Goal: Task Accomplishment & Management: Manage account settings

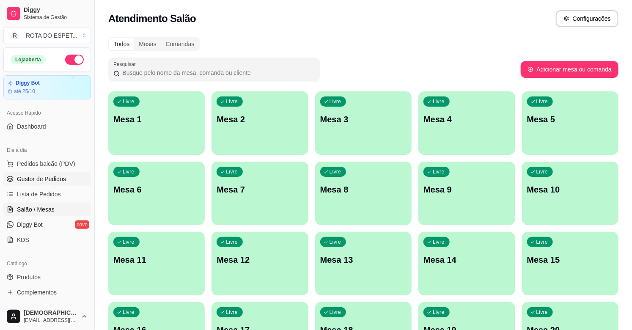
click at [52, 180] on span "Gestor de Pedidos" at bounding box center [41, 179] width 49 height 8
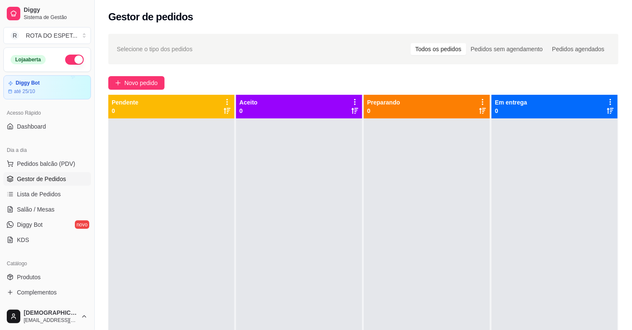
click at [295, 252] on div at bounding box center [299, 283] width 126 height 330
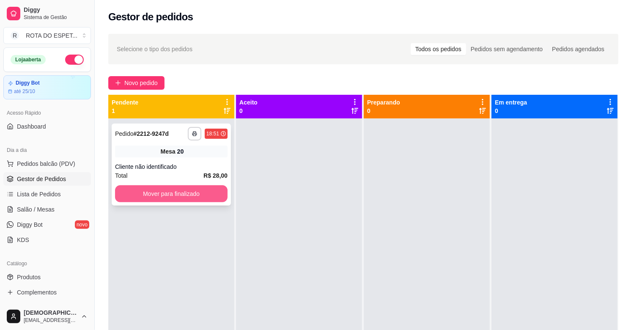
click at [195, 186] on button "Mover para finalizado" at bounding box center [171, 193] width 112 height 17
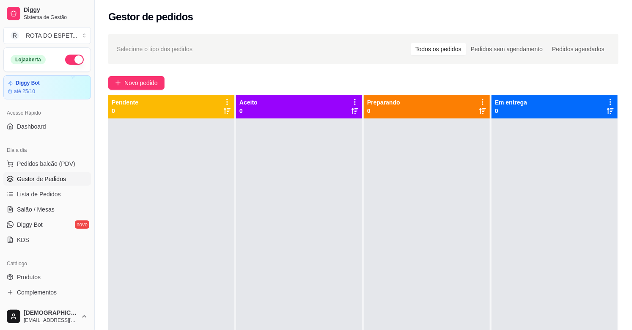
click at [273, 258] on div at bounding box center [299, 283] width 126 height 330
click at [31, 213] on link "Salão / Mesas" at bounding box center [47, 209] width 88 height 14
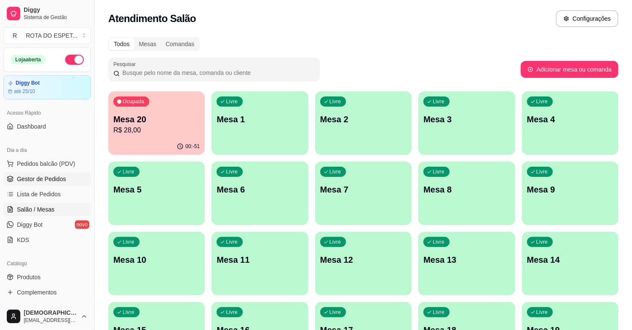
click at [37, 179] on span "Gestor de Pedidos" at bounding box center [41, 179] width 49 height 8
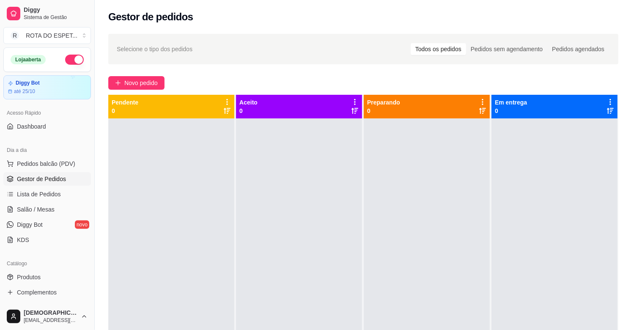
click at [259, 275] on div at bounding box center [299, 283] width 126 height 330
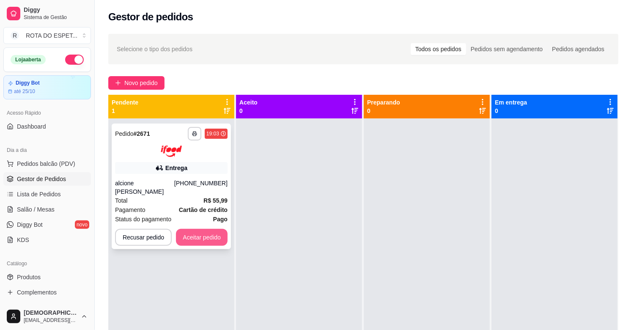
click at [209, 233] on button "Aceitar pedido" at bounding box center [202, 237] width 52 height 17
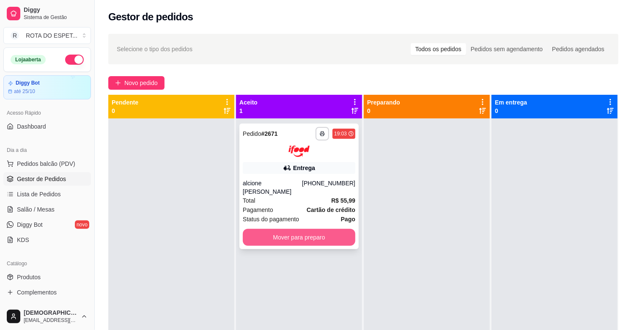
click at [334, 238] on button "Mover para preparo" at bounding box center [299, 237] width 112 height 17
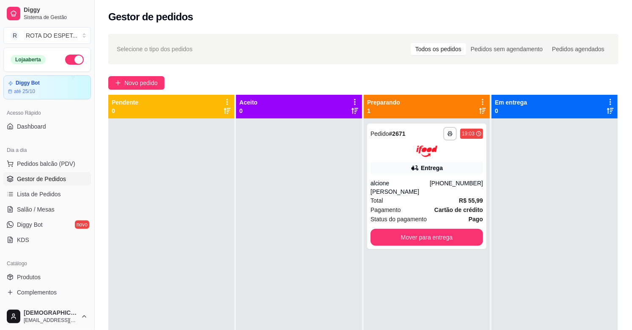
click at [243, 281] on div at bounding box center [299, 283] width 126 height 330
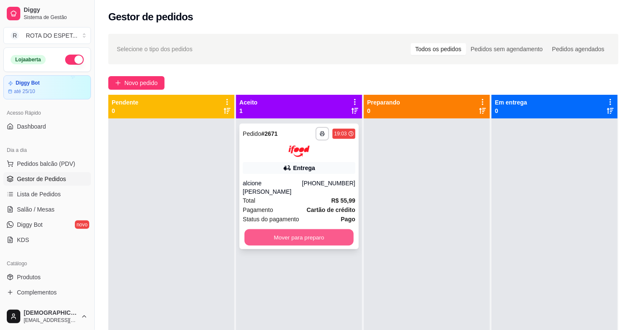
click at [308, 234] on button "Mover para preparo" at bounding box center [298, 237] width 109 height 16
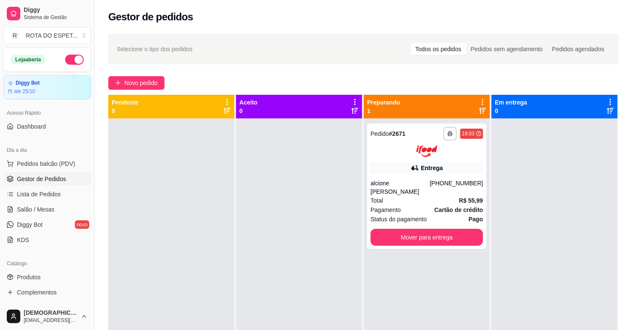
click at [412, 271] on div "**********" at bounding box center [427, 283] width 126 height 330
click at [57, 213] on link "Salão / Mesas" at bounding box center [47, 209] width 88 height 14
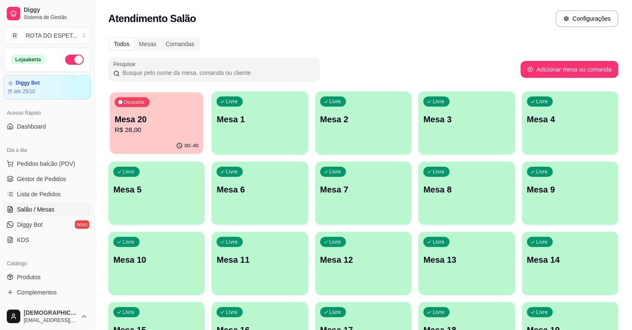
click at [175, 133] on p "R$ 28,00" at bounding box center [157, 130] width 84 height 10
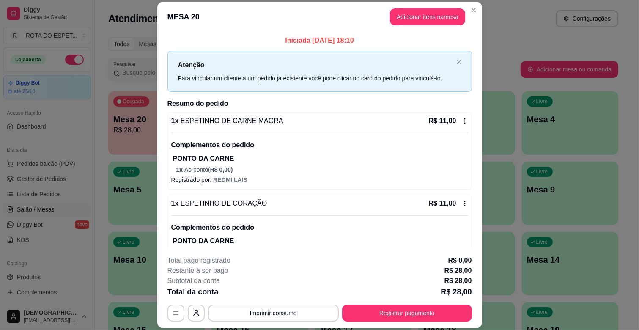
scroll to position [96, 0]
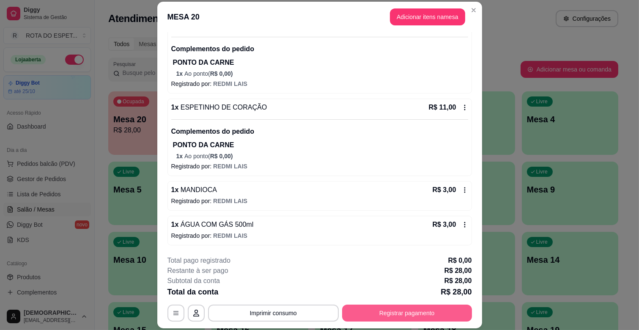
click at [414, 308] on button "Registrar pagamento" at bounding box center [407, 312] width 130 height 17
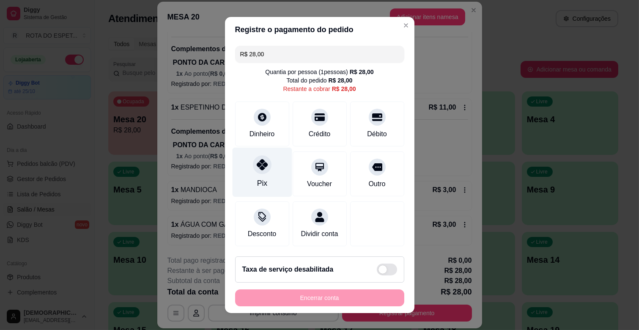
click at [260, 176] on div "Pix" at bounding box center [262, 172] width 60 height 49
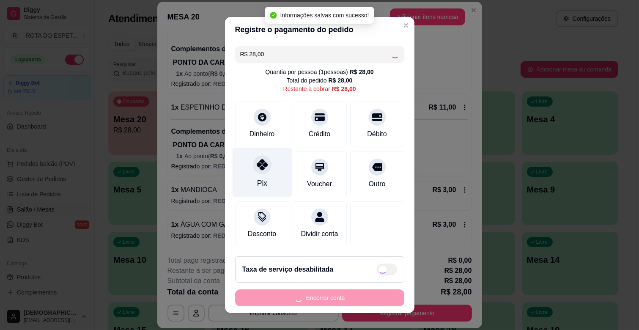
type input "R$ 0,00"
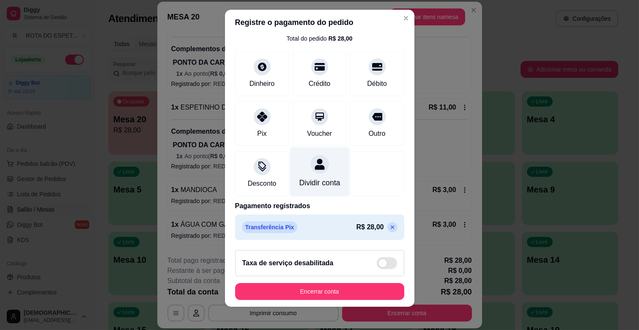
scroll to position [11, 0]
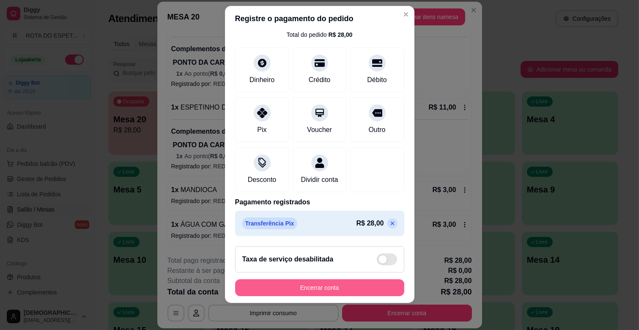
click at [336, 285] on button "Encerrar conta" at bounding box center [319, 287] width 169 height 17
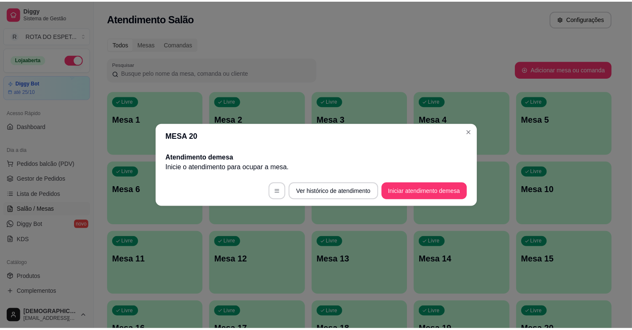
scroll to position [0, 0]
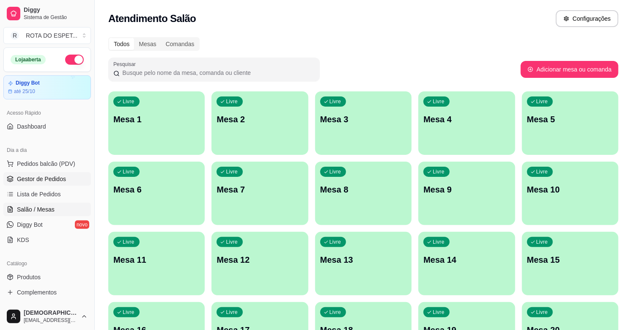
click at [39, 175] on span "Gestor de Pedidos" at bounding box center [41, 179] width 49 height 8
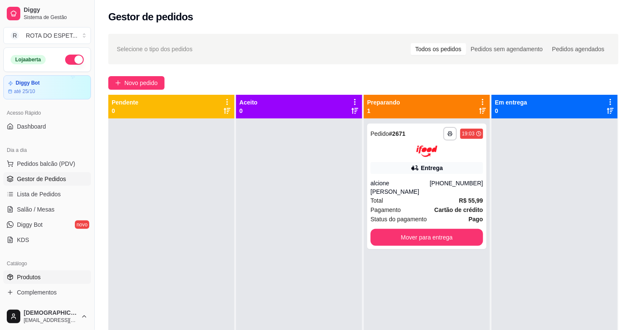
click at [49, 277] on link "Produtos" at bounding box center [47, 277] width 88 height 14
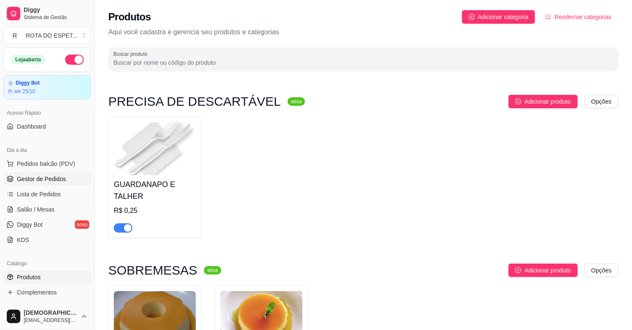
click at [49, 178] on span "Gestor de Pedidos" at bounding box center [41, 179] width 49 height 8
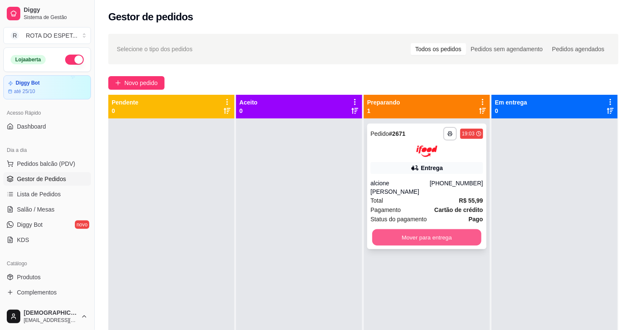
click at [430, 238] on button "Mover para entrega" at bounding box center [426, 237] width 109 height 16
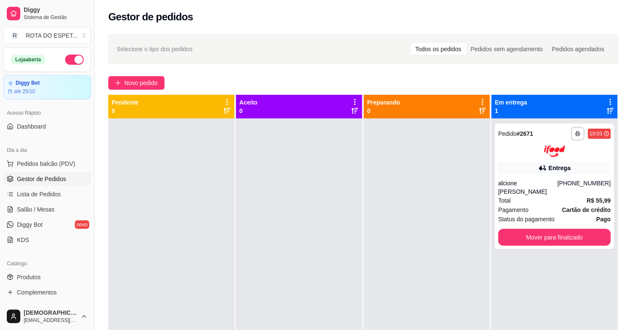
click at [271, 257] on div at bounding box center [299, 283] width 126 height 330
click at [24, 216] on link "Salão / Mesas" at bounding box center [47, 209] width 88 height 14
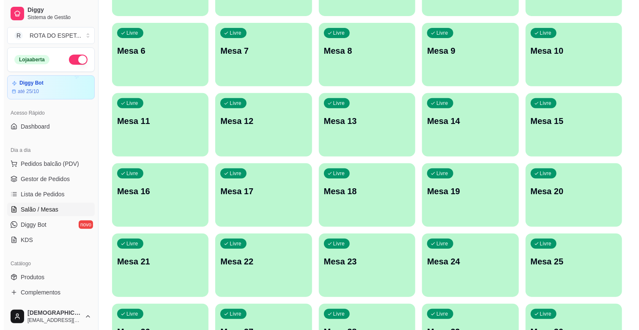
scroll to position [188, 0]
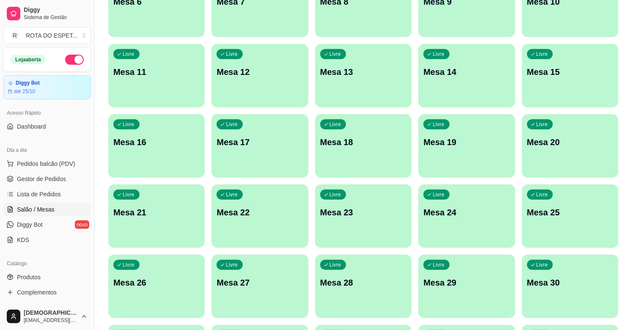
click at [158, 227] on div "Livre Mesa 21" at bounding box center [156, 210] width 96 height 53
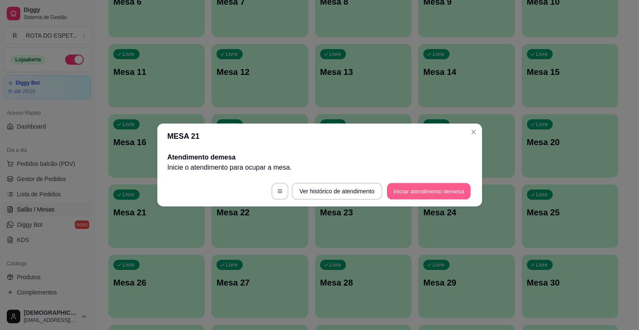
click at [453, 186] on button "Iniciar atendimento de mesa" at bounding box center [429, 191] width 84 height 16
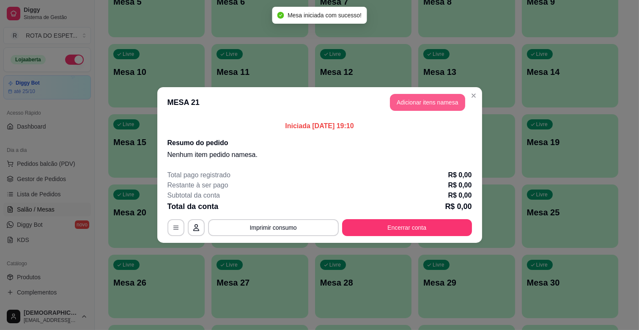
click at [425, 104] on button "Adicionar itens na mesa" at bounding box center [427, 102] width 75 height 17
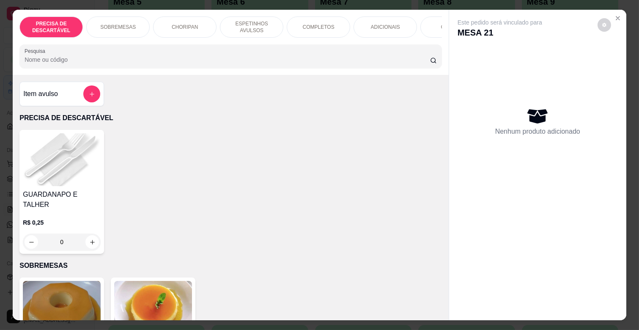
click at [314, 30] on div "COMPLETOS" at bounding box center [318, 26] width 63 height 21
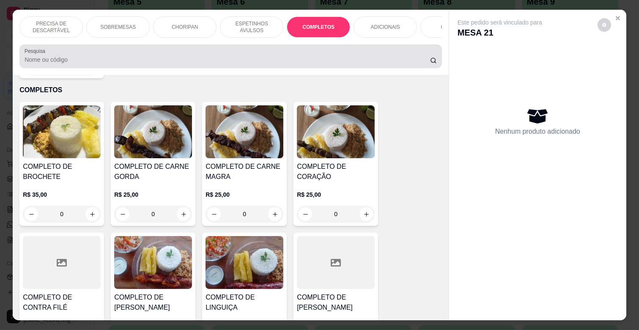
scroll to position [20, 0]
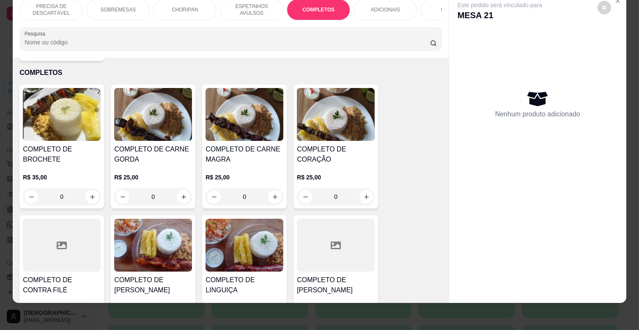
click at [258, 164] on div "R$ 25,00 0" at bounding box center [244, 184] width 78 height 41
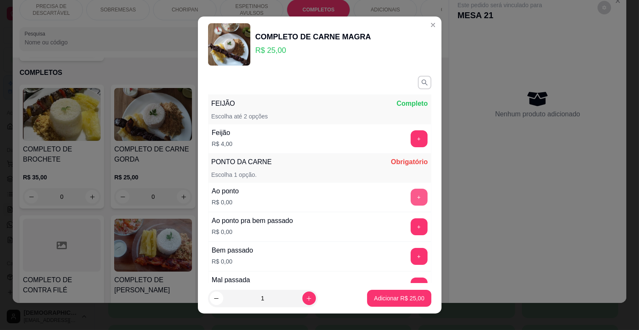
click at [410, 195] on button "+" at bounding box center [418, 197] width 17 height 17
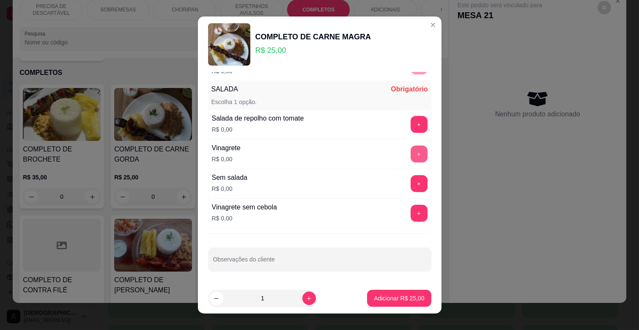
click at [410, 154] on button "+" at bounding box center [418, 153] width 17 height 17
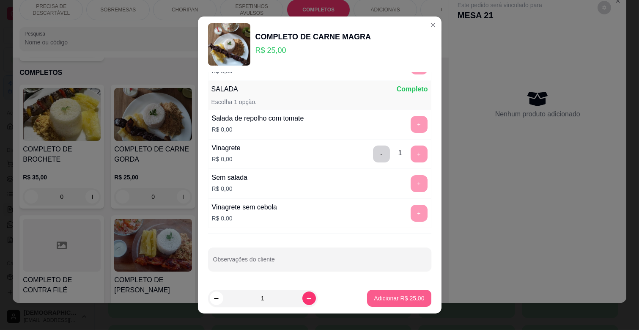
click at [395, 300] on p "Adicionar R$ 25,00" at bounding box center [399, 298] width 50 height 8
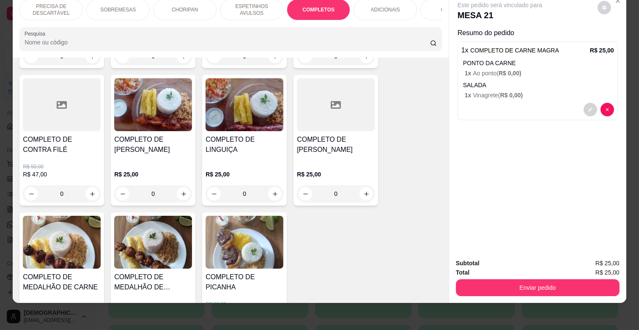
scroll to position [1161, 0]
click at [131, 144] on div "COMPLETO DE [PERSON_NAME]" at bounding box center [153, 147] width 78 height 27
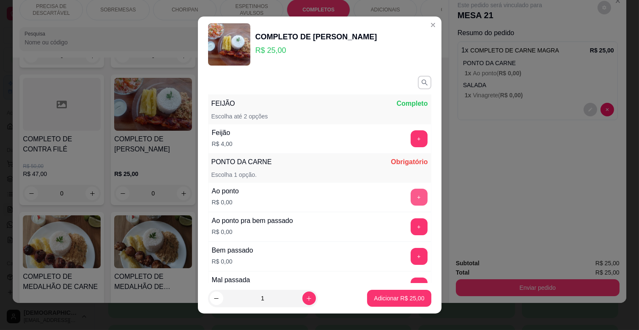
click at [410, 197] on button "+" at bounding box center [418, 197] width 17 height 17
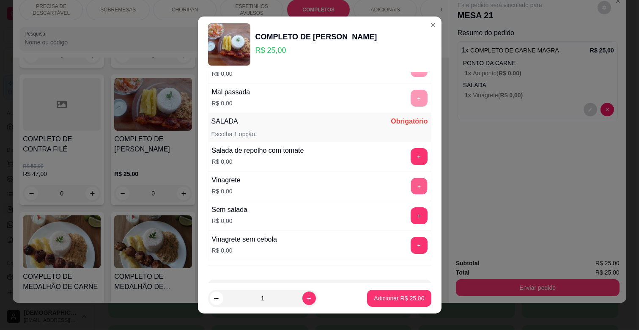
click at [410, 183] on button "+" at bounding box center [418, 186] width 16 height 16
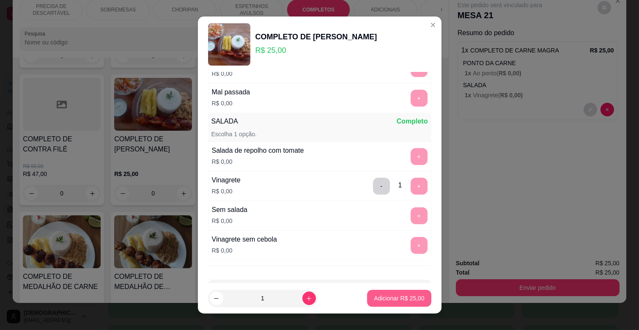
click at [386, 297] on p "Adicionar R$ 25,00" at bounding box center [399, 298] width 50 height 8
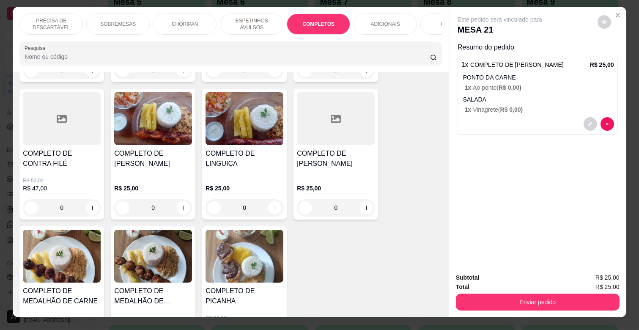
scroll to position [0, 0]
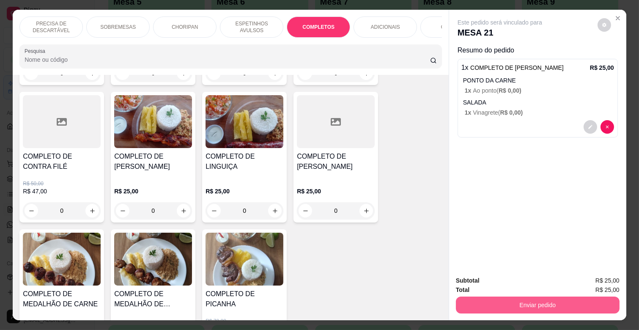
click at [533, 298] on button "Enviar pedido" at bounding box center [538, 304] width 164 height 17
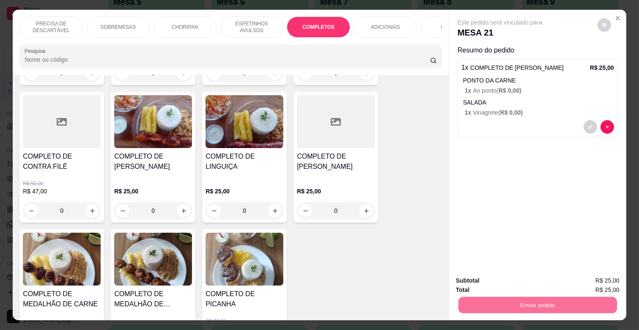
click at [602, 275] on button "Enviar pedido" at bounding box center [597, 281] width 48 height 16
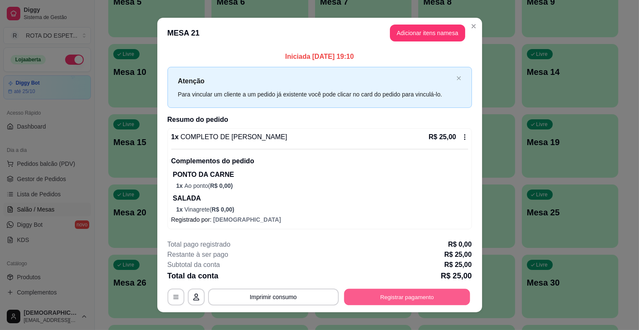
click at [408, 296] on button "Registrar pagamento" at bounding box center [407, 297] width 126 height 16
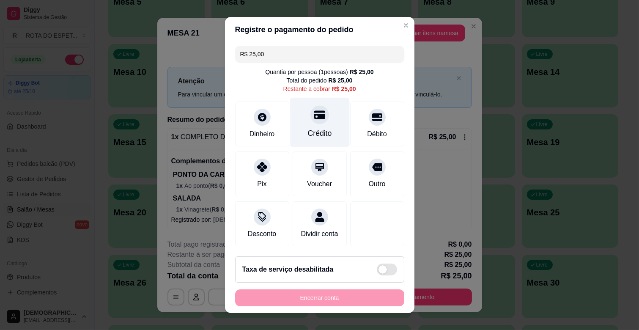
click at [321, 128] on div "Crédito" at bounding box center [320, 122] width 60 height 49
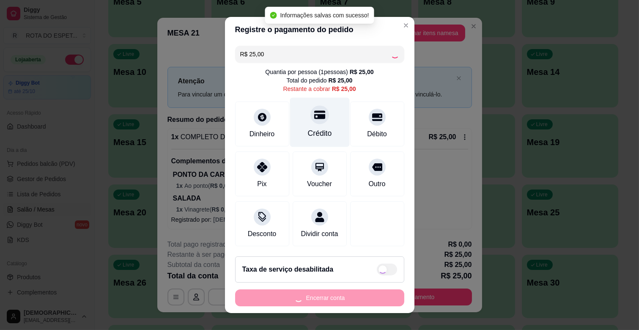
type input "R$ 0,00"
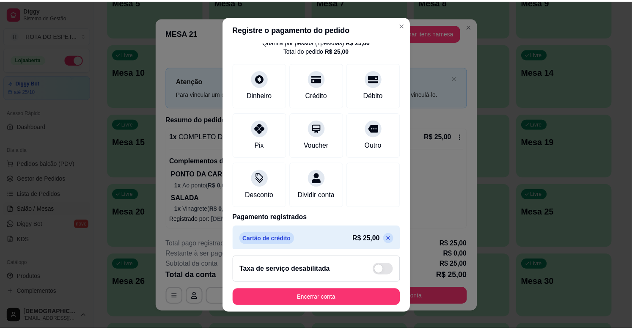
scroll to position [45, 0]
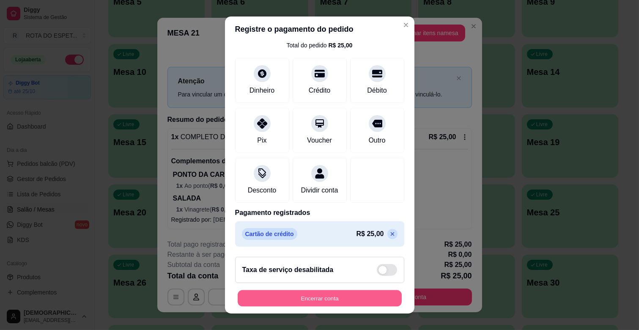
click at [340, 298] on button "Encerrar conta" at bounding box center [320, 298] width 164 height 16
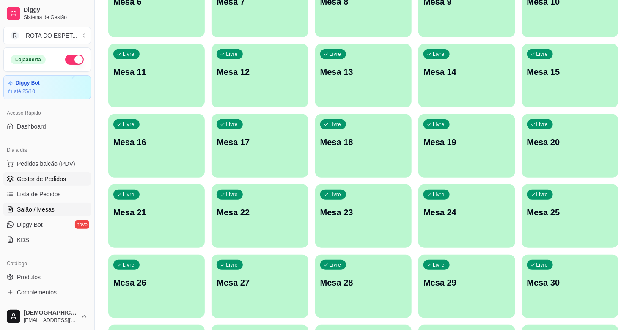
click at [36, 178] on span "Gestor de Pedidos" at bounding box center [41, 179] width 49 height 8
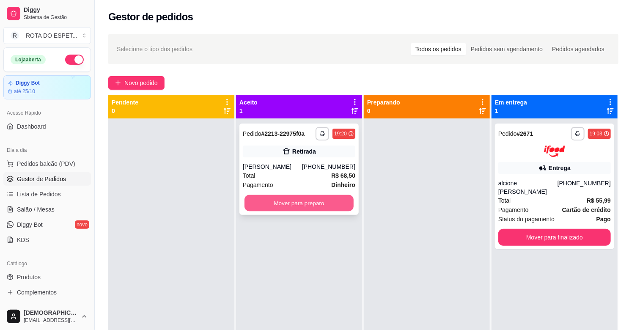
click at [283, 199] on button "Mover para preparo" at bounding box center [298, 203] width 109 height 16
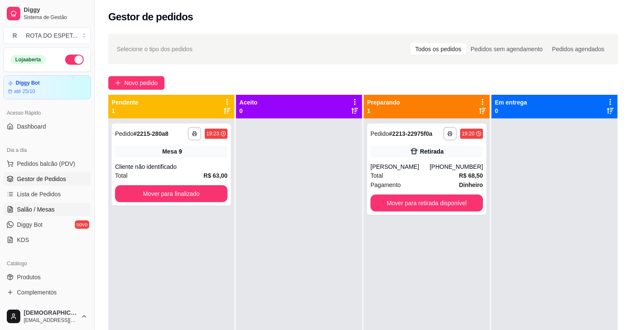
click at [62, 208] on link "Salão / Mesas" at bounding box center [47, 209] width 88 height 14
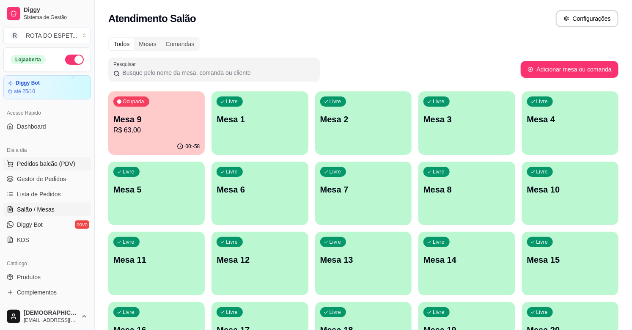
click at [56, 164] on span "Pedidos balcão (PDV)" at bounding box center [46, 163] width 58 height 8
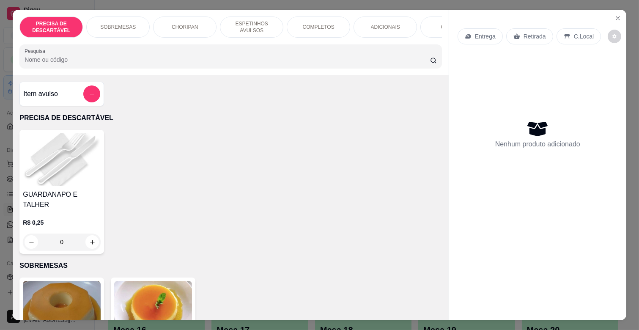
click at [304, 26] on p "COMPLETOS" at bounding box center [319, 27] width 32 height 7
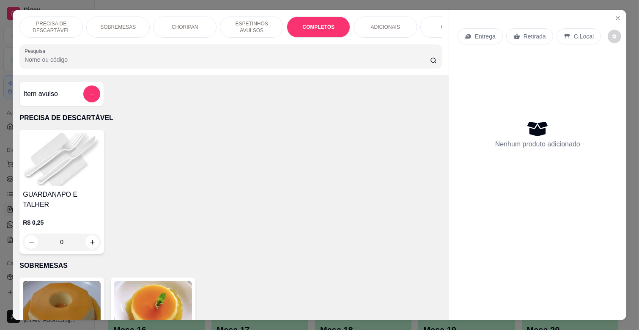
scroll to position [20, 0]
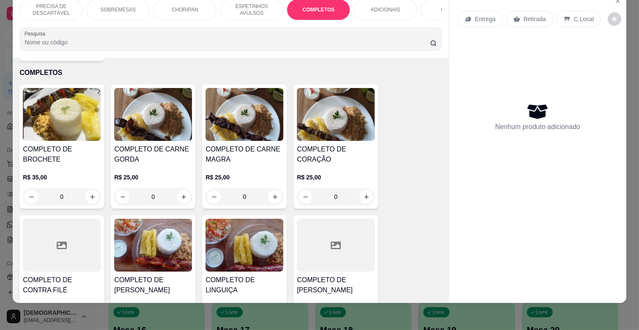
click at [252, 164] on div "R$ 25,00 0" at bounding box center [244, 184] width 78 height 41
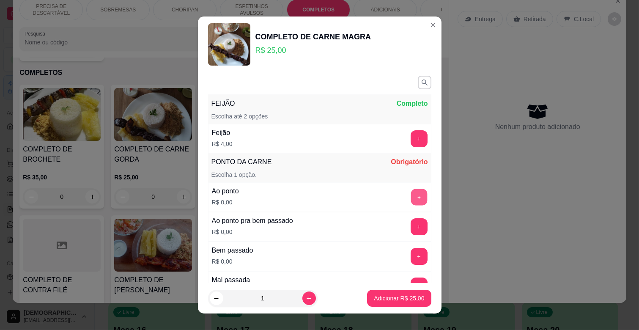
click at [410, 196] on button "+" at bounding box center [418, 197] width 16 height 16
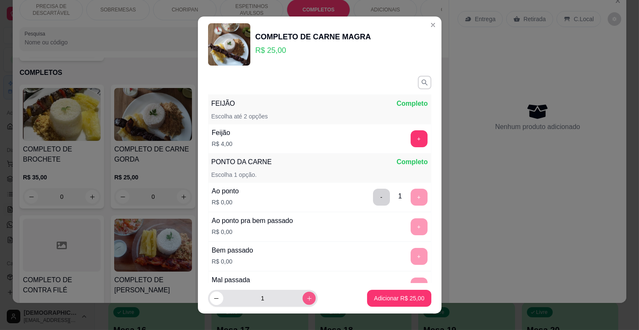
click at [306, 296] on icon "increase-product-quantity" at bounding box center [309, 298] width 6 height 6
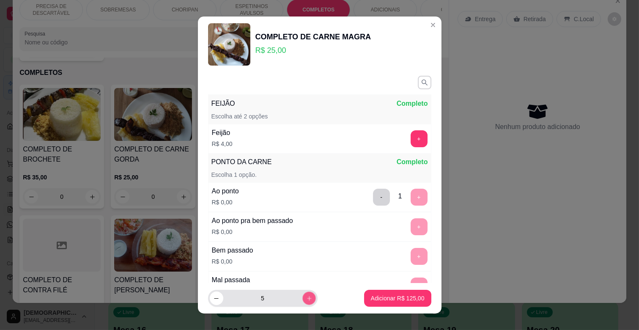
type input "6"
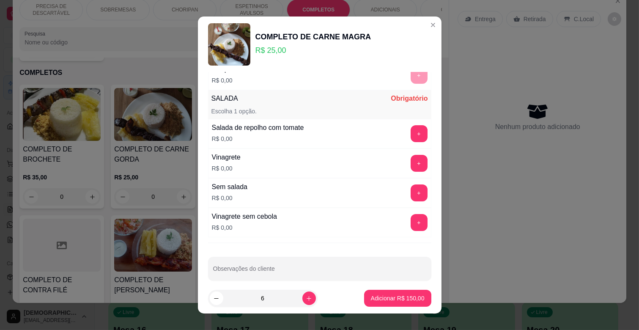
scroll to position [221, 0]
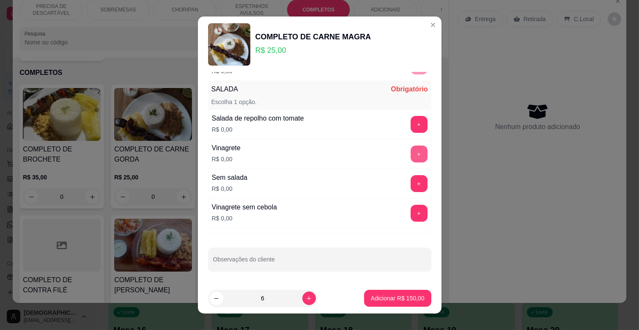
click at [410, 150] on button "+" at bounding box center [418, 153] width 17 height 17
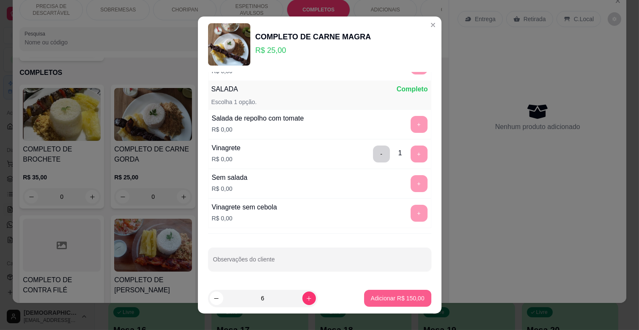
click at [399, 298] on p "Adicionar R$ 150,00" at bounding box center [398, 298] width 54 height 8
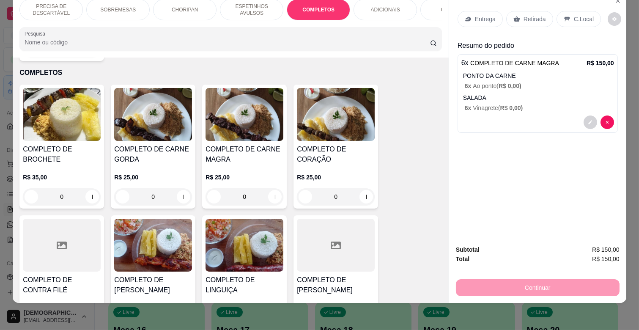
click at [479, 15] on p "Entrega" at bounding box center [485, 19] width 21 height 8
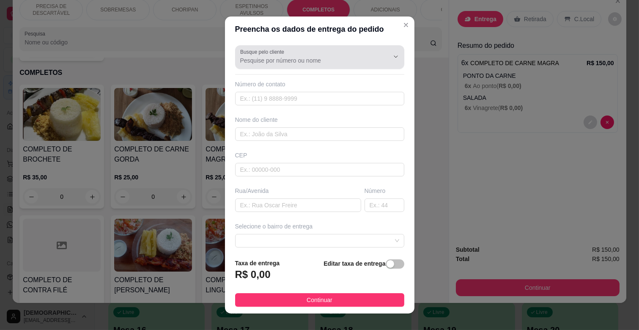
click at [324, 63] on input "Busque pelo cliente" at bounding box center [307, 60] width 135 height 8
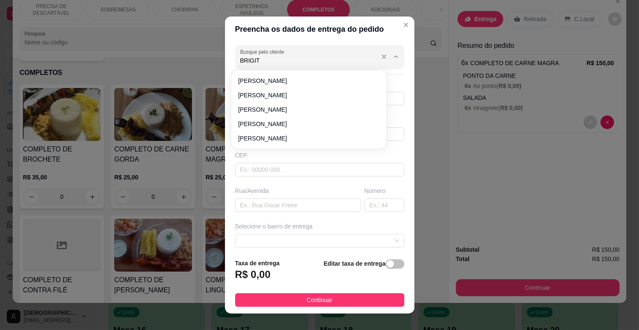
type input "BRIGITE"
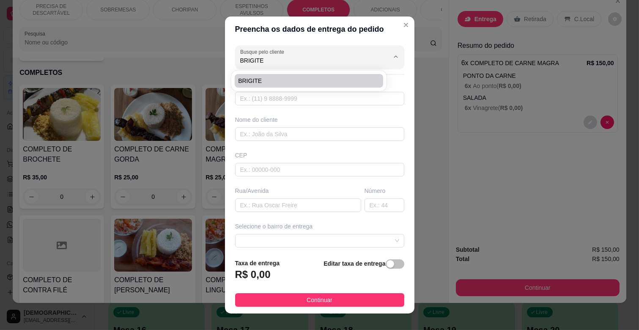
click at [310, 81] on span "BRIGITE" at bounding box center [304, 81] width 133 height 8
type input "6792920578"
type input "BRIGITE"
type input "RUA [PERSON_NAME]"
type input "125"
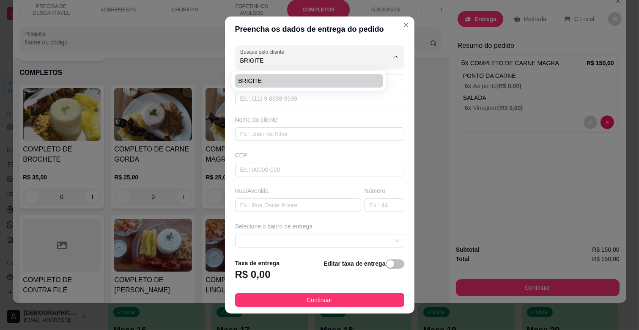
type input "CAMPO GRANDE"
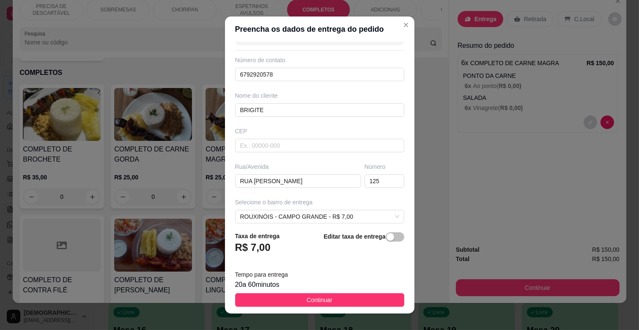
scroll to position [47, 0]
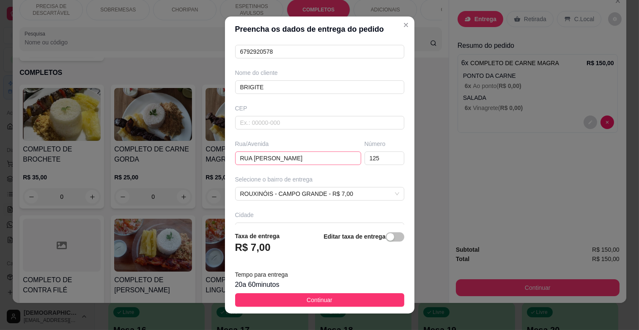
type input "BRIGITE"
click at [304, 161] on input "RUA [PERSON_NAME]" at bounding box center [298, 158] width 126 height 14
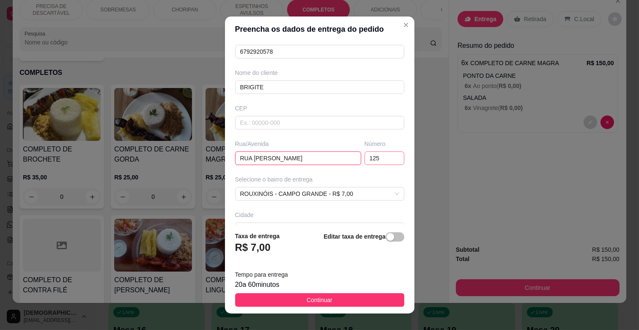
type input "RUA [PERSON_NAME]"
click at [369, 152] on input "125" at bounding box center [384, 158] width 40 height 14
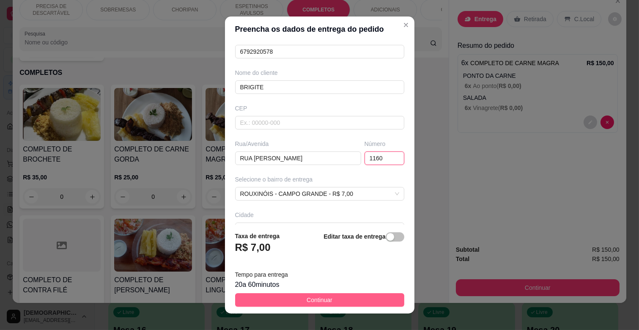
type input "1160"
click at [334, 297] on button "Continuar" at bounding box center [319, 300] width 169 height 14
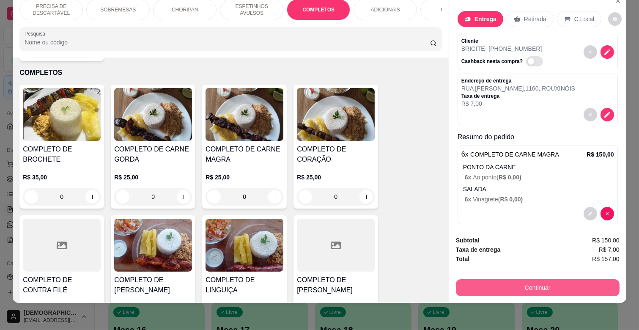
click at [536, 282] on button "Continuar" at bounding box center [538, 287] width 164 height 17
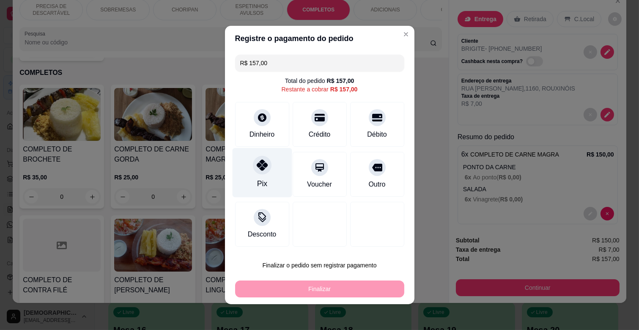
click at [256, 161] on icon at bounding box center [261, 164] width 11 height 11
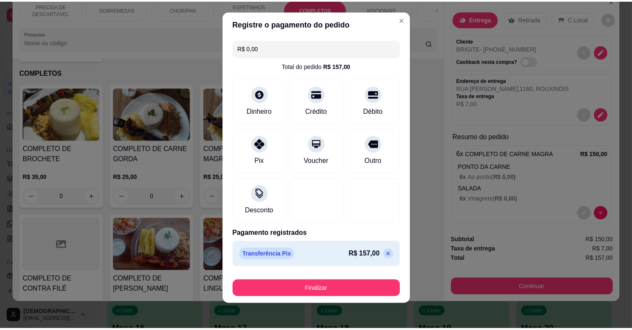
scroll to position [9, 0]
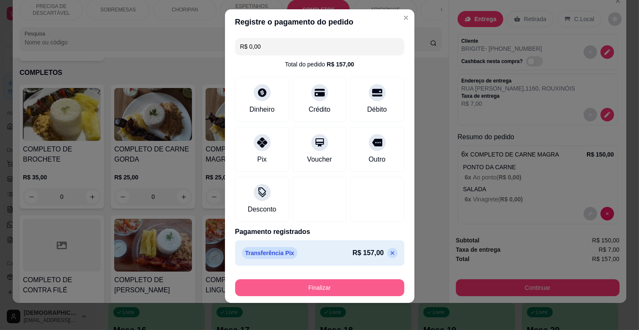
click at [336, 288] on button "Finalizar" at bounding box center [319, 287] width 169 height 17
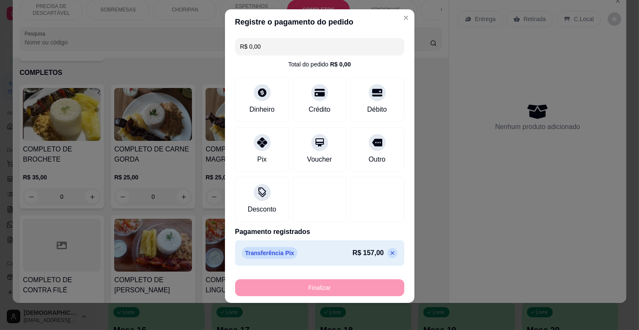
type input "-R$ 157,00"
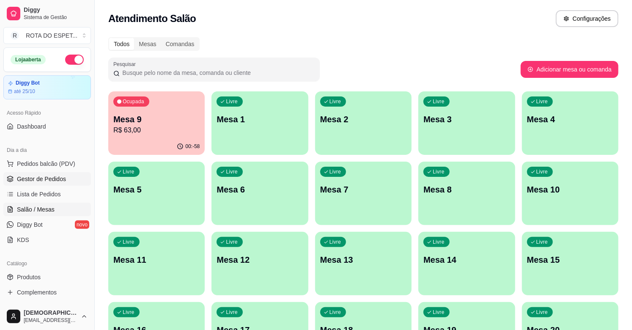
click at [27, 181] on span "Gestor de Pedidos" at bounding box center [41, 179] width 49 height 8
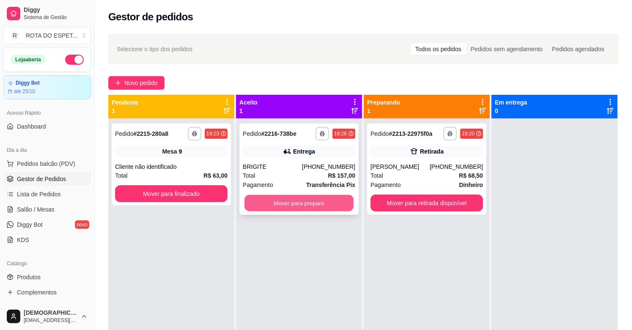
click at [295, 205] on button "Mover para preparo" at bounding box center [298, 203] width 109 height 16
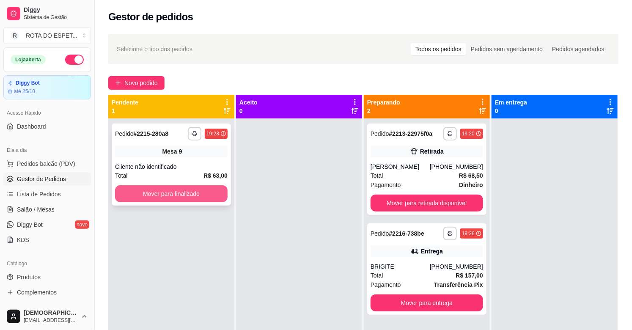
click at [179, 192] on button "Mover para finalizado" at bounding box center [171, 193] width 112 height 17
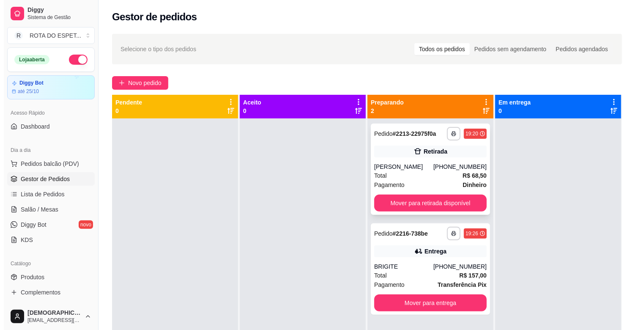
scroll to position [23, 0]
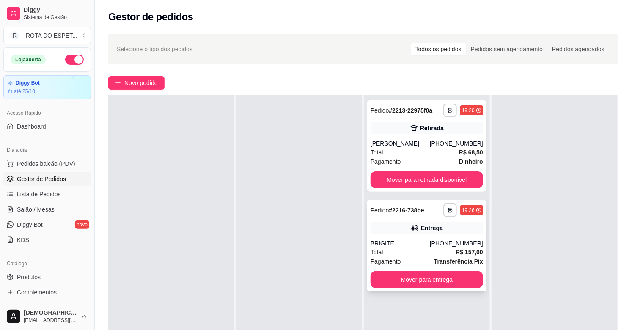
click at [403, 244] on div "BRIGITE" at bounding box center [399, 243] width 59 height 8
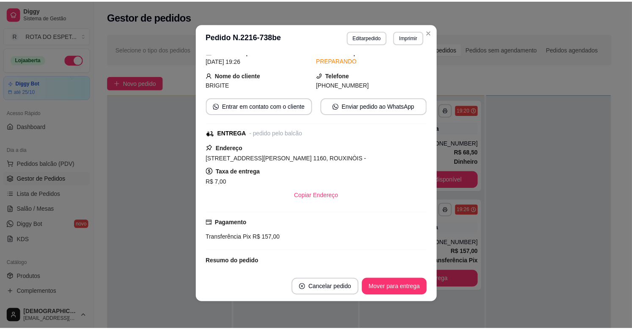
scroll to position [0, 0]
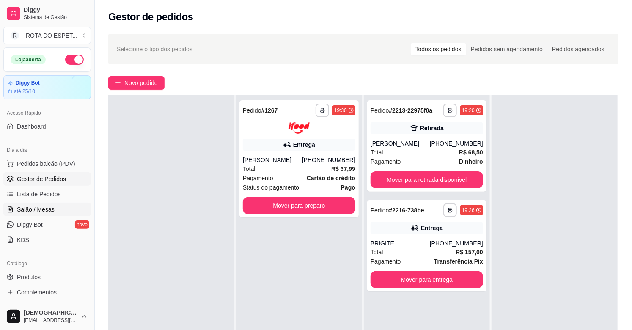
click at [25, 208] on span "Salão / Mesas" at bounding box center [36, 209] width 38 height 8
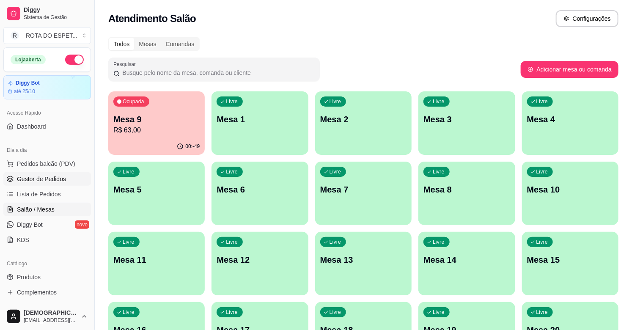
click at [45, 176] on span "Gestor de Pedidos" at bounding box center [41, 179] width 49 height 8
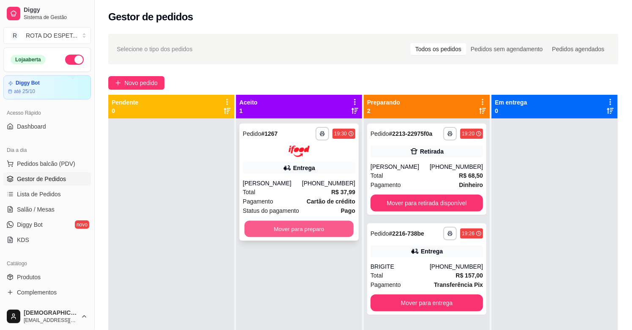
click at [290, 225] on button "Mover para preparo" at bounding box center [298, 228] width 109 height 16
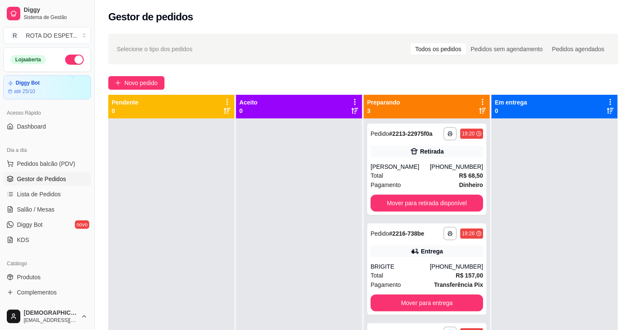
click at [282, 282] on div at bounding box center [299, 283] width 126 height 330
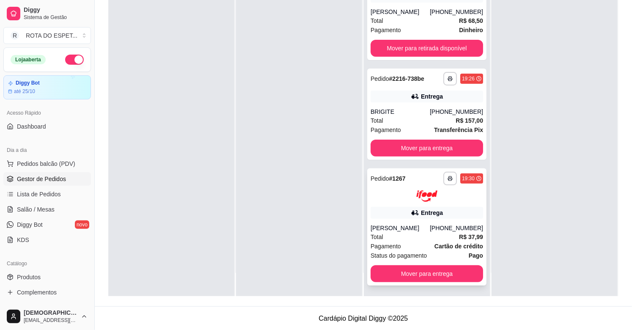
scroll to position [129, 0]
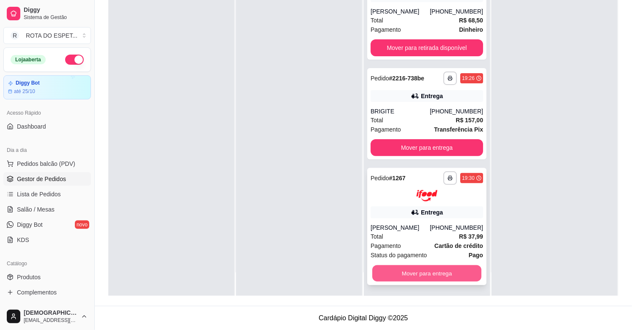
click at [437, 269] on button "Mover para entrega" at bounding box center [426, 273] width 109 height 16
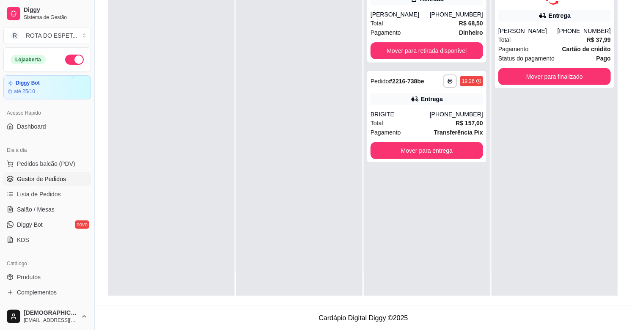
click at [290, 203] on div at bounding box center [299, 131] width 126 height 330
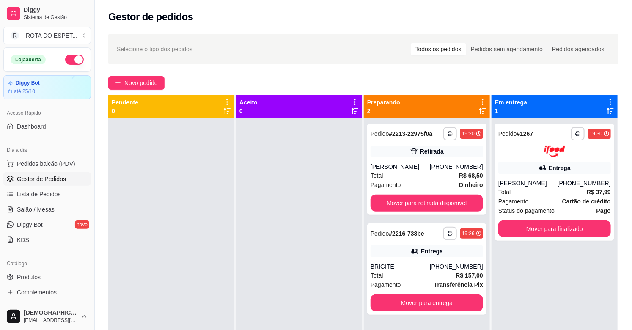
click at [275, 273] on div at bounding box center [299, 283] width 126 height 330
click at [409, 200] on button "Mover para retirada disponível" at bounding box center [426, 202] width 112 height 17
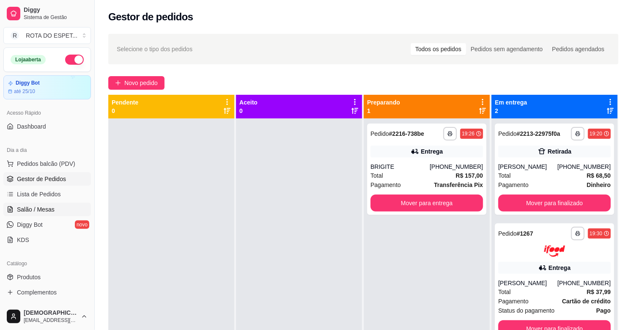
click at [55, 206] on link "Salão / Mesas" at bounding box center [47, 209] width 88 height 14
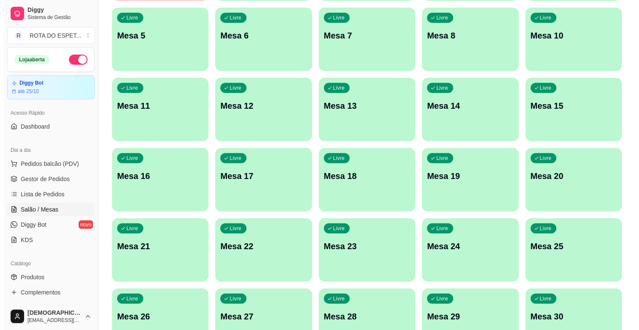
scroll to position [188, 0]
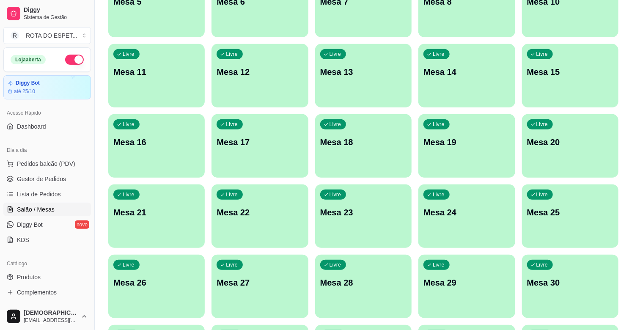
click at [272, 212] on p "Mesa 22" at bounding box center [259, 212] width 86 height 12
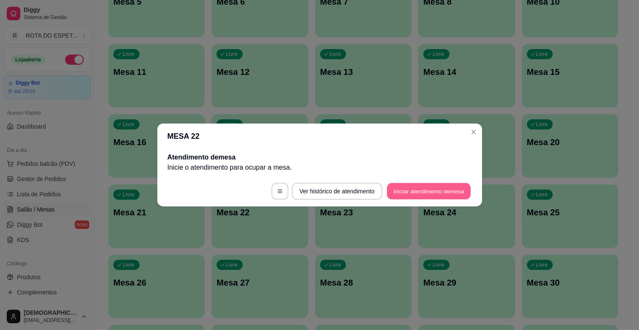
click at [426, 195] on button "Iniciar atendimento de mesa" at bounding box center [429, 191] width 84 height 16
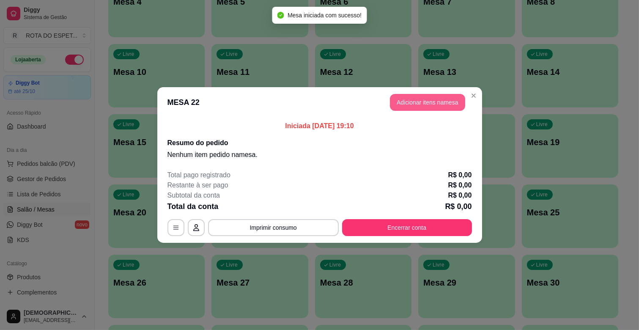
click at [438, 107] on button "Adicionar itens na mesa" at bounding box center [427, 102] width 75 height 17
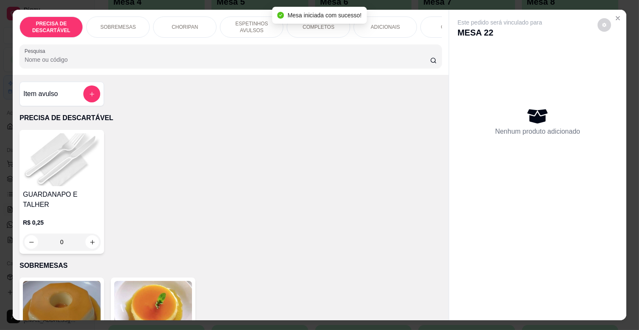
click at [238, 27] on p "ESPETINHOS AVULSOS" at bounding box center [251, 27] width 49 height 14
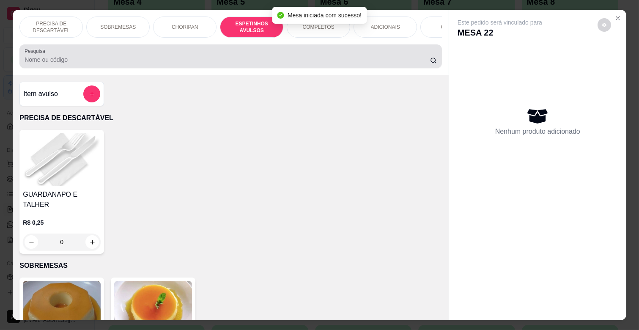
scroll to position [20, 0]
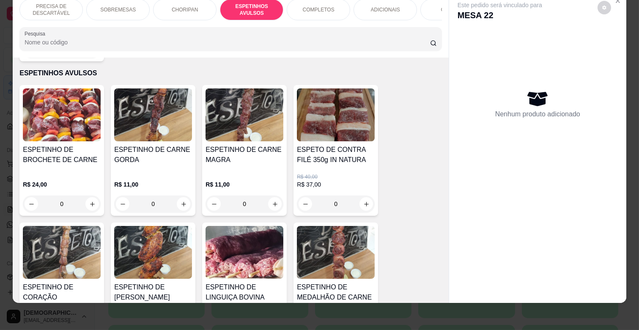
click at [255, 172] on div "R$ 11,00 0" at bounding box center [244, 192] width 78 height 41
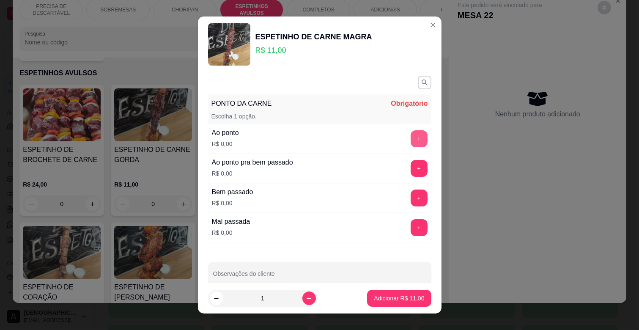
click at [410, 137] on button "+" at bounding box center [418, 138] width 17 height 17
click at [373, 134] on button "-" at bounding box center [381, 138] width 17 height 17
click at [410, 201] on button "+" at bounding box center [418, 198] width 16 height 16
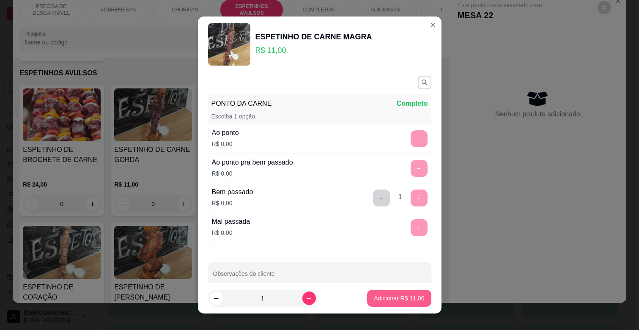
click at [387, 297] on p "Adicionar R$ 11,00" at bounding box center [399, 298] width 50 height 8
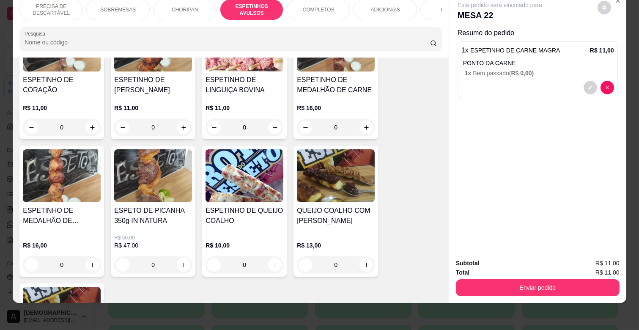
scroll to position [654, 0]
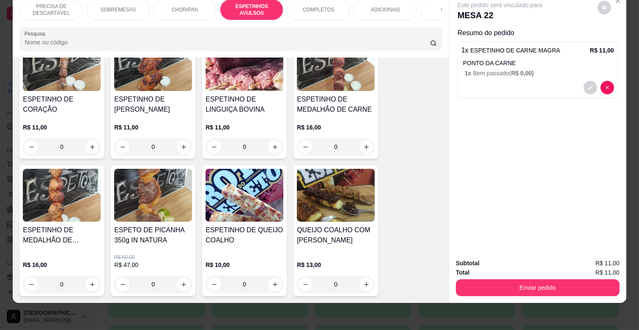
click at [333, 115] on div "R$ 16,00 0" at bounding box center [336, 135] width 78 height 41
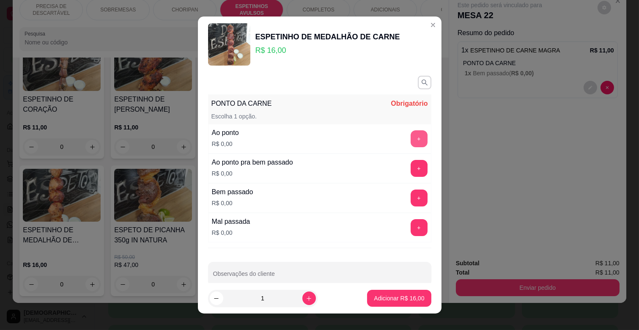
click at [410, 138] on button "+" at bounding box center [418, 138] width 17 height 17
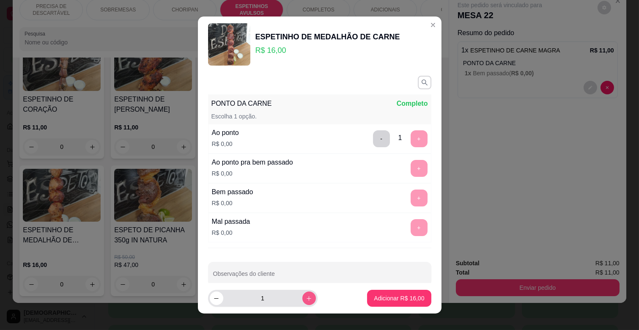
click at [306, 296] on icon "increase-product-quantity" at bounding box center [309, 298] width 6 height 6
type input "2"
click at [409, 293] on button "Adicionar R$ 32,00" at bounding box center [399, 298] width 62 height 16
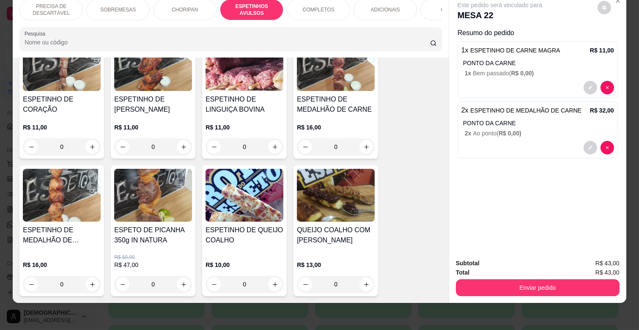
click at [327, 123] on p "R$ 16,00" at bounding box center [336, 127] width 78 height 8
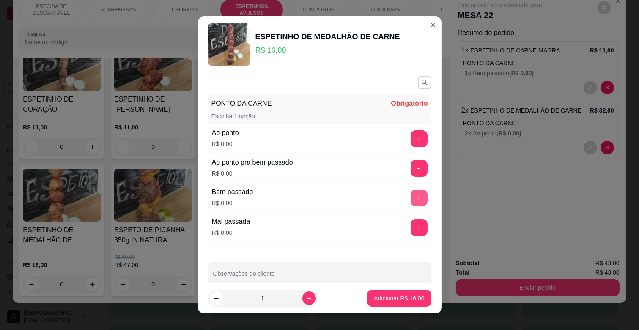
click at [410, 193] on button "+" at bounding box center [418, 197] width 17 height 17
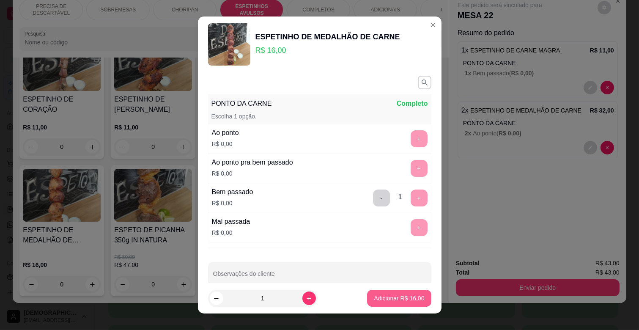
click at [396, 298] on p "Adicionar R$ 16,00" at bounding box center [399, 298] width 50 height 8
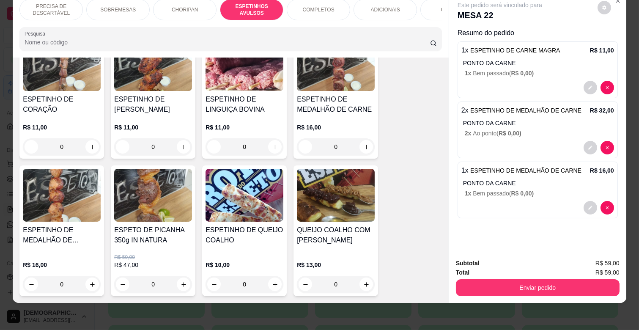
scroll to position [0, 369]
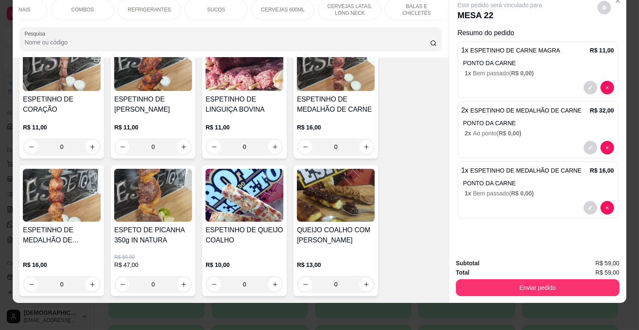
click at [348, 3] on p "CERVEJAS LATAS, LONG NECK" at bounding box center [349, 10] width 49 height 14
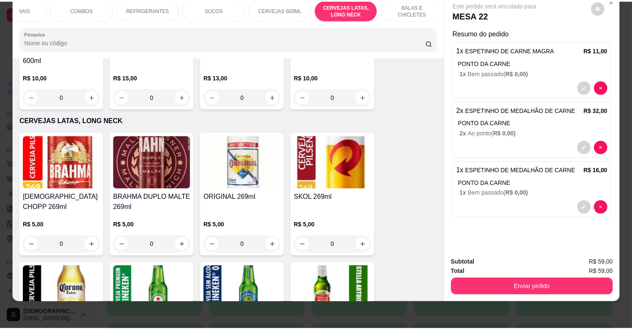
scroll to position [3167, 0]
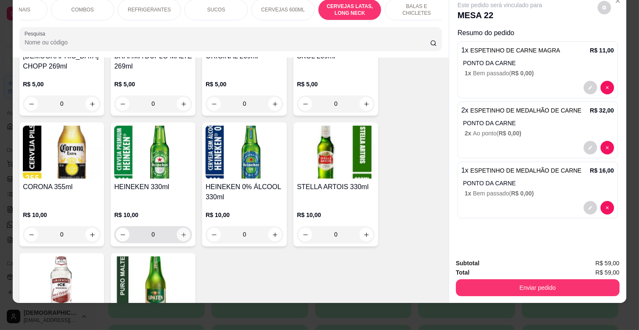
click at [184, 227] on button "increase-product-quantity" at bounding box center [184, 234] width 14 height 14
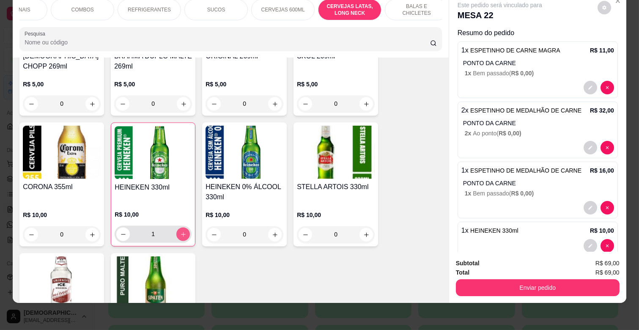
type input "1"
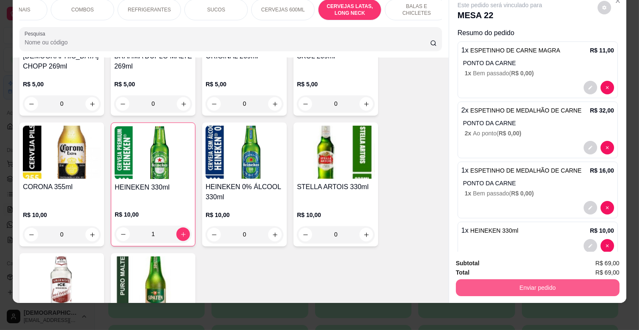
click at [550, 279] on button "Enviar pedido" at bounding box center [538, 287] width 164 height 17
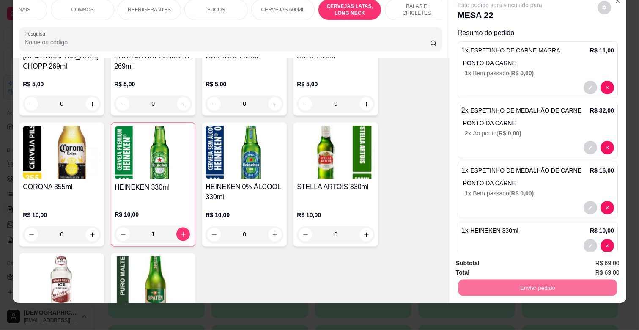
click at [597, 256] on button "Enviar pedido" at bounding box center [597, 260] width 47 height 16
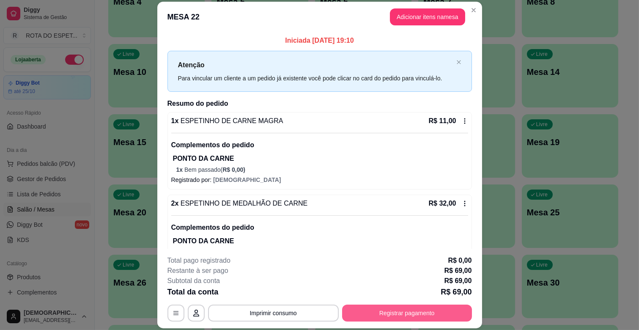
click at [414, 316] on button "Registrar pagamento" at bounding box center [407, 312] width 130 height 17
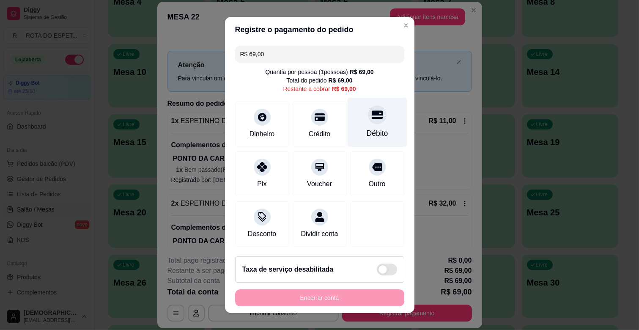
click at [368, 121] on div at bounding box center [377, 114] width 19 height 19
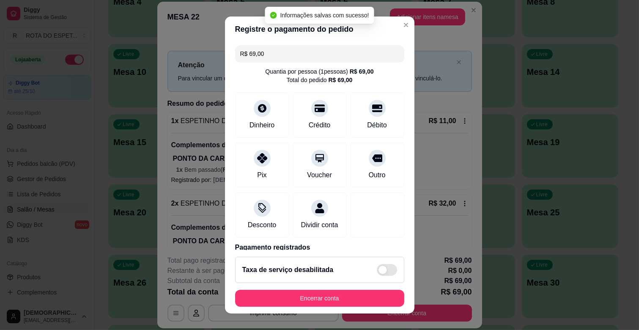
type input "R$ 0,00"
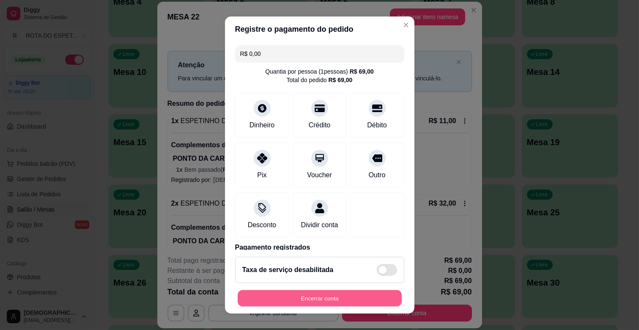
click at [312, 292] on button "Encerrar conta" at bounding box center [320, 298] width 164 height 16
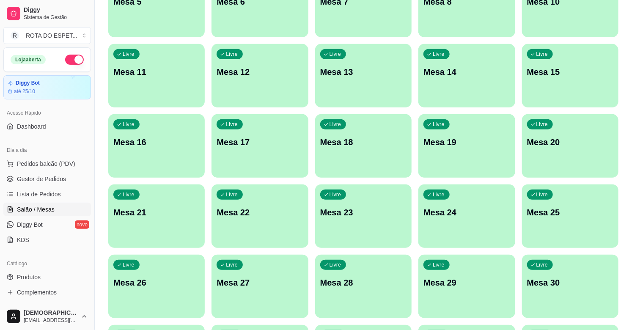
click at [47, 175] on span "Gestor de Pedidos" at bounding box center [41, 179] width 49 height 8
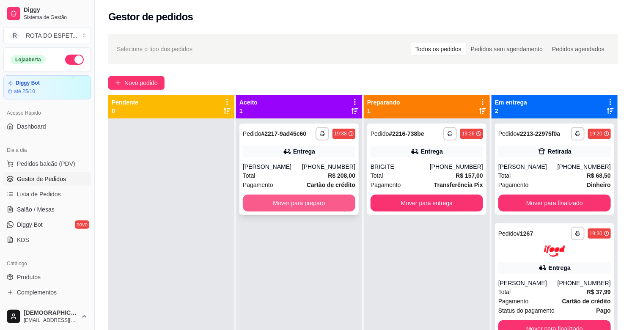
click at [277, 200] on button "Mover para preparo" at bounding box center [299, 202] width 112 height 17
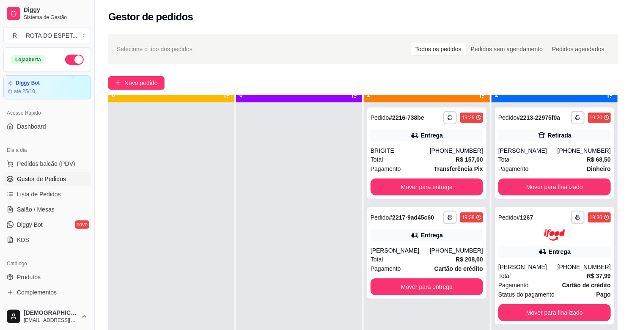
scroll to position [23, 0]
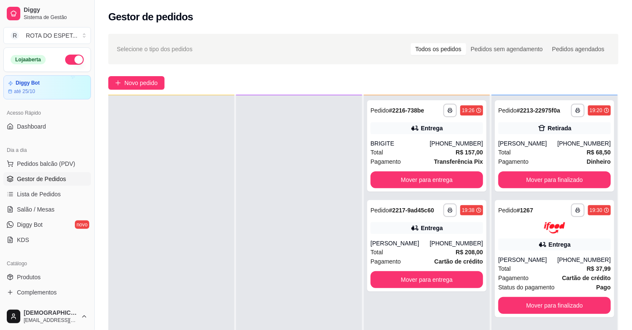
click at [292, 230] on div at bounding box center [299, 260] width 126 height 330
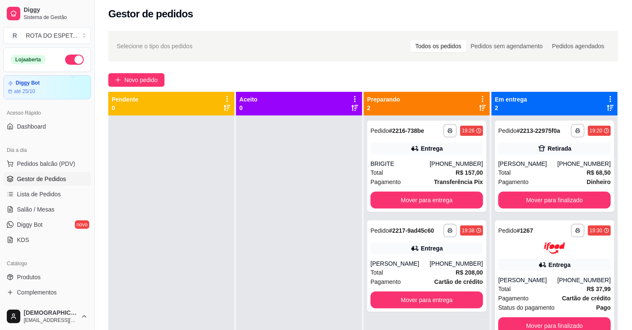
scroll to position [0, 0]
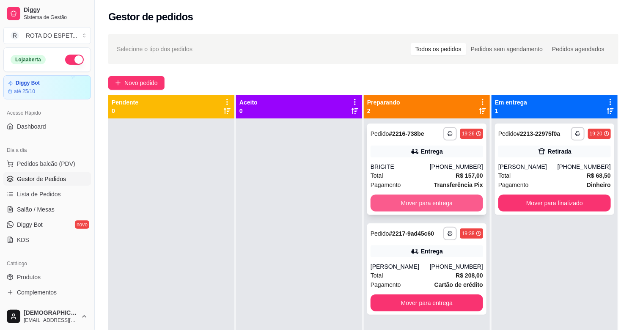
click at [435, 199] on button "Mover para entrega" at bounding box center [426, 202] width 112 height 17
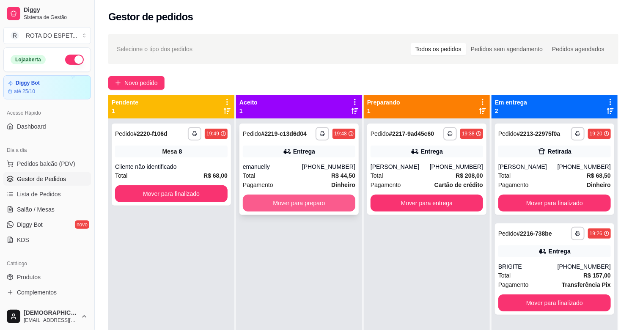
click at [285, 200] on button "Mover para preparo" at bounding box center [299, 202] width 112 height 17
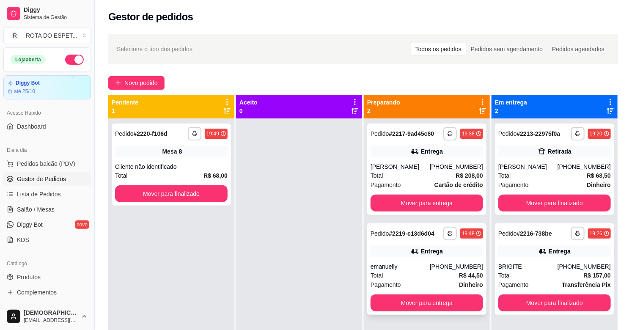
click at [425, 278] on div "Total R$ 44,50" at bounding box center [426, 275] width 112 height 9
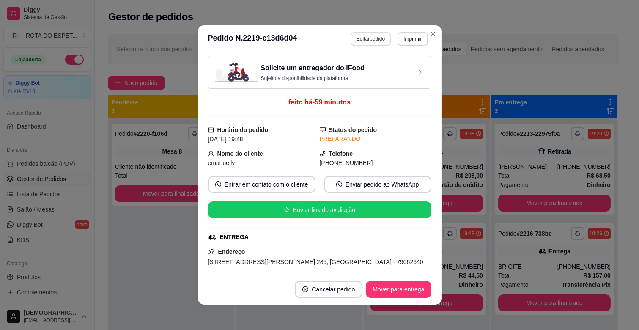
click at [364, 39] on button "Editar pedido" at bounding box center [370, 39] width 40 height 14
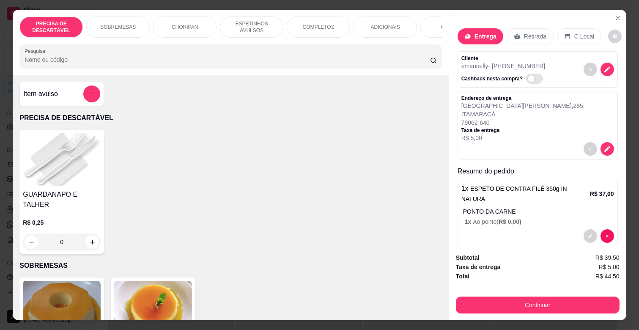
click at [402, 22] on div "ADICIONAIS" at bounding box center [384, 26] width 63 height 21
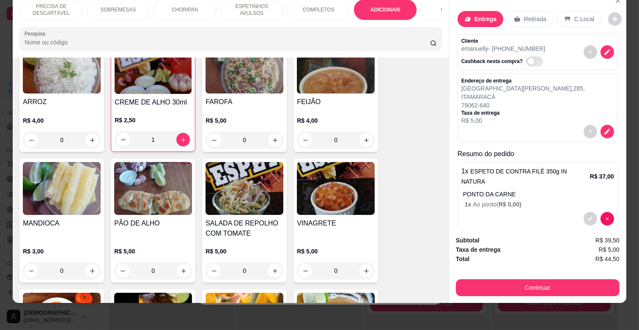
scroll to position [1529, 0]
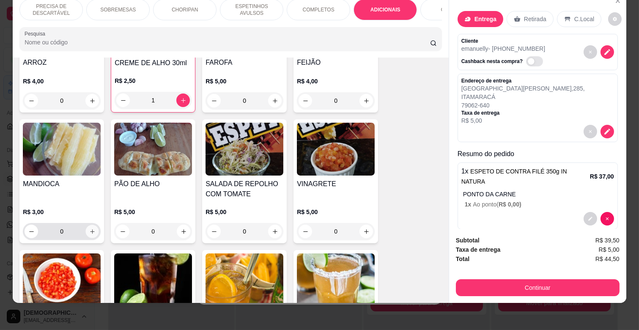
click at [89, 228] on icon "increase-product-quantity" at bounding box center [92, 231] width 6 height 6
type input "1"
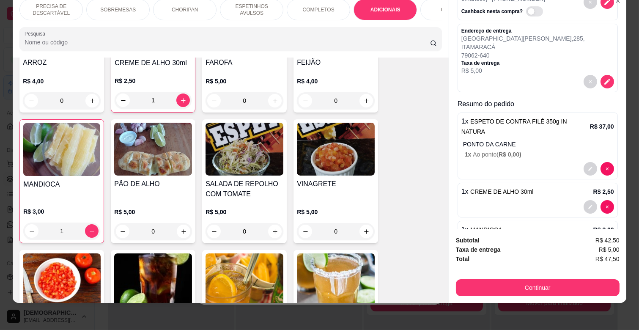
scroll to position [70, 0]
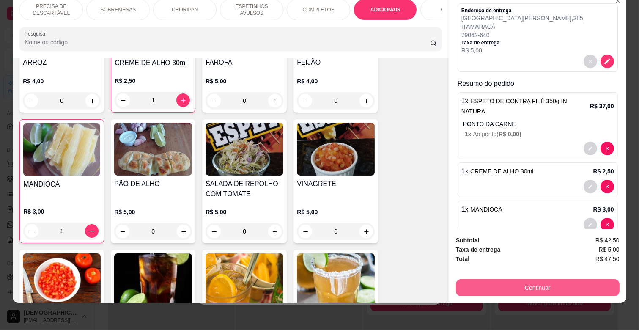
click at [562, 279] on button "Continuar" at bounding box center [538, 287] width 164 height 17
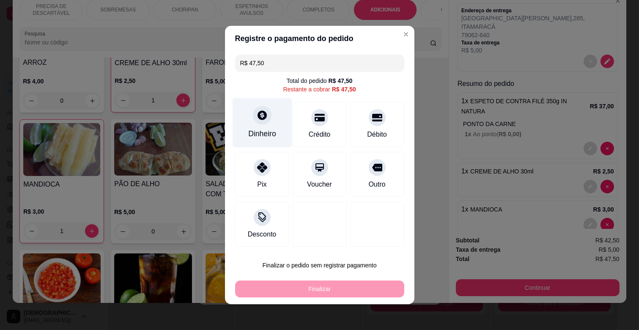
click at [267, 120] on div "Dinheiro" at bounding box center [262, 122] width 60 height 49
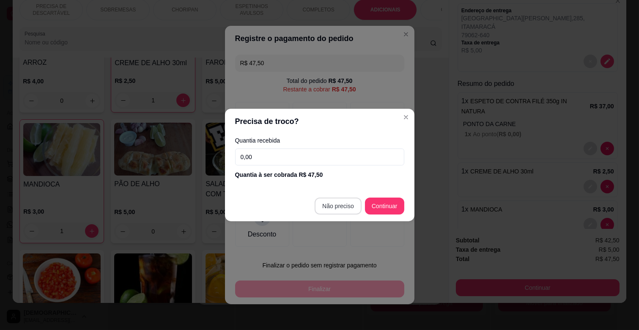
type input "R$ 0,00"
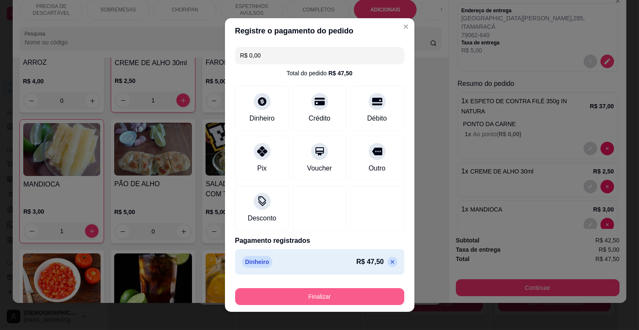
click at [353, 289] on button "Finalizar" at bounding box center [319, 296] width 169 height 17
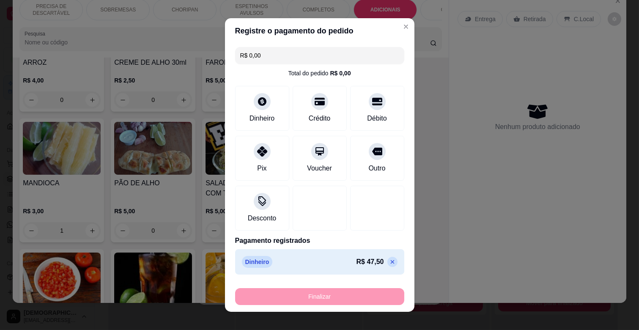
type input "0"
type input "-R$ 47,50"
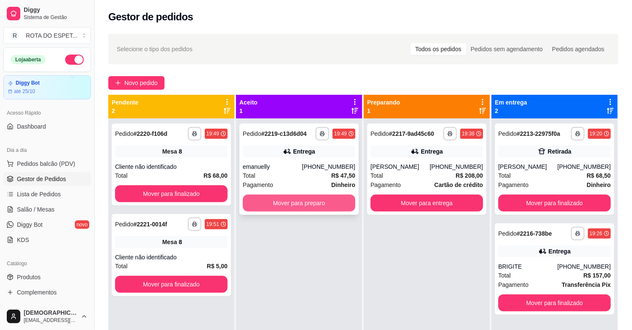
click at [291, 196] on button "Mover para preparo" at bounding box center [299, 202] width 112 height 17
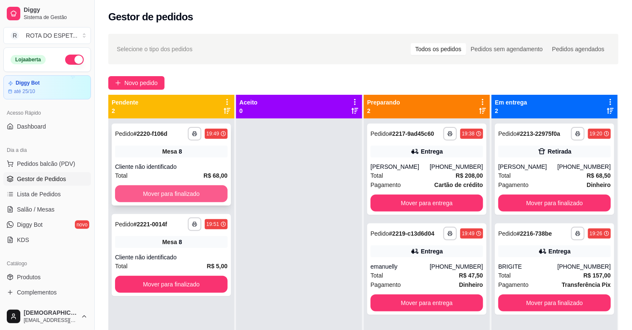
click at [134, 191] on button "Mover para finalizado" at bounding box center [171, 193] width 112 height 17
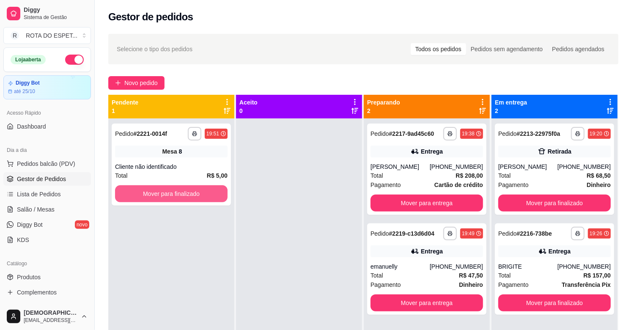
click at [134, 191] on button "Mover para finalizado" at bounding box center [171, 193] width 112 height 17
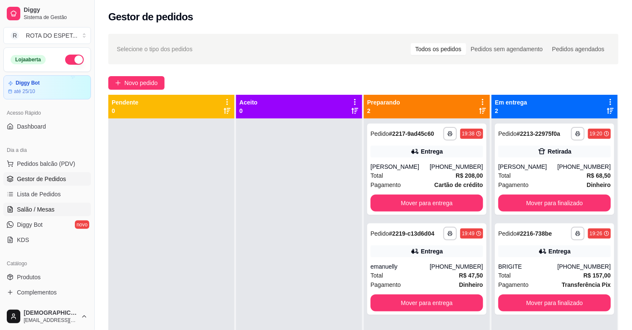
click at [55, 212] on link "Salão / Mesas" at bounding box center [47, 209] width 88 height 14
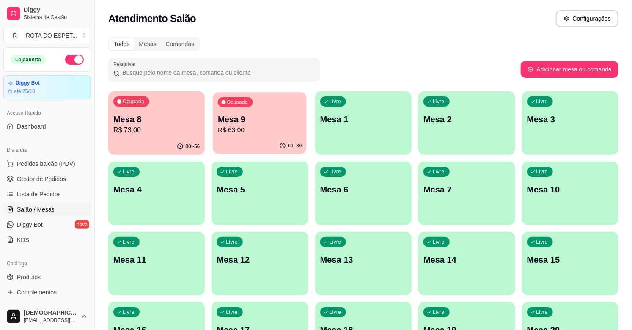
click at [249, 130] on p "R$ 63,00" at bounding box center [260, 130] width 84 height 10
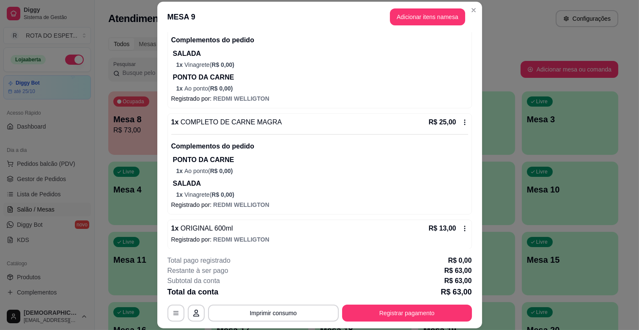
scroll to position [109, 0]
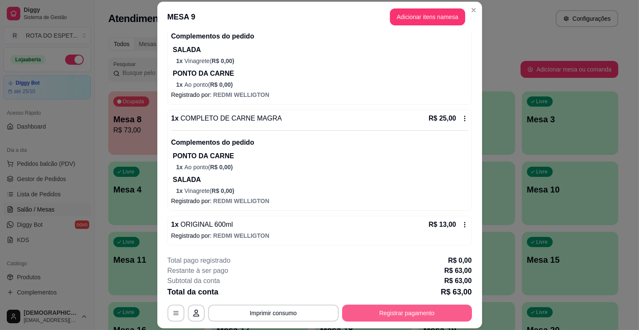
click at [446, 314] on button "Registrar pagamento" at bounding box center [407, 312] width 130 height 17
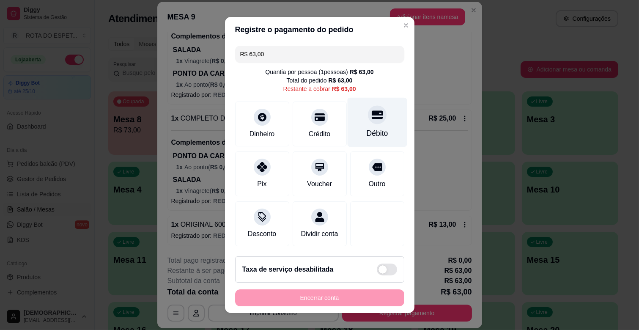
click at [366, 131] on div "Débito" at bounding box center [377, 133] width 22 height 11
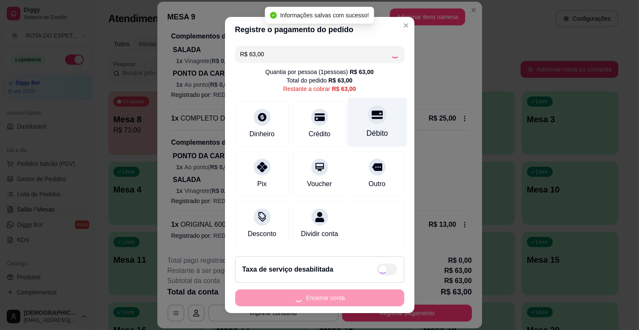
type input "R$ 0,00"
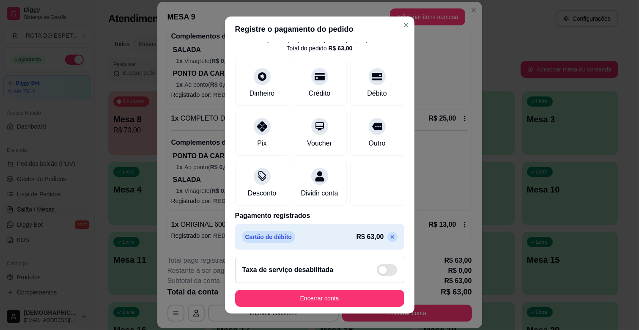
scroll to position [45, 0]
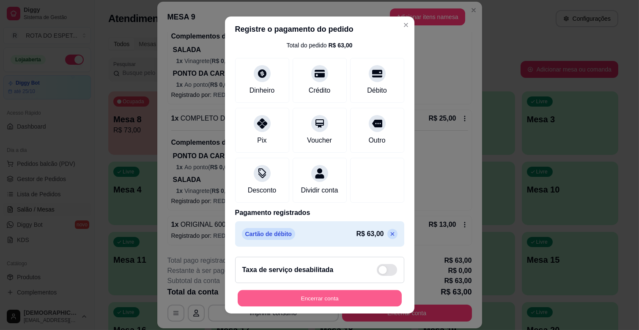
click at [337, 299] on button "Encerrar conta" at bounding box center [320, 298] width 164 height 16
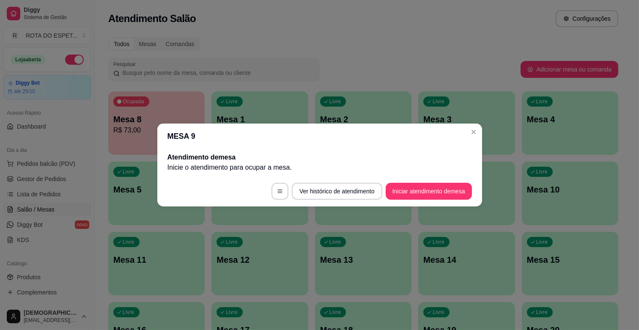
scroll to position [0, 0]
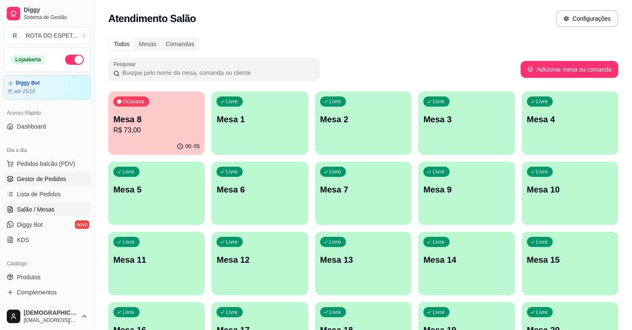
click at [38, 175] on span "Gestor de Pedidos" at bounding box center [41, 179] width 49 height 8
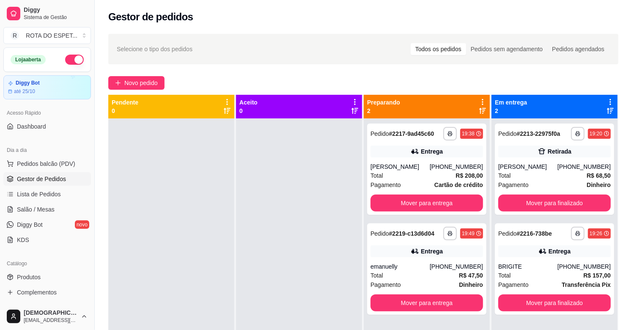
click at [252, 289] on div at bounding box center [299, 283] width 126 height 330
click at [268, 292] on div at bounding box center [299, 283] width 126 height 330
click at [276, 294] on div at bounding box center [299, 283] width 126 height 330
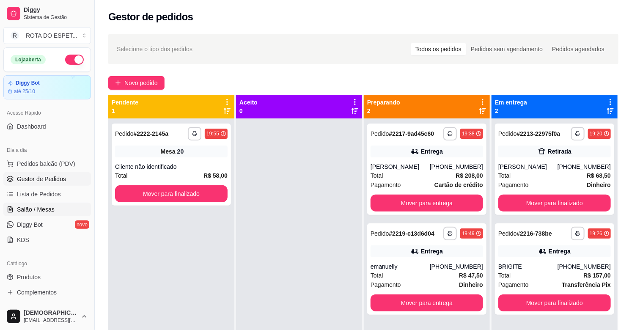
click at [40, 210] on span "Salão / Mesas" at bounding box center [36, 209] width 38 height 8
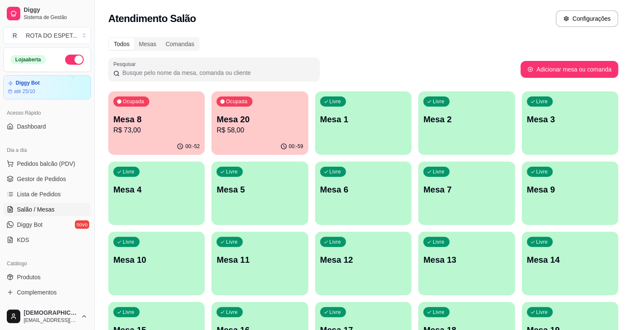
click at [259, 109] on div "Ocupada Mesa 20 R$ 58,00" at bounding box center [259, 114] width 96 height 47
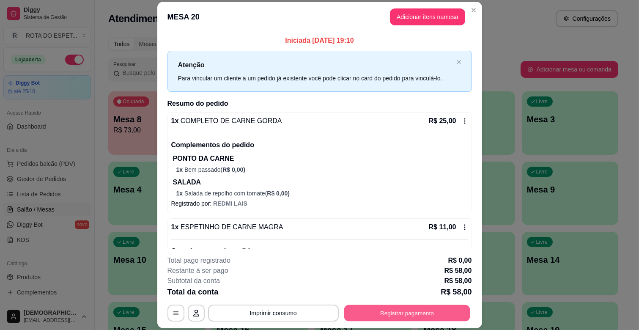
click at [421, 314] on button "Registrar pagamento" at bounding box center [407, 313] width 126 height 16
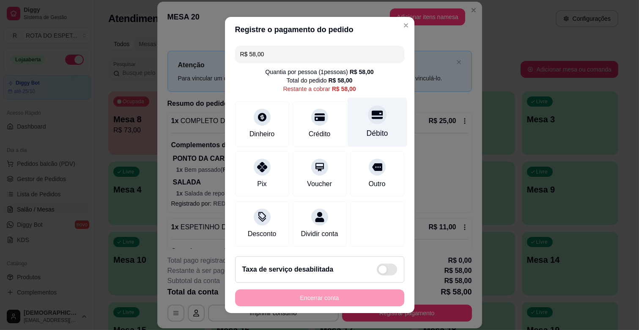
click at [366, 124] on div "Débito" at bounding box center [377, 122] width 60 height 49
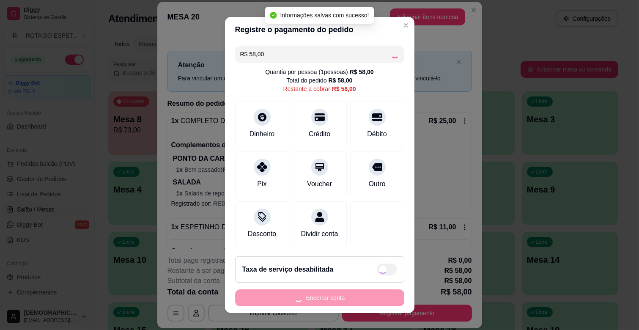
type input "R$ 0,00"
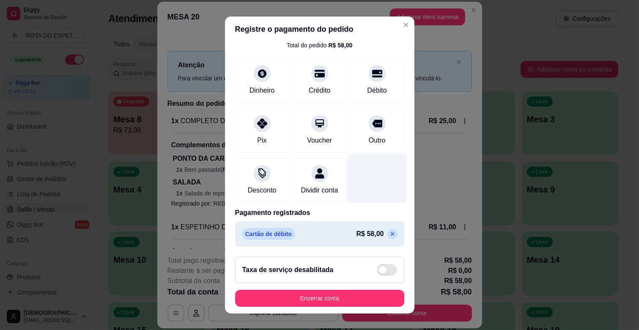
scroll to position [11, 0]
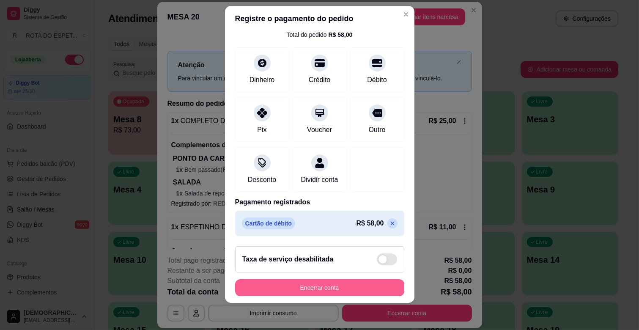
click at [358, 288] on button "Encerrar conta" at bounding box center [319, 287] width 169 height 17
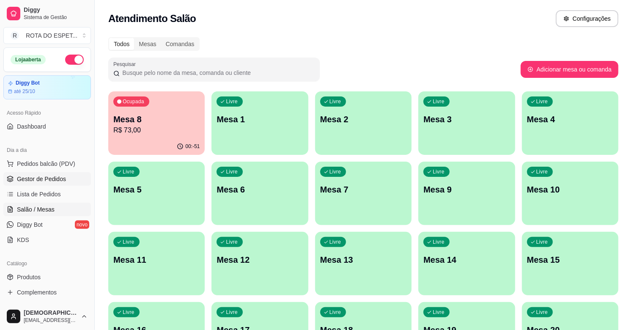
click at [34, 179] on span "Gestor de Pedidos" at bounding box center [41, 179] width 49 height 8
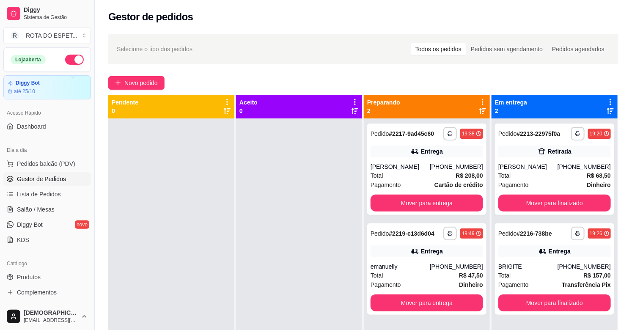
click at [223, 328] on div at bounding box center [171, 283] width 126 height 330
click at [299, 218] on div at bounding box center [299, 283] width 126 height 330
click at [543, 299] on button "Mover para finalizado" at bounding box center [554, 302] width 112 height 17
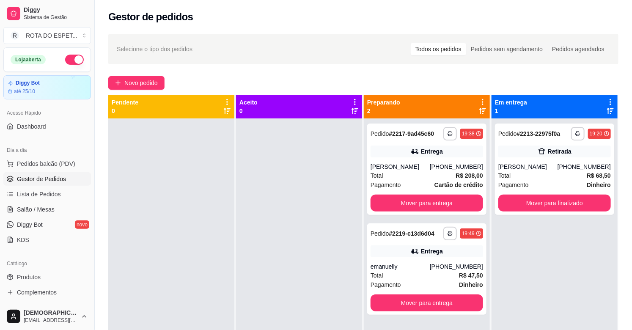
click at [263, 266] on div at bounding box center [299, 283] width 126 height 330
click at [536, 170] on div "[PERSON_NAME]" at bounding box center [527, 166] width 59 height 8
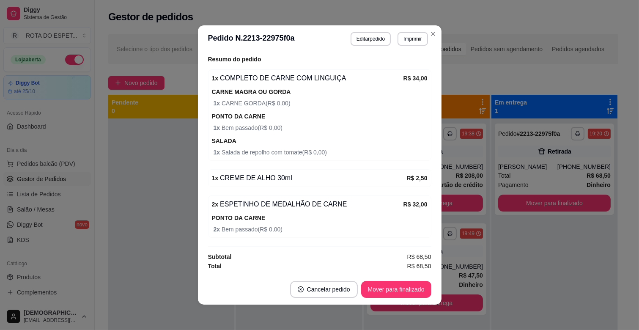
scroll to position [2, 0]
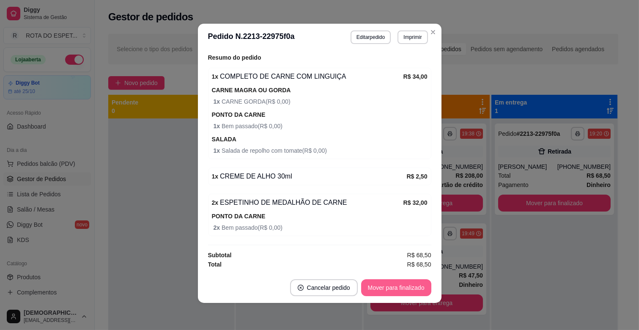
click at [408, 284] on button "Mover para finalizado" at bounding box center [396, 287] width 70 height 17
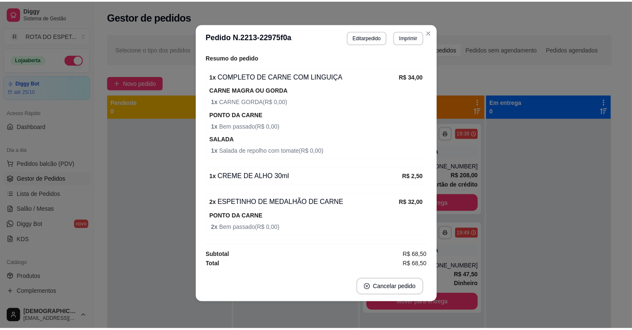
scroll to position [199, 0]
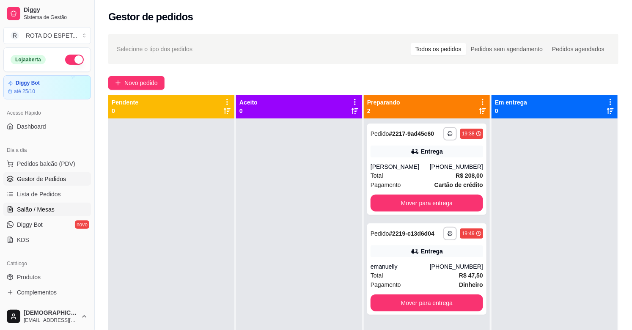
click at [30, 207] on span "Salão / Mesas" at bounding box center [36, 209] width 38 height 8
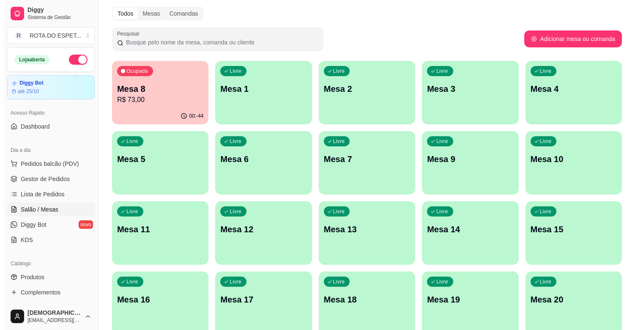
scroll to position [47, 0]
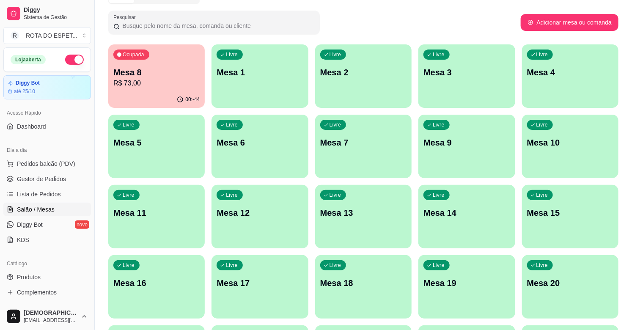
click at [552, 233] on div "Livre Mesa 15" at bounding box center [570, 211] width 96 height 53
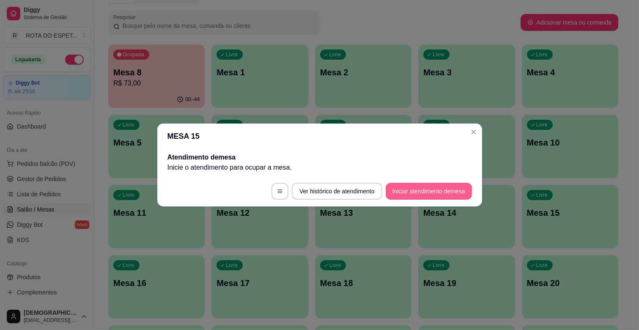
click at [438, 187] on button "Iniciar atendimento de mesa" at bounding box center [429, 191] width 86 height 17
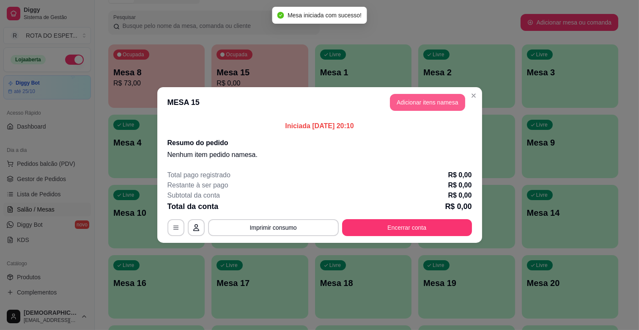
click at [437, 98] on button "Adicionar itens na mesa" at bounding box center [427, 102] width 75 height 17
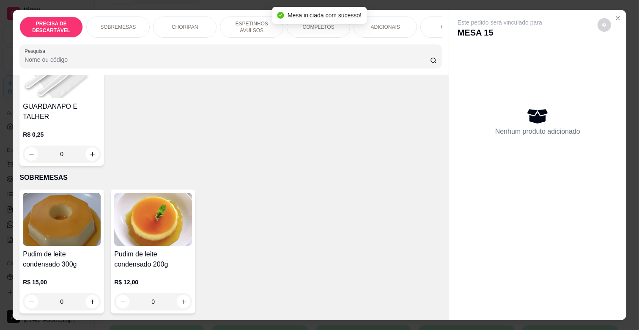
scroll to position [141, 0]
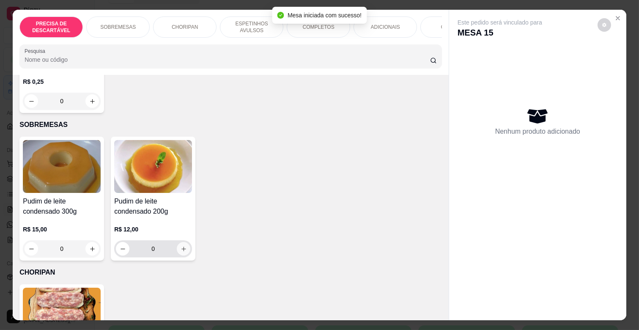
click at [181, 246] on icon "increase-product-quantity" at bounding box center [184, 249] width 6 height 6
type input "1"
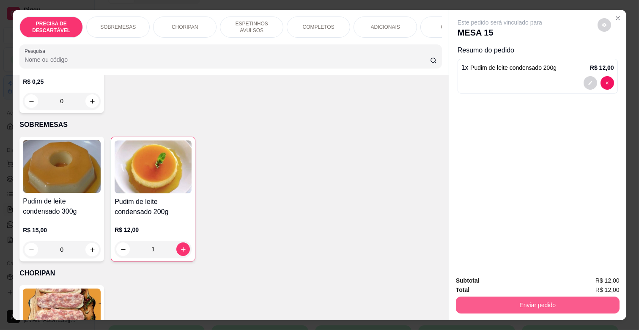
click at [498, 299] on button "Enviar pedido" at bounding box center [538, 304] width 164 height 17
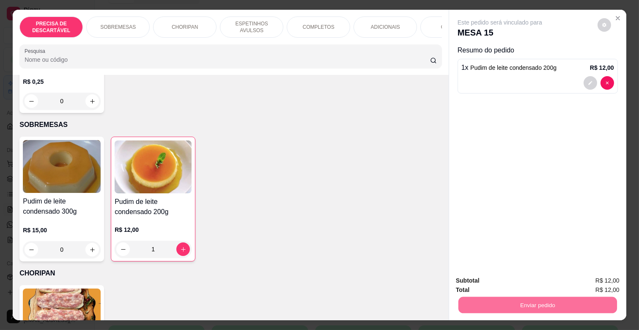
click at [599, 277] on button "Enviar pedido" at bounding box center [597, 280] width 48 height 16
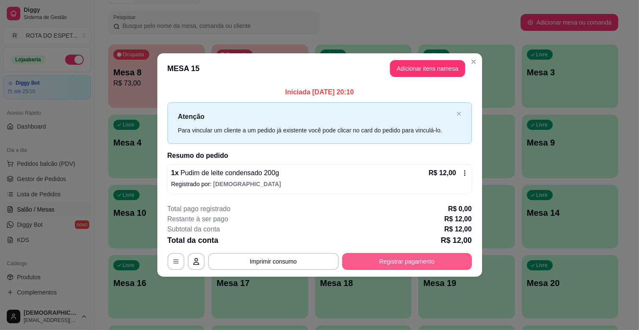
click at [422, 260] on button "Registrar pagamento" at bounding box center [407, 261] width 130 height 17
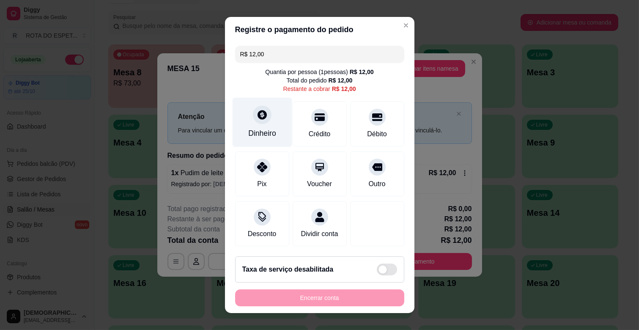
click at [273, 120] on div "Dinheiro" at bounding box center [262, 122] width 60 height 49
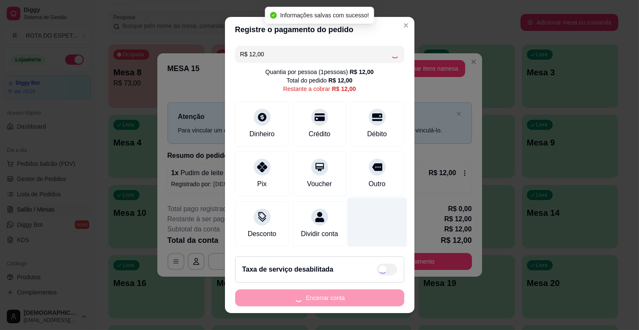
type input "R$ 0,00"
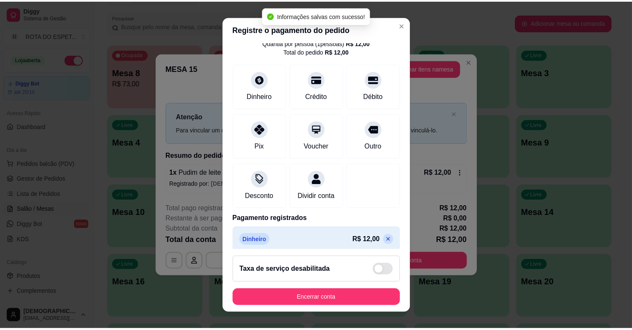
scroll to position [45, 0]
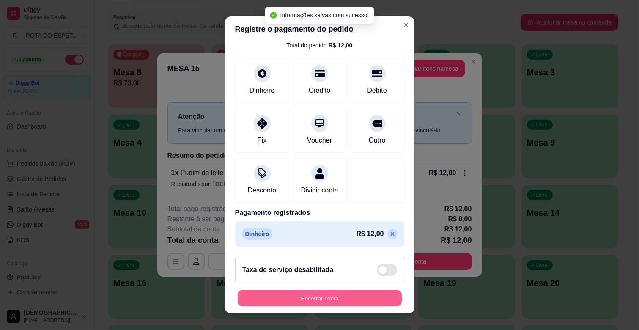
click at [342, 292] on button "Encerrar conta" at bounding box center [320, 298] width 164 height 16
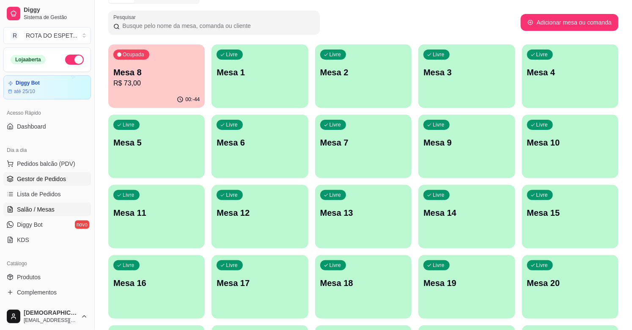
click at [52, 180] on span "Gestor de Pedidos" at bounding box center [41, 179] width 49 height 8
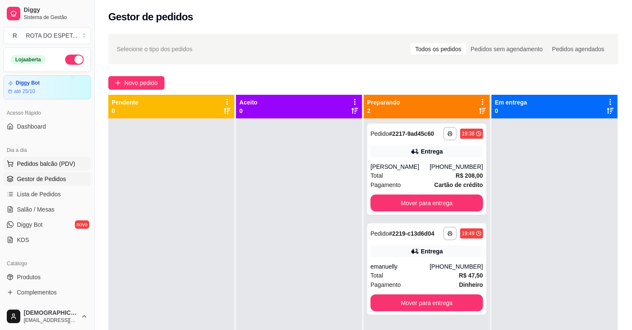
click at [38, 163] on span "Pedidos balcão (PDV)" at bounding box center [46, 163] width 58 height 8
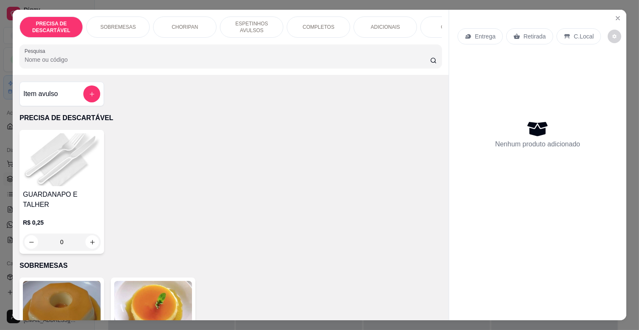
click at [310, 27] on p "COMPLETOS" at bounding box center [319, 27] width 32 height 7
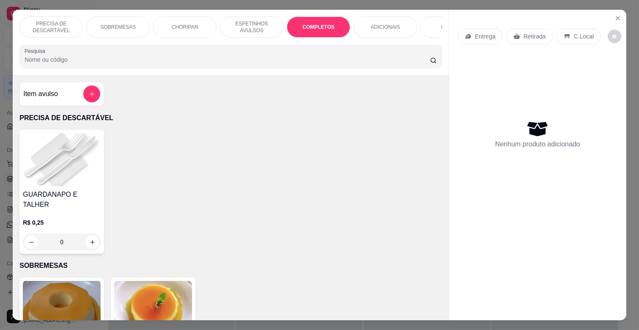
scroll to position [20, 0]
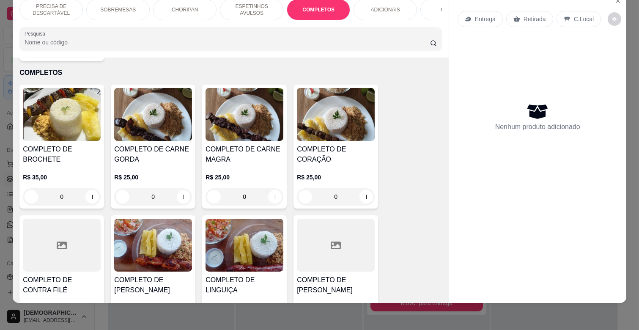
click at [249, 151] on h4 "COMPLETO DE CARNE MAGRA" at bounding box center [244, 154] width 78 height 20
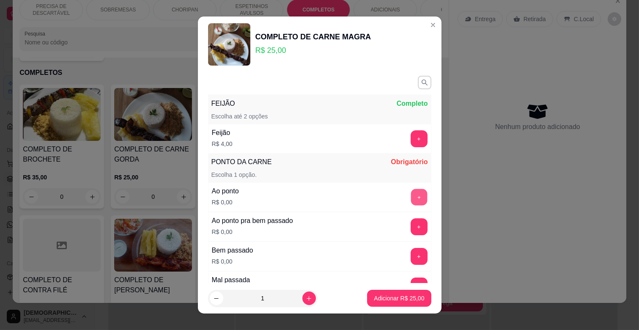
click at [410, 194] on button "+" at bounding box center [418, 197] width 16 height 16
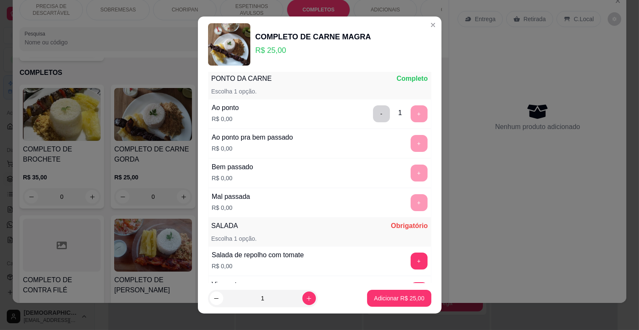
scroll to position [141, 0]
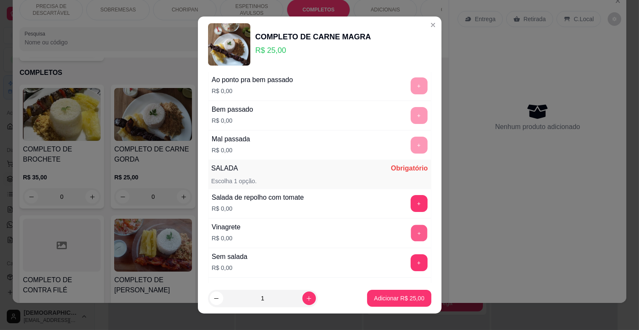
click at [410, 230] on button "+" at bounding box center [418, 233] width 16 height 16
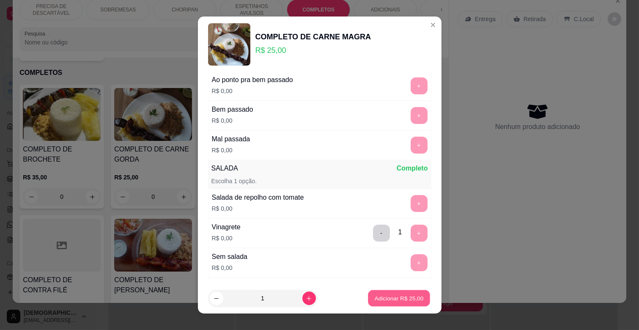
click at [396, 297] on p "Adicionar R$ 25,00" at bounding box center [399, 298] width 49 height 8
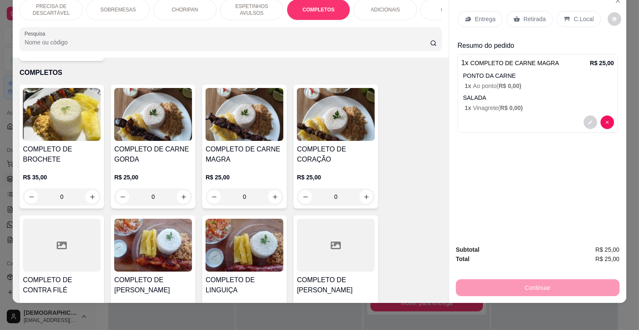
click at [271, 5] on p "ESPETINHOS AVULSOS" at bounding box center [251, 10] width 49 height 14
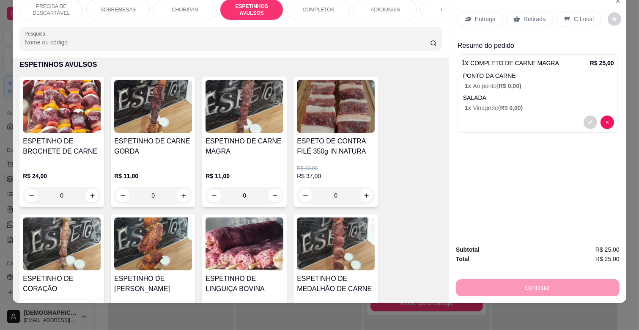
scroll to position [467, 0]
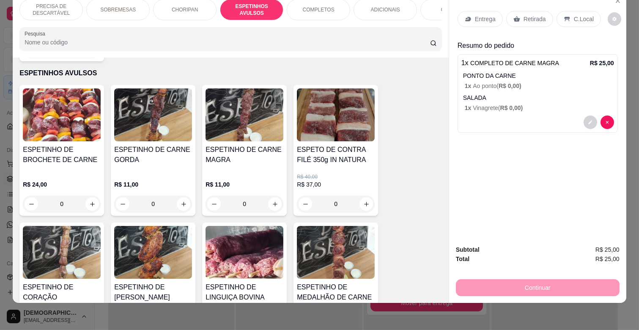
click at [252, 145] on h4 "ESPETINHO DE CARNE MAGRA" at bounding box center [244, 155] width 78 height 20
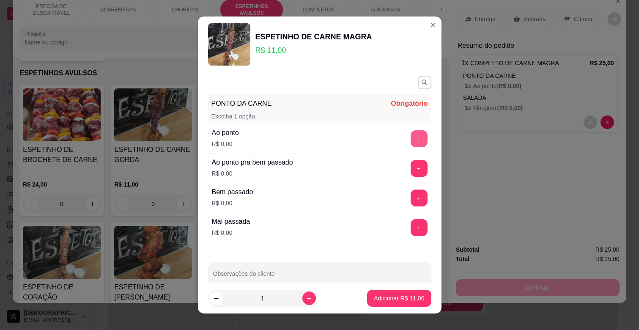
click at [410, 141] on button "+" at bounding box center [418, 138] width 17 height 17
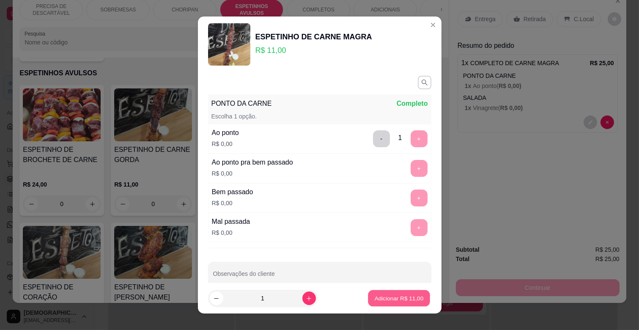
click at [399, 299] on p "Adicionar R$ 11,00" at bounding box center [399, 298] width 49 height 8
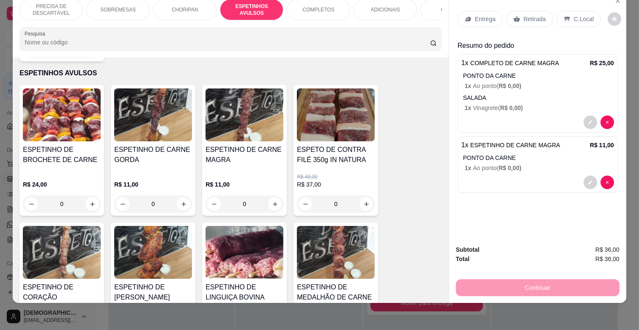
click at [246, 244] on img at bounding box center [244, 252] width 78 height 53
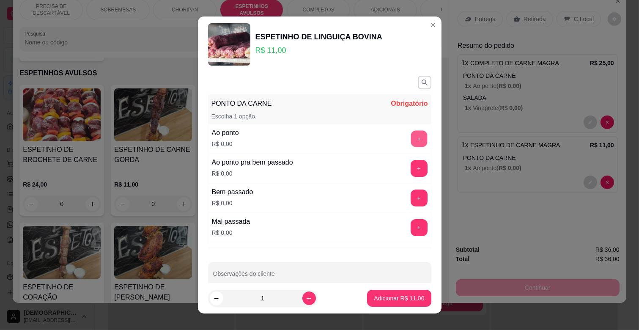
click at [410, 134] on button "+" at bounding box center [418, 139] width 16 height 16
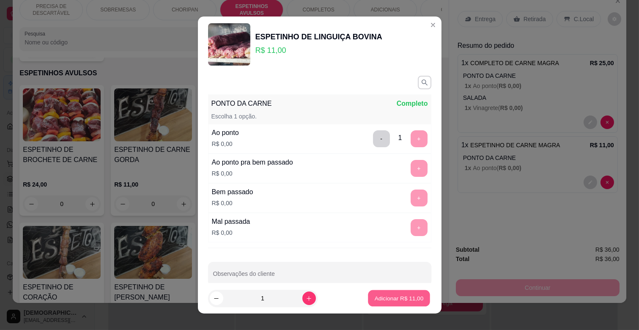
click at [402, 293] on button "Adicionar R$ 11,00" at bounding box center [399, 298] width 62 height 16
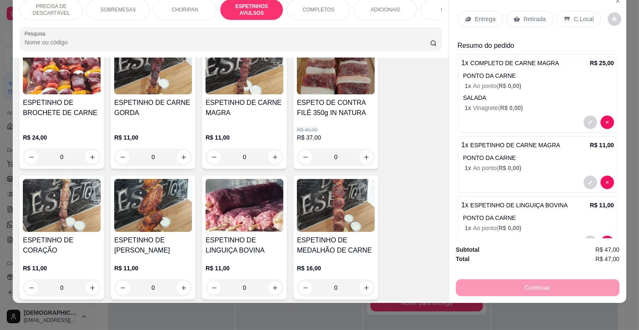
scroll to position [561, 0]
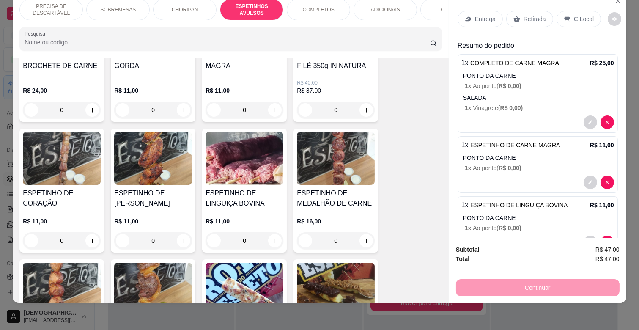
click at [336, 208] on div "R$ 16,00 0" at bounding box center [336, 228] width 78 height 41
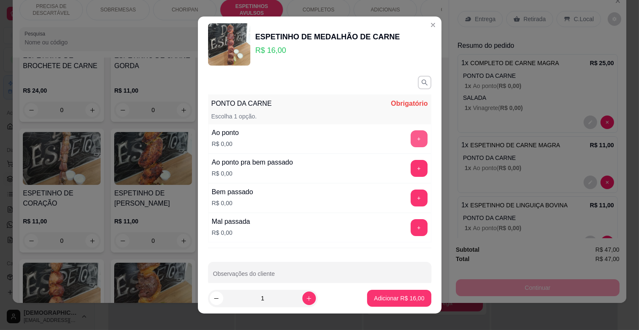
click at [410, 145] on button "+" at bounding box center [418, 138] width 17 height 17
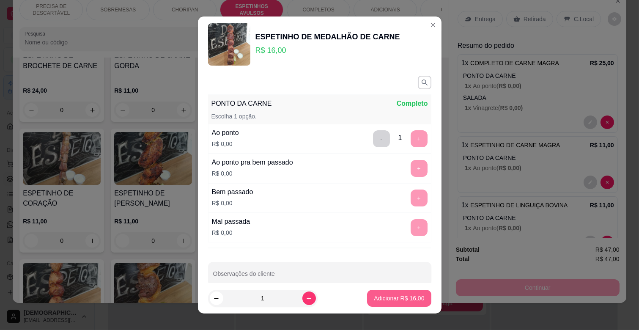
click at [397, 297] on p "Adicionar R$ 16,00" at bounding box center [399, 298] width 50 height 8
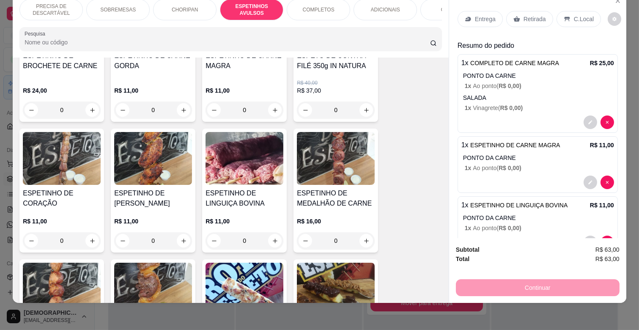
click at [398, 7] on div "ADICIONAIS" at bounding box center [384, 9] width 63 height 21
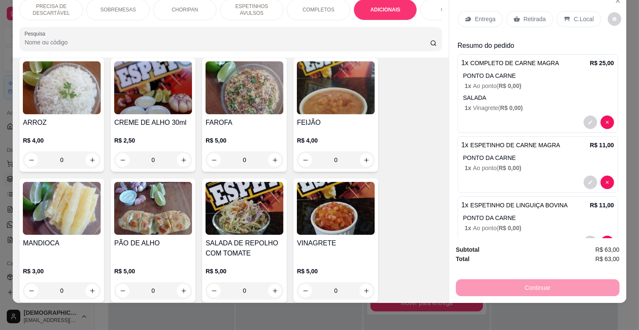
scroll to position [1529, 0]
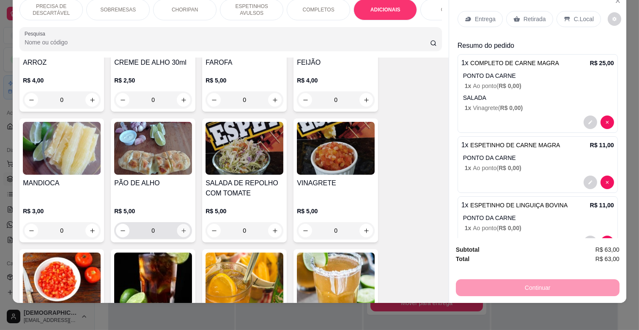
click at [183, 224] on button "increase-product-quantity" at bounding box center [183, 230] width 13 height 13
type input "1"
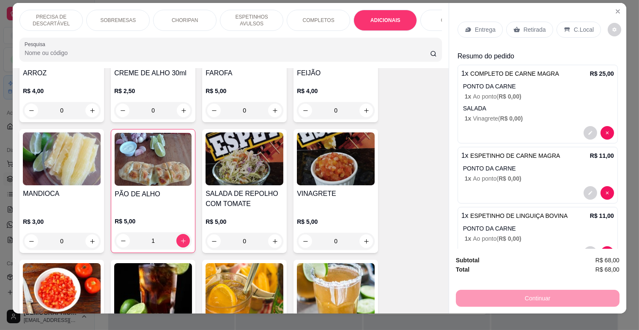
scroll to position [0, 0]
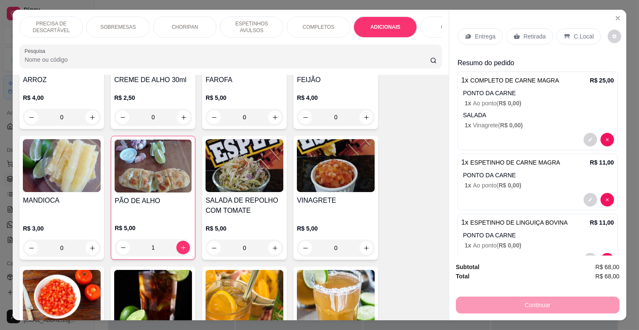
click at [475, 34] on p "Entrega" at bounding box center [485, 36] width 21 height 8
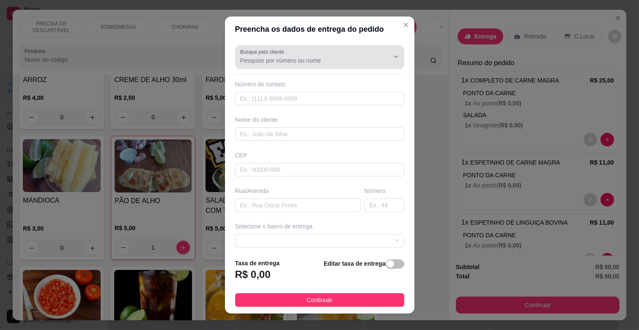
click at [311, 66] on div "Busque pelo cliente" at bounding box center [319, 57] width 169 height 24
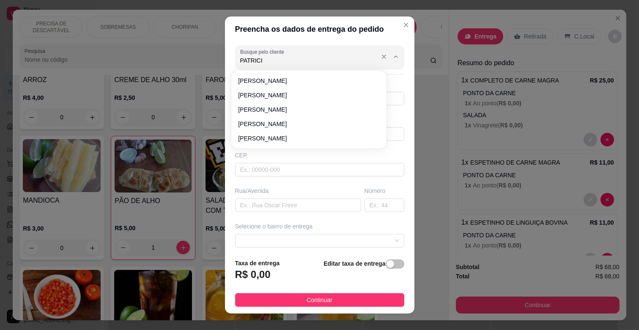
type input "[PERSON_NAME]"
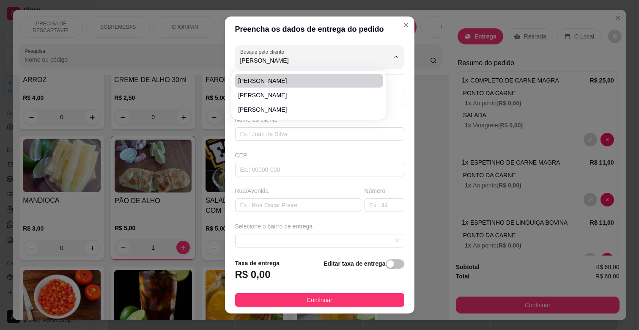
click at [260, 82] on span "[PERSON_NAME]" at bounding box center [304, 81] width 133 height 8
type input "6792278142"
type input "[PERSON_NAME]"
type input "RUA PONCHE VERDE"
type input "120"
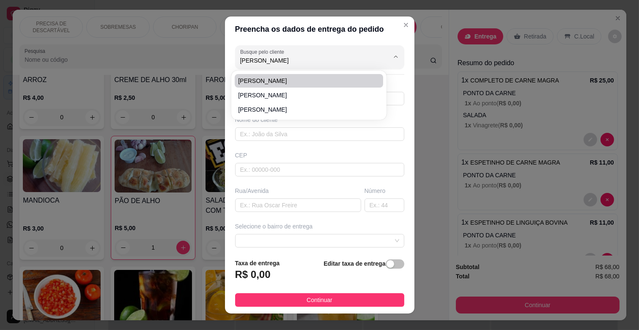
type input "CAMPO GRANDE"
type input "PORTAO NA LATERAL DO MURO"
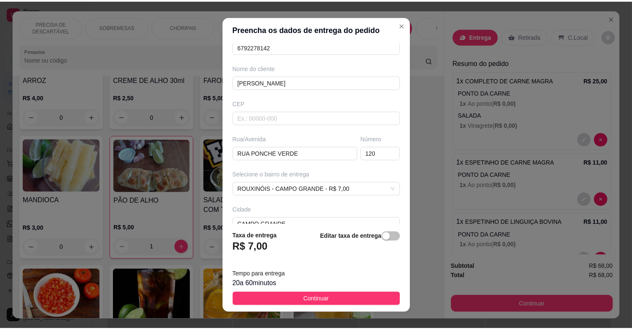
scroll to position [103, 0]
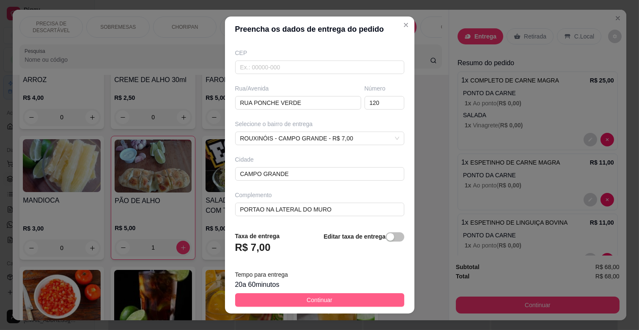
type input "[PERSON_NAME]"
click at [337, 296] on button "Continuar" at bounding box center [319, 300] width 169 height 14
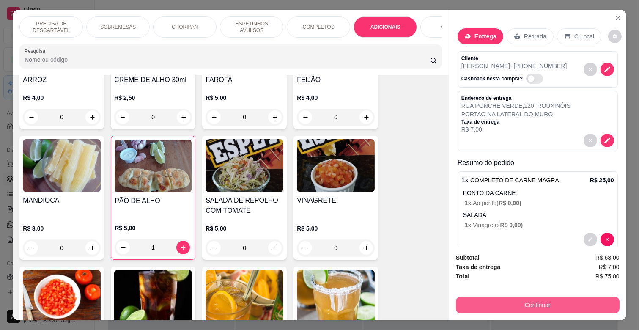
click at [547, 298] on button "Continuar" at bounding box center [538, 304] width 164 height 17
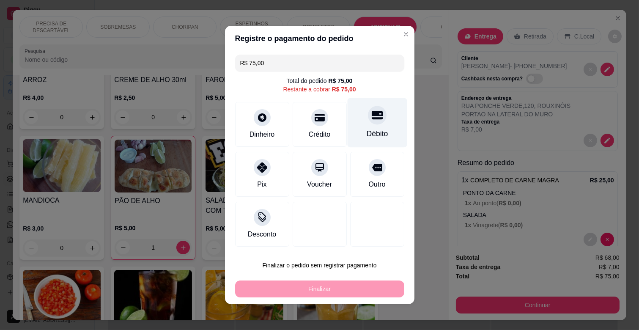
click at [371, 130] on div "Débito" at bounding box center [377, 133] width 22 height 11
type input "R$ 0,00"
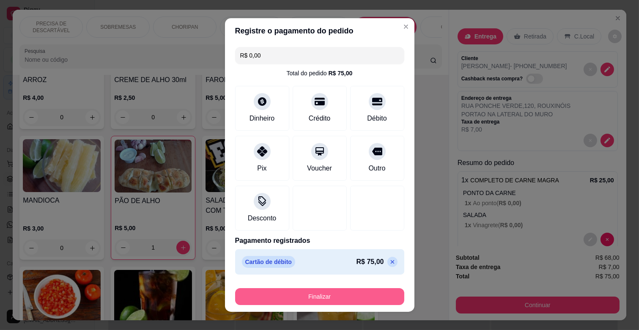
click at [305, 298] on button "Finalizar" at bounding box center [319, 296] width 169 height 17
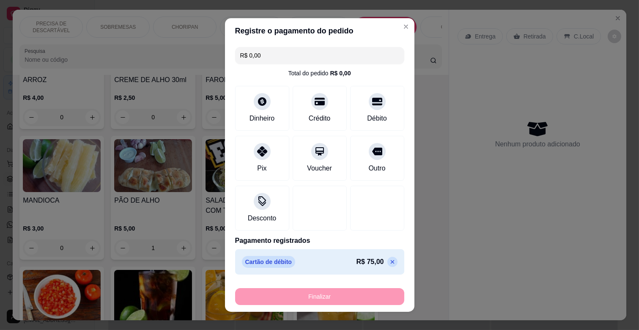
type input "0"
type input "-R$ 75,00"
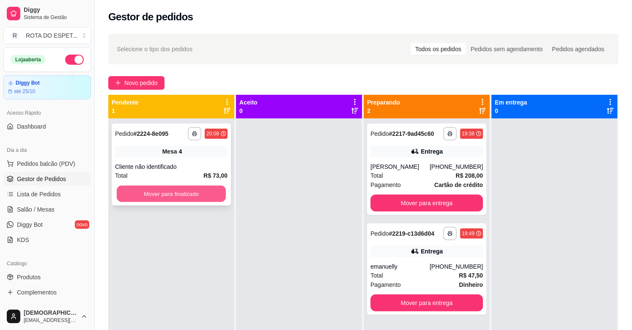
click at [192, 198] on button "Mover para finalizado" at bounding box center [171, 194] width 109 height 16
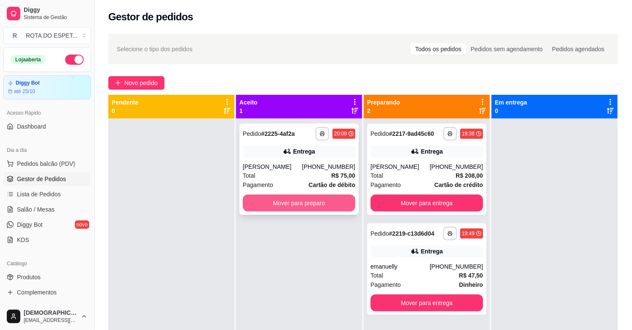
click at [320, 205] on button "Mover para preparo" at bounding box center [299, 202] width 112 height 17
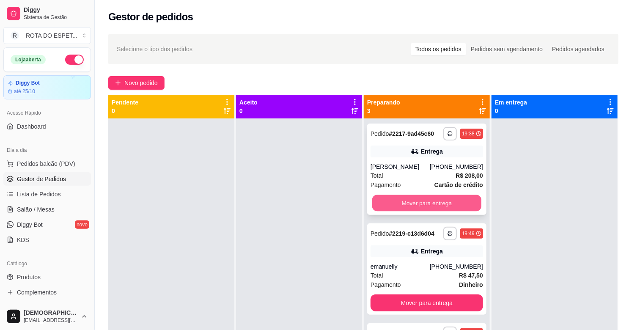
click at [443, 202] on button "Mover para entrega" at bounding box center [426, 203] width 109 height 16
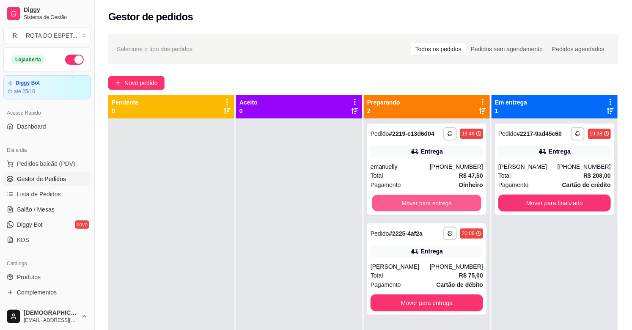
click at [442, 202] on button "Mover para entrega" at bounding box center [426, 203] width 109 height 16
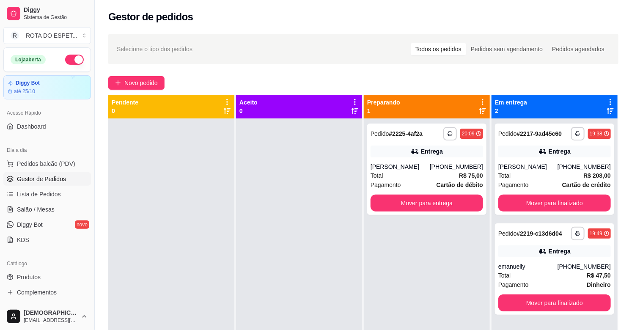
click at [258, 230] on div at bounding box center [299, 283] width 126 height 330
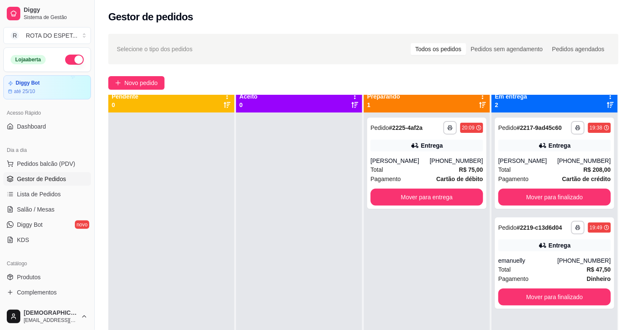
scroll to position [23, 0]
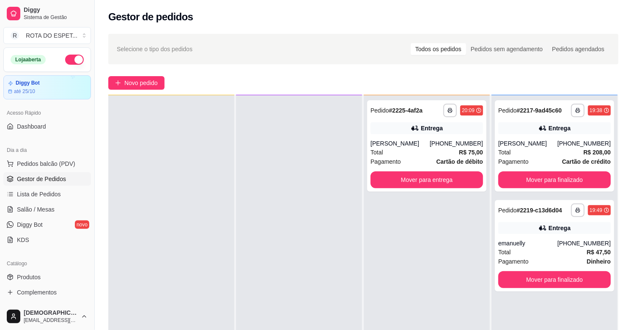
click at [299, 266] on div at bounding box center [299, 260] width 126 height 330
click at [561, 175] on button "Mover para finalizado" at bounding box center [554, 179] width 112 height 17
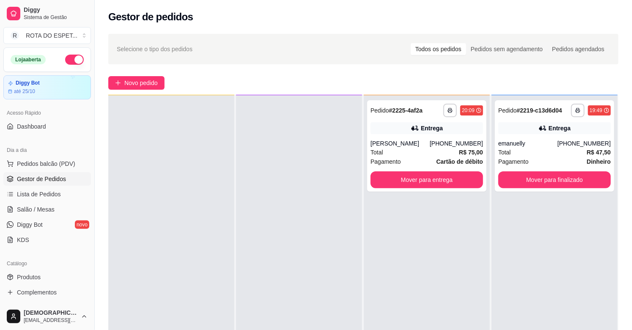
scroll to position [0, 0]
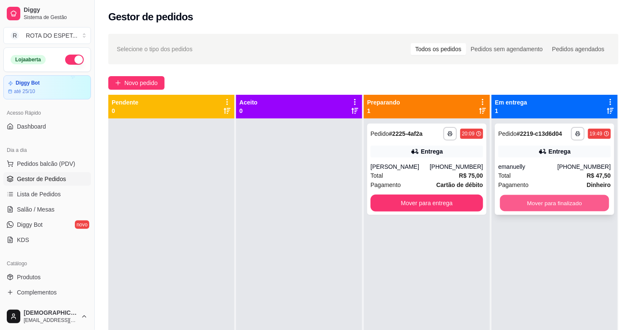
click at [559, 200] on button "Mover para finalizado" at bounding box center [554, 203] width 109 height 16
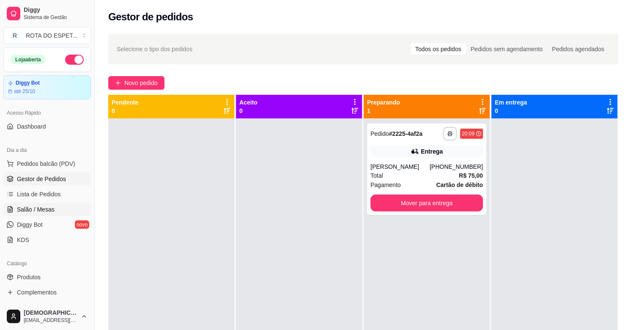
click at [45, 202] on link "Salão / Mesas" at bounding box center [47, 209] width 88 height 14
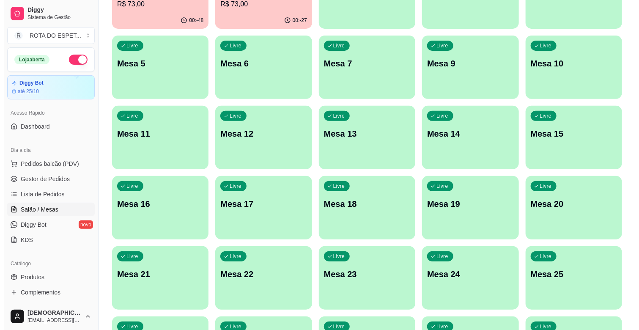
scroll to position [141, 0]
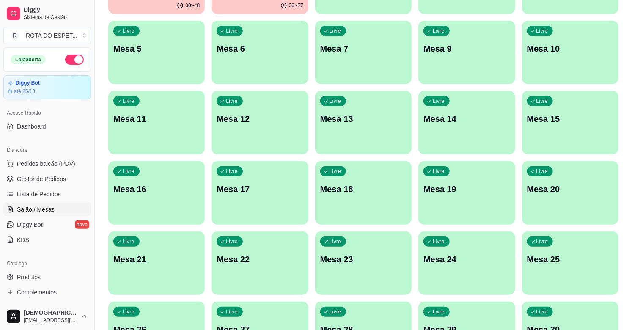
click at [355, 259] on p "Mesa 23" at bounding box center [363, 259] width 86 height 12
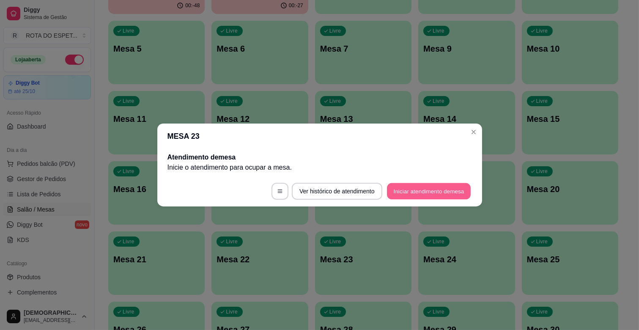
click at [437, 193] on button "Iniciar atendimento de mesa" at bounding box center [429, 191] width 84 height 16
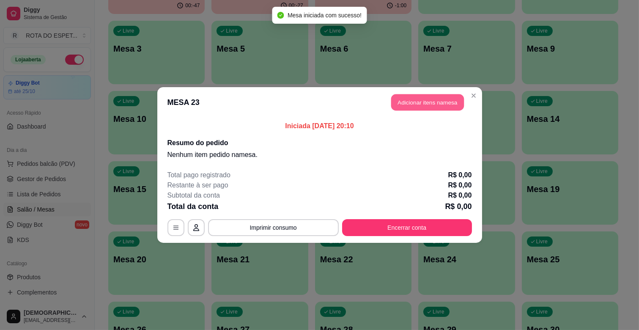
click at [417, 107] on button "Adicionar itens na mesa" at bounding box center [427, 102] width 73 height 16
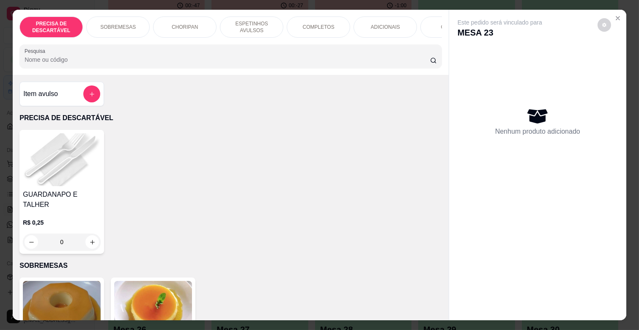
click at [318, 28] on div "COMPLETOS" at bounding box center [318, 26] width 63 height 21
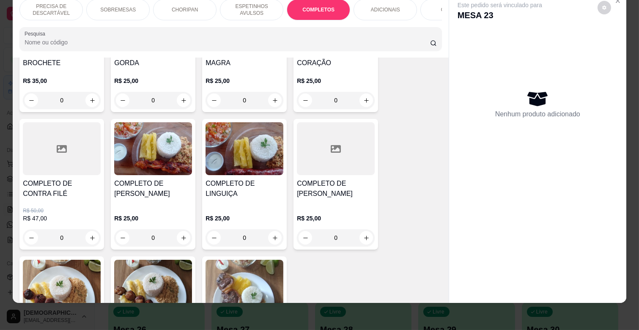
scroll to position [1114, 0]
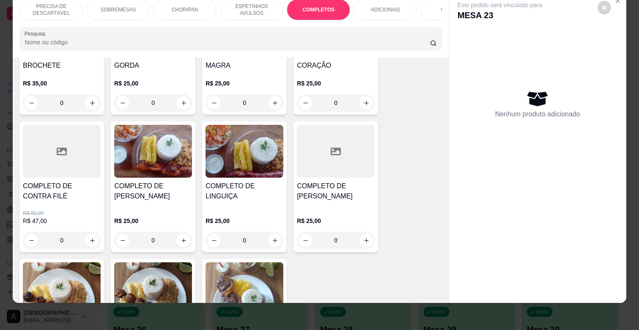
click at [75, 183] on h4 "COMPLETO DE CONTRA FILÉ" at bounding box center [62, 191] width 78 height 20
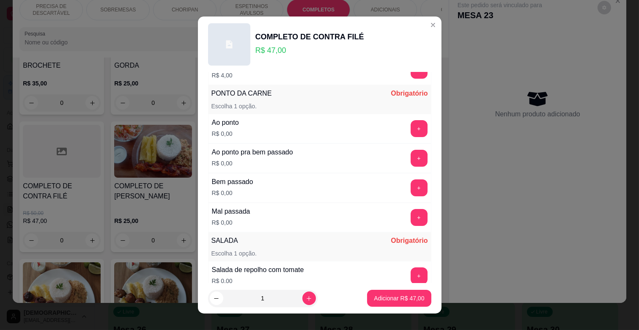
scroll to position [47, 0]
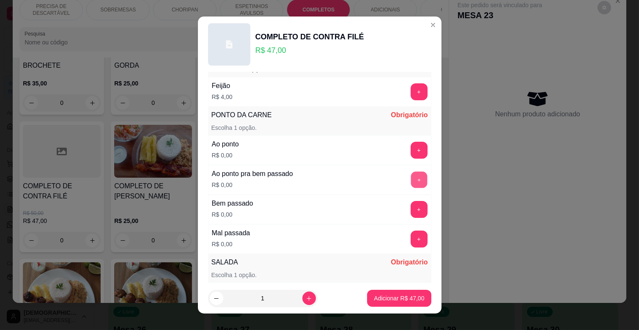
click at [410, 181] on button "+" at bounding box center [418, 180] width 16 height 16
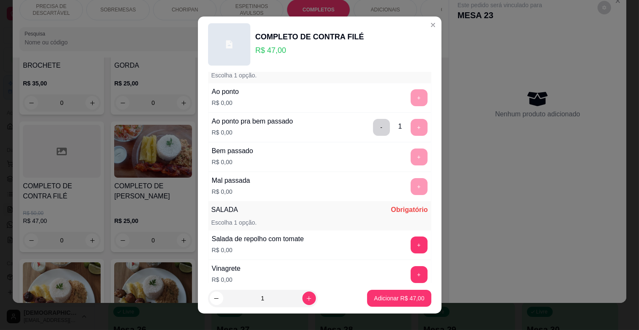
scroll to position [221, 0]
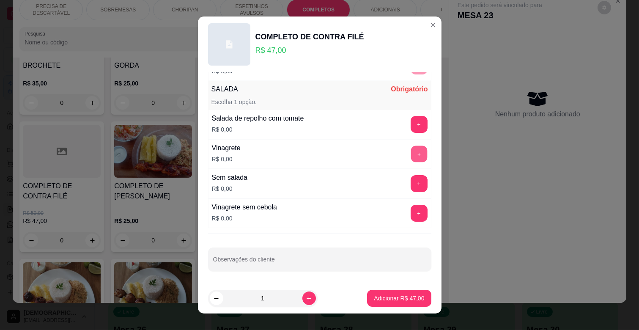
click at [410, 151] on button "+" at bounding box center [418, 154] width 16 height 16
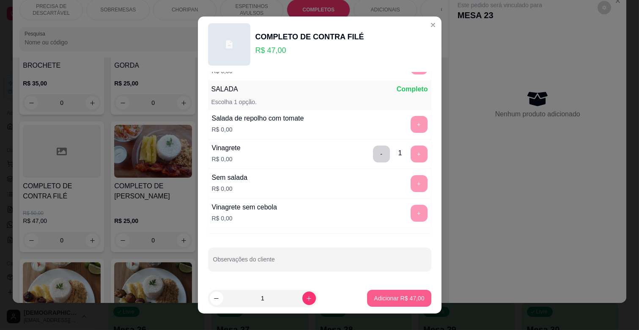
click at [387, 301] on p "Adicionar R$ 47,00" at bounding box center [399, 298] width 50 height 8
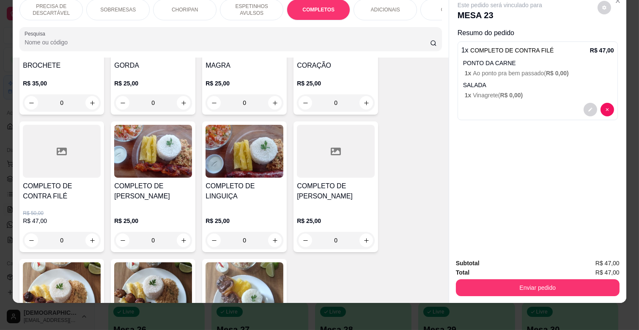
click at [251, 3] on p "ESPETINHOS AVULSOS" at bounding box center [251, 10] width 49 height 14
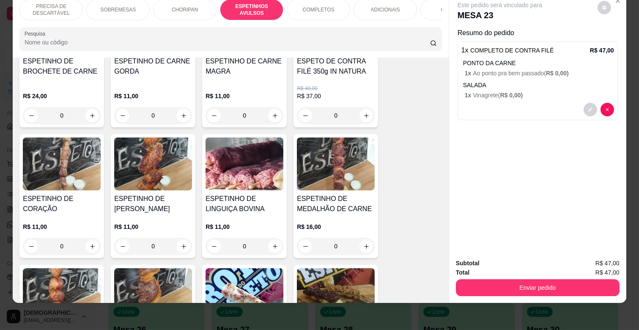
scroll to position [561, 0]
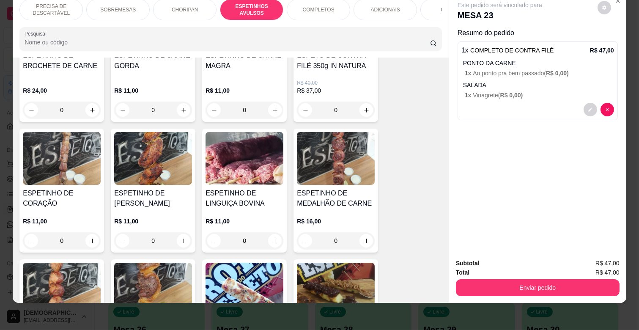
click at [177, 232] on div "0" at bounding box center [153, 240] width 78 height 17
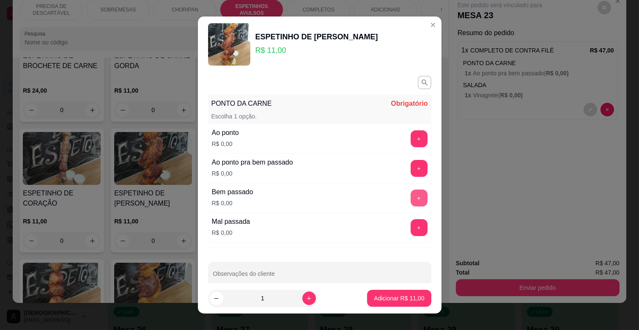
click at [410, 200] on button "+" at bounding box center [418, 197] width 17 height 17
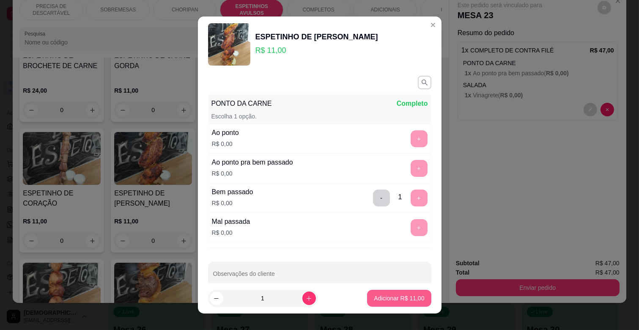
click at [398, 296] on p "Adicionar R$ 11,00" at bounding box center [399, 298] width 50 height 8
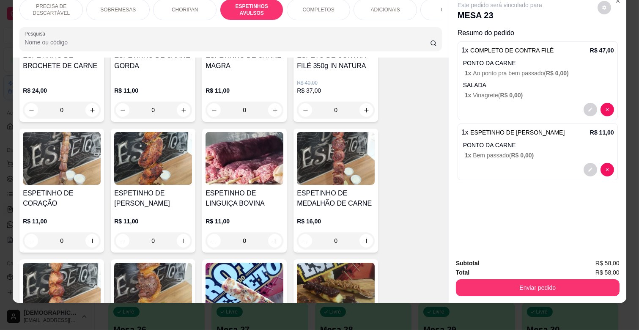
click at [388, 6] on div "ADICIONAIS" at bounding box center [384, 9] width 63 height 21
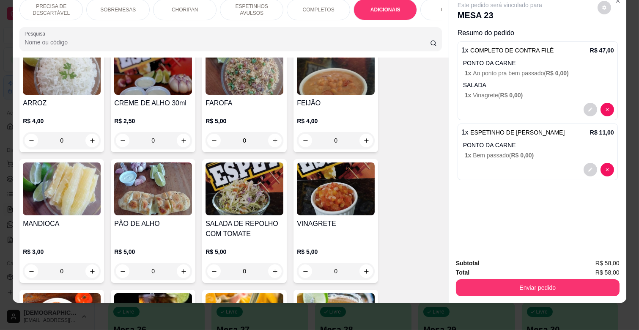
scroll to position [1529, 0]
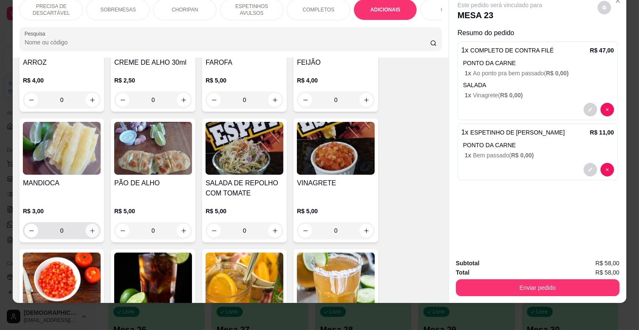
click at [90, 224] on button "increase-product-quantity" at bounding box center [92, 231] width 14 height 14
type input "1"
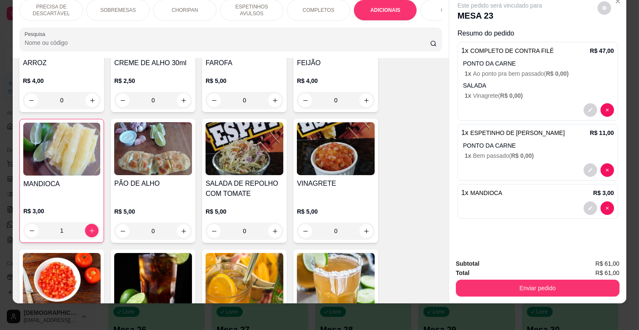
scroll to position [20, 0]
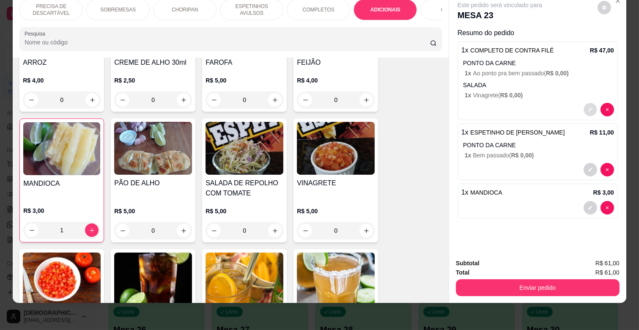
click at [589, 103] on button "decrease-product-quantity" at bounding box center [589, 109] width 13 height 13
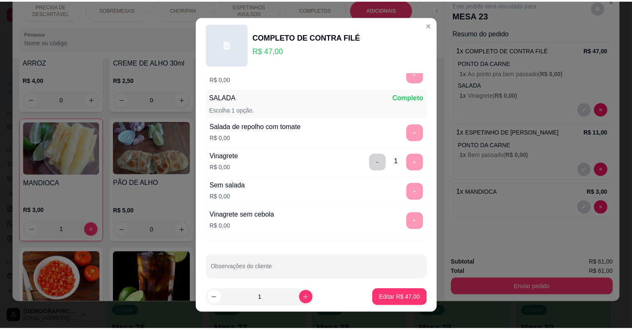
scroll to position [221, 0]
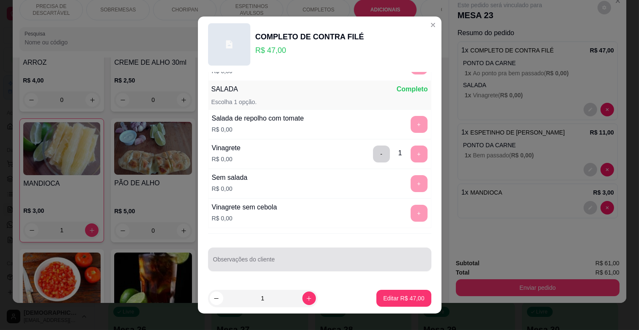
click at [281, 259] on input "Observações do cliente" at bounding box center [319, 262] width 213 height 8
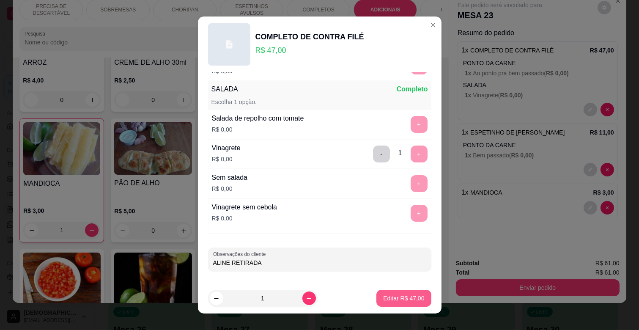
type input "ALINE RETIRADA"
click at [400, 300] on p "Editar R$ 47,00" at bounding box center [403, 298] width 41 height 8
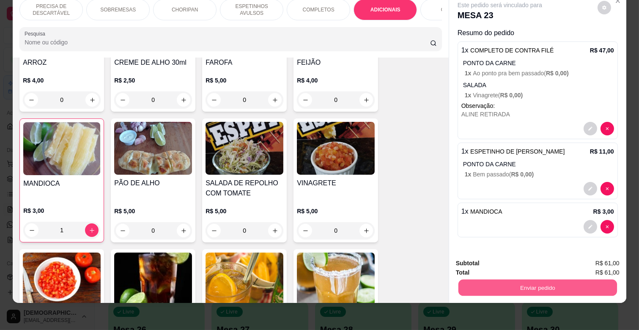
click at [539, 282] on button "Enviar pedido" at bounding box center [537, 287] width 159 height 16
click at [599, 261] on button "Enviar pedido" at bounding box center [597, 260] width 48 height 16
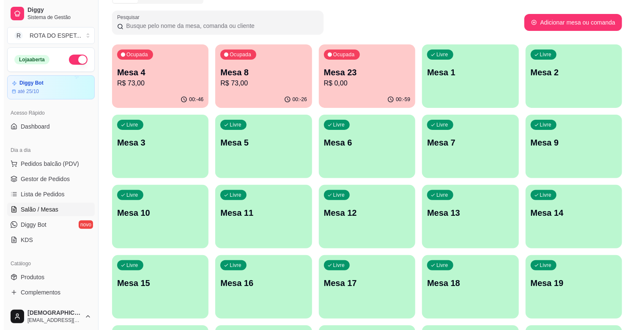
scroll to position [0, 0]
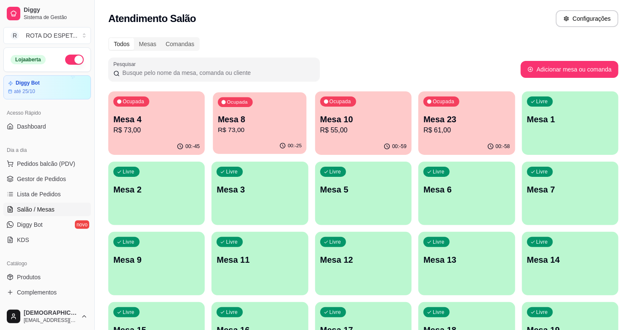
click at [257, 136] on div "Ocupada Mesa 8 R$ 73,00" at bounding box center [260, 115] width 94 height 46
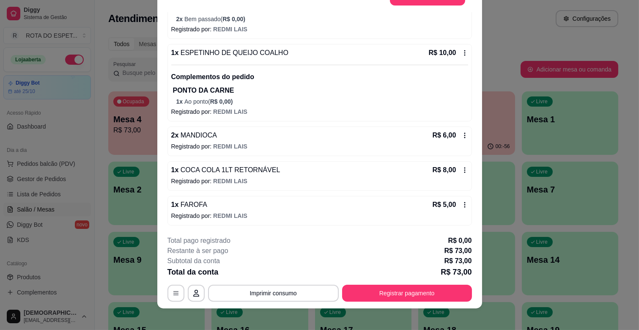
scroll to position [25, 0]
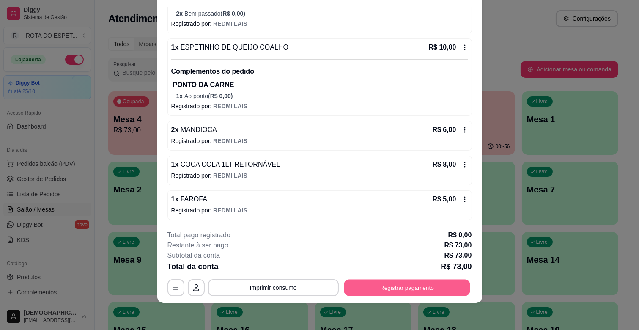
click at [410, 290] on button "Registrar pagamento" at bounding box center [407, 287] width 126 height 16
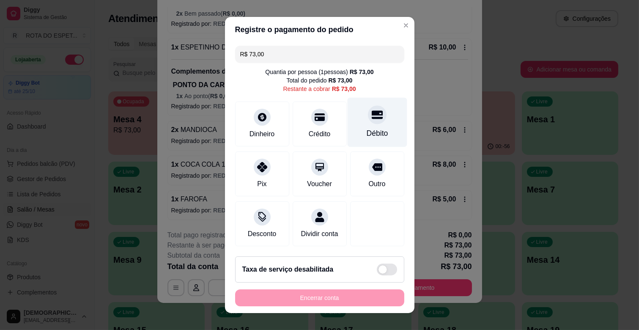
click at [371, 118] on icon at bounding box center [376, 114] width 11 height 11
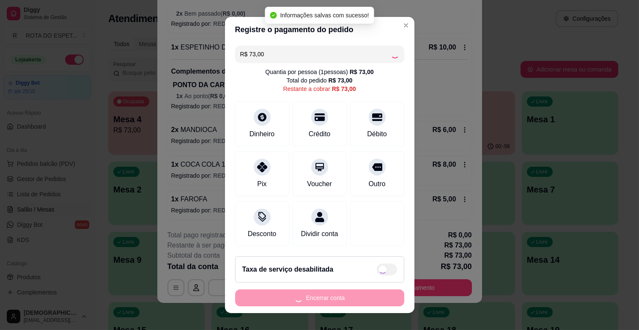
type input "R$ 0,00"
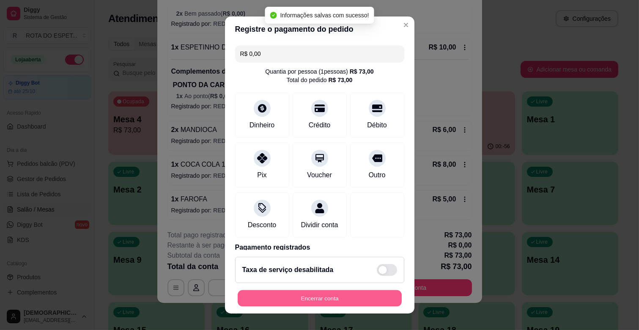
click at [356, 297] on button "Encerrar conta" at bounding box center [320, 298] width 164 height 16
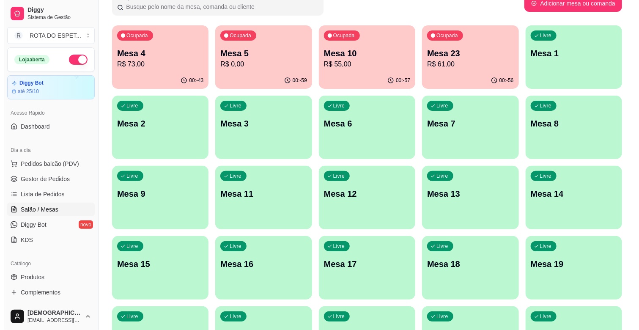
scroll to position [188, 0]
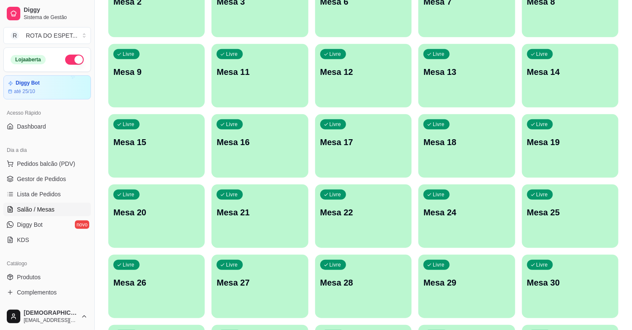
click at [172, 203] on div "Livre Mesa 20" at bounding box center [156, 210] width 96 height 53
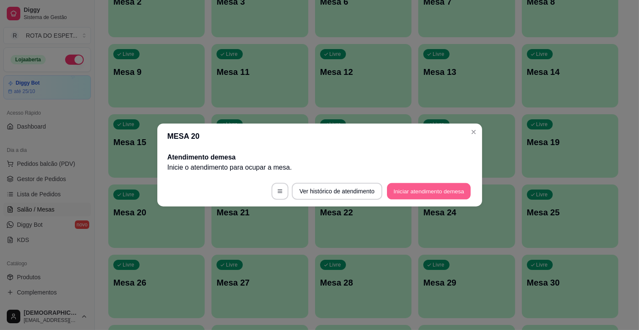
click at [430, 189] on button "Iniciar atendimento de mesa" at bounding box center [429, 191] width 84 height 16
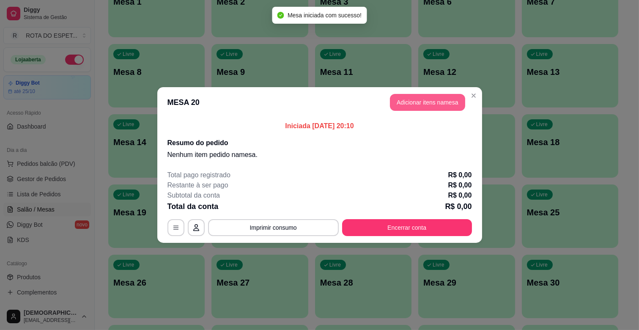
click at [424, 103] on button "Adicionar itens na mesa" at bounding box center [427, 102] width 75 height 17
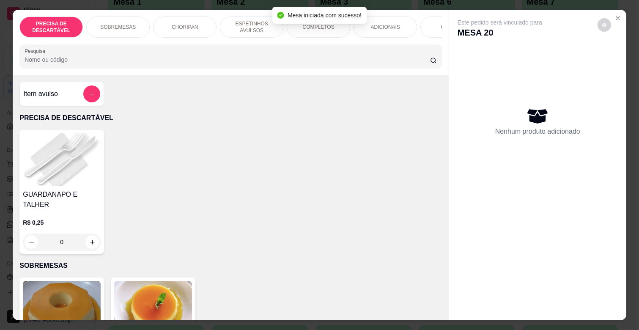
click at [252, 25] on p "ESPETINHOS AVULSOS" at bounding box center [251, 27] width 49 height 14
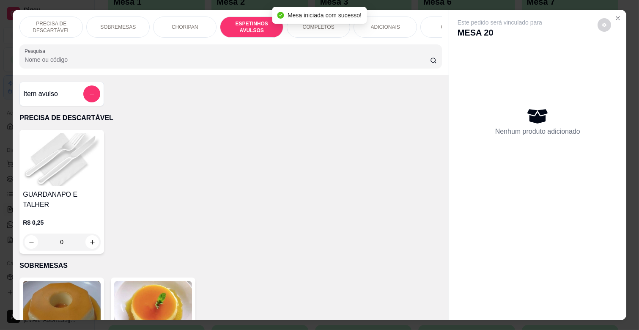
scroll to position [20, 0]
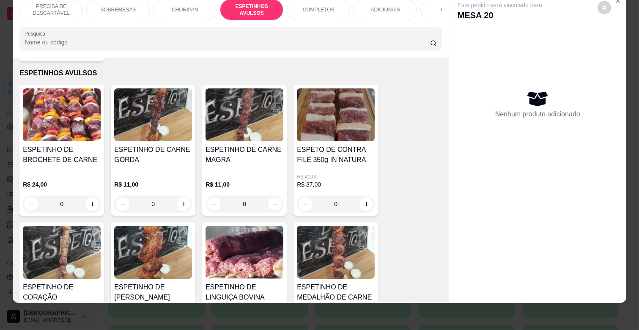
click at [266, 195] on div "0" at bounding box center [244, 203] width 78 height 17
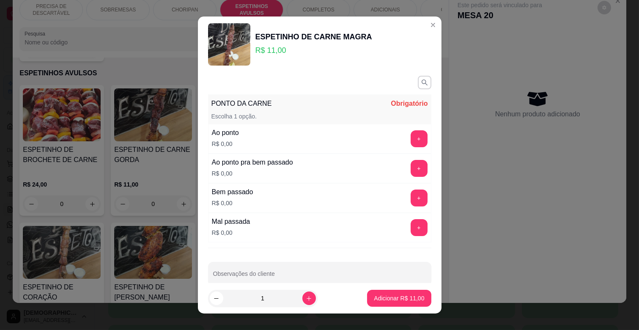
click at [410, 135] on button "+" at bounding box center [418, 138] width 17 height 17
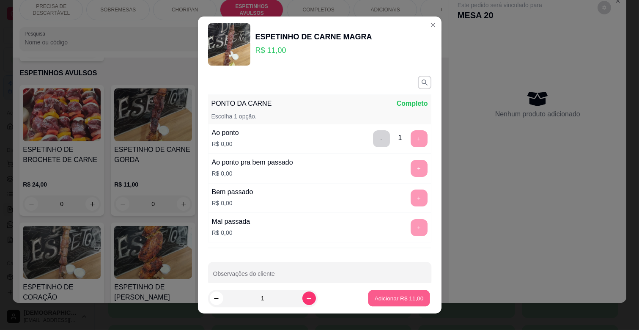
click at [394, 294] on p "Adicionar R$ 11,00" at bounding box center [399, 298] width 49 height 8
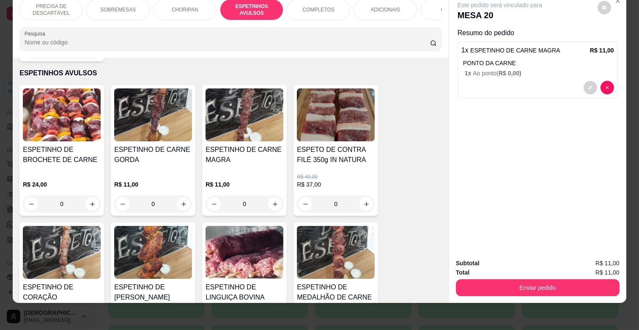
click at [279, 195] on div "0" at bounding box center [244, 203] width 78 height 17
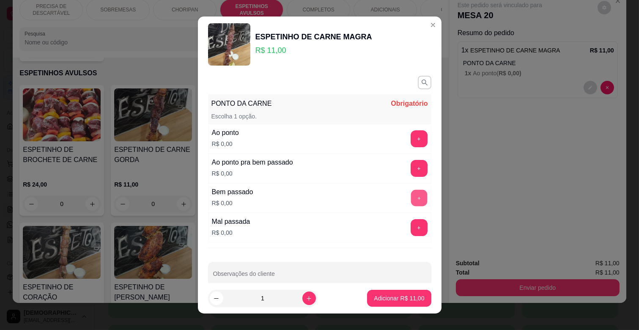
click at [410, 205] on button "+" at bounding box center [418, 198] width 16 height 16
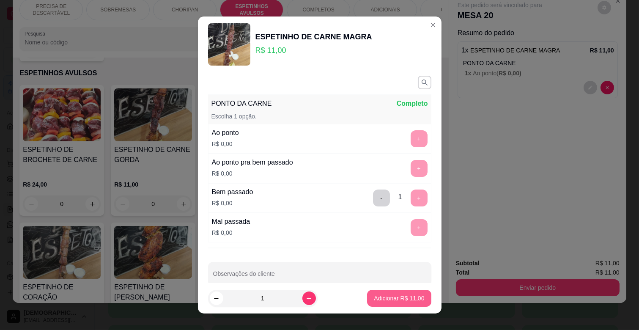
click at [374, 297] on p "Adicionar R$ 11,00" at bounding box center [399, 298] width 50 height 8
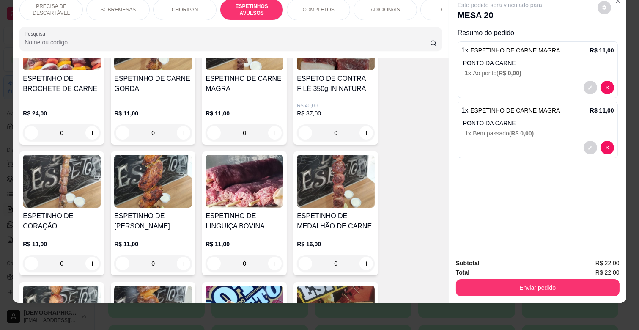
scroll to position [561, 0]
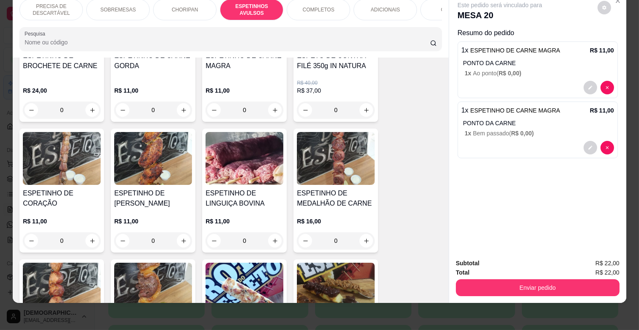
click at [359, 232] on div "0" at bounding box center [336, 240] width 78 height 17
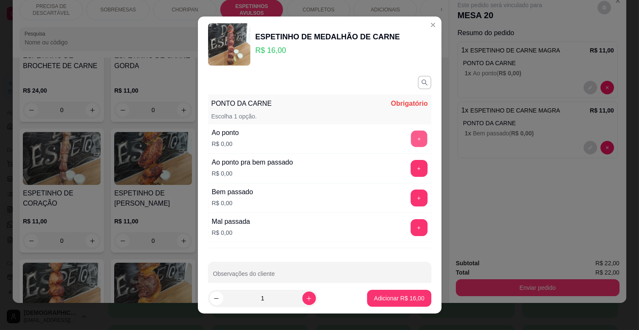
click at [410, 137] on button "+" at bounding box center [418, 139] width 16 height 16
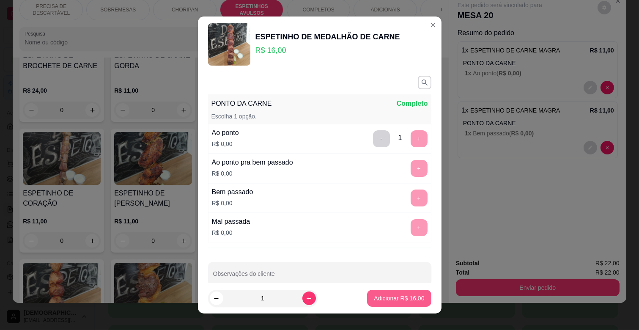
click at [375, 297] on p "Adicionar R$ 16,00" at bounding box center [399, 298] width 50 height 8
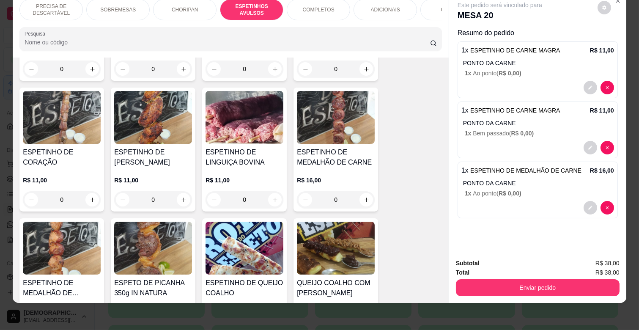
scroll to position [654, 0]
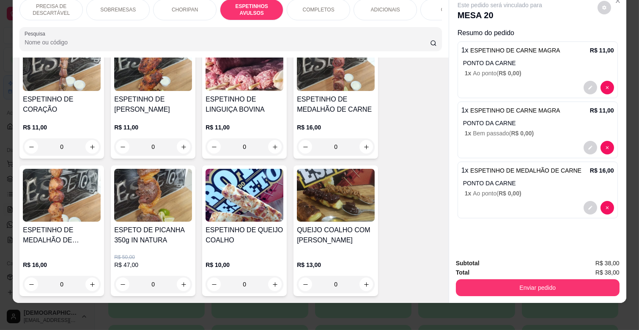
click at [87, 276] on div "0" at bounding box center [62, 284] width 78 height 17
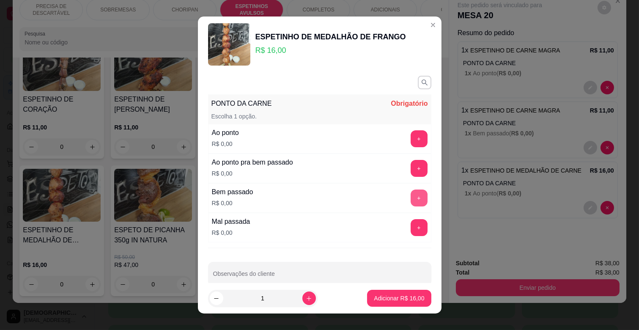
click at [410, 197] on button "+" at bounding box center [418, 197] width 17 height 17
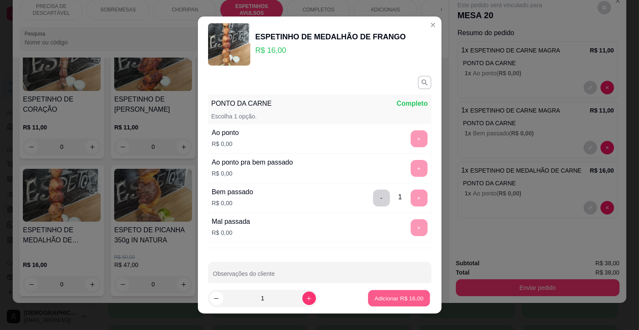
click at [406, 295] on p "Adicionar R$ 16,00" at bounding box center [399, 298] width 49 height 8
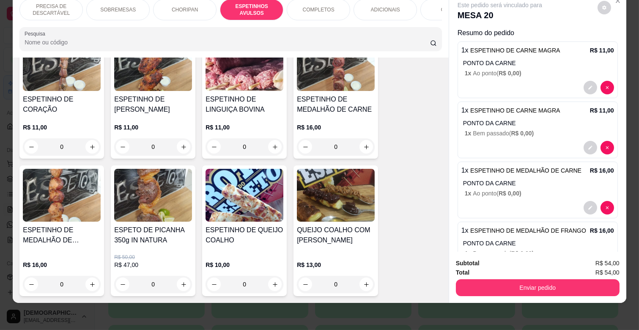
click at [378, 6] on p "ADICIONAIS" at bounding box center [385, 9] width 29 height 7
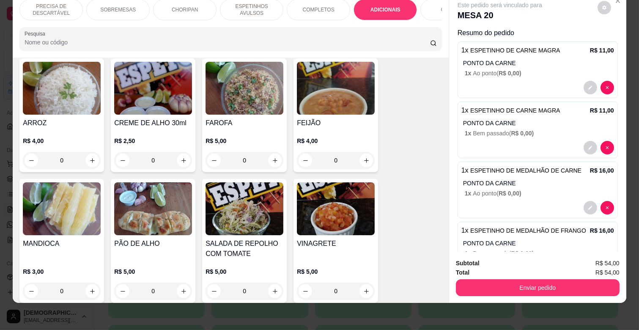
scroll to position [1529, 0]
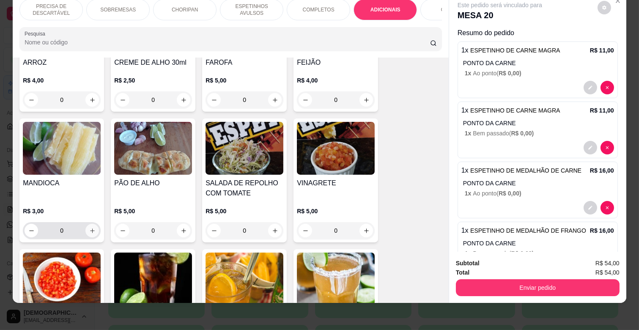
click at [90, 228] on icon "increase-product-quantity" at bounding box center [92, 230] width 5 height 5
click at [89, 227] on icon "increase-product-quantity" at bounding box center [92, 230] width 6 height 6
type input "2"
click at [364, 228] on icon "increase-product-quantity" at bounding box center [366, 230] width 5 height 5
type input "1"
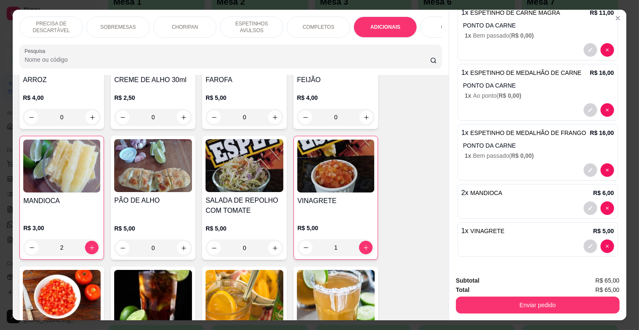
scroll to position [20, 0]
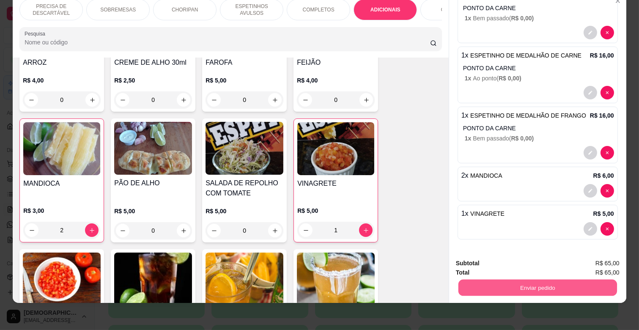
click at [551, 279] on button "Enviar pedido" at bounding box center [537, 287] width 159 height 16
click at [599, 254] on button "Enviar pedido" at bounding box center [597, 260] width 48 height 16
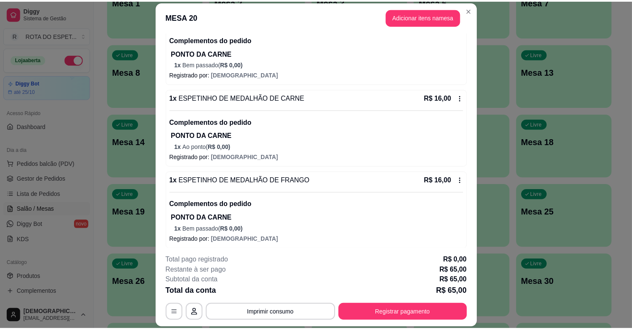
scroll to position [25, 0]
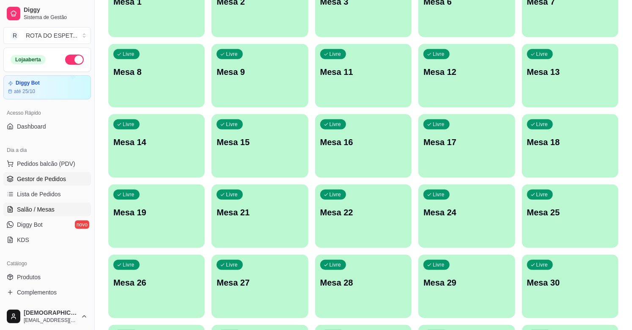
click at [51, 177] on span "Gestor de Pedidos" at bounding box center [41, 179] width 49 height 8
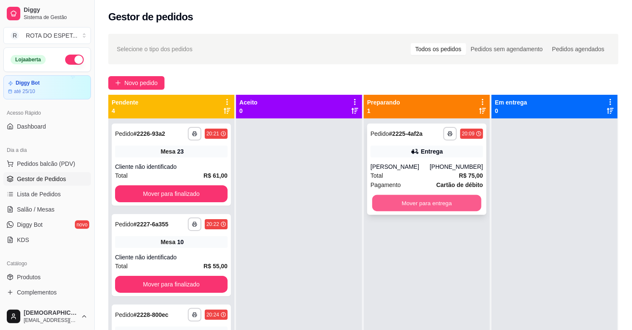
click at [459, 201] on button "Mover para entrega" at bounding box center [426, 203] width 109 height 16
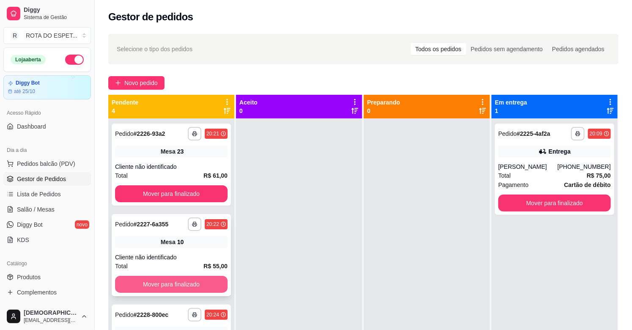
scroll to position [40, 0]
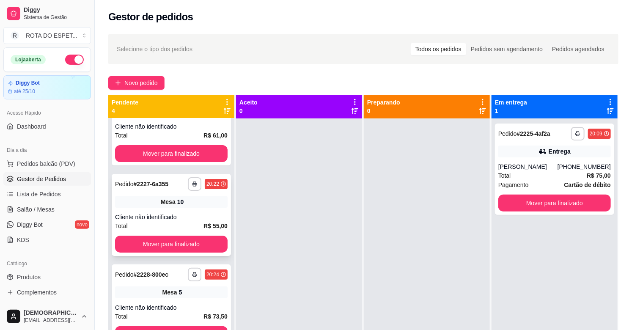
click at [177, 197] on div "10" at bounding box center [180, 201] width 7 height 8
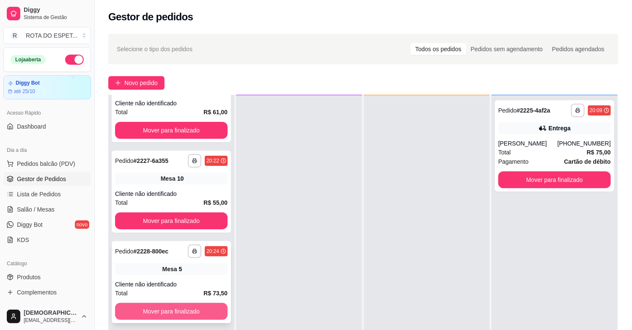
click at [195, 305] on button "Mover para finalizado" at bounding box center [171, 311] width 112 height 17
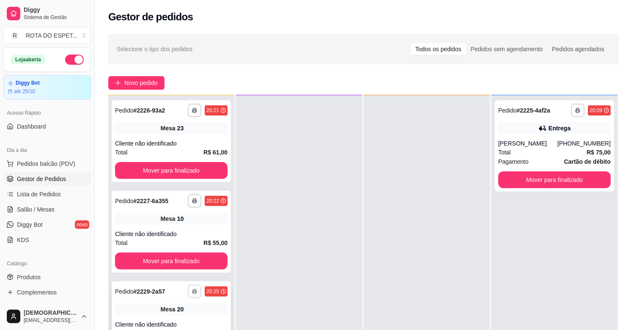
scroll to position [129, 0]
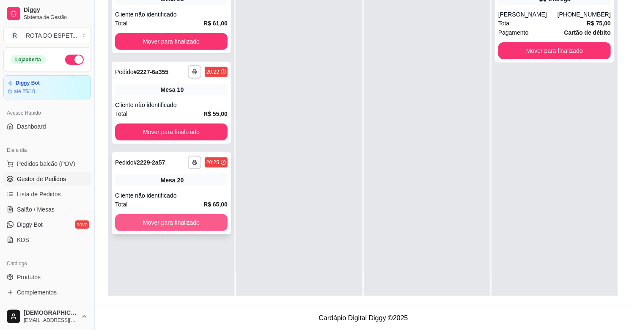
click at [203, 216] on button "Mover para finalizado" at bounding box center [171, 222] width 112 height 17
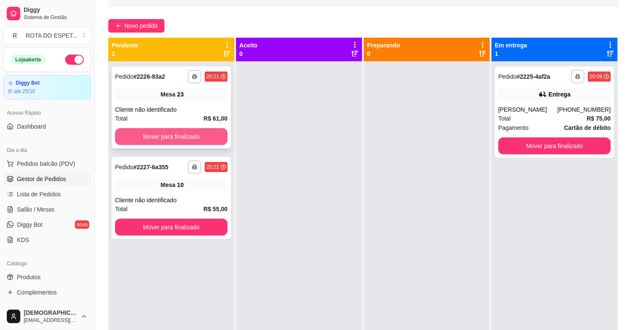
scroll to position [35, 0]
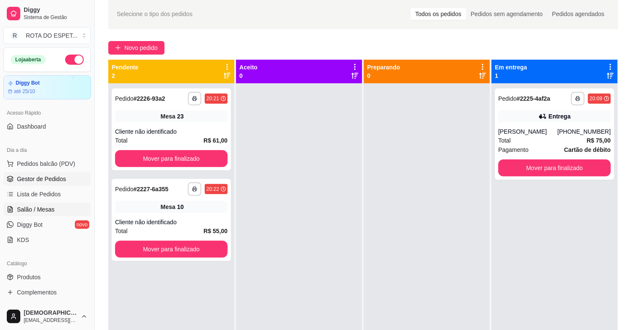
click at [47, 205] on span "Salão / Mesas" at bounding box center [36, 209] width 38 height 8
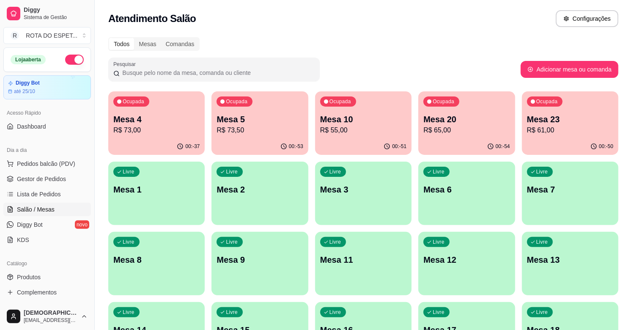
click at [466, 121] on p "Mesa 20" at bounding box center [466, 119] width 86 height 12
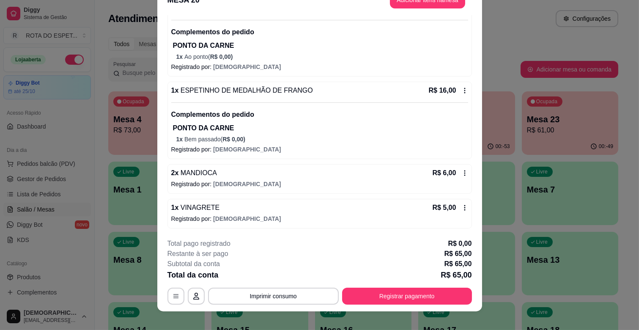
scroll to position [25, 0]
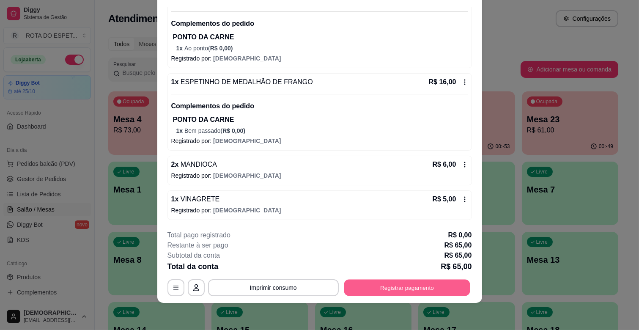
click at [416, 288] on button "Registrar pagamento" at bounding box center [407, 287] width 126 height 16
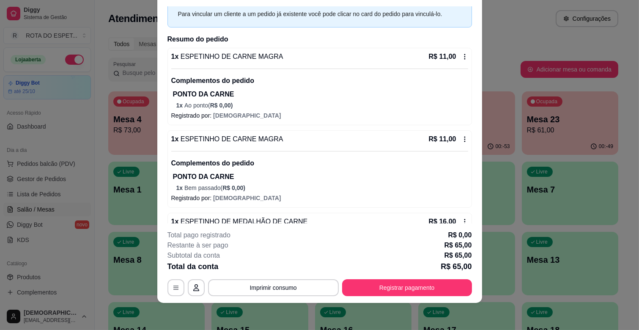
scroll to position [27, 0]
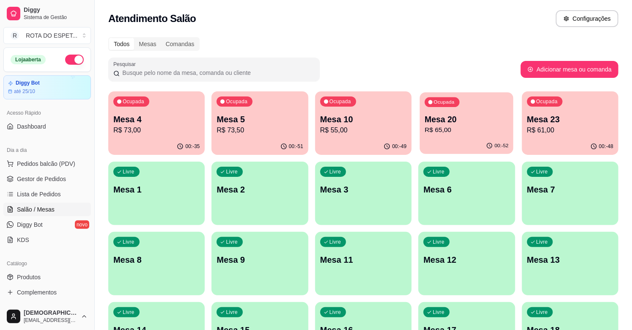
click at [439, 142] on div "00:-52" at bounding box center [467, 146] width 94 height 16
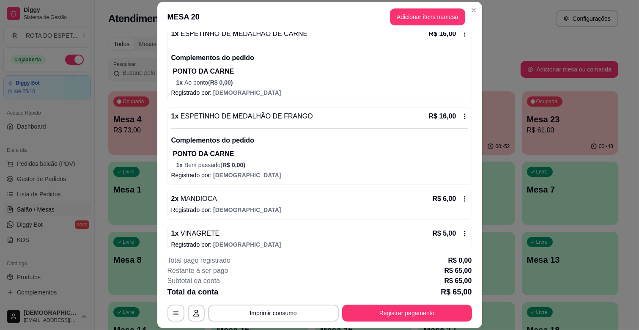
scroll to position [261, 0]
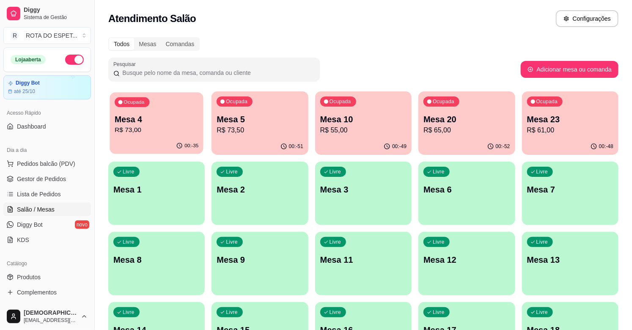
click at [144, 134] on p "R$ 73,00" at bounding box center [157, 130] width 84 height 10
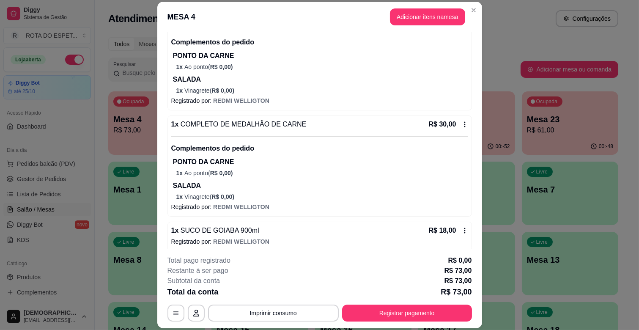
scroll to position [109, 0]
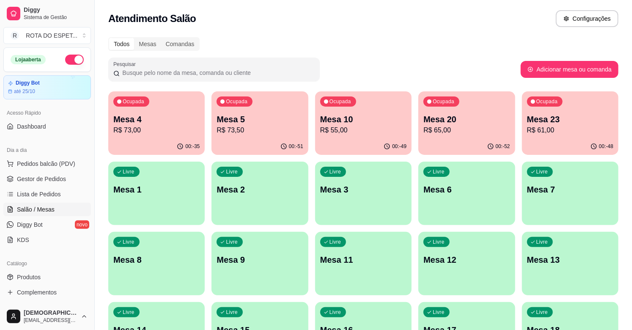
click at [604, 136] on div "Ocupada Mesa 23 R$ 61,00" at bounding box center [570, 114] width 96 height 47
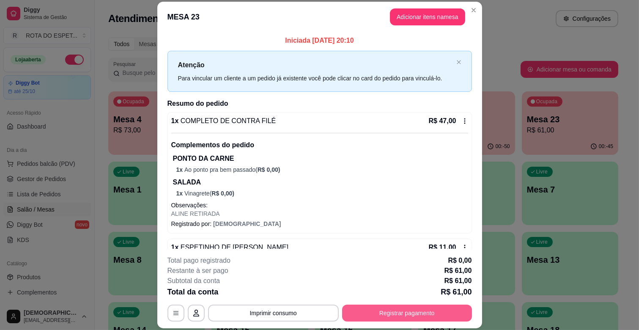
click at [395, 315] on button "Registrar pagamento" at bounding box center [407, 312] width 130 height 17
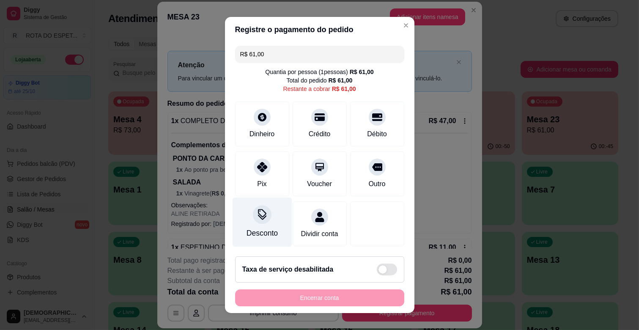
click at [252, 227] on div "Desconto" at bounding box center [261, 232] width 31 height 11
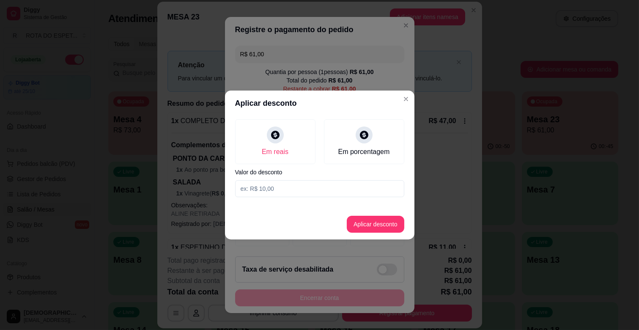
click at [278, 194] on input at bounding box center [319, 188] width 169 height 17
type input "1,00"
click at [371, 225] on button "Aplicar desconto" at bounding box center [374, 224] width 55 height 16
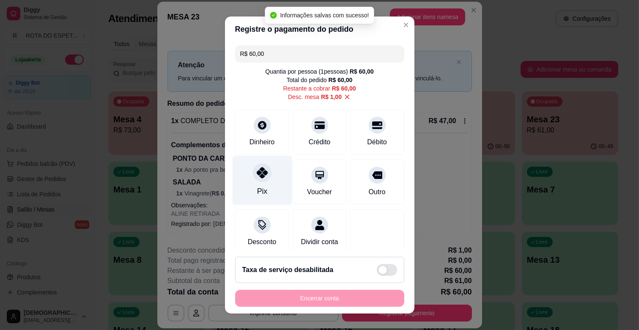
click at [267, 186] on div "Pix" at bounding box center [262, 180] width 60 height 49
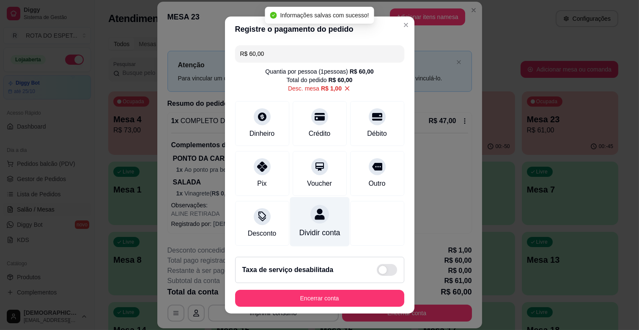
type input "R$ 0,00"
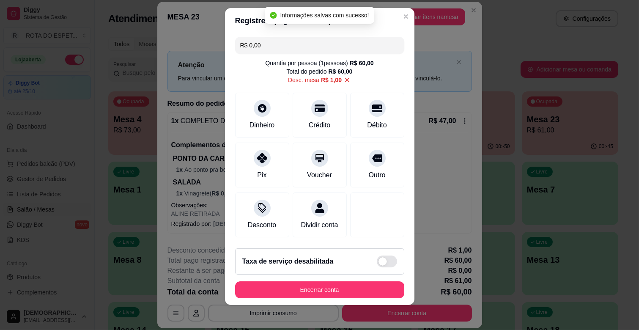
scroll to position [11, 0]
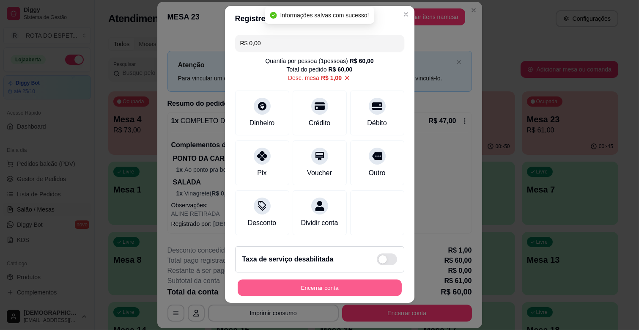
click at [366, 282] on button "Encerrar conta" at bounding box center [320, 287] width 164 height 16
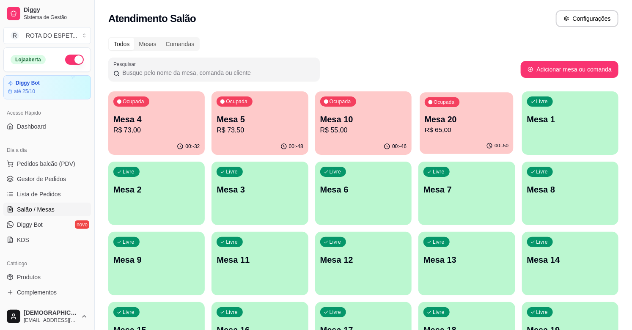
click at [491, 129] on p "R$ 65,00" at bounding box center [466, 130] width 84 height 10
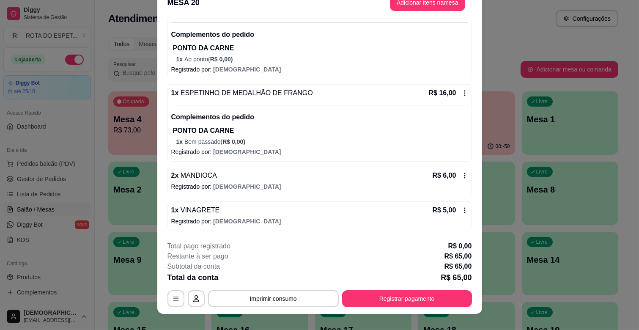
scroll to position [25, 0]
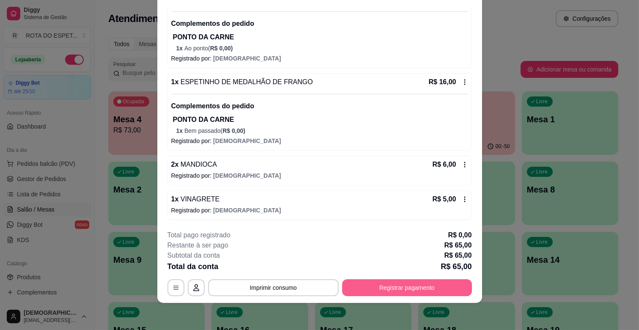
click at [409, 294] on button "Registrar pagamento" at bounding box center [407, 287] width 130 height 17
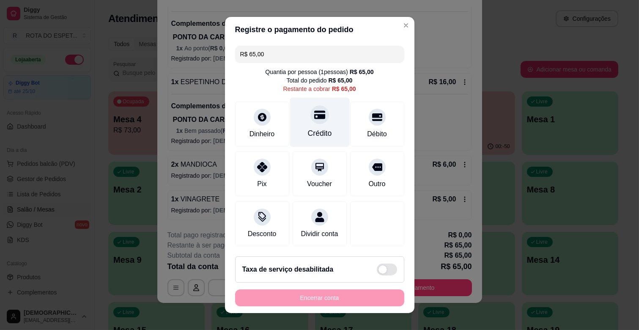
click at [310, 123] on div at bounding box center [319, 114] width 19 height 19
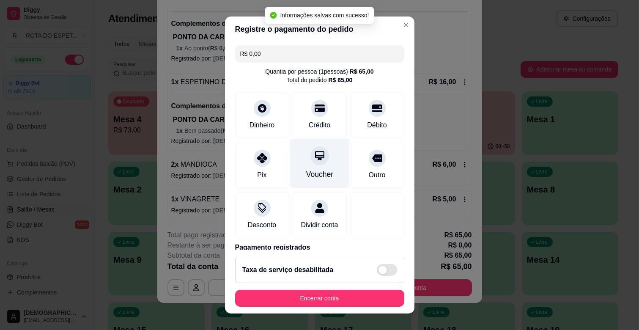
type input "R$ 0,00"
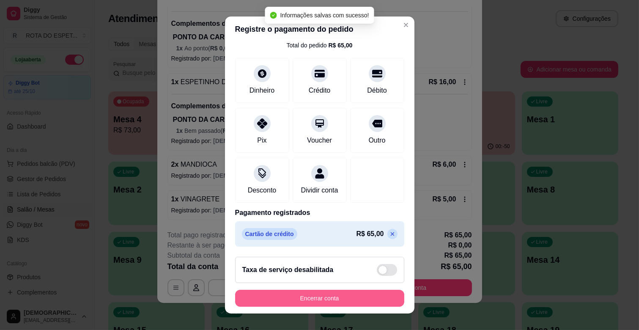
click at [345, 295] on button "Encerrar conta" at bounding box center [319, 298] width 169 height 17
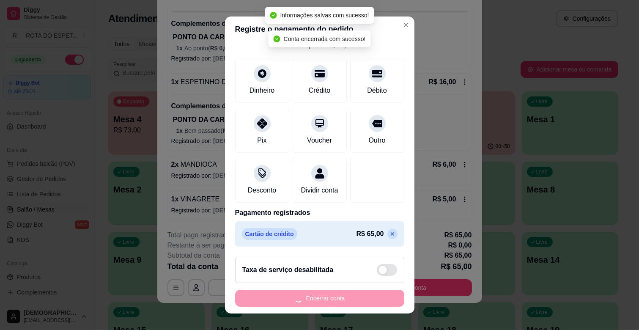
scroll to position [0, 0]
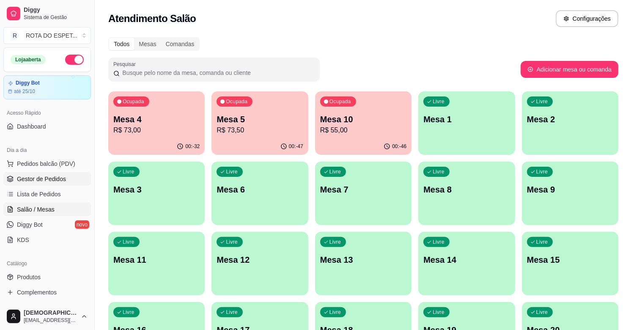
click at [40, 179] on span "Gestor de Pedidos" at bounding box center [41, 179] width 49 height 8
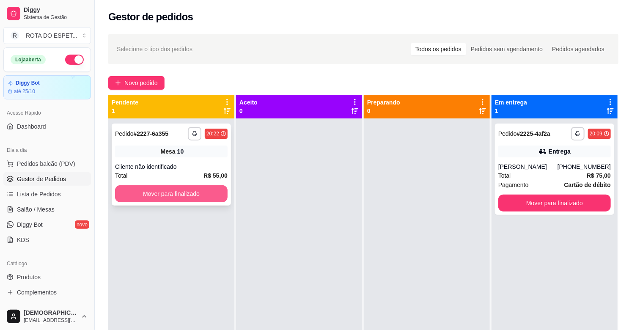
click at [207, 195] on button "Mover para finalizado" at bounding box center [171, 193] width 112 height 17
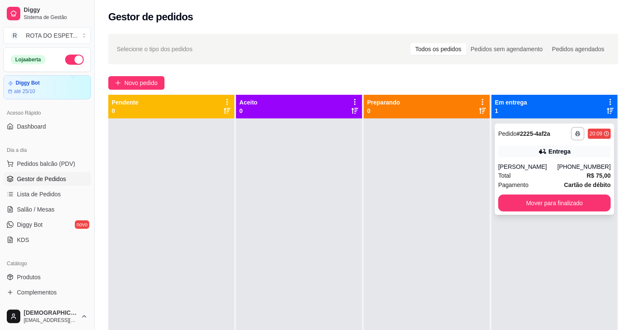
click at [543, 172] on div "Total R$ 75,00" at bounding box center [554, 175] width 112 height 9
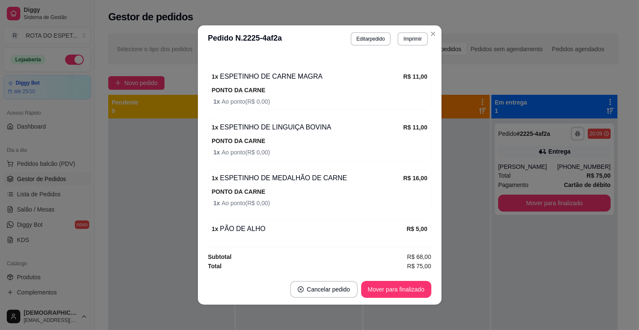
scroll to position [358, 0]
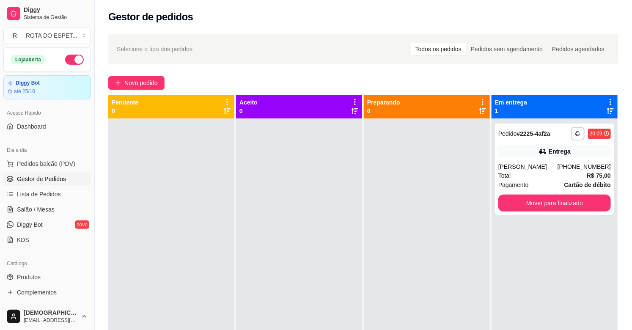
click at [285, 187] on div at bounding box center [299, 283] width 126 height 330
click at [57, 208] on link "Salão / Mesas" at bounding box center [47, 209] width 88 height 14
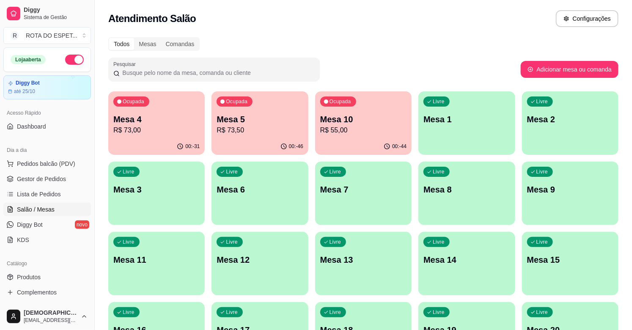
click at [170, 133] on p "R$ 73,00" at bounding box center [156, 130] width 86 height 10
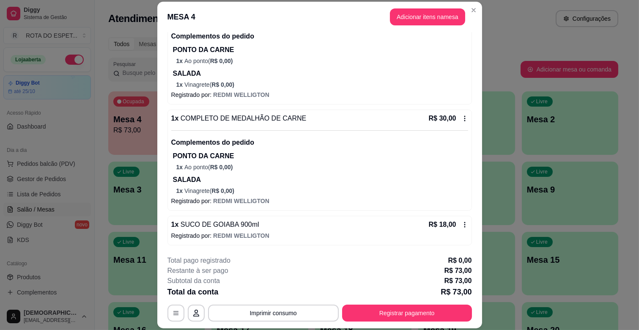
scroll to position [25, 0]
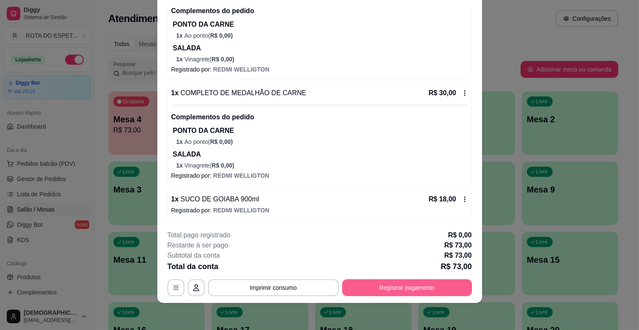
click at [406, 284] on button "Registrar pagamento" at bounding box center [407, 287] width 130 height 17
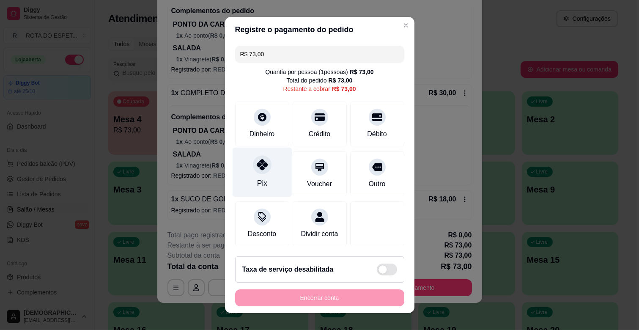
click at [273, 175] on div "Pix" at bounding box center [262, 172] width 60 height 49
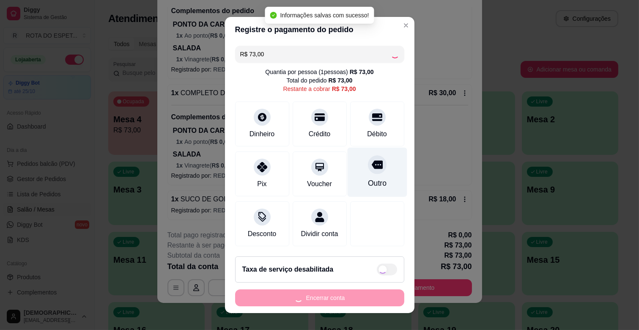
type input "R$ 0,00"
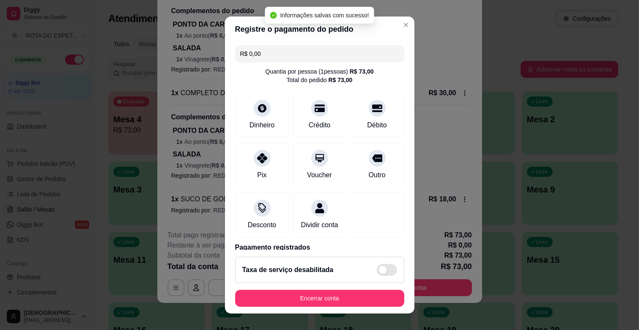
scroll to position [45, 0]
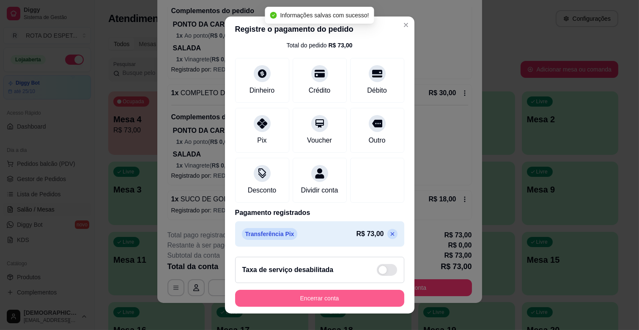
click at [350, 294] on button "Encerrar conta" at bounding box center [319, 298] width 169 height 17
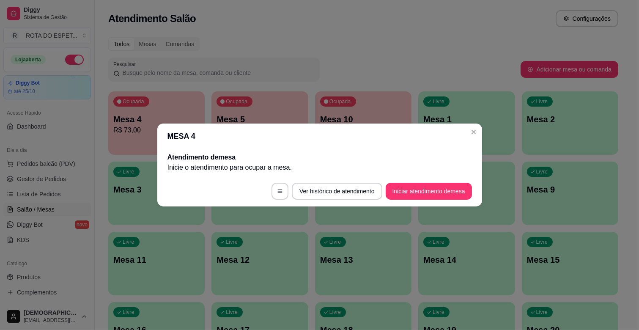
scroll to position [0, 0]
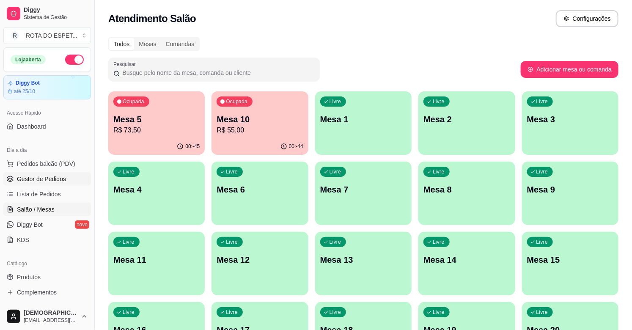
click at [62, 175] on span "Gestor de Pedidos" at bounding box center [41, 179] width 49 height 8
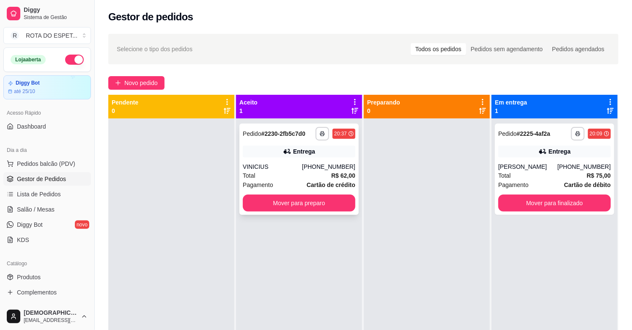
click at [266, 172] on div "Total R$ 62,00" at bounding box center [299, 175] width 112 height 9
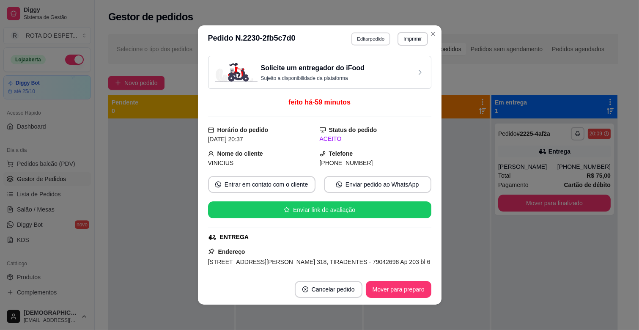
click at [378, 41] on button "Editar pedido" at bounding box center [370, 38] width 39 height 13
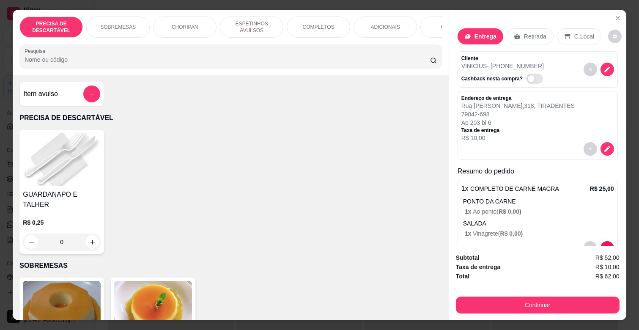
click at [252, 27] on p "ESPETINHOS AVULSOS" at bounding box center [251, 27] width 49 height 14
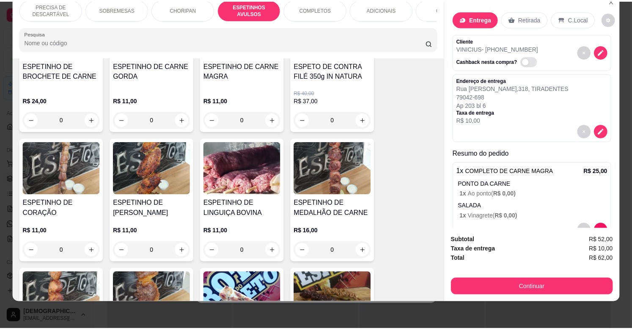
scroll to position [607, 0]
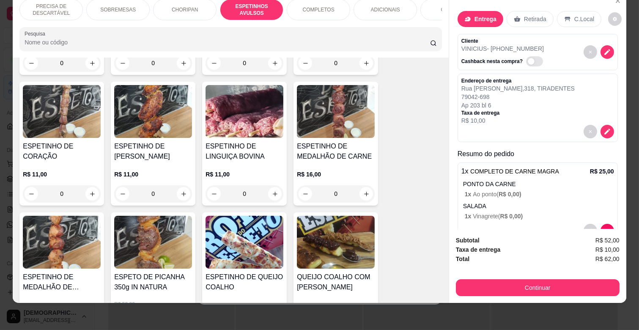
click at [250, 240] on img at bounding box center [244, 242] width 78 height 53
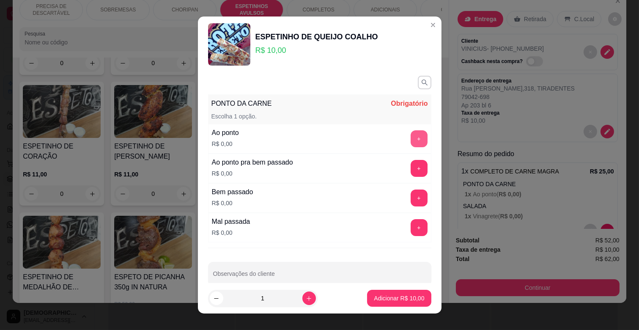
click at [410, 137] on button "+" at bounding box center [418, 138] width 17 height 17
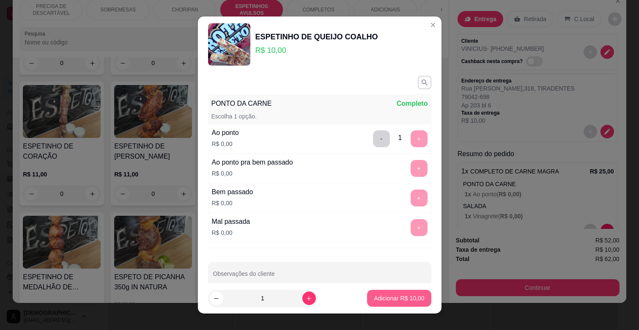
click at [400, 297] on p "Adicionar R$ 10,00" at bounding box center [399, 298] width 50 height 8
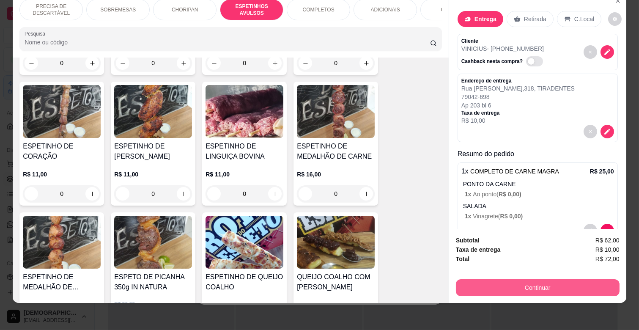
click at [524, 279] on button "Continuar" at bounding box center [538, 287] width 164 height 17
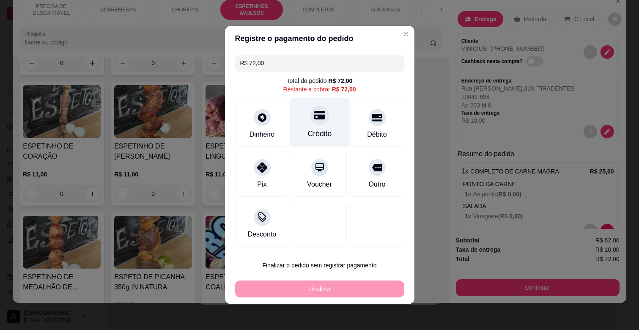
click at [318, 134] on div "Crédito" at bounding box center [319, 133] width 24 height 11
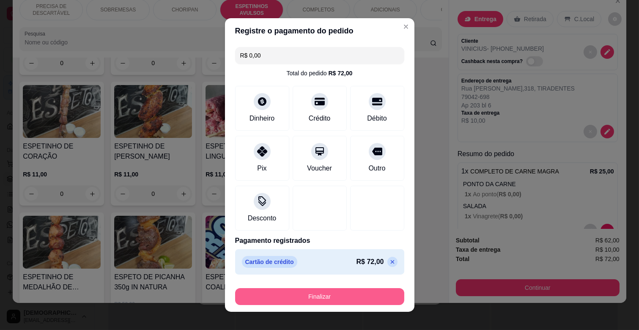
click at [332, 298] on button "Finalizar" at bounding box center [319, 296] width 169 height 17
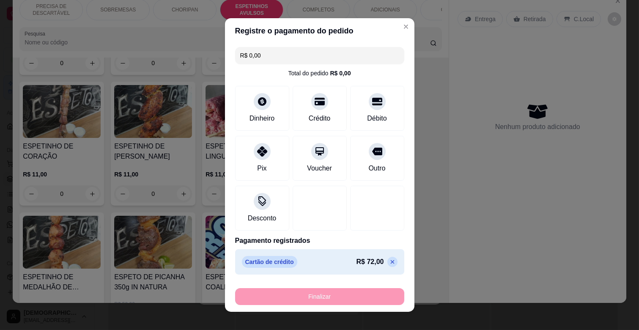
type input "-R$ 72,00"
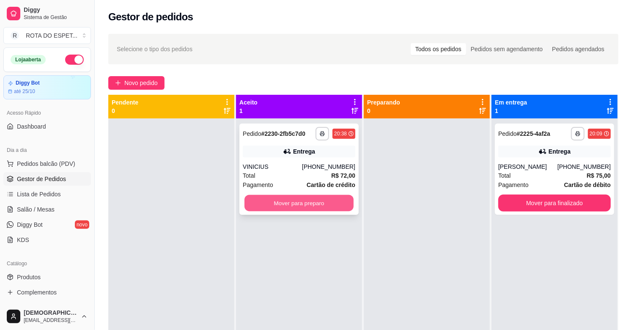
click at [265, 204] on button "Mover para preparo" at bounding box center [298, 203] width 109 height 16
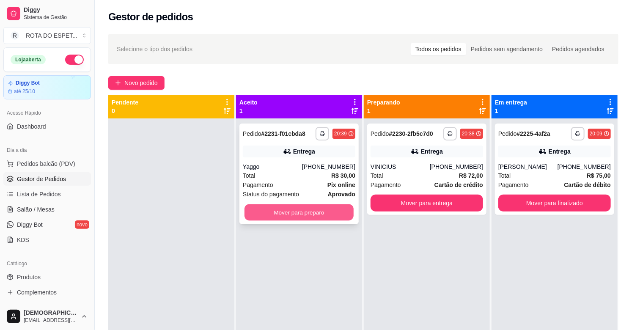
click at [309, 212] on button "Mover para preparo" at bounding box center [298, 212] width 109 height 16
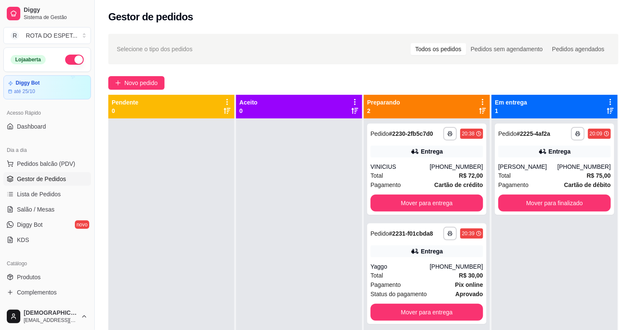
click at [573, 265] on div "**********" at bounding box center [554, 283] width 126 height 330
click at [272, 282] on div at bounding box center [299, 283] width 126 height 330
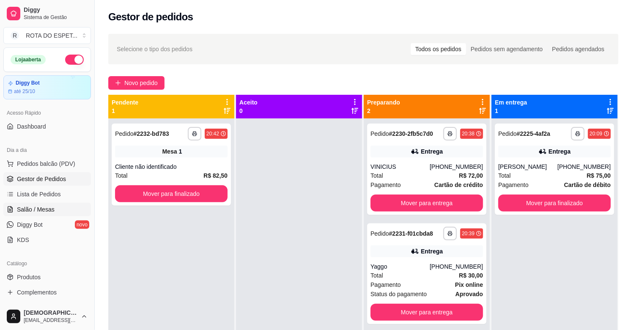
click at [51, 205] on span "Salão / Mesas" at bounding box center [36, 209] width 38 height 8
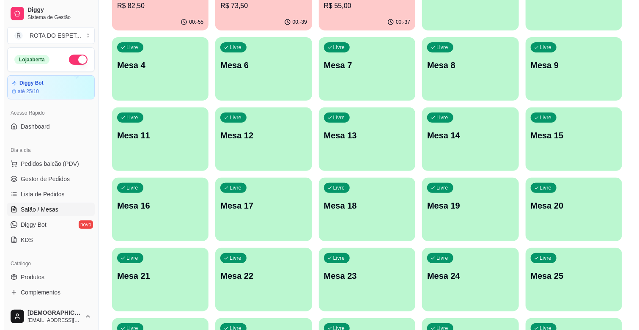
scroll to position [141, 0]
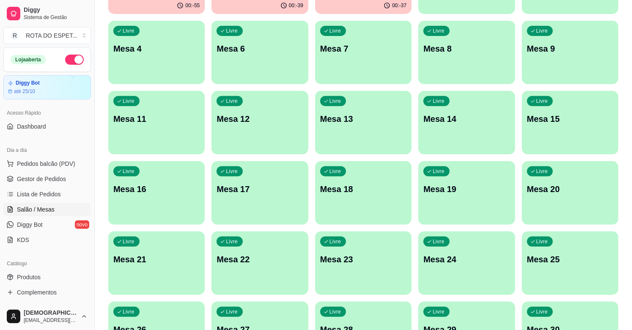
click at [441, 266] on div "Livre Mesa 24" at bounding box center [466, 257] width 96 height 53
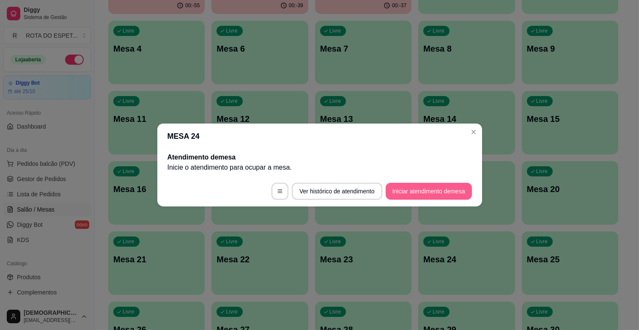
click at [436, 187] on button "Iniciar atendimento de mesa" at bounding box center [429, 191] width 86 height 17
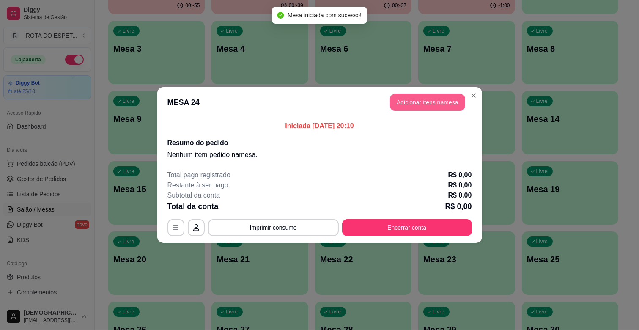
click at [455, 103] on button "Adicionar itens na mesa" at bounding box center [427, 102] width 75 height 17
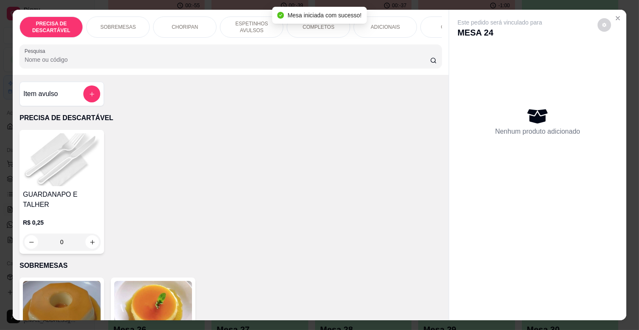
click at [316, 30] on div "COMPLETOS" at bounding box center [318, 26] width 63 height 21
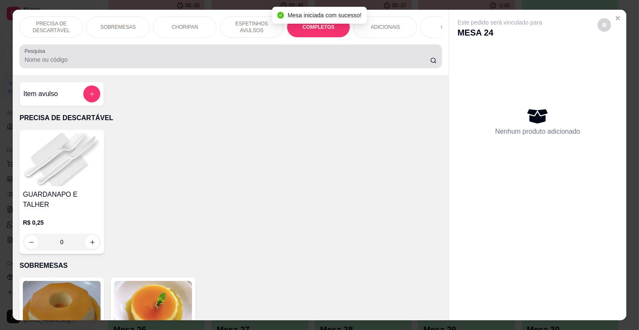
scroll to position [20, 0]
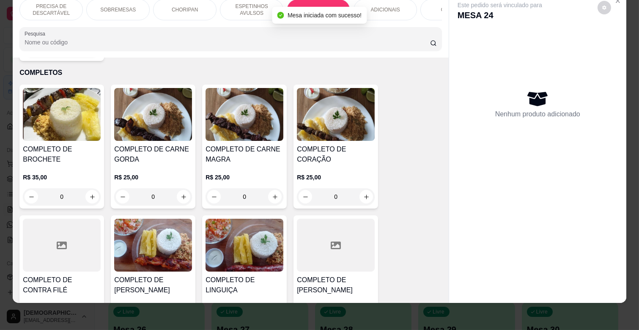
click at [263, 164] on div "R$ 25,00 0" at bounding box center [244, 184] width 78 height 41
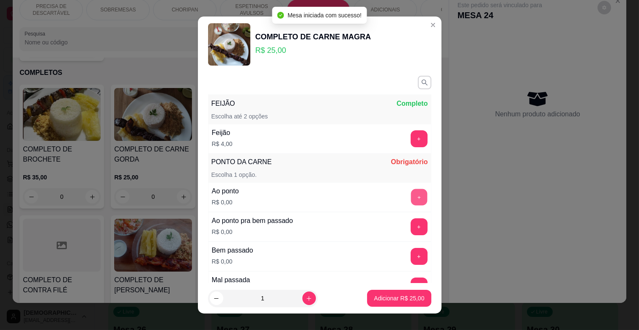
click at [410, 201] on button "+" at bounding box center [418, 197] width 16 height 16
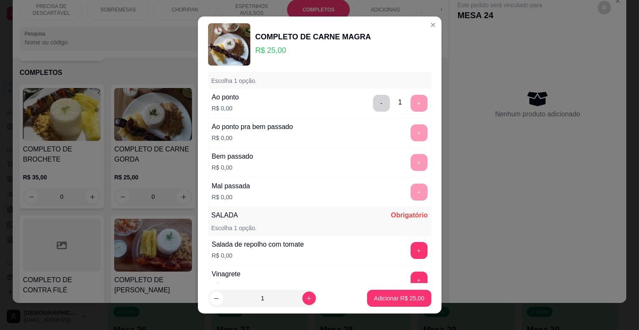
scroll to position [188, 0]
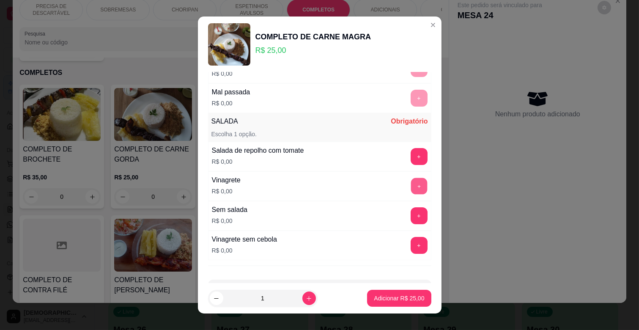
click at [410, 185] on button "+" at bounding box center [418, 186] width 16 height 16
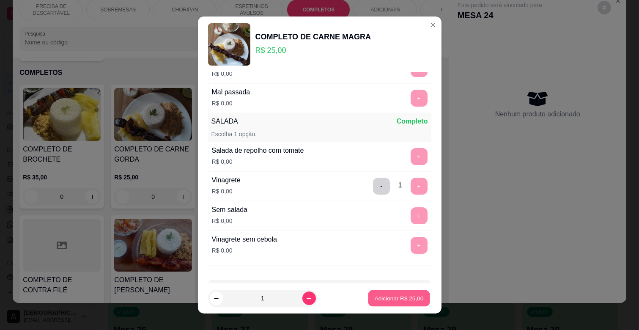
click at [402, 294] on p "Adicionar R$ 25,00" at bounding box center [399, 298] width 49 height 8
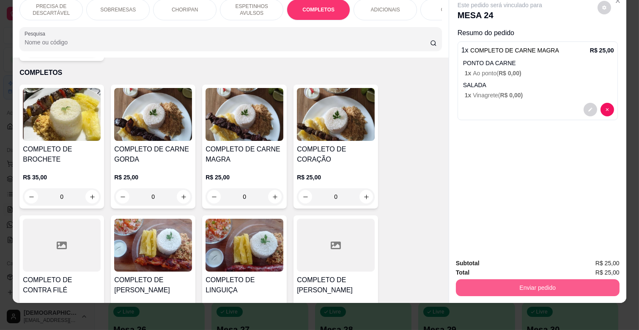
click at [527, 279] on button "Enviar pedido" at bounding box center [538, 287] width 164 height 17
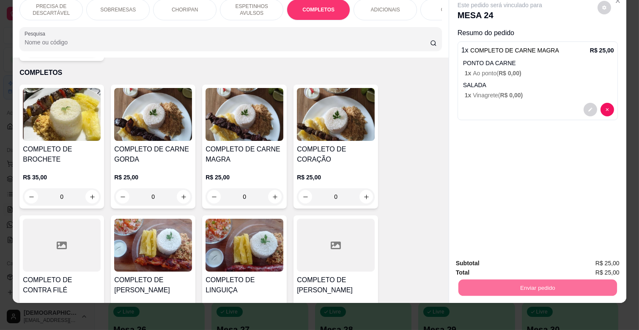
click at [590, 257] on button "Enviar pedido" at bounding box center [597, 260] width 47 height 16
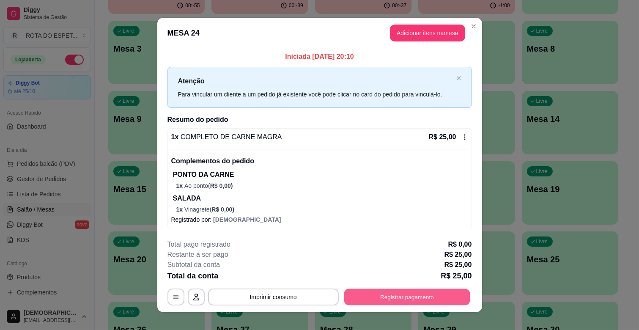
click at [421, 293] on button "Registrar pagamento" at bounding box center [407, 297] width 126 height 16
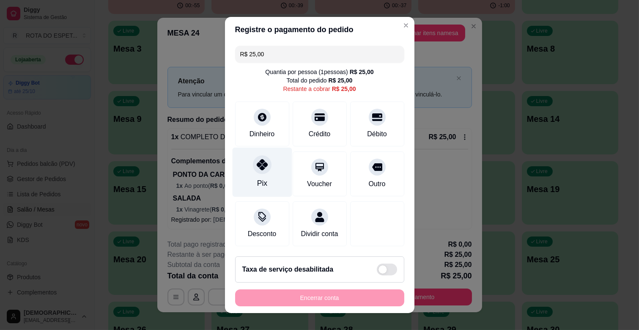
click at [265, 171] on div "Pix" at bounding box center [262, 172] width 60 height 49
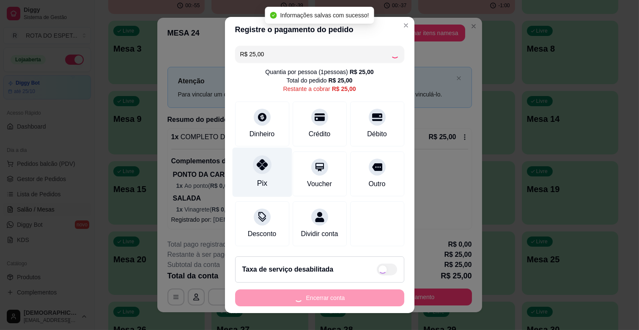
type input "R$ 0,00"
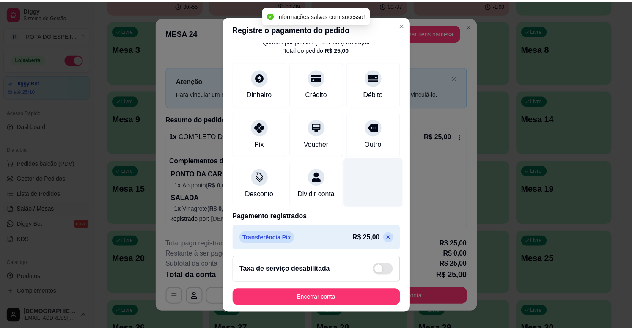
scroll to position [45, 0]
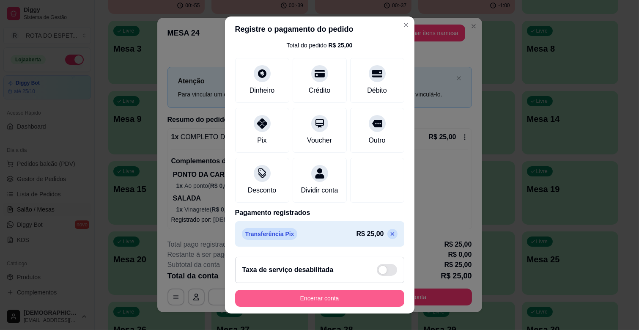
click at [346, 296] on button "Encerrar conta" at bounding box center [319, 298] width 169 height 17
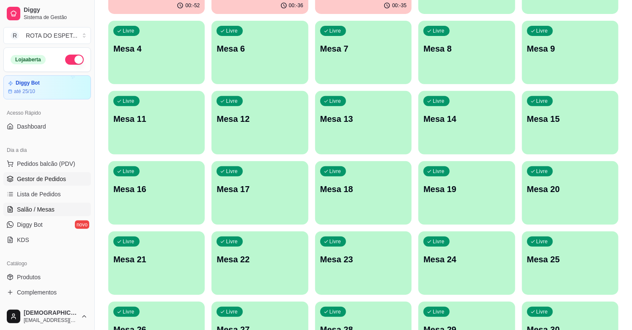
click at [56, 173] on link "Gestor de Pedidos" at bounding box center [47, 179] width 88 height 14
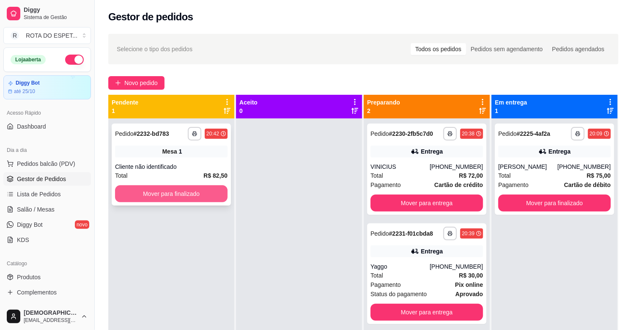
click at [176, 196] on button "Mover para finalizado" at bounding box center [171, 193] width 112 height 17
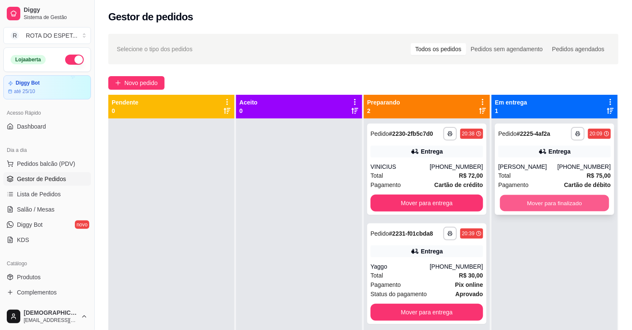
click at [580, 200] on button "Mover para finalizado" at bounding box center [554, 203] width 109 height 16
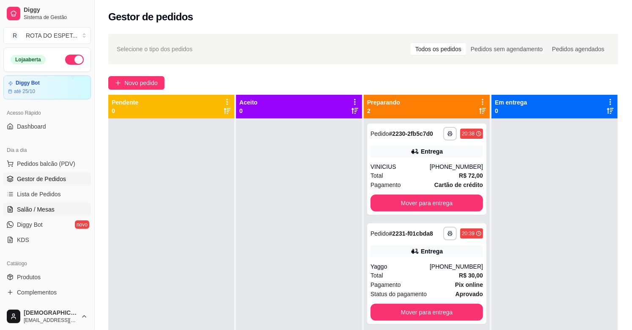
click at [60, 208] on link "Salão / Mesas" at bounding box center [47, 209] width 88 height 14
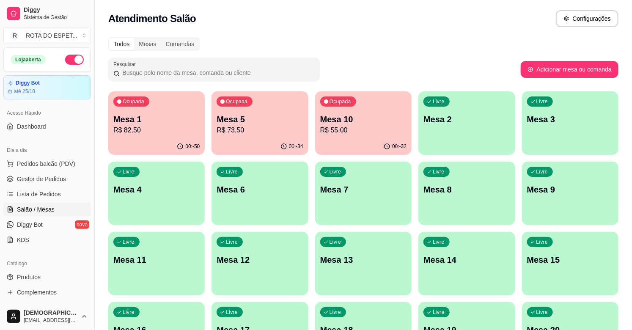
click at [361, 134] on p "R$ 55,00" at bounding box center [363, 130] width 86 height 10
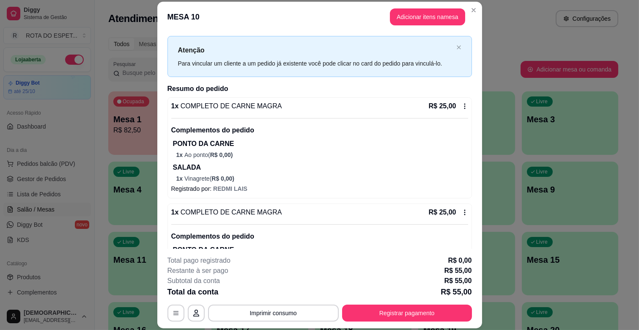
scroll to position [109, 0]
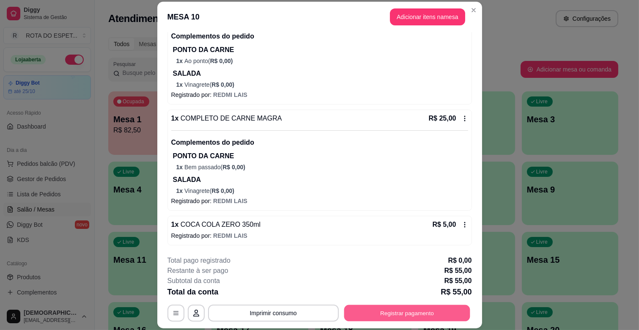
click at [418, 315] on button "Registrar pagamento" at bounding box center [407, 313] width 126 height 16
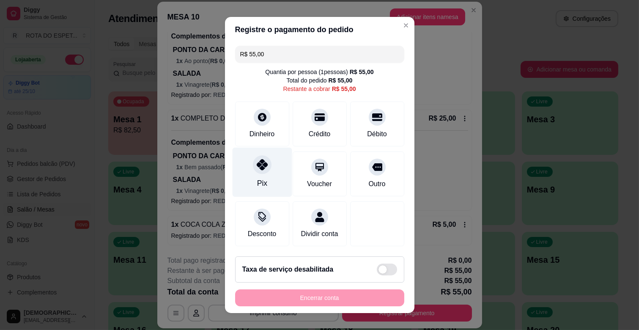
click at [272, 174] on div "Pix" at bounding box center [262, 172] width 60 height 49
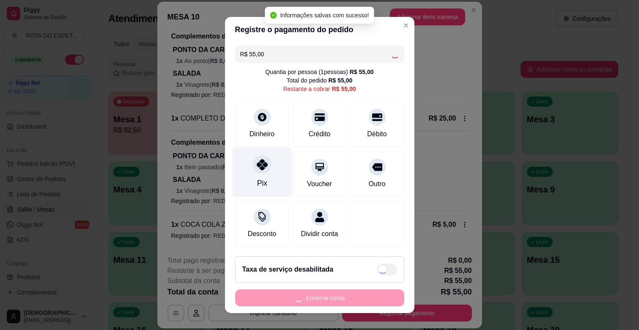
type input "R$ 0,00"
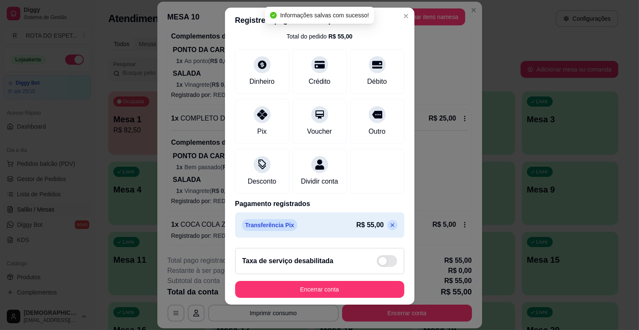
scroll to position [11, 0]
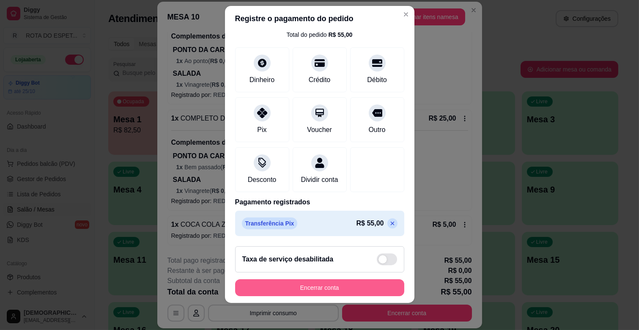
click at [345, 285] on button "Encerrar conta" at bounding box center [319, 287] width 169 height 17
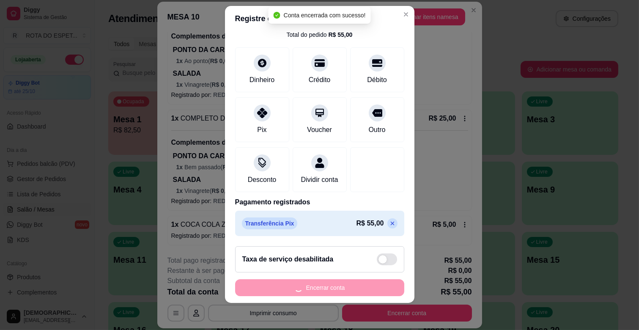
scroll to position [0, 0]
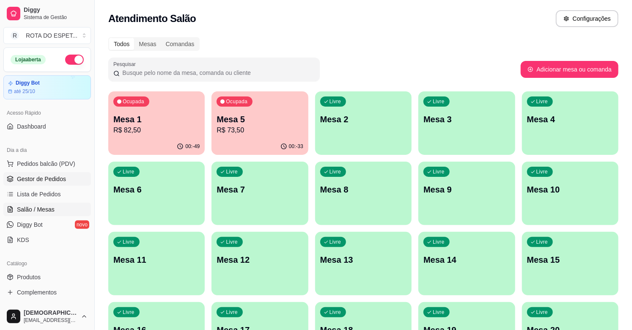
click at [52, 178] on span "Gestor de Pedidos" at bounding box center [41, 179] width 49 height 8
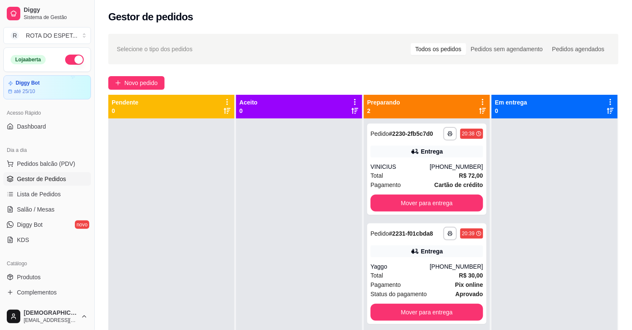
click at [268, 235] on div at bounding box center [299, 283] width 126 height 330
click at [306, 205] on div at bounding box center [299, 283] width 126 height 330
click at [419, 169] on div "VINICIUS" at bounding box center [399, 166] width 59 height 8
click at [394, 270] on div "Yaggo" at bounding box center [399, 266] width 59 height 8
click at [449, 199] on button "Mover para entrega" at bounding box center [426, 202] width 112 height 17
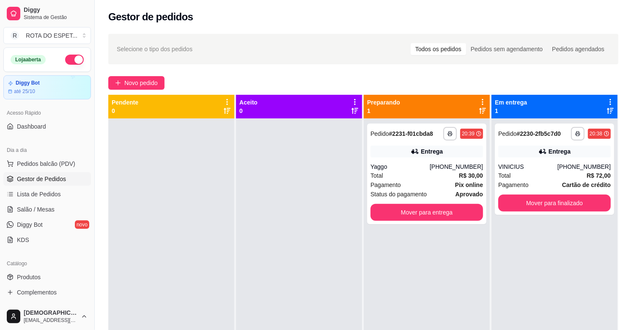
click at [449, 199] on div "**********" at bounding box center [426, 173] width 119 height 101
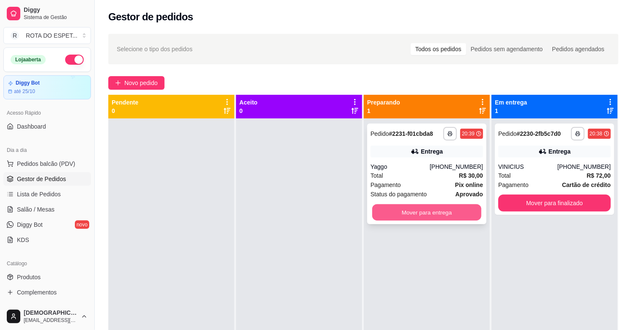
click at [435, 209] on button "Mover para entrega" at bounding box center [426, 212] width 109 height 16
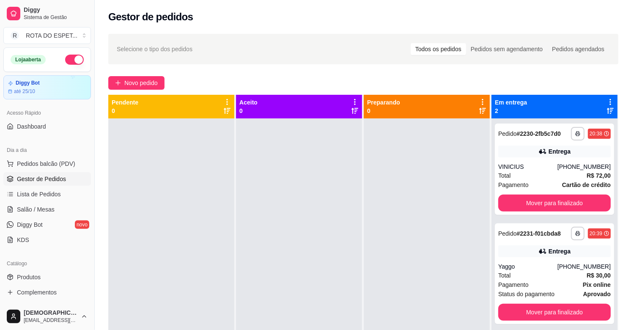
click at [424, 259] on div at bounding box center [427, 283] width 126 height 330
click at [35, 207] on span "Salão / Mesas" at bounding box center [36, 209] width 38 height 8
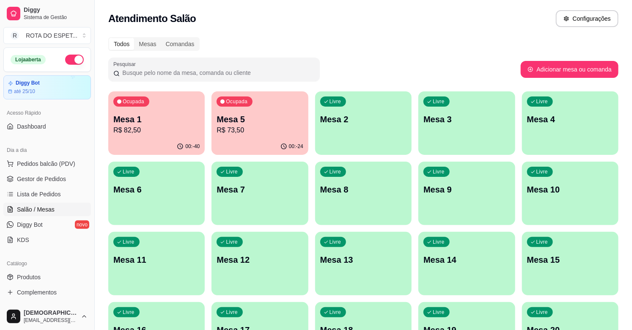
click at [268, 123] on p "Mesa 5" at bounding box center [259, 119] width 86 height 12
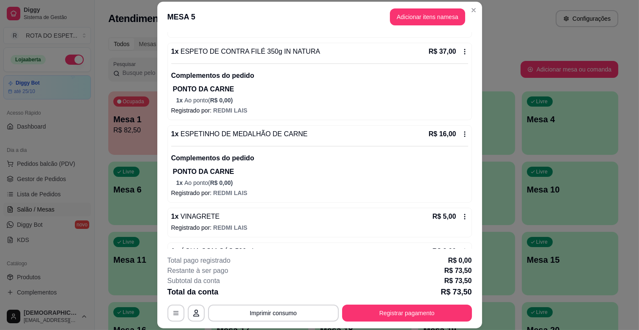
scroll to position [200, 0]
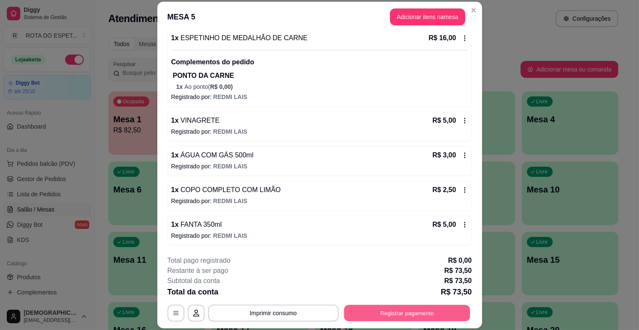
click at [411, 310] on button "Registrar pagamento" at bounding box center [407, 313] width 126 height 16
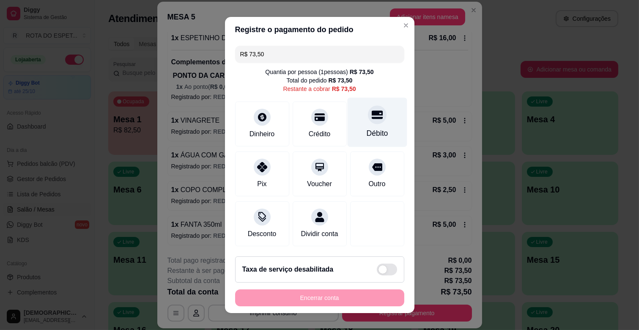
click at [355, 123] on div "Débito" at bounding box center [377, 122] width 60 height 49
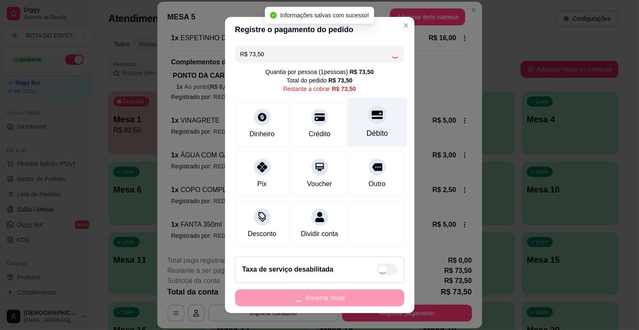
type input "R$ 0,00"
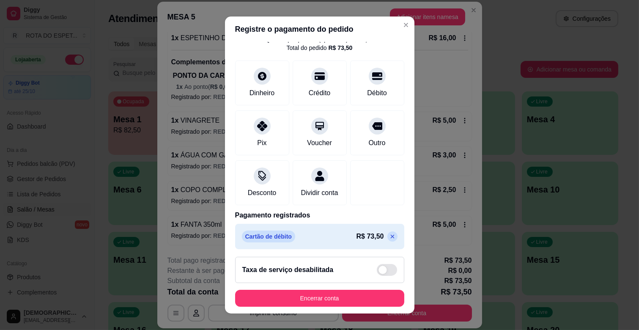
scroll to position [45, 0]
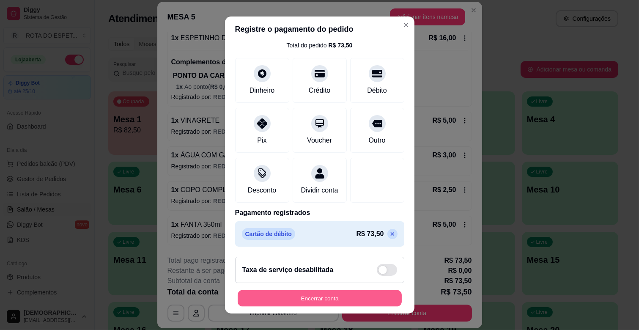
click at [350, 295] on button "Encerrar conta" at bounding box center [320, 298] width 164 height 16
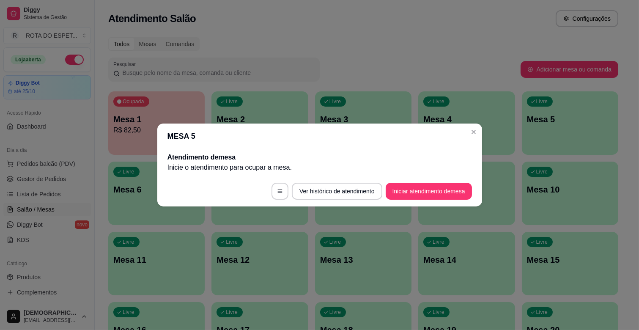
scroll to position [0, 0]
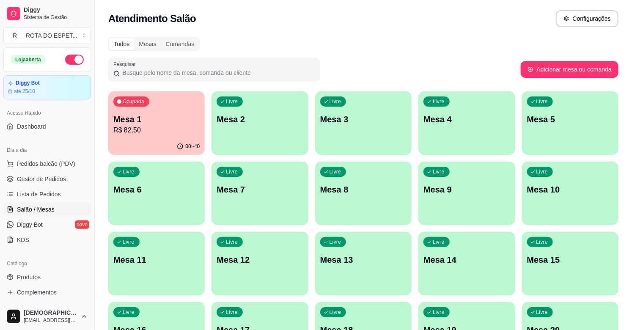
click at [38, 170] on ul "Pedidos balcão (PDV) Gestor de Pedidos Lista de Pedidos Salão / Mesas Diggy Bot…" at bounding box center [47, 202] width 88 height 90
click at [39, 175] on span "Gestor de Pedidos" at bounding box center [41, 179] width 49 height 8
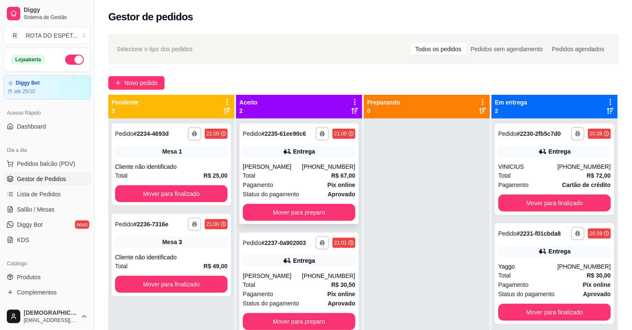
click at [265, 173] on div "Total R$ 67,00" at bounding box center [299, 175] width 112 height 9
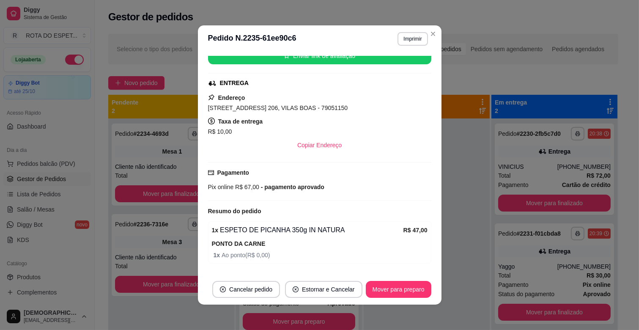
scroll to position [235, 0]
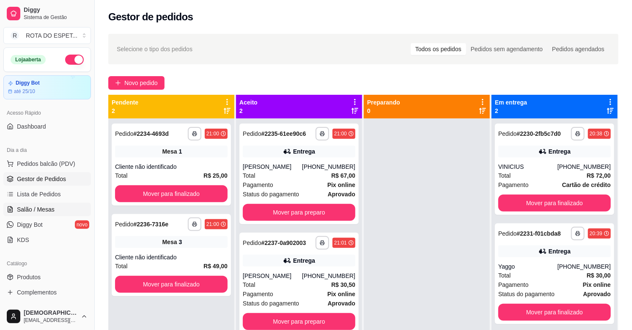
click at [39, 211] on span "Salão / Mesas" at bounding box center [36, 209] width 38 height 8
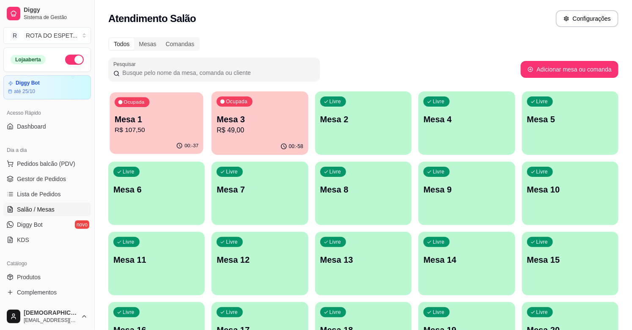
click at [119, 130] on p "R$ 107,50" at bounding box center [157, 130] width 84 height 10
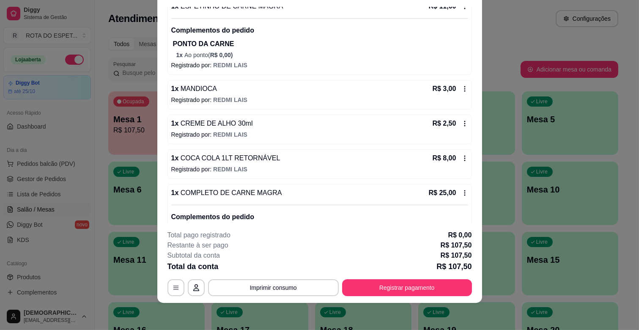
scroll to position [343, 0]
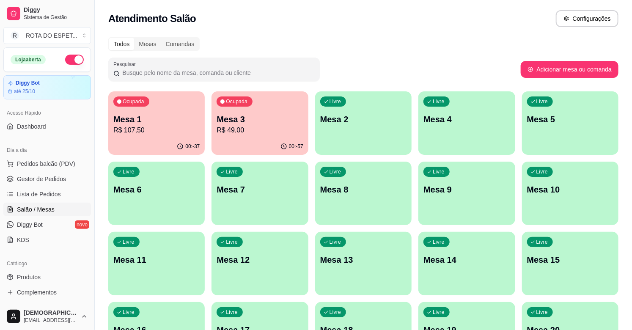
click at [148, 134] on p "R$ 107,50" at bounding box center [156, 130] width 86 height 10
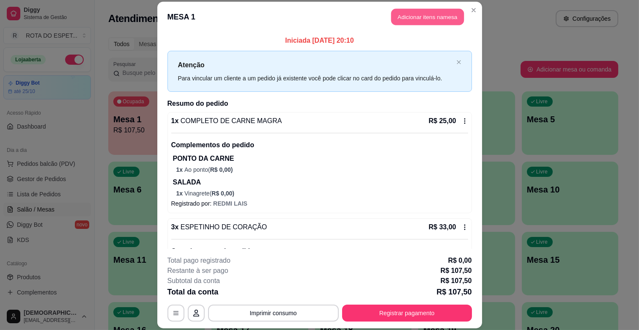
click at [408, 21] on button "Adicionar itens na mesa" at bounding box center [427, 17] width 73 height 16
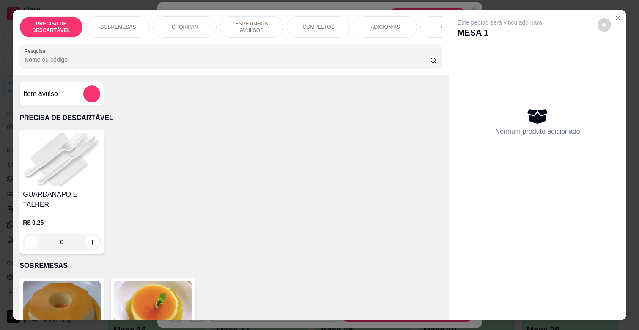
scroll to position [0, 375]
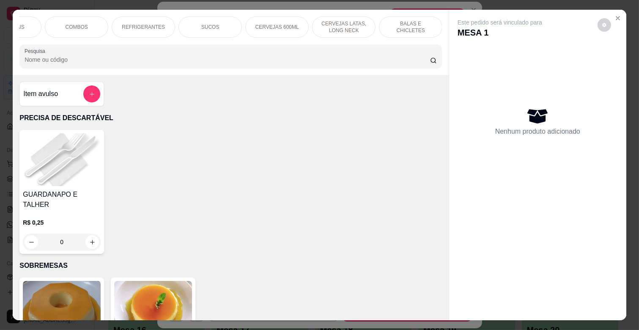
click at [126, 24] on p "REFRIGERANTES" at bounding box center [143, 27] width 43 height 7
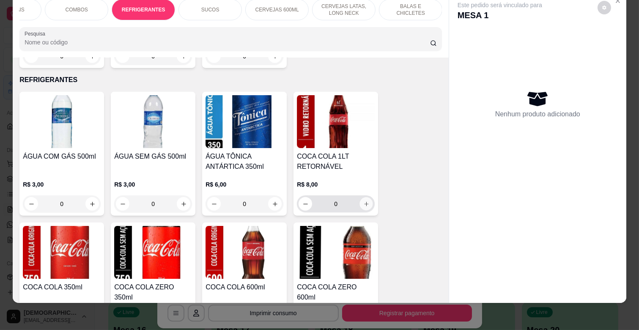
click at [360, 197] on button "increase-product-quantity" at bounding box center [366, 203] width 13 height 13
type input "1"
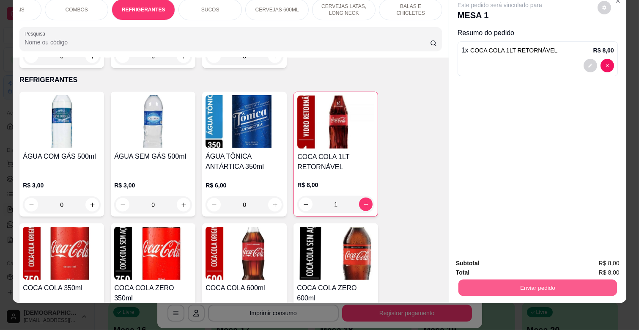
click at [497, 279] on button "Enviar pedido" at bounding box center [537, 287] width 159 height 16
click at [609, 263] on button "Enviar pedido" at bounding box center [597, 260] width 48 height 16
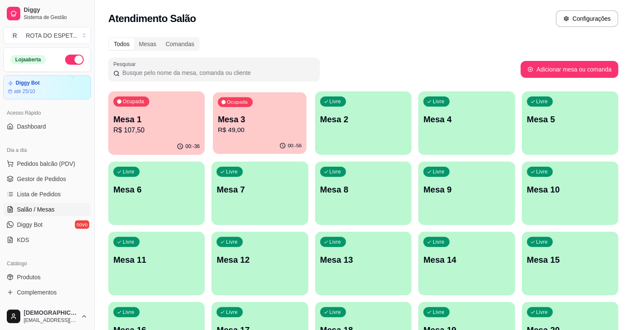
click at [273, 111] on div "Ocupada Mesa 3 R$ 49,00" at bounding box center [260, 115] width 94 height 46
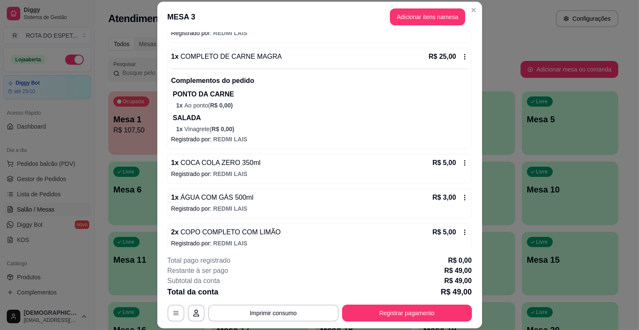
scroll to position [154, 0]
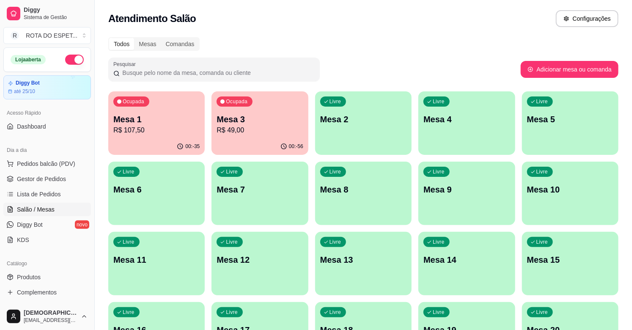
click at [147, 134] on p "R$ 107,50" at bounding box center [156, 130] width 86 height 10
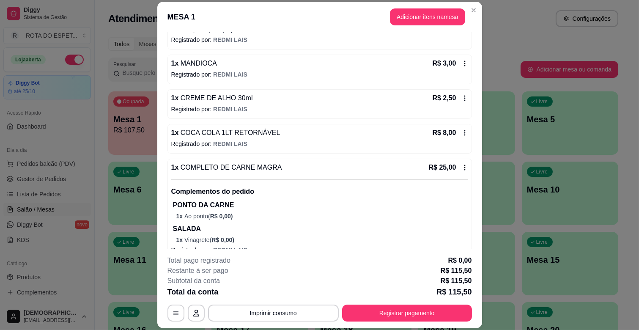
scroll to position [378, 0]
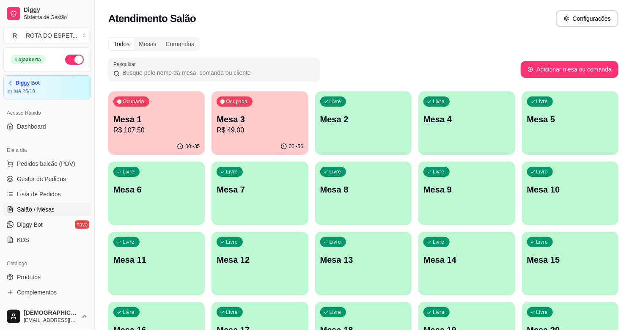
click at [259, 138] on button "Ocupada Mesa 3 R$ 49,00 00:-56" at bounding box center [259, 122] width 96 height 63
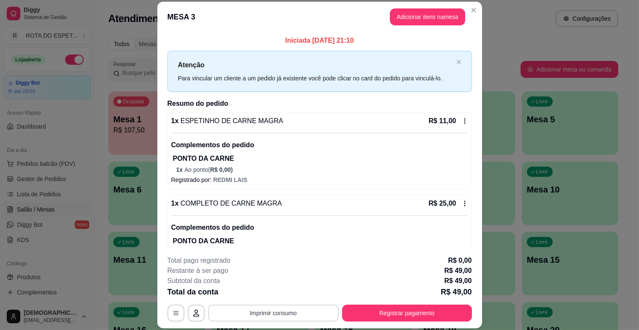
click at [282, 306] on button "Imprimir consumo" at bounding box center [273, 312] width 131 height 17
click at [290, 297] on button "IMPRESSORA CAIXA" at bounding box center [273, 294] width 70 height 14
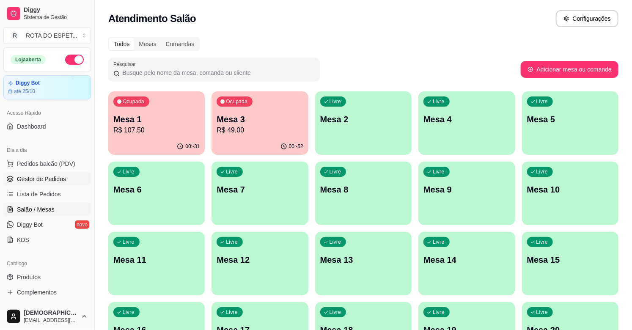
click at [45, 184] on link "Gestor de Pedidos" at bounding box center [47, 179] width 88 height 14
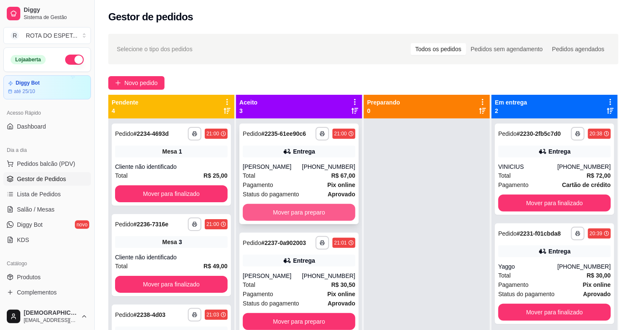
click at [307, 209] on button "Mover para preparo" at bounding box center [299, 212] width 112 height 17
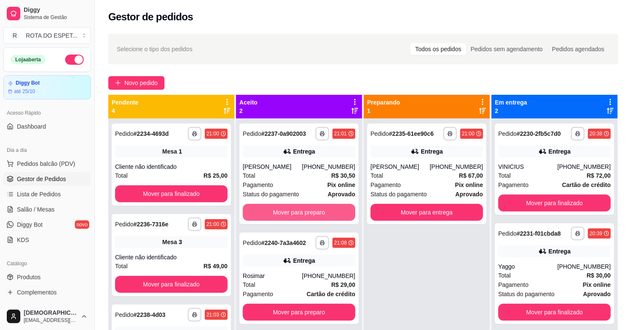
click at [307, 209] on button "Mover para preparo" at bounding box center [299, 212] width 112 height 17
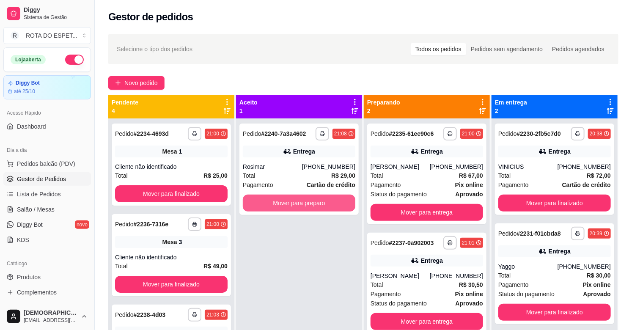
click at [307, 209] on button "Mover para preparo" at bounding box center [299, 202] width 112 height 17
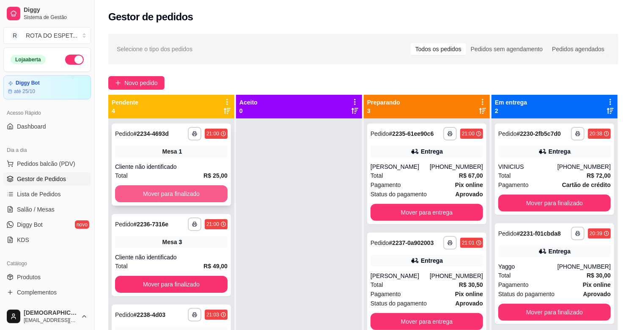
click at [190, 194] on button "Mover para finalizado" at bounding box center [171, 193] width 112 height 17
click at [190, 194] on button "Mover para finalizado" at bounding box center [171, 194] width 109 height 16
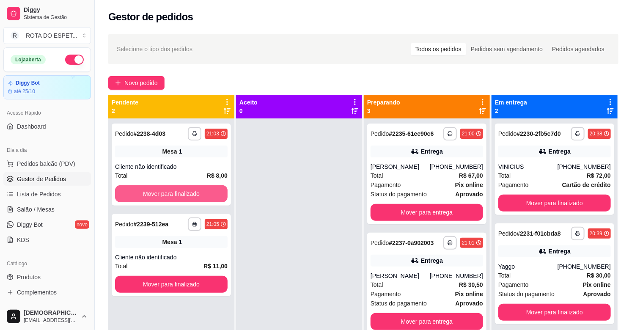
click at [190, 194] on button "Mover para finalizado" at bounding box center [171, 193] width 112 height 17
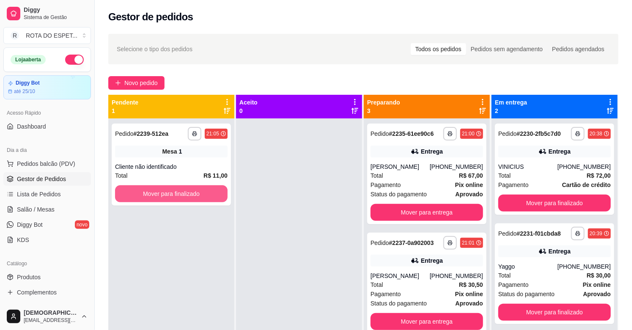
click at [190, 194] on button "Mover para finalizado" at bounding box center [171, 193] width 112 height 17
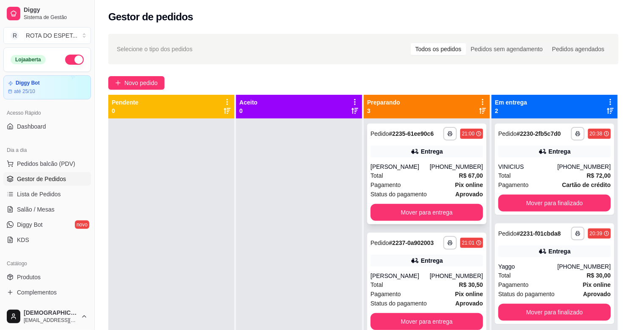
click at [426, 175] on div "Total R$ 67,00" at bounding box center [426, 175] width 112 height 9
click at [434, 180] on div "Pagamento Pix online" at bounding box center [426, 184] width 112 height 9
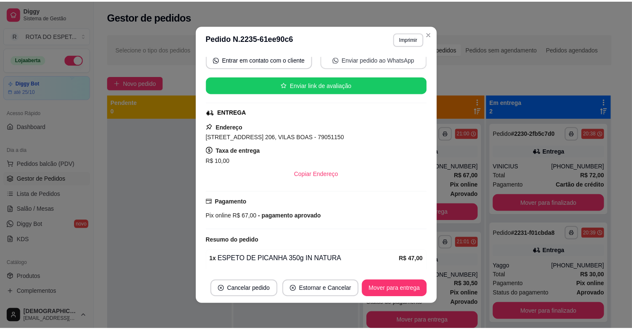
scroll to position [235, 0]
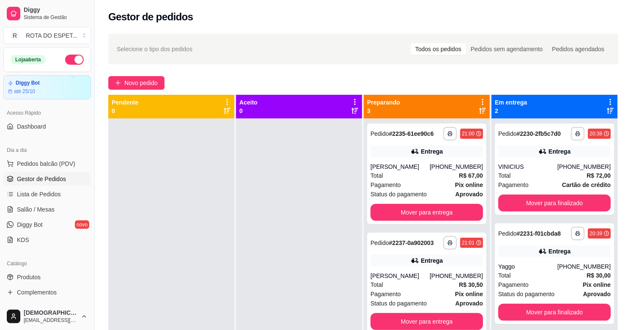
click at [237, 256] on div at bounding box center [299, 283] width 126 height 330
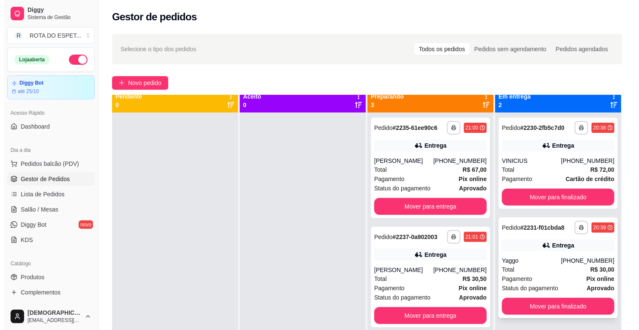
scroll to position [23, 0]
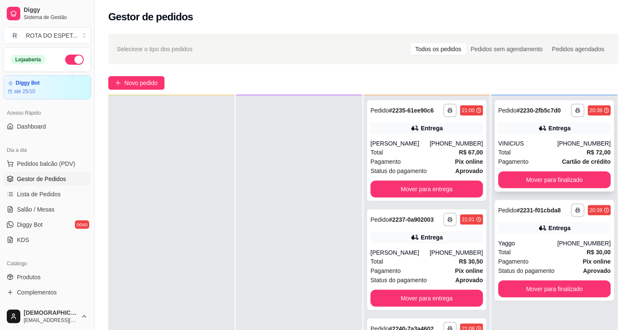
click at [537, 150] on div "Total R$ 72,00" at bounding box center [554, 152] width 112 height 9
click at [539, 257] on div "Pagamento Pix online" at bounding box center [554, 261] width 112 height 9
click at [559, 286] on button "Mover para finalizado" at bounding box center [554, 288] width 112 height 17
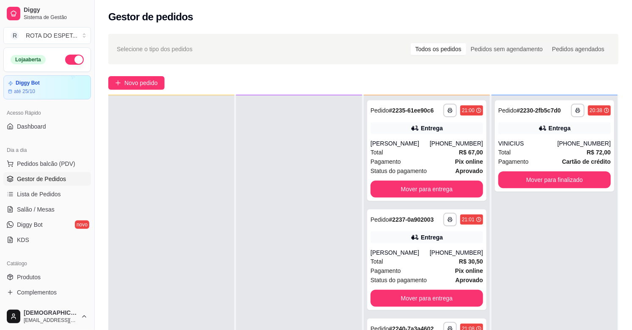
click at [317, 227] on div at bounding box center [299, 260] width 126 height 330
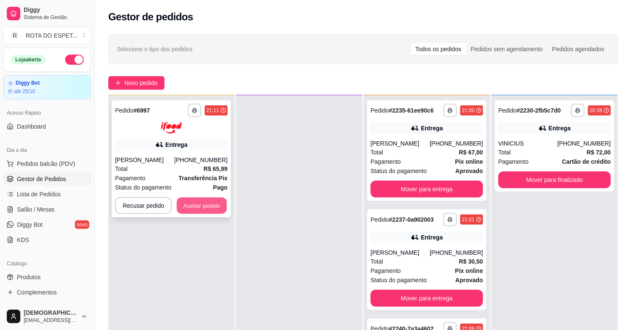
click at [194, 209] on button "Aceitar pedido" at bounding box center [202, 205] width 50 height 16
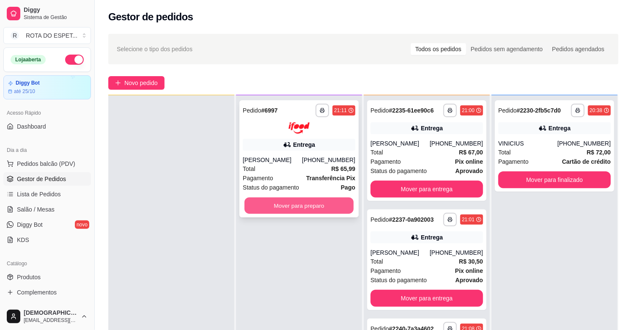
click at [278, 209] on button "Mover para preparo" at bounding box center [298, 205] width 109 height 16
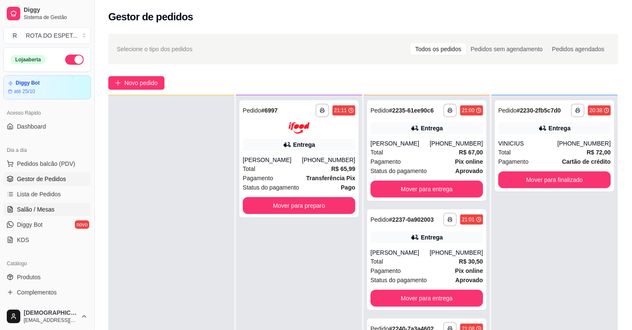
click at [42, 216] on link "Salão / Mesas" at bounding box center [47, 209] width 88 height 14
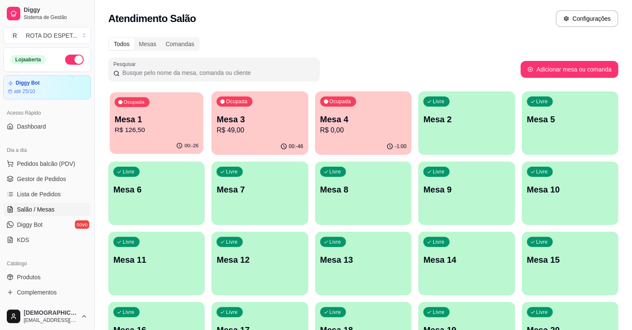
click at [155, 120] on p "Mesa 1" at bounding box center [157, 119] width 84 height 11
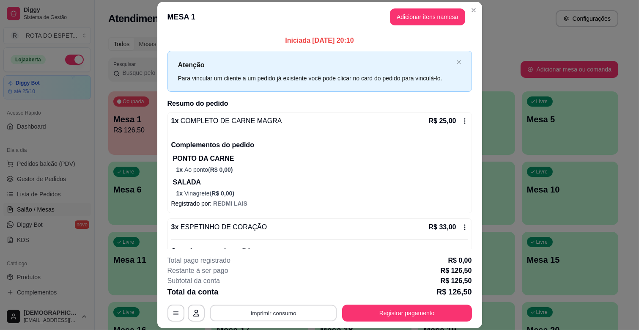
click at [302, 307] on button "Imprimir consumo" at bounding box center [273, 313] width 127 height 16
click at [288, 294] on button "IMPRESSORA CAIXA" at bounding box center [272, 293] width 68 height 13
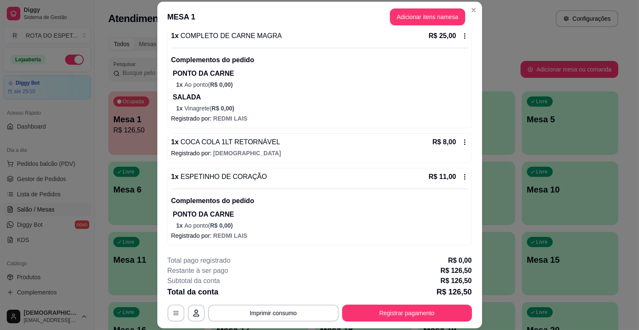
scroll to position [25, 0]
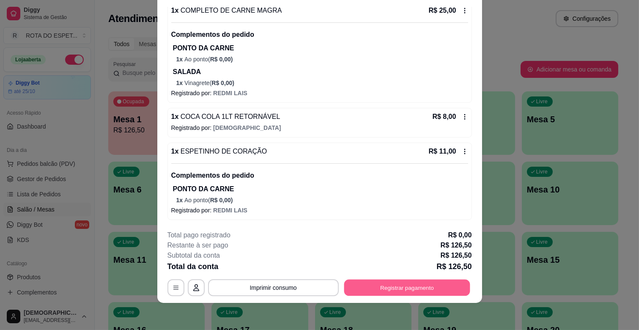
click at [390, 282] on button "Registrar pagamento" at bounding box center [407, 287] width 126 height 16
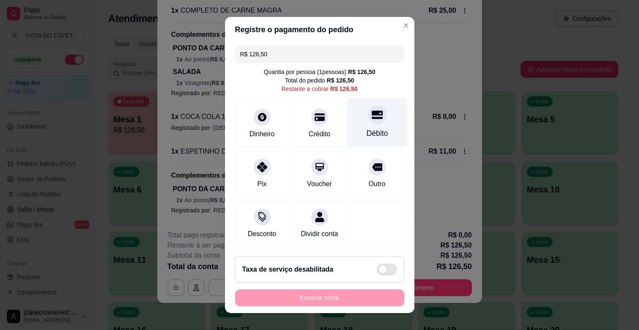
click at [369, 126] on div "Débito" at bounding box center [377, 122] width 60 height 49
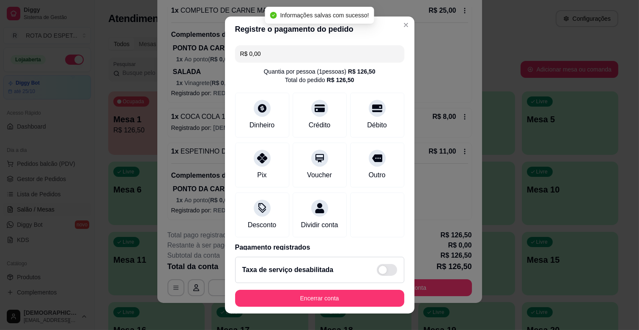
type input "R$ 0,00"
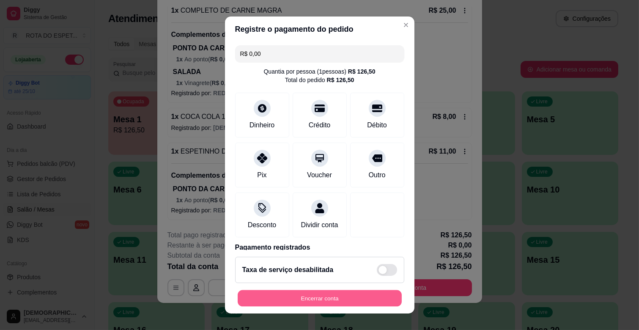
click at [345, 301] on button "Encerrar conta" at bounding box center [320, 298] width 164 height 16
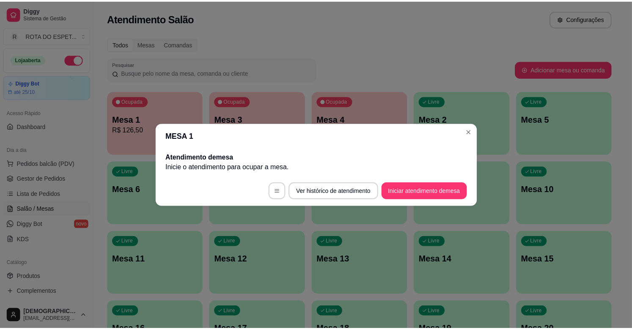
scroll to position [0, 0]
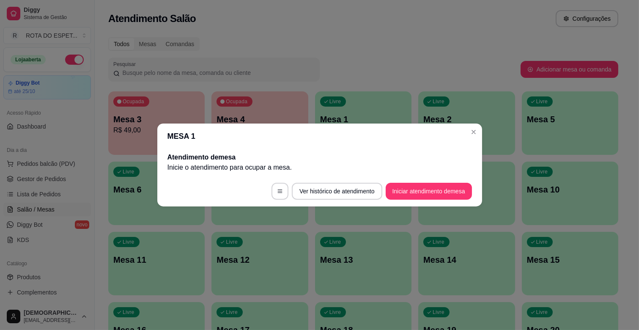
click at [476, 138] on header "MESA 1" at bounding box center [319, 135] width 325 height 25
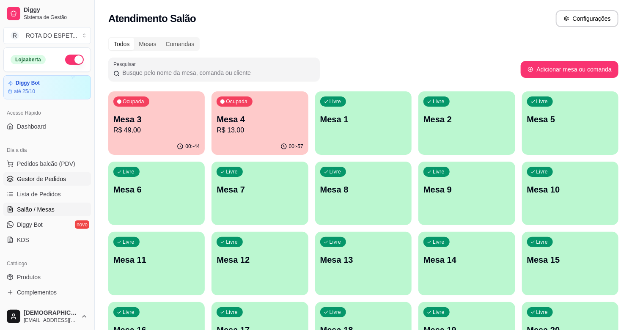
click at [37, 180] on span "Gestor de Pedidos" at bounding box center [41, 179] width 49 height 8
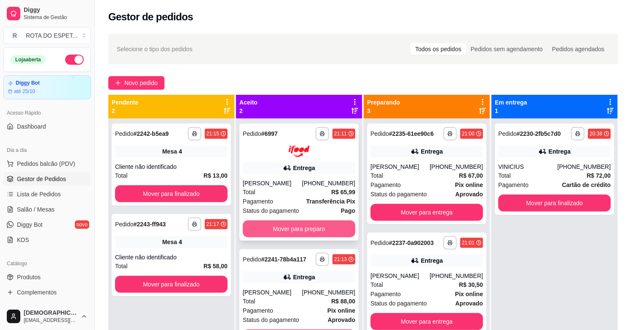
click at [304, 228] on button "Mover para preparo" at bounding box center [299, 228] width 112 height 17
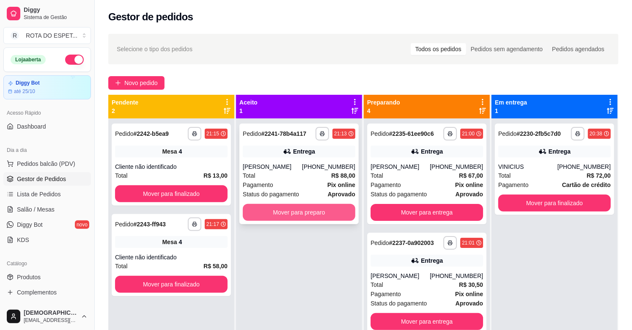
click at [309, 212] on button "Mover para preparo" at bounding box center [299, 212] width 112 height 17
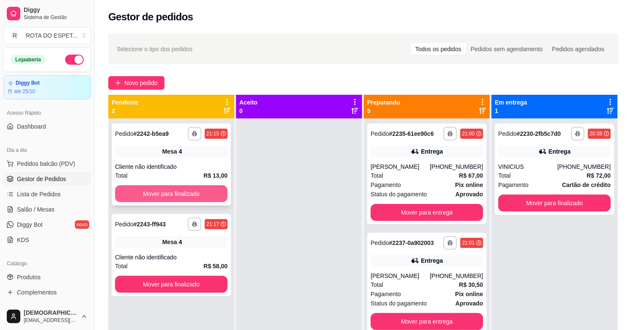
click at [153, 186] on button "Mover para finalizado" at bounding box center [171, 193] width 112 height 17
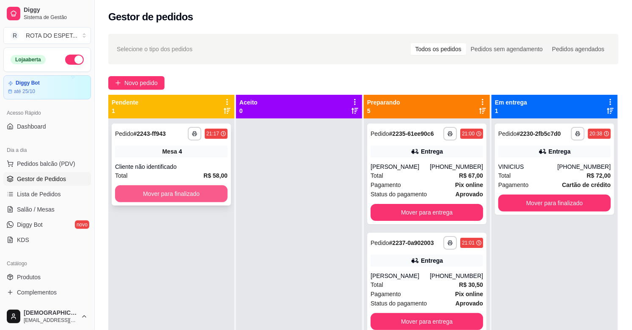
click at [164, 188] on button "Mover para finalizado" at bounding box center [171, 193] width 112 height 17
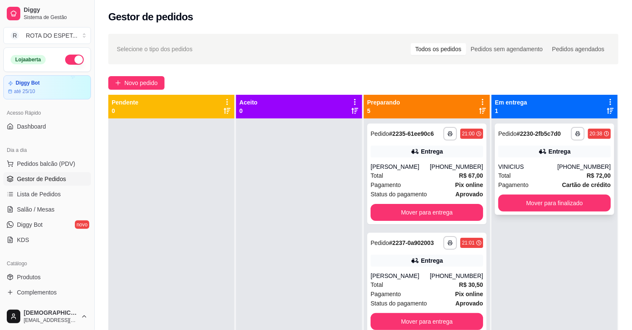
click at [534, 193] on div "**********" at bounding box center [554, 168] width 119 height 91
click at [559, 200] on button "Mover para finalizado" at bounding box center [554, 203] width 109 height 16
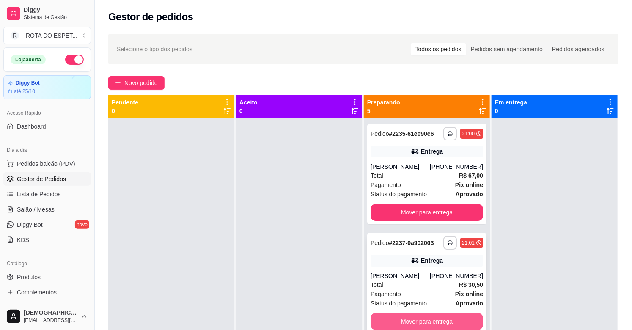
click at [420, 322] on button "Mover para entrega" at bounding box center [426, 321] width 112 height 17
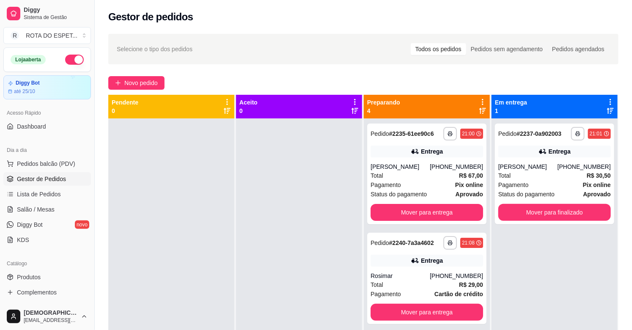
click at [328, 228] on div at bounding box center [299, 283] width 126 height 330
click at [551, 289] on div "**********" at bounding box center [554, 283] width 126 height 330
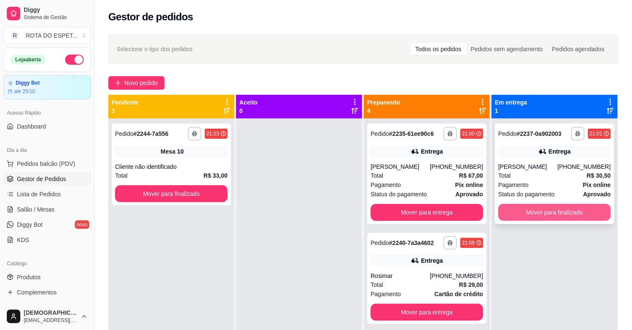
click at [557, 220] on button "Mover para finalizado" at bounding box center [554, 212] width 112 height 17
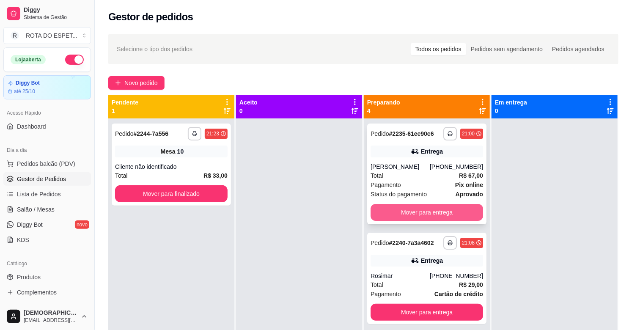
click at [416, 208] on button "Mover para entrega" at bounding box center [426, 212] width 112 height 17
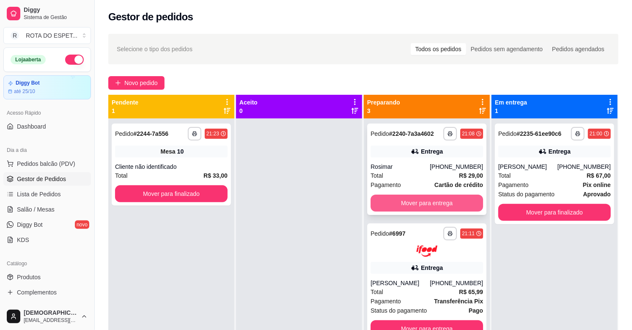
click at [427, 205] on button "Mover para entrega" at bounding box center [426, 202] width 112 height 17
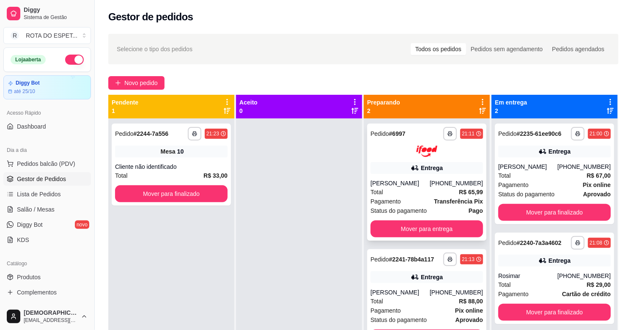
click at [397, 190] on div "Total R$ 65,99" at bounding box center [426, 191] width 112 height 9
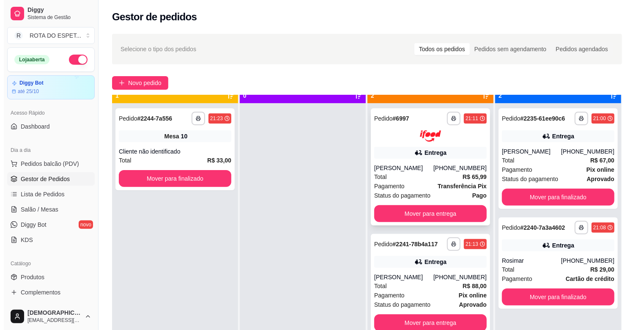
scroll to position [23, 0]
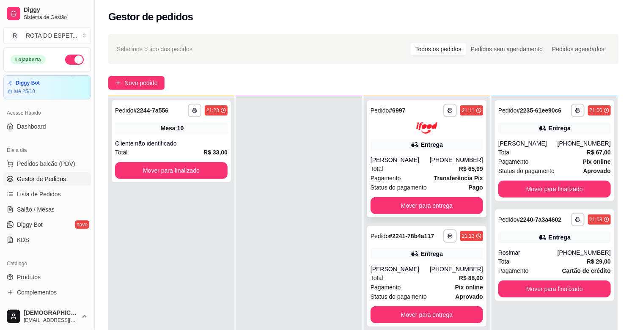
click at [417, 161] on div "[PERSON_NAME]" at bounding box center [399, 160] width 59 height 8
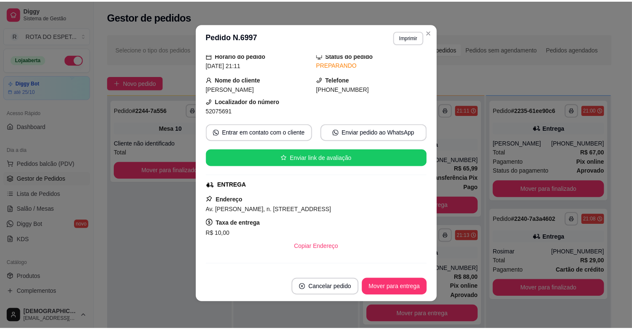
scroll to position [0, 0]
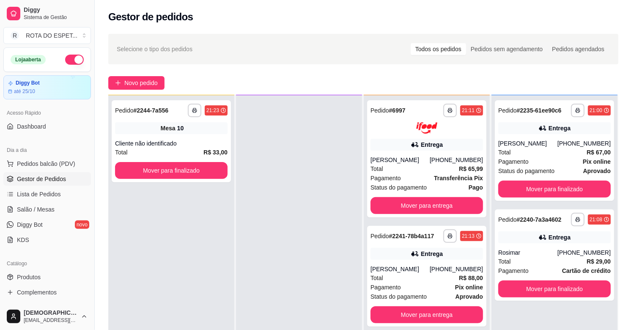
click at [278, 276] on div at bounding box center [299, 260] width 126 height 330
click at [426, 205] on button "Mover para entrega" at bounding box center [426, 205] width 112 height 17
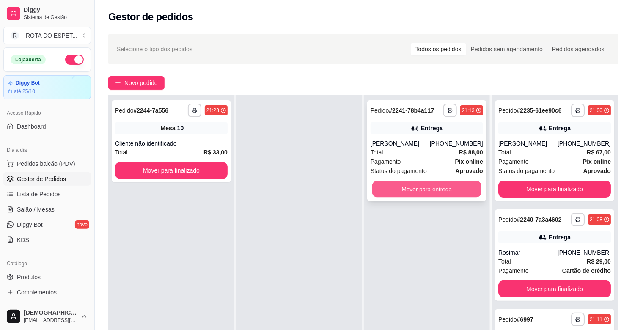
click at [426, 192] on button "Mover para entrega" at bounding box center [426, 189] width 109 height 16
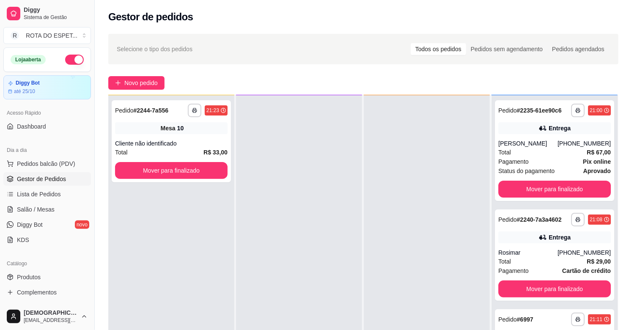
click at [309, 273] on div at bounding box center [299, 260] width 126 height 330
click at [167, 170] on button "Mover para finalizado" at bounding box center [171, 170] width 112 height 17
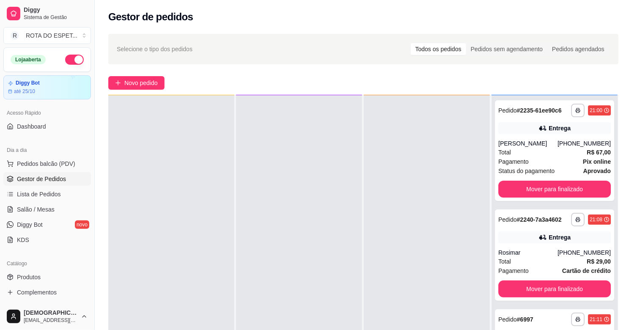
click at [358, 233] on div at bounding box center [299, 260] width 126 height 330
click at [37, 206] on span "Salão / Mesas" at bounding box center [36, 209] width 38 height 8
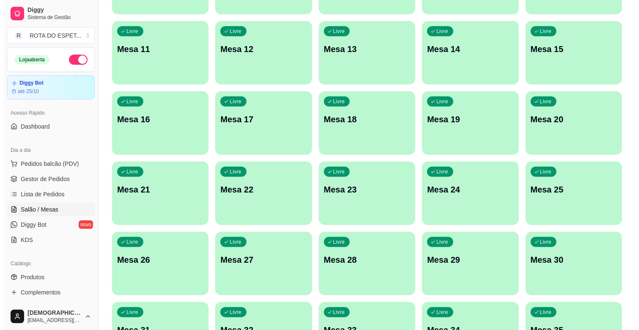
scroll to position [212, 0]
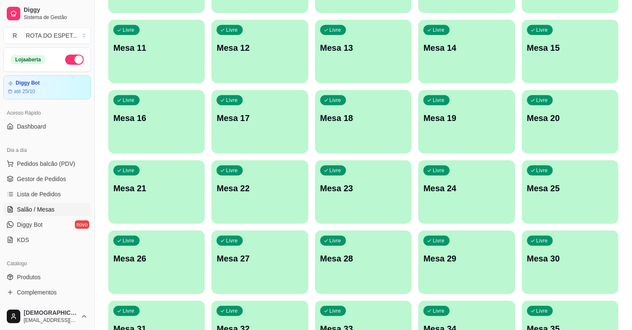
click at [559, 212] on div "Livre Mesa 25" at bounding box center [570, 186] width 96 height 53
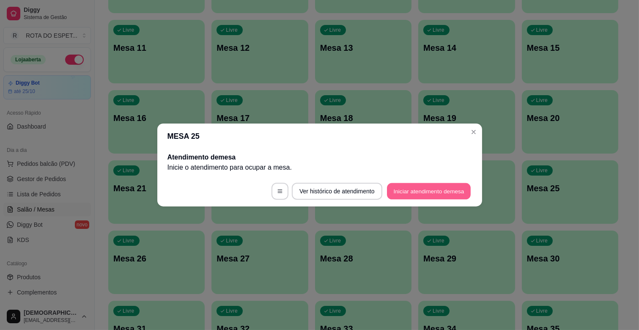
click at [428, 187] on button "Iniciar atendimento de mesa" at bounding box center [429, 191] width 84 height 16
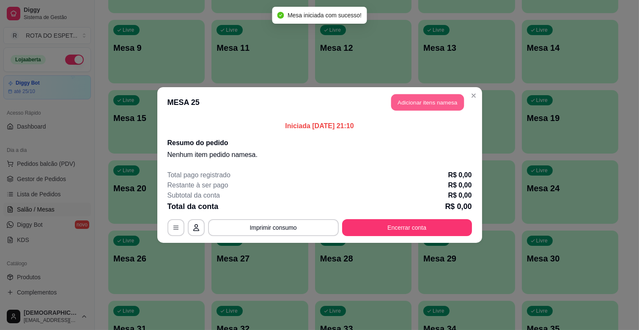
click at [450, 107] on button "Adicionar itens na mesa" at bounding box center [427, 102] width 73 height 16
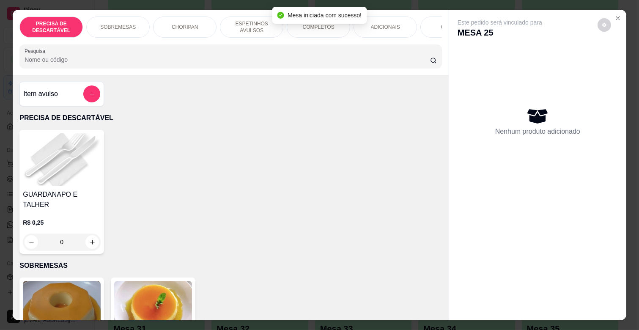
click at [319, 26] on p "COMPLETOS" at bounding box center [319, 27] width 32 height 7
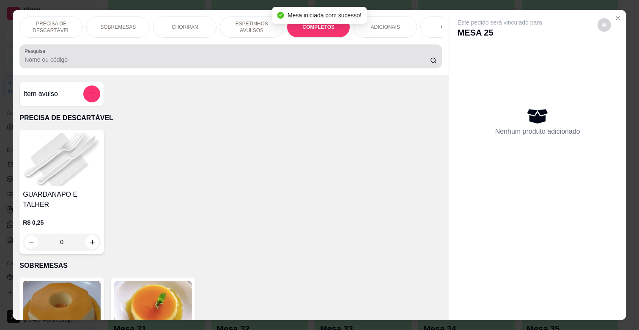
scroll to position [20, 0]
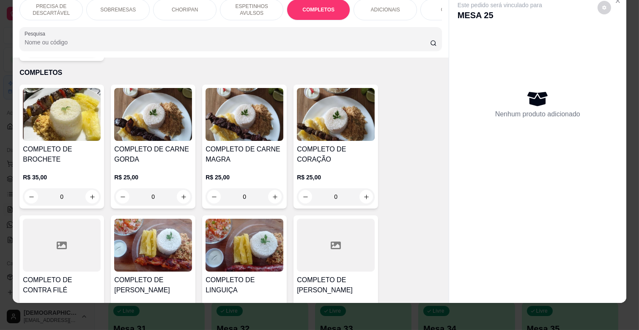
click at [233, 6] on p "ESPETINHOS AVULSOS" at bounding box center [251, 10] width 49 height 14
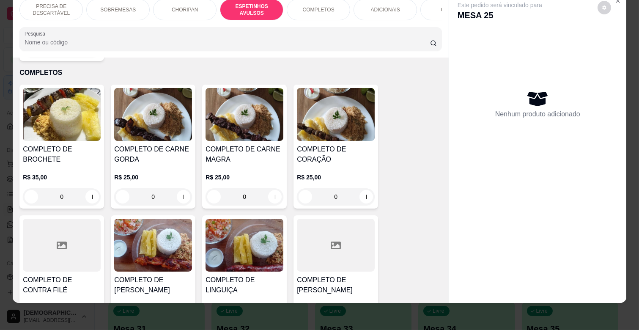
scroll to position [467, 0]
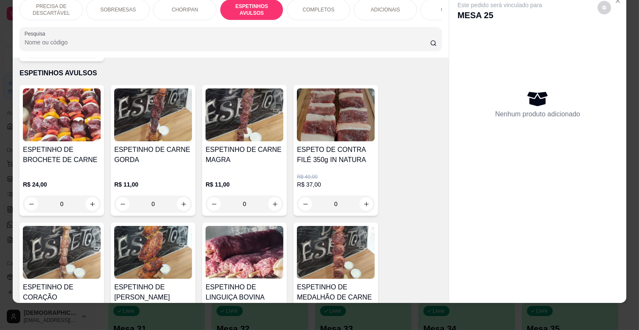
click at [161, 150] on h4 "ESPETINHO DE CARNE GORDA" at bounding box center [153, 155] width 78 height 20
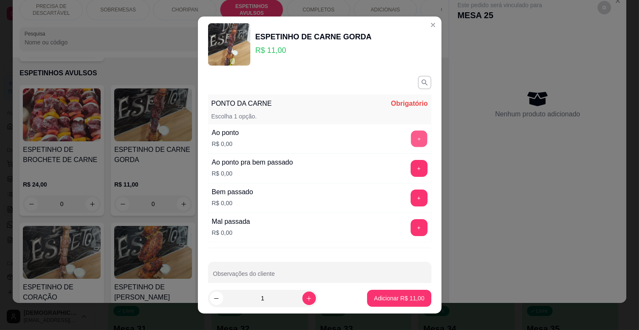
click at [410, 136] on button "+" at bounding box center [418, 139] width 16 height 16
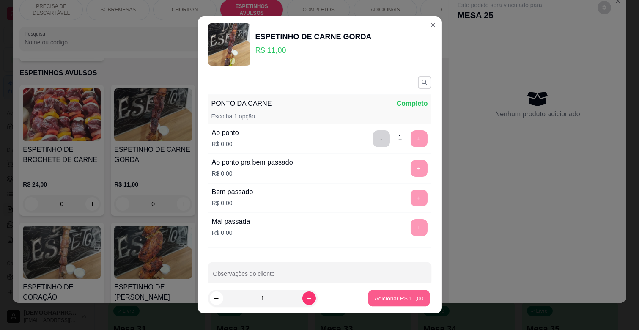
click at [391, 295] on p "Adicionar R$ 11,00" at bounding box center [399, 298] width 49 height 8
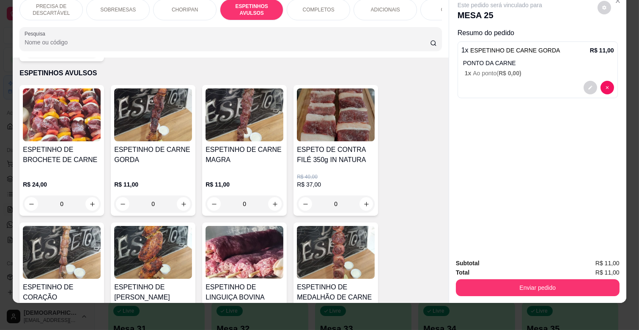
click at [238, 252] on img at bounding box center [244, 252] width 78 height 53
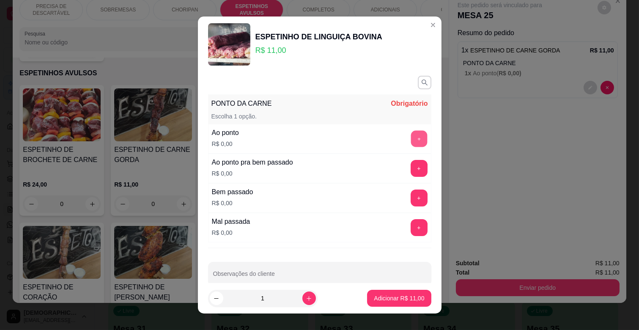
click at [410, 141] on button "+" at bounding box center [418, 139] width 16 height 16
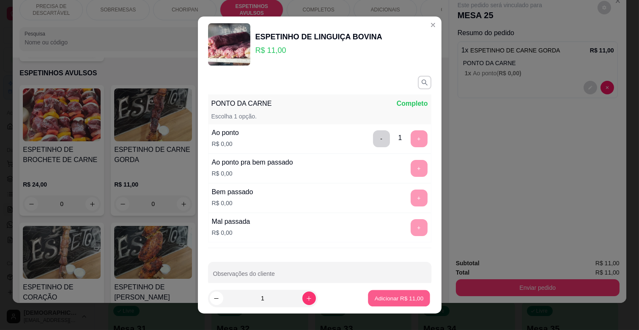
click at [394, 295] on p "Adicionar R$ 11,00" at bounding box center [399, 298] width 49 height 8
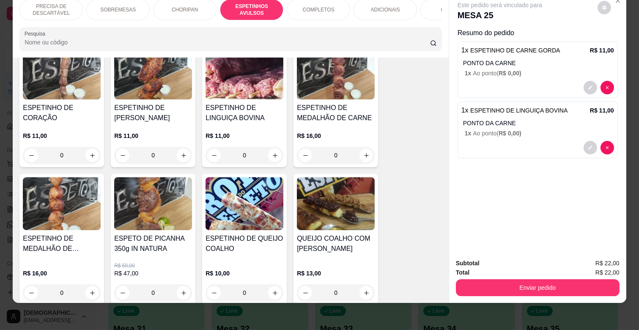
scroll to position [654, 0]
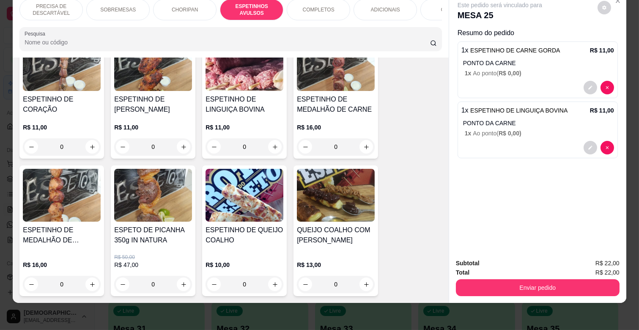
click at [83, 172] on img at bounding box center [62, 195] width 78 height 53
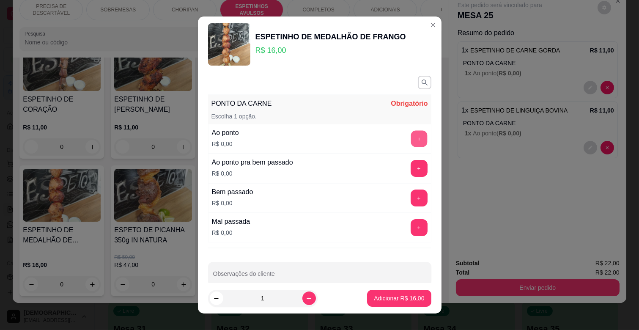
click at [410, 132] on button "+" at bounding box center [418, 139] width 16 height 16
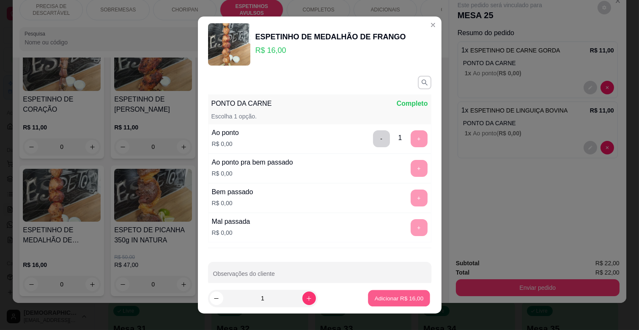
click at [391, 295] on p "Adicionar R$ 16,00" at bounding box center [399, 298] width 49 height 8
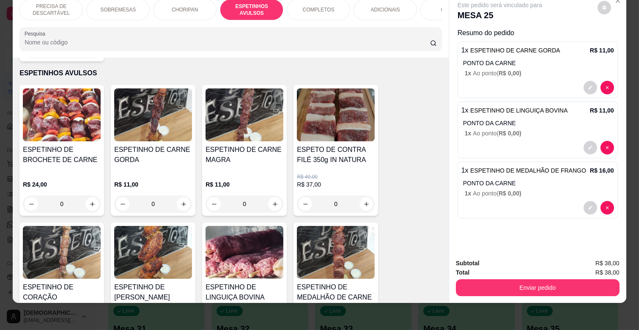
scroll to position [185, 0]
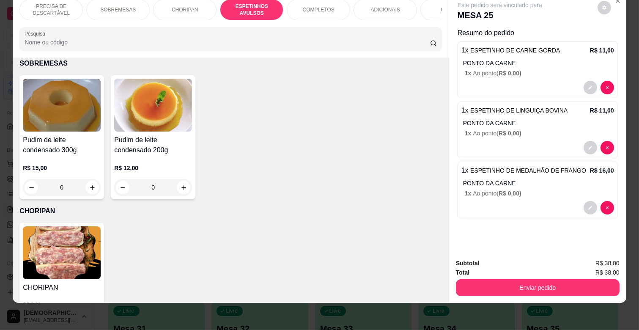
click at [100, 6] on p "SOBREMESAS" at bounding box center [118, 9] width 36 height 7
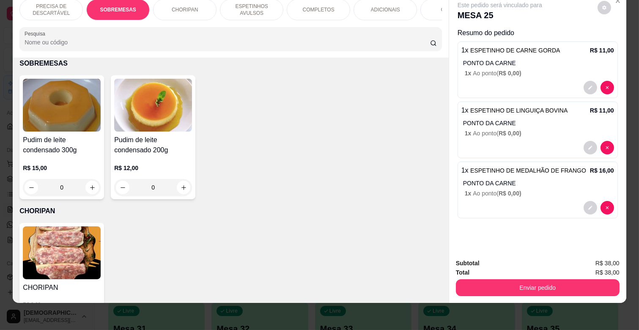
scroll to position [175, 0]
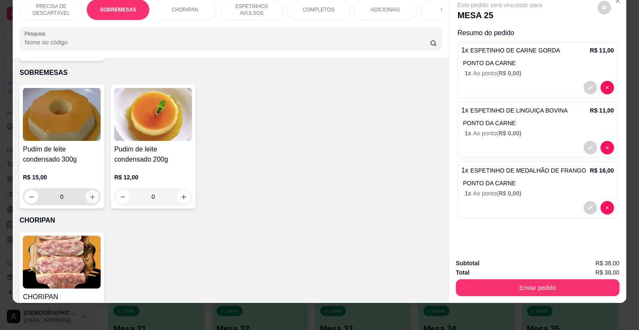
click at [89, 194] on icon "increase-product-quantity" at bounding box center [92, 197] width 6 height 6
type input "1"
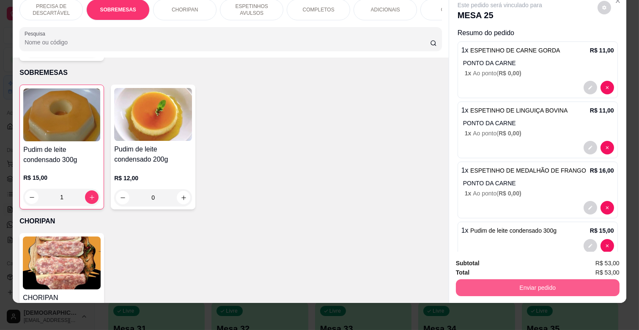
click at [531, 280] on button "Enviar pedido" at bounding box center [538, 287] width 164 height 17
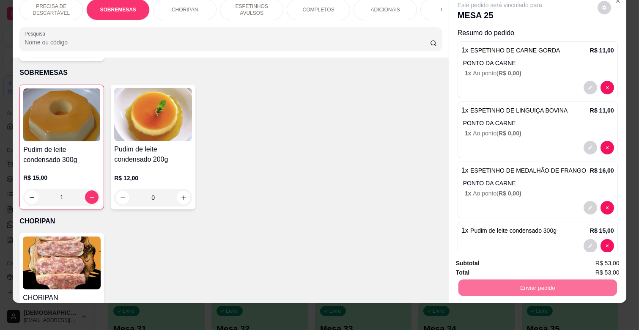
click at [616, 257] on button "Enviar pedido" at bounding box center [597, 260] width 47 height 16
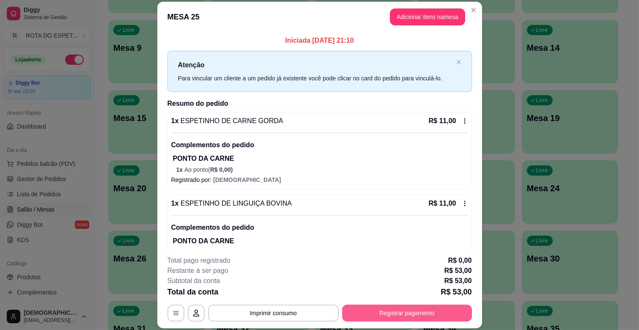
click at [418, 315] on button "Registrar pagamento" at bounding box center [407, 312] width 130 height 17
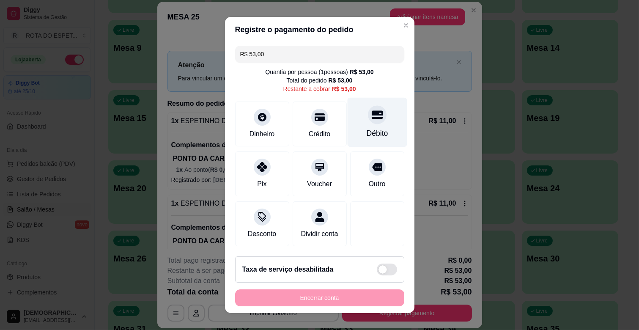
click at [357, 126] on div "Débito" at bounding box center [377, 122] width 60 height 49
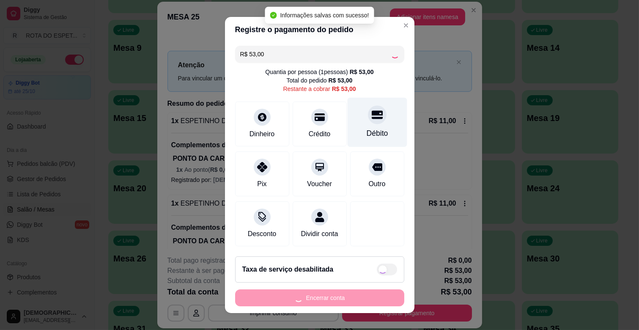
type input "R$ 0,00"
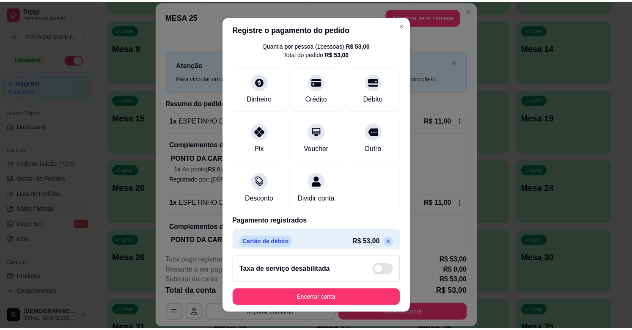
scroll to position [45, 0]
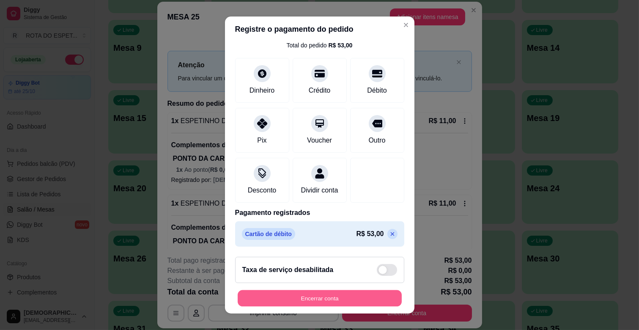
click at [341, 299] on button "Encerrar conta" at bounding box center [320, 298] width 164 height 16
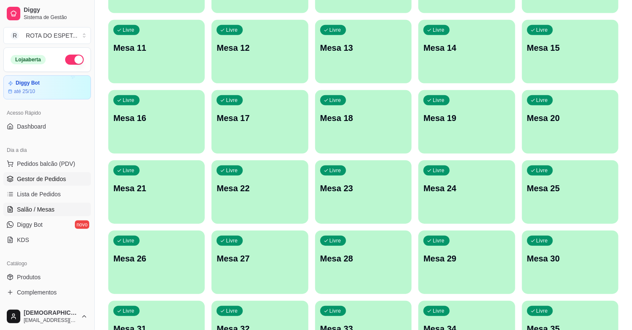
click at [30, 180] on span "Gestor de Pedidos" at bounding box center [41, 179] width 49 height 8
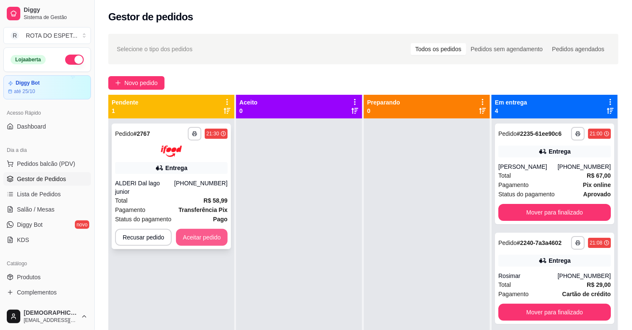
click at [214, 229] on button "Aceitar pedido" at bounding box center [202, 237] width 52 height 17
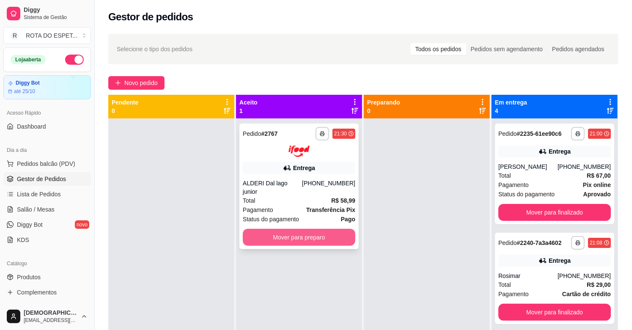
click at [294, 230] on button "Mover para preparo" at bounding box center [299, 237] width 112 height 17
click at [46, 205] on span "Salão / Mesas" at bounding box center [36, 209] width 38 height 8
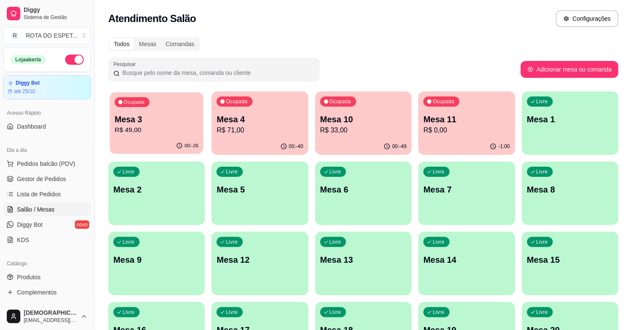
click at [155, 112] on div "Ocupada Mesa 3 R$ 49,00" at bounding box center [156, 115] width 94 height 46
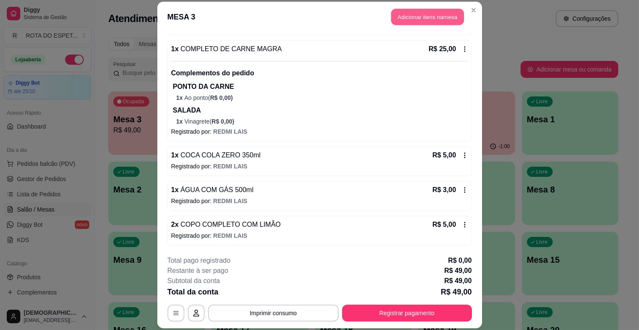
click at [439, 18] on button "Adicionar itens na mesa" at bounding box center [427, 17] width 73 height 16
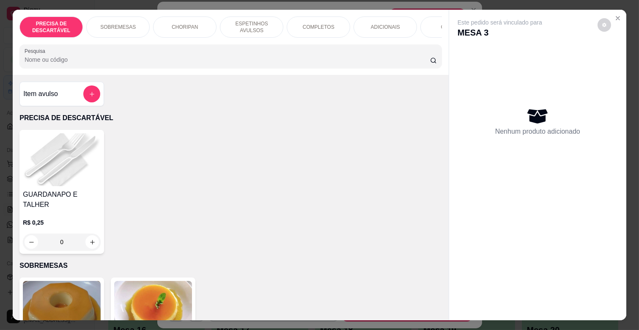
scroll to position [0, 369]
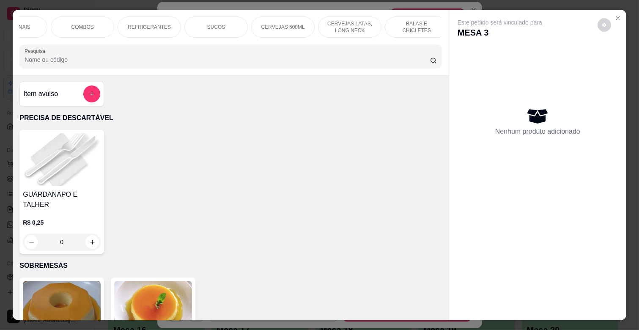
click at [416, 22] on p "BALAS E CHICLETES" at bounding box center [416, 27] width 49 height 14
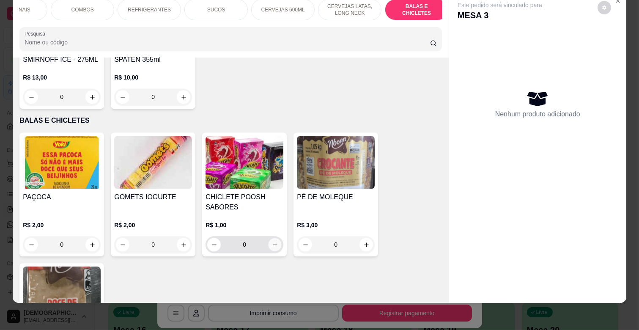
click at [275, 238] on button "increase-product-quantity" at bounding box center [274, 244] width 13 height 13
type input "1"
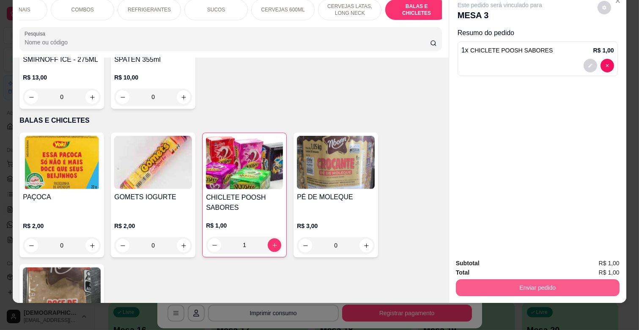
click at [565, 284] on button "Enviar pedido" at bounding box center [538, 287] width 164 height 17
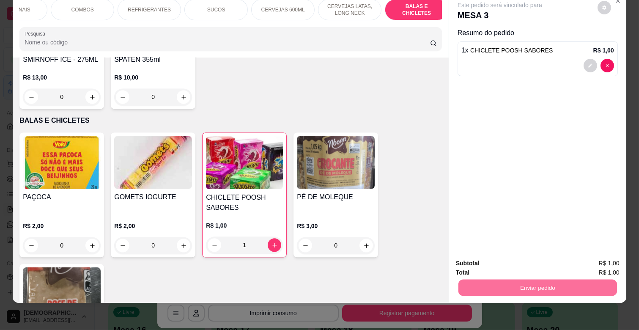
click at [590, 257] on button "Enviar pedido" at bounding box center [597, 260] width 48 height 16
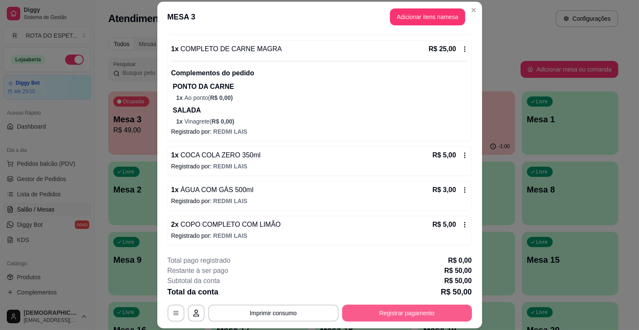
click at [440, 312] on button "Registrar pagamento" at bounding box center [407, 312] width 130 height 17
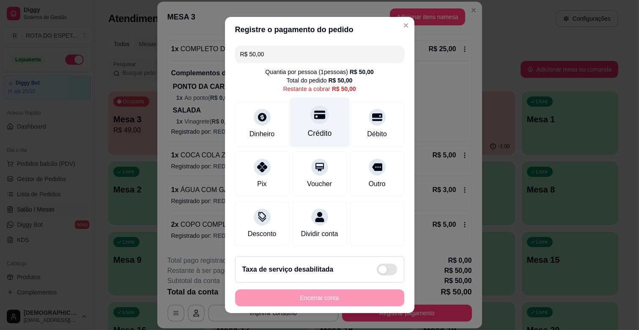
click at [309, 127] on div "Crédito" at bounding box center [320, 122] width 60 height 49
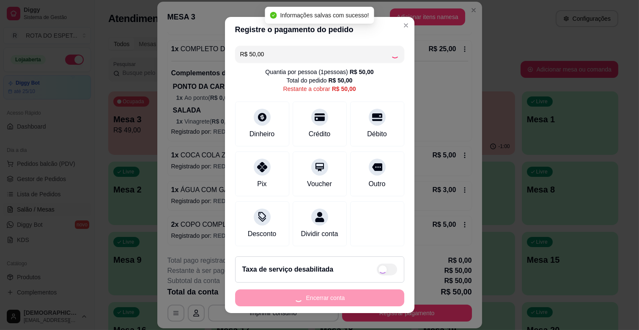
type input "R$ 0,00"
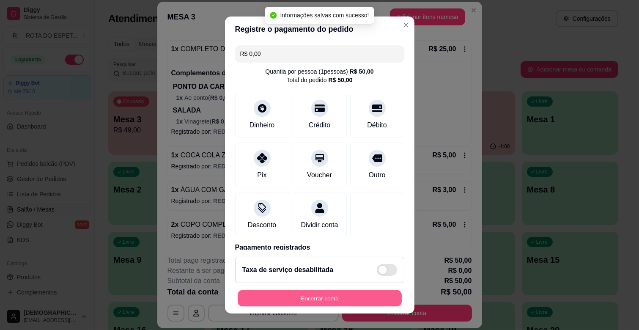
click at [338, 295] on button "Encerrar conta" at bounding box center [320, 298] width 164 height 16
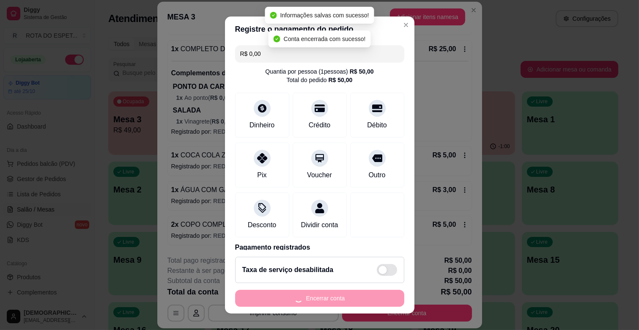
scroll to position [0, 0]
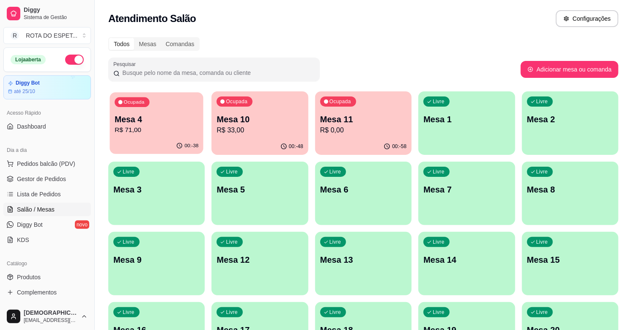
click at [155, 124] on div "Mesa 4 R$ 71,00" at bounding box center [157, 124] width 84 height 21
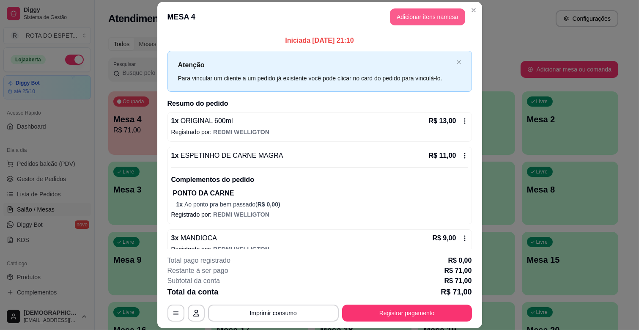
click at [449, 10] on button "Adicionar itens na mesa" at bounding box center [427, 16] width 75 height 17
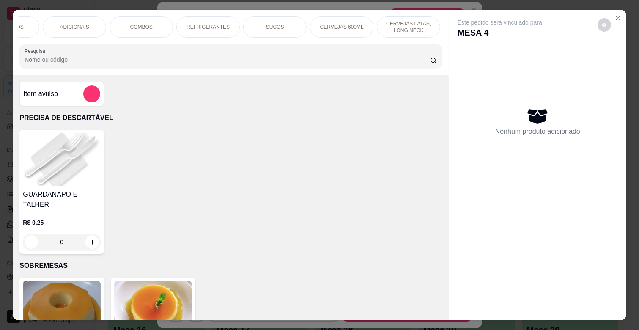
scroll to position [0, 369]
click at [266, 26] on p "CERVEJAS 600ML" at bounding box center [283, 27] width 44 height 7
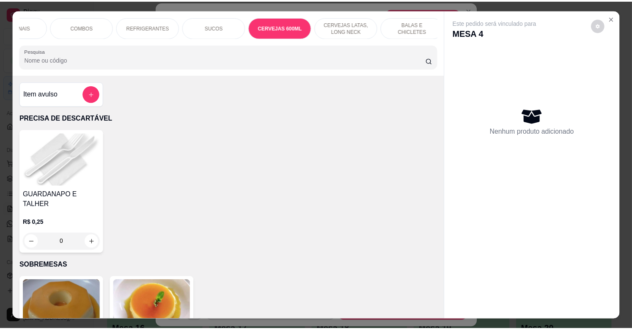
scroll to position [20, 0]
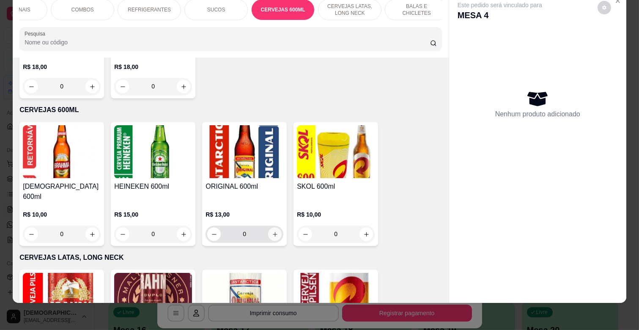
click at [268, 227] on button "increase-product-quantity" at bounding box center [275, 234] width 14 height 14
type input "1"
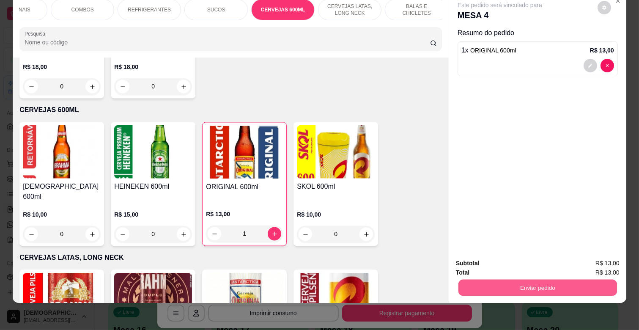
click at [528, 279] on button "Enviar pedido" at bounding box center [537, 287] width 159 height 16
click at [581, 260] on button "Enviar pedido" at bounding box center [597, 260] width 48 height 16
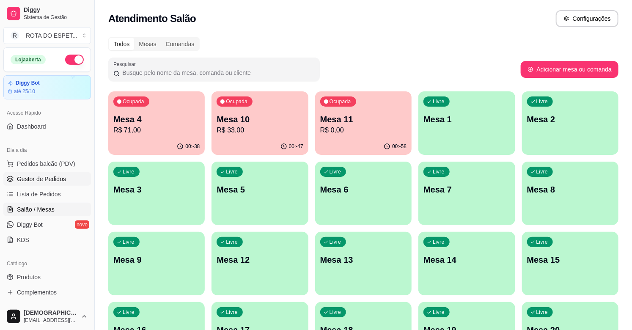
click at [64, 179] on span "Gestor de Pedidos" at bounding box center [41, 179] width 49 height 8
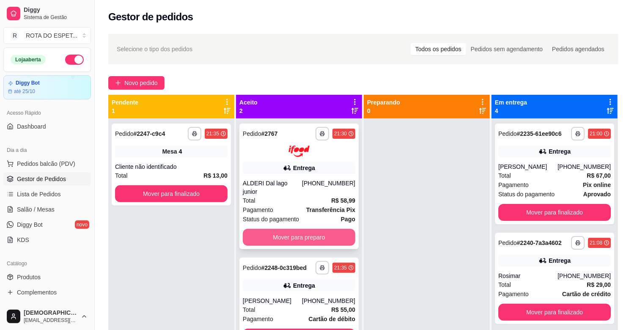
click at [315, 229] on button "Mover para preparo" at bounding box center [299, 237] width 112 height 17
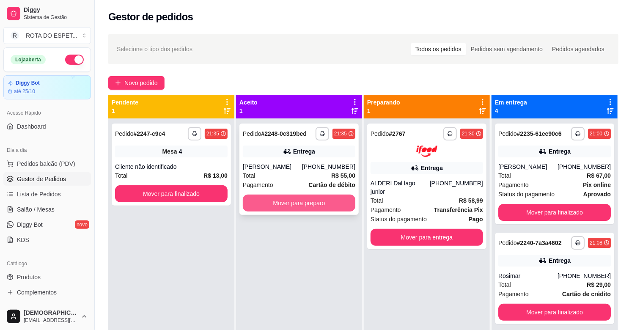
click at [310, 201] on button "Mover para preparo" at bounding box center [299, 202] width 112 height 17
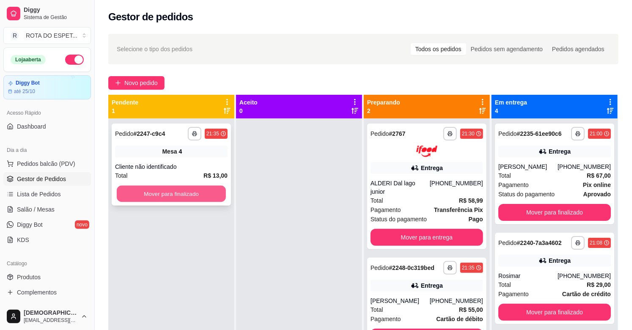
click at [171, 193] on button "Mover para finalizado" at bounding box center [171, 194] width 109 height 16
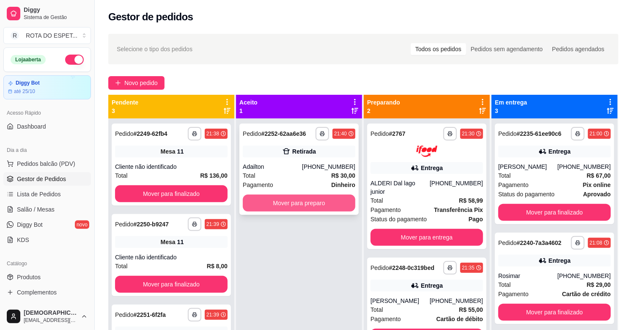
click at [323, 205] on button "Mover para preparo" at bounding box center [299, 202] width 112 height 17
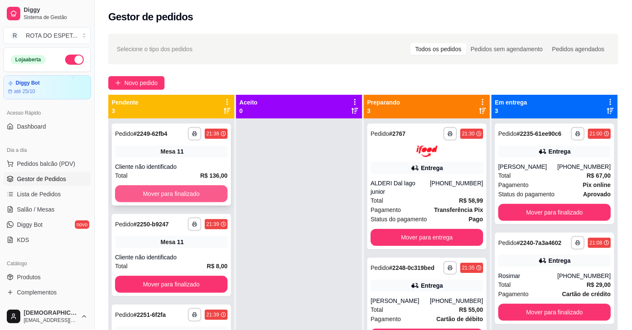
click at [167, 191] on button "Mover para finalizado" at bounding box center [171, 193] width 112 height 17
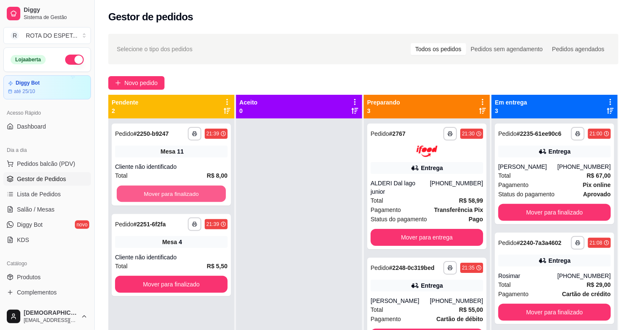
click at [167, 191] on button "Mover para finalizado" at bounding box center [171, 194] width 109 height 16
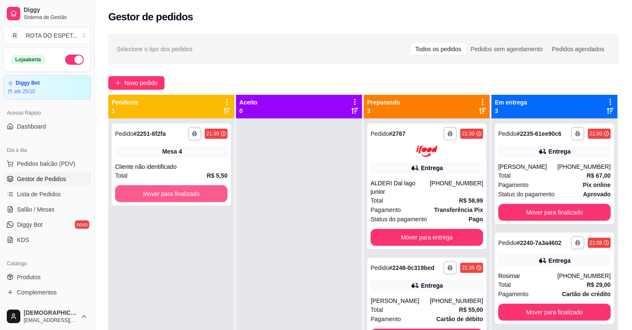
click at [167, 191] on button "Mover para finalizado" at bounding box center [171, 193] width 112 height 17
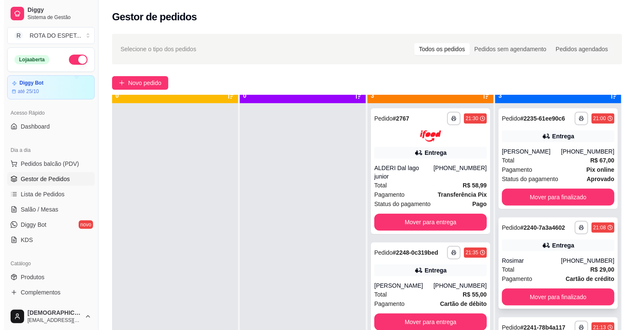
scroll to position [23, 0]
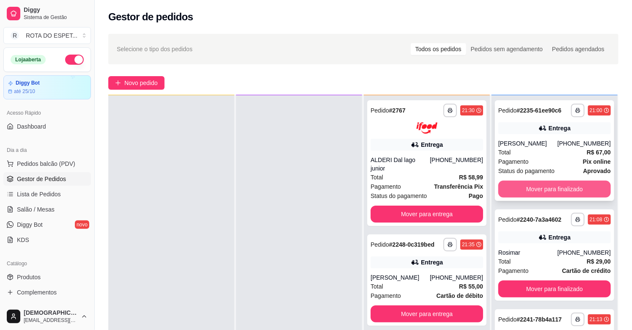
click at [551, 191] on button "Mover para finalizado" at bounding box center [554, 189] width 112 height 17
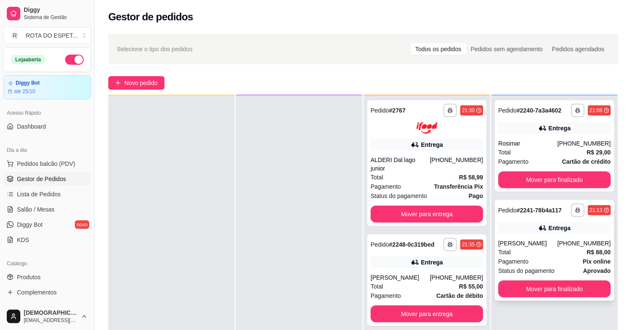
click at [548, 255] on div "Total R$ 88,00" at bounding box center [554, 251] width 112 height 9
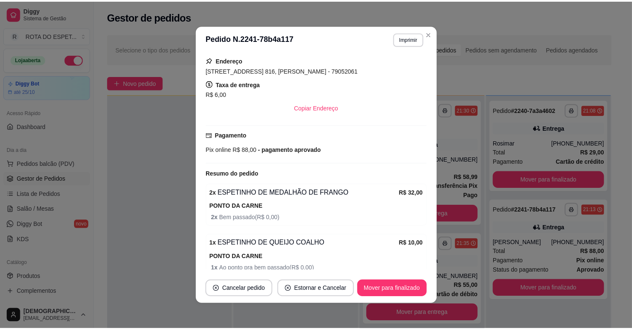
scroll to position [230, 0]
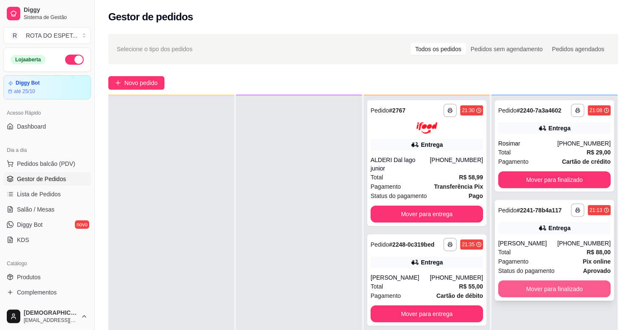
click at [554, 290] on button "Mover para finalizado" at bounding box center [554, 288] width 112 height 17
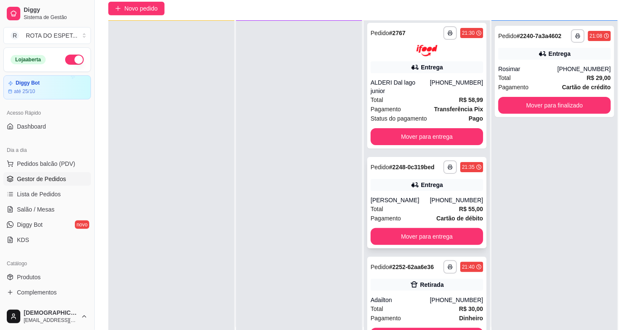
scroll to position [0, 0]
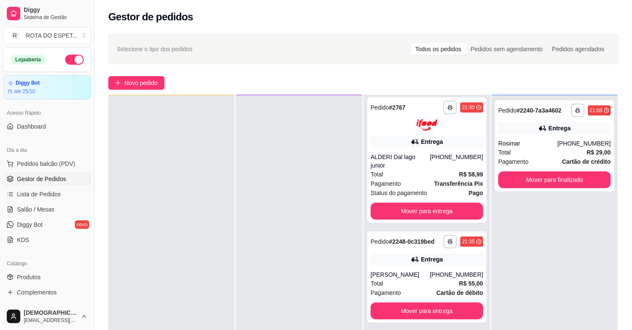
click at [290, 284] on div at bounding box center [299, 260] width 126 height 330
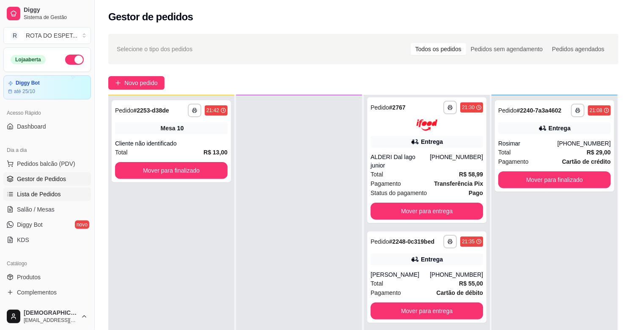
click at [49, 191] on span "Lista de Pedidos" at bounding box center [39, 194] width 44 height 8
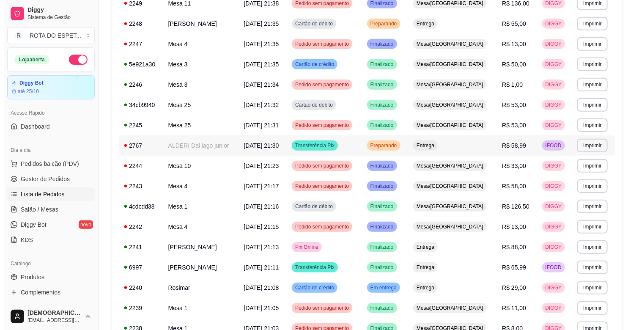
scroll to position [235, 0]
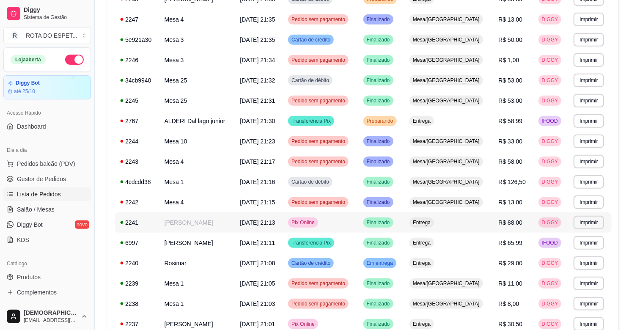
click at [358, 220] on td "Pix Online" at bounding box center [320, 222] width 75 height 20
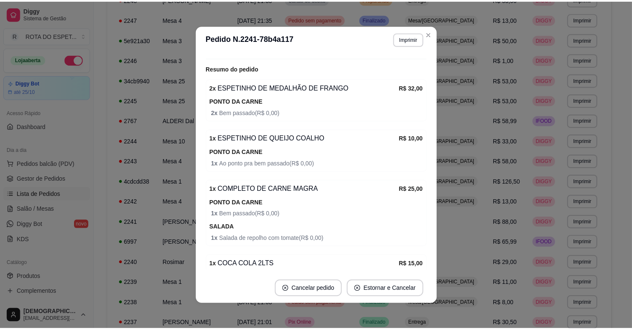
scroll to position [282, 0]
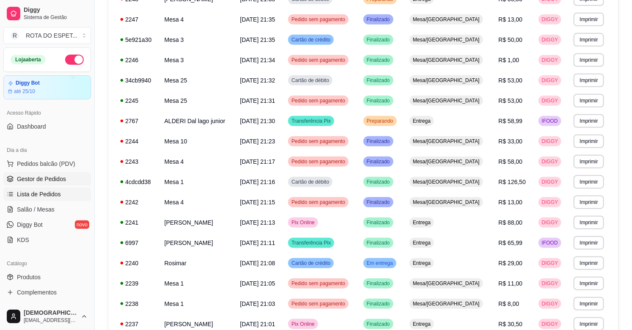
click at [34, 178] on span "Gestor de Pedidos" at bounding box center [41, 179] width 49 height 8
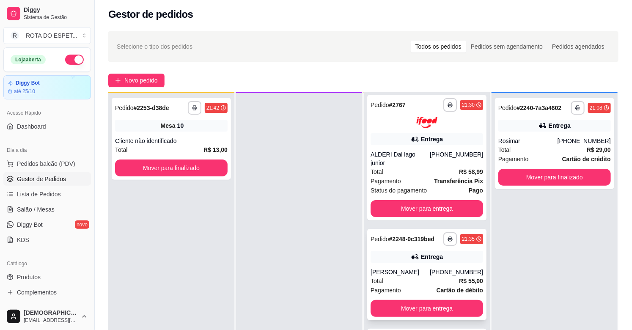
scroll to position [129, 0]
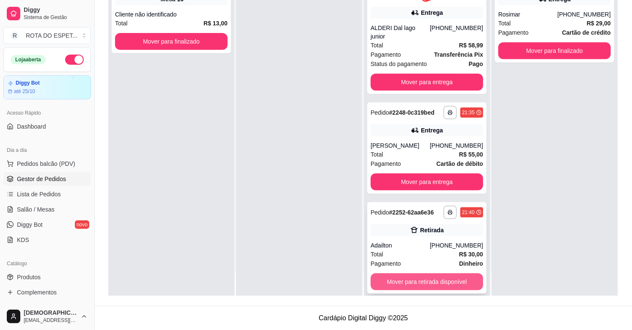
click at [416, 273] on button "Mover para retirada disponível" at bounding box center [426, 281] width 112 height 17
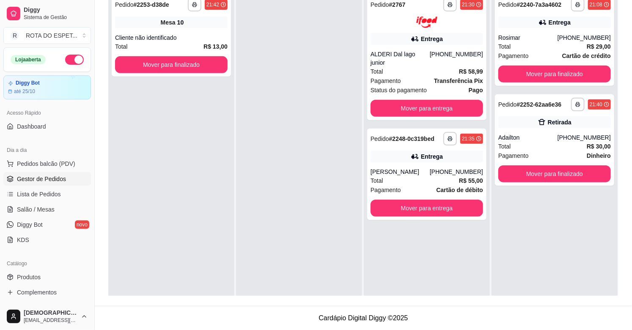
scroll to position [0, 0]
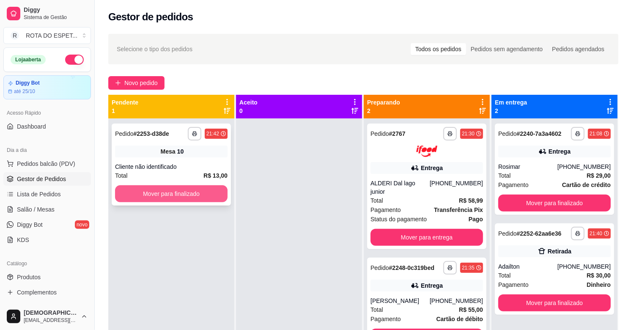
click at [202, 197] on button "Mover para finalizado" at bounding box center [171, 193] width 112 height 17
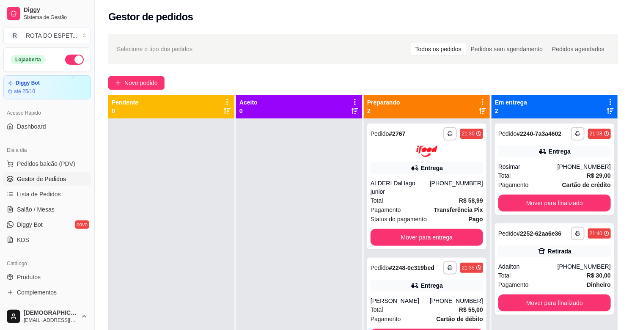
click at [316, 256] on div at bounding box center [299, 283] width 126 height 330
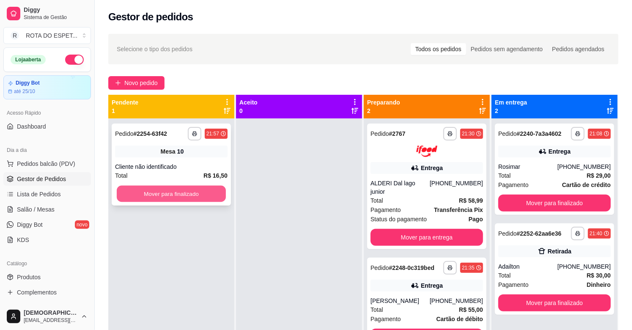
click at [194, 192] on button "Mover para finalizado" at bounding box center [171, 194] width 109 height 16
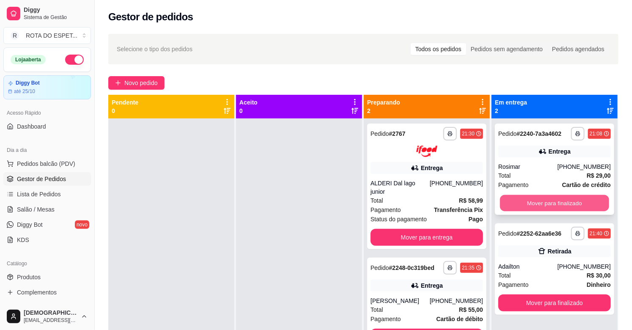
click at [544, 203] on button "Mover para finalizado" at bounding box center [554, 203] width 109 height 16
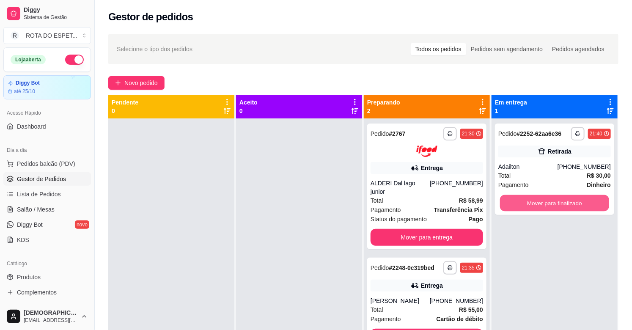
click at [544, 203] on button "Mover para finalizado" at bounding box center [554, 203] width 109 height 16
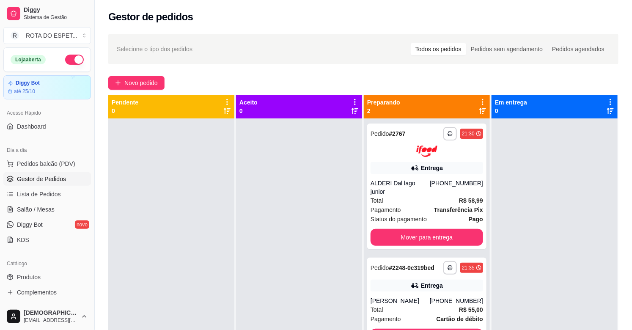
click at [278, 246] on div at bounding box center [299, 283] width 126 height 330
click at [339, 237] on div at bounding box center [299, 283] width 126 height 330
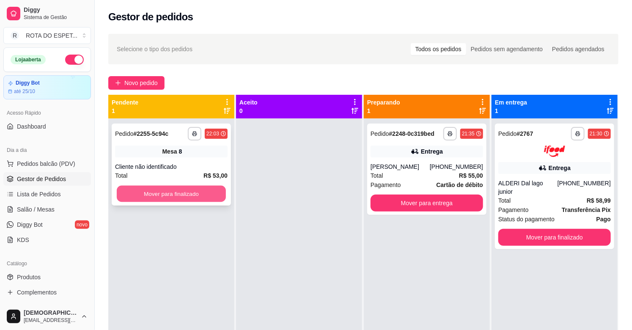
click at [183, 201] on button "Mover para finalizado" at bounding box center [171, 194] width 109 height 16
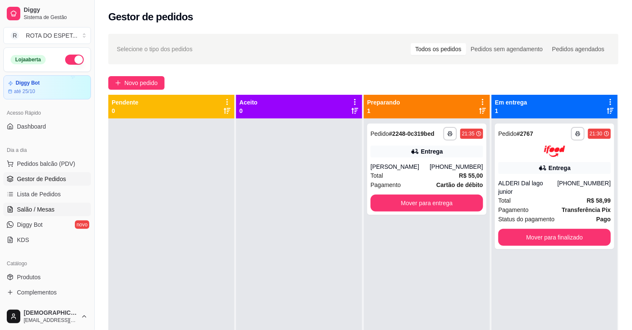
click at [40, 210] on span "Salão / Mesas" at bounding box center [36, 209] width 38 height 8
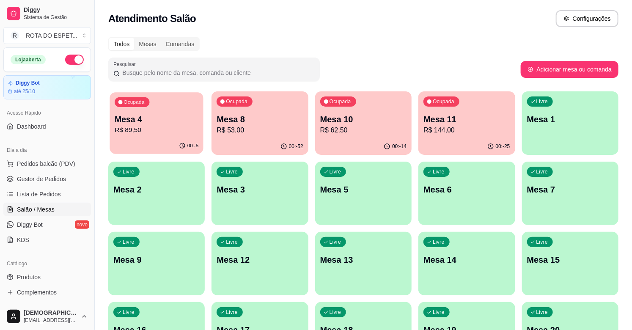
click at [183, 115] on p "Mesa 4" at bounding box center [157, 119] width 84 height 11
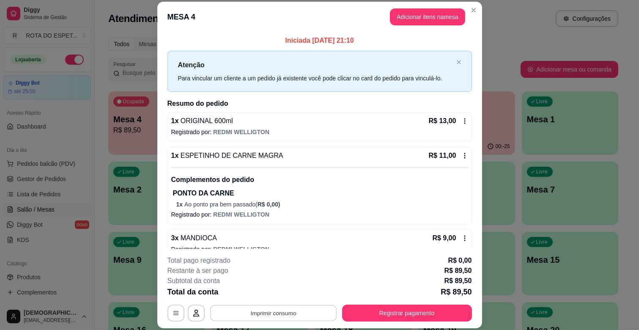
click at [271, 320] on button "Imprimir consumo" at bounding box center [273, 313] width 127 height 16
click at [283, 292] on button "IMPRESSORA CAIXA" at bounding box center [273, 294] width 70 height 14
click at [403, 310] on button "Registrar pagamento" at bounding box center [407, 312] width 130 height 17
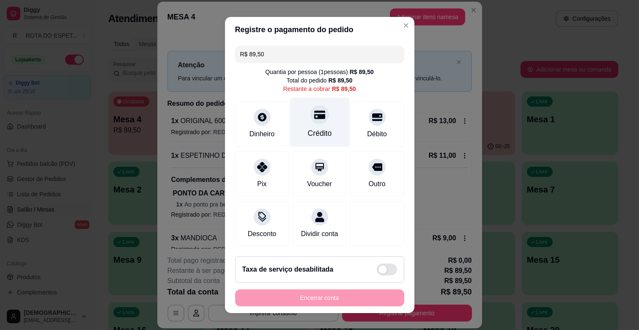
click at [316, 134] on div "Crédito" at bounding box center [319, 133] width 24 height 11
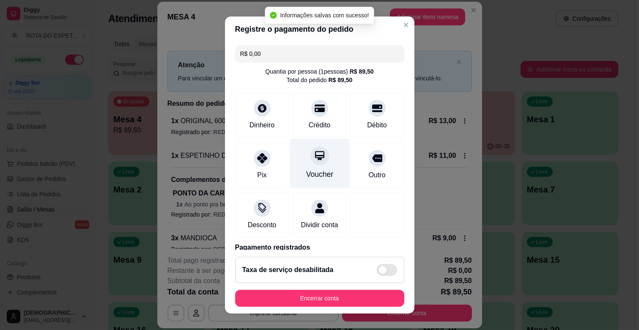
type input "R$ 0,00"
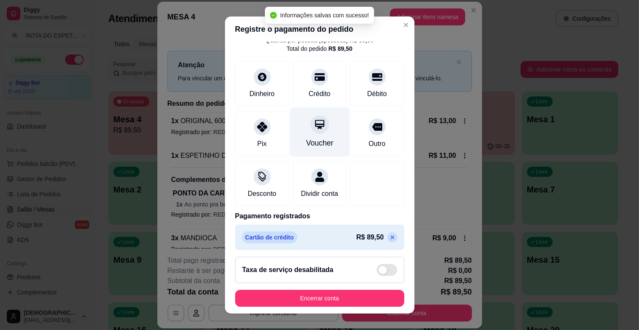
scroll to position [45, 0]
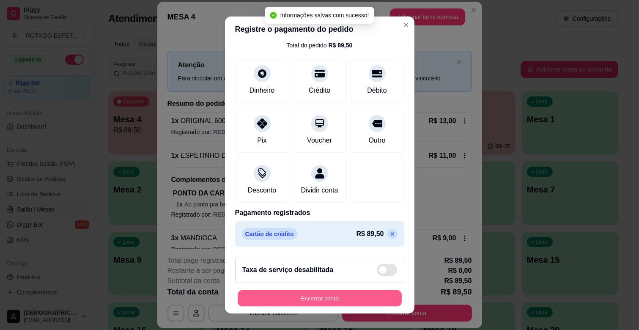
click at [345, 298] on button "Encerrar conta" at bounding box center [320, 298] width 164 height 16
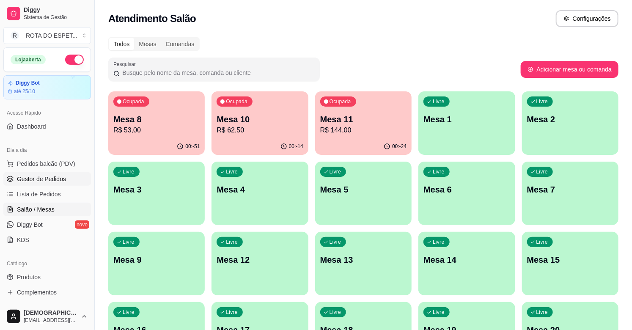
click at [51, 178] on span "Gestor de Pedidos" at bounding box center [41, 179] width 49 height 8
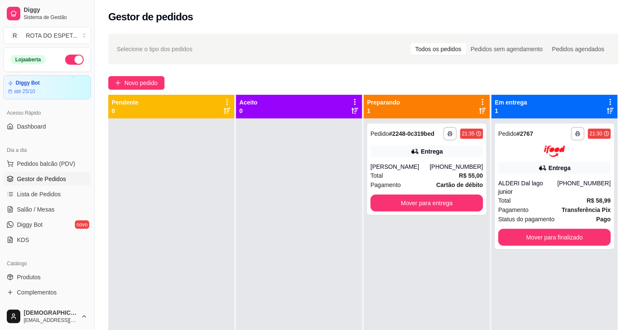
click at [282, 211] on div at bounding box center [299, 283] width 126 height 330
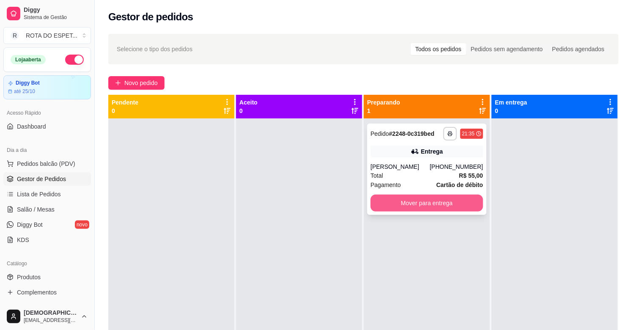
click at [436, 187] on strong "Cartão de débito" at bounding box center [459, 184] width 47 height 7
click at [451, 206] on button "Mover para entrega" at bounding box center [426, 202] width 112 height 17
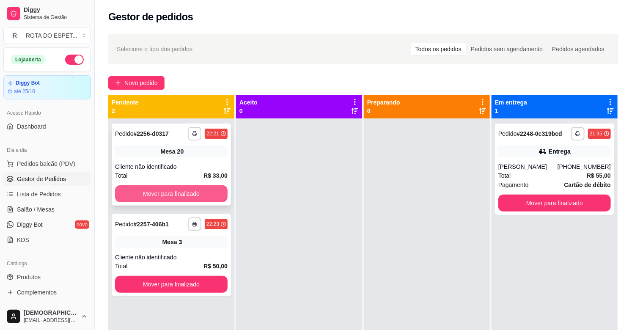
click at [169, 192] on button "Mover para finalizado" at bounding box center [171, 193] width 112 height 17
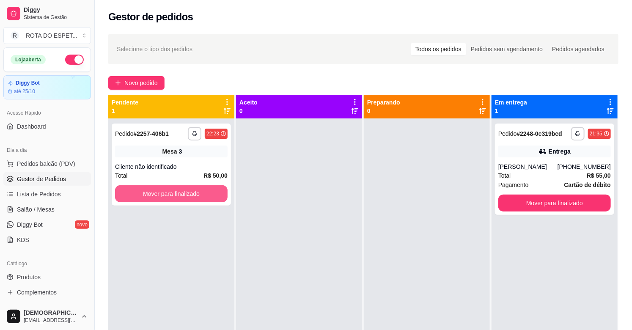
click at [169, 192] on button "Mover para finalizado" at bounding box center [171, 193] width 112 height 17
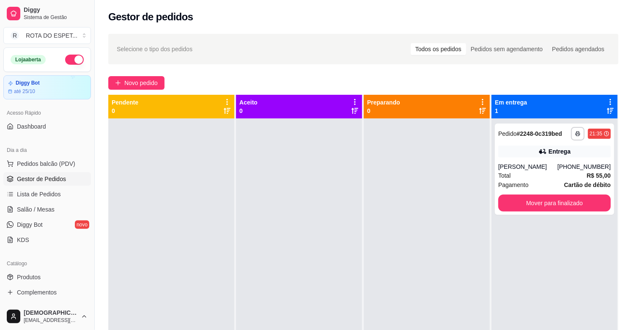
click at [275, 266] on div at bounding box center [299, 283] width 126 height 330
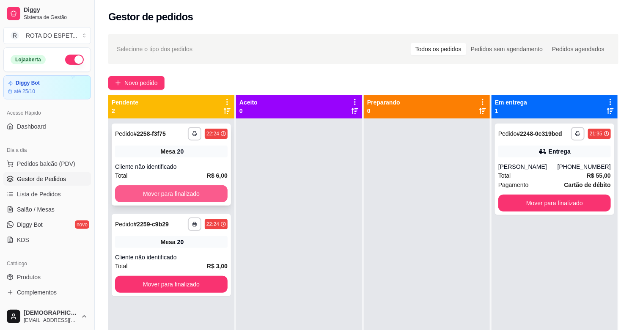
click at [186, 197] on button "Mover para finalizado" at bounding box center [171, 193] width 112 height 17
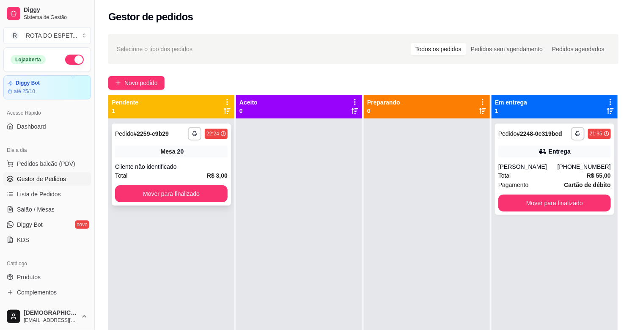
click at [186, 203] on div "**********" at bounding box center [171, 164] width 119 height 82
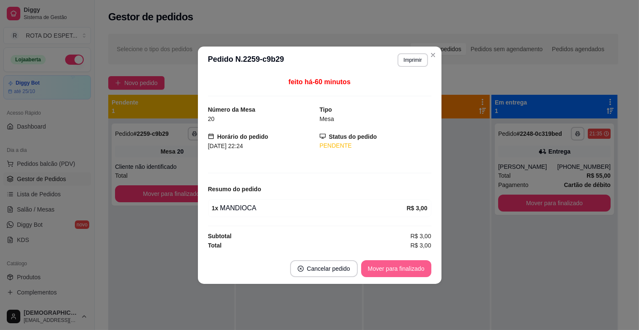
click at [418, 274] on button "Mover para finalizado" at bounding box center [396, 268] width 70 height 17
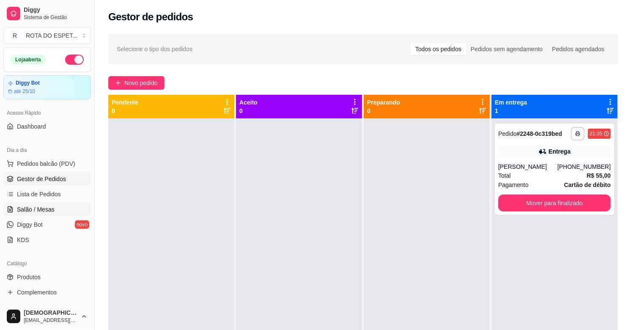
click at [55, 213] on link "Salão / Mesas" at bounding box center [47, 209] width 88 height 14
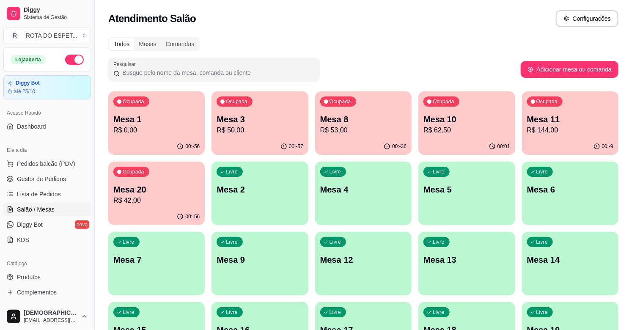
click at [158, 125] on p "R$ 0,00" at bounding box center [156, 130] width 86 height 10
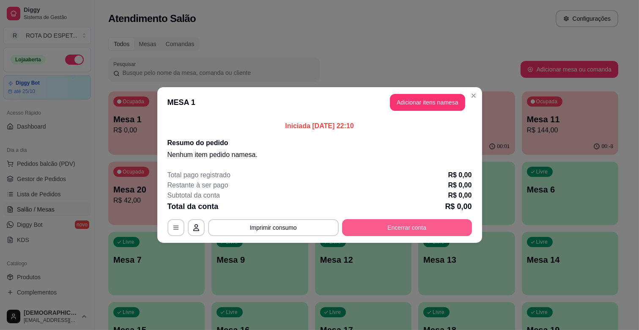
click at [409, 226] on button "Encerrar conta" at bounding box center [407, 227] width 130 height 17
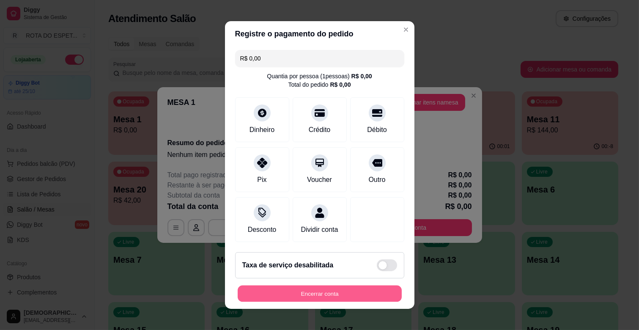
click at [383, 291] on button "Encerrar conta" at bounding box center [320, 293] width 164 height 16
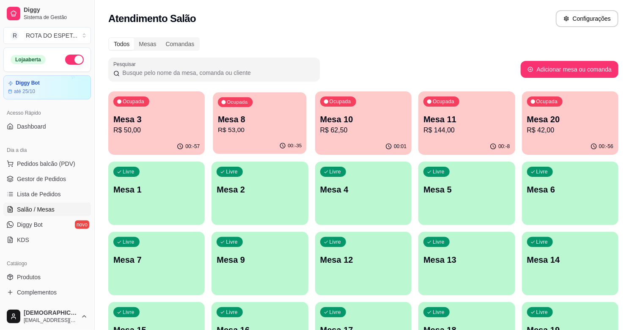
click at [249, 131] on p "R$ 53,00" at bounding box center [260, 130] width 84 height 10
click at [468, 122] on p "Mesa 11" at bounding box center [466, 119] width 84 height 11
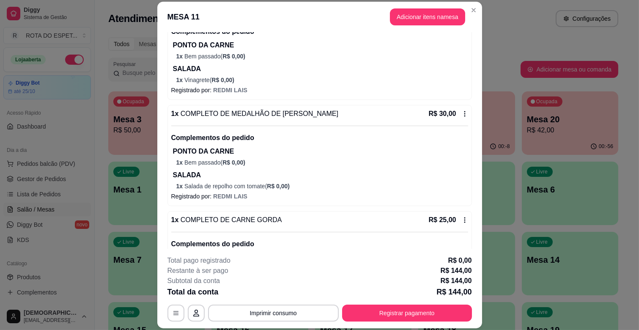
scroll to position [250, 0]
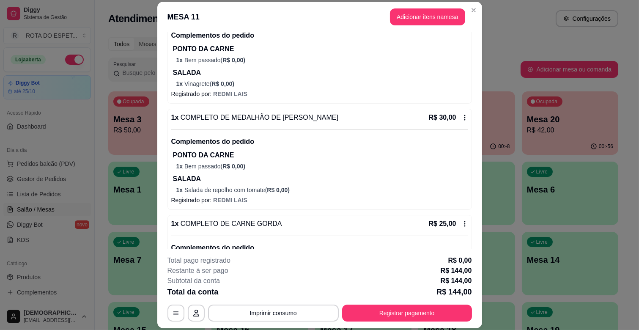
click at [388, 28] on header "MESA 11 Adicionar itens na mesa" at bounding box center [319, 17] width 325 height 30
click at [412, 15] on button "Adicionar itens na mesa" at bounding box center [427, 17] width 73 height 16
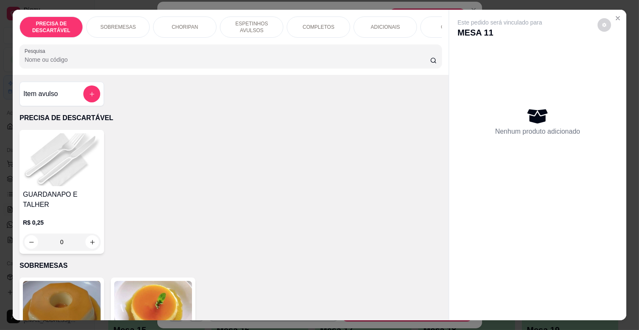
scroll to position [0, 375]
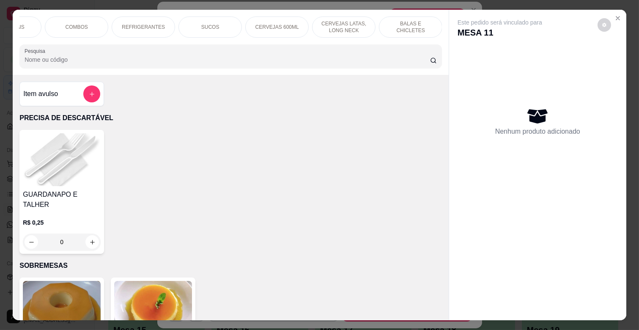
click at [267, 25] on p "CERVEJAS 600ML" at bounding box center [277, 27] width 44 height 7
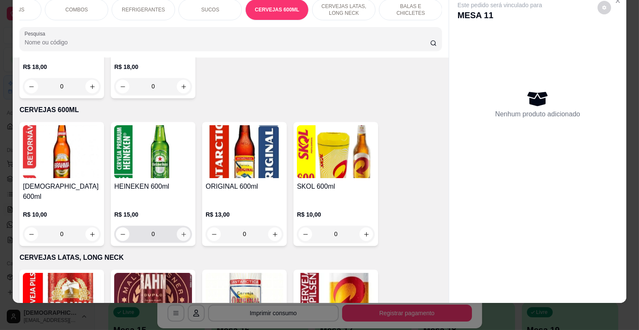
click at [177, 227] on button "increase-product-quantity" at bounding box center [184, 234] width 14 height 14
type input "1"
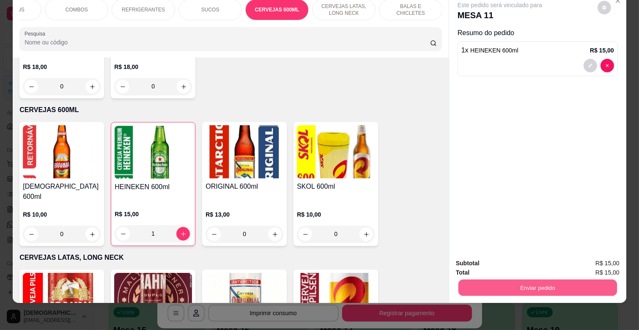
click at [514, 279] on button "Enviar pedido" at bounding box center [537, 287] width 159 height 16
click at [616, 256] on button "Enviar pedido" at bounding box center [597, 260] width 47 height 16
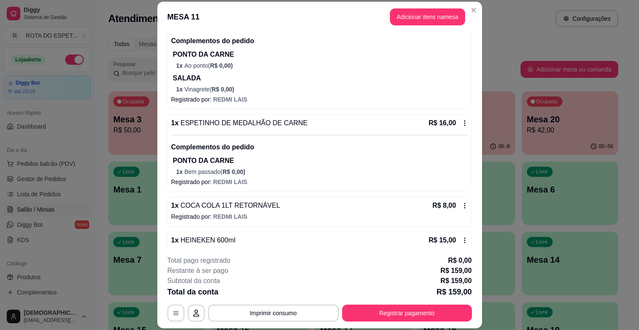
scroll to position [473, 0]
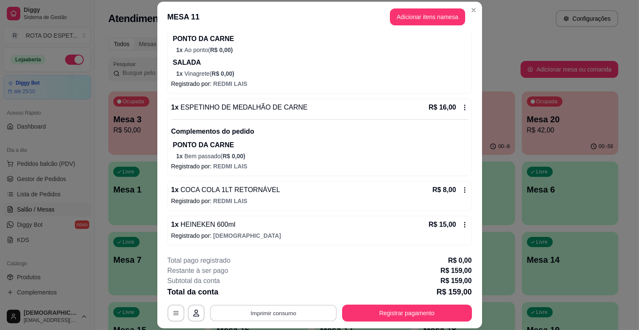
click at [284, 311] on button "Imprimir consumo" at bounding box center [273, 313] width 127 height 16
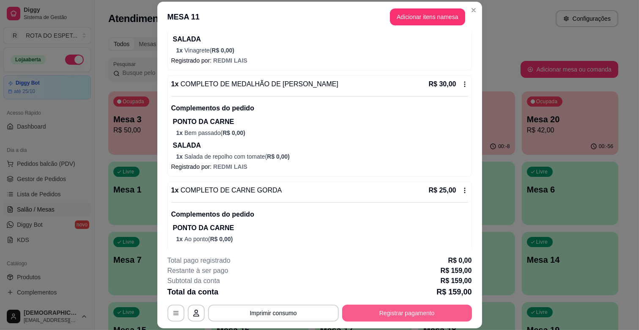
click at [388, 311] on button "Registrar pagamento" at bounding box center [407, 312] width 130 height 17
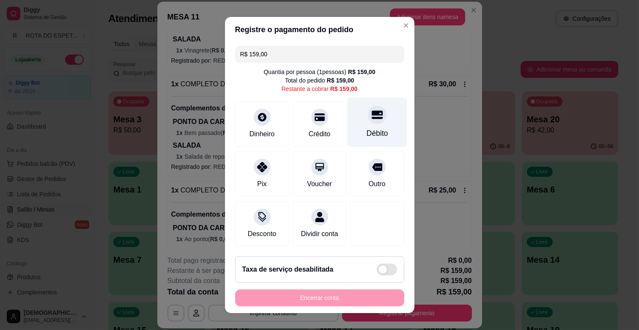
click at [366, 128] on div "Débito" at bounding box center [377, 133] width 22 height 11
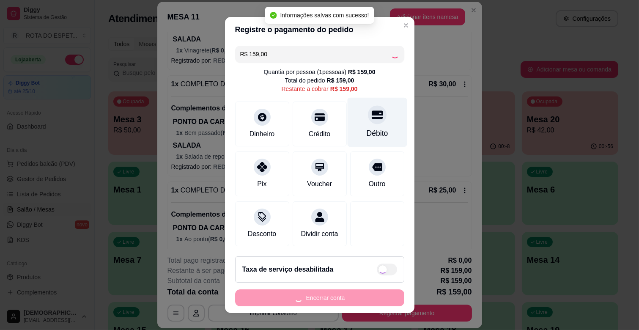
type input "R$ 0,00"
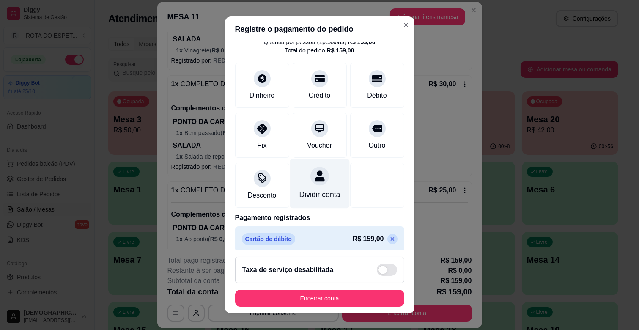
scroll to position [45, 0]
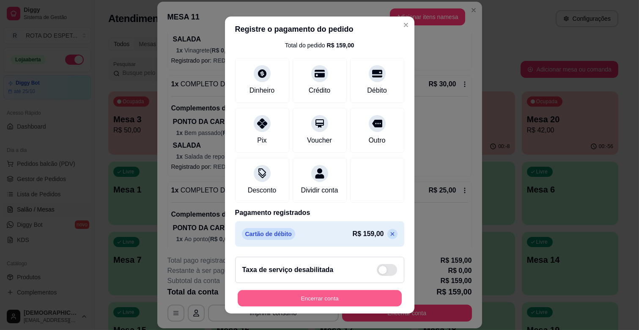
click at [318, 302] on button "Encerrar conta" at bounding box center [320, 298] width 164 height 16
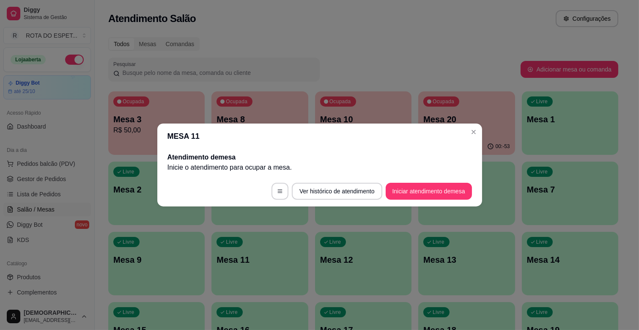
scroll to position [0, 0]
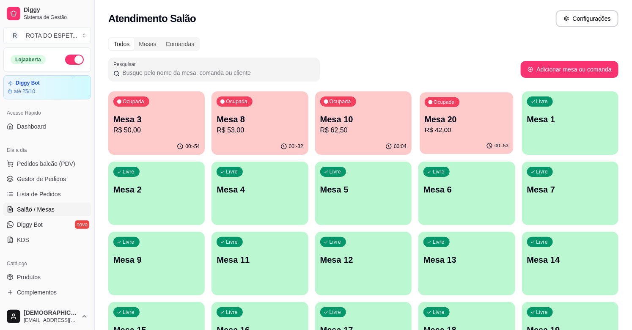
click at [475, 131] on p "R$ 42,00" at bounding box center [466, 130] width 84 height 10
click at [160, 115] on p "Mesa 3" at bounding box center [156, 119] width 86 height 12
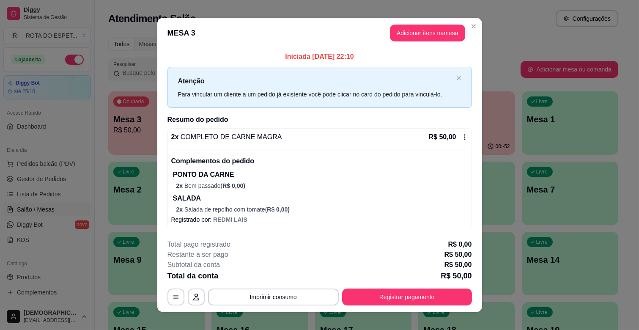
scroll to position [9, 0]
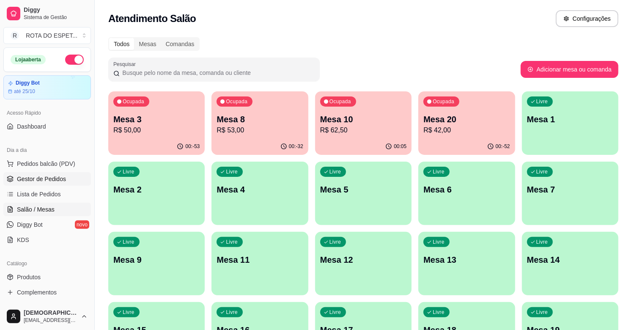
click at [47, 183] on span "Gestor de Pedidos" at bounding box center [41, 179] width 49 height 8
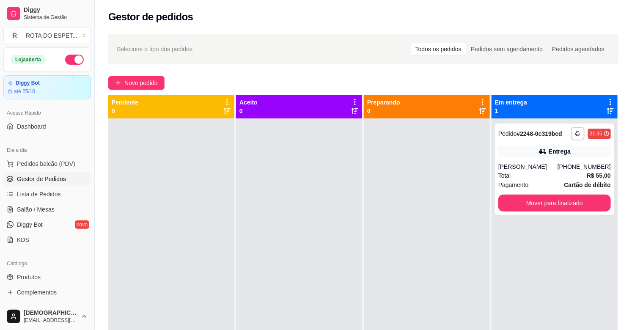
click at [44, 179] on span "Gestor de Pedidos" at bounding box center [41, 179] width 49 height 8
click at [521, 198] on button "Mover para finalizado" at bounding box center [554, 203] width 109 height 16
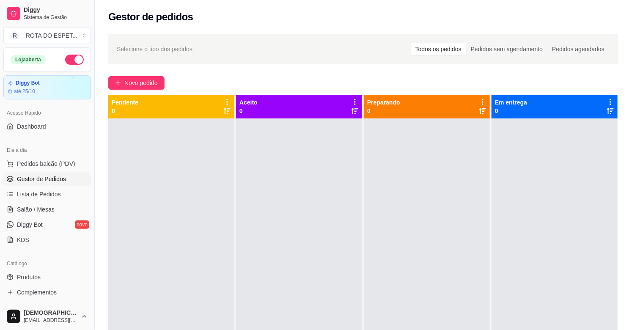
click at [426, 216] on div at bounding box center [427, 283] width 126 height 330
drag, startPoint x: 77, startPoint y: 210, endPoint x: 95, endPoint y: 207, distance: 17.9
click at [77, 209] on link "Salão / Mesas" at bounding box center [47, 209] width 88 height 14
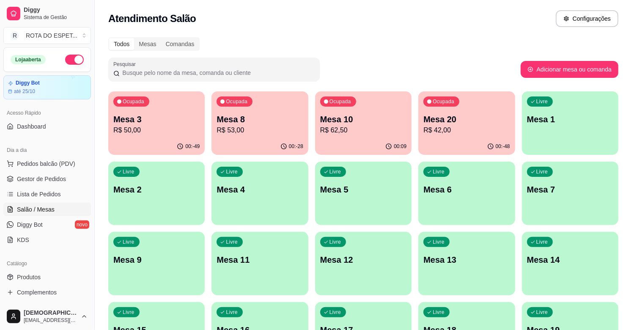
click at [454, 131] on p "R$ 42,00" at bounding box center [466, 130] width 86 height 10
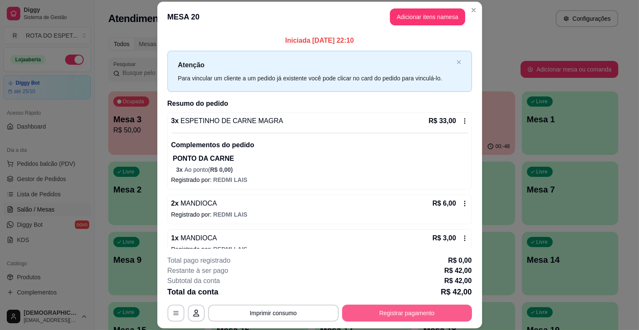
click at [460, 315] on button "Registrar pagamento" at bounding box center [407, 312] width 130 height 17
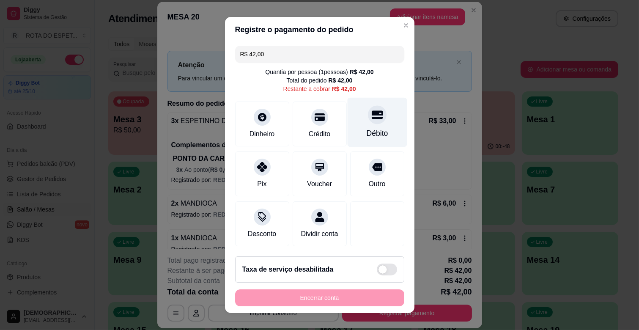
click at [362, 124] on div "Débito" at bounding box center [377, 122] width 60 height 49
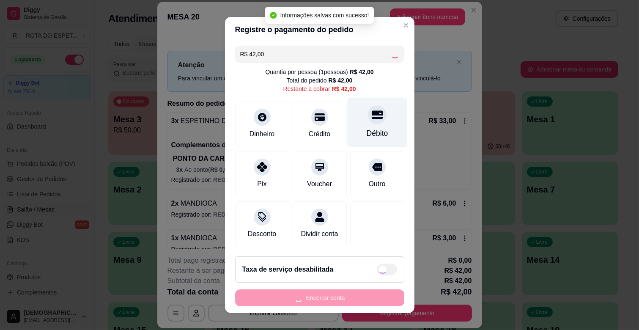
type input "R$ 0,00"
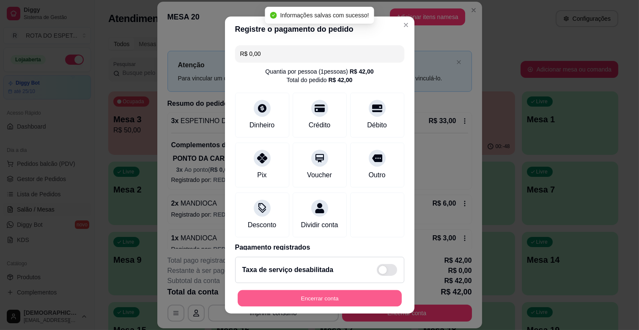
click at [331, 297] on button "Encerrar conta" at bounding box center [320, 298] width 164 height 16
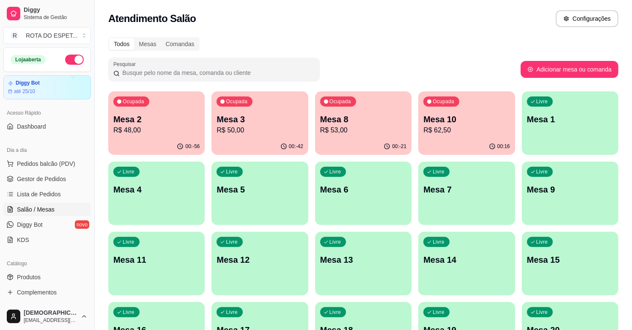
click at [478, 121] on p "Mesa 10" at bounding box center [466, 119] width 86 height 12
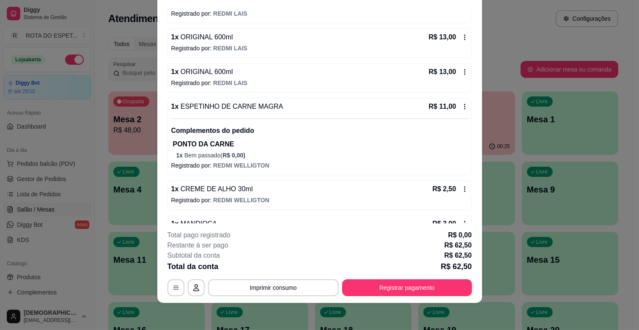
scroll to position [166, 0]
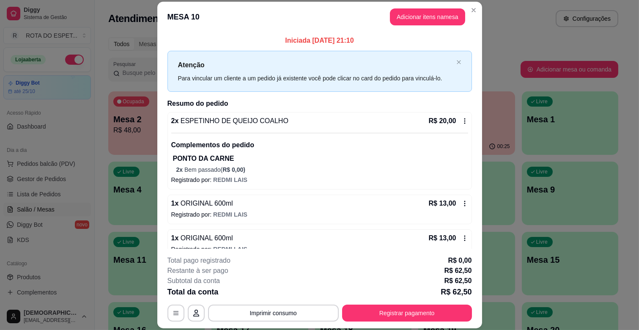
scroll to position [166, 0]
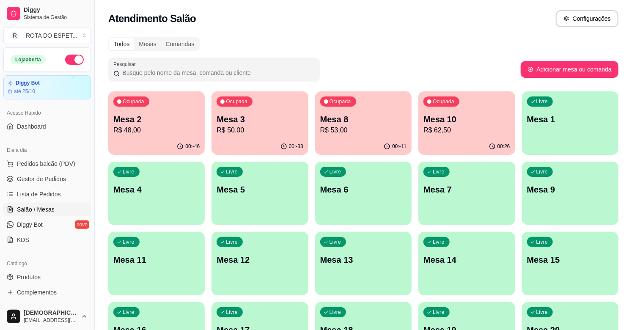
click at [339, 129] on p "R$ 53,00" at bounding box center [363, 130] width 86 height 10
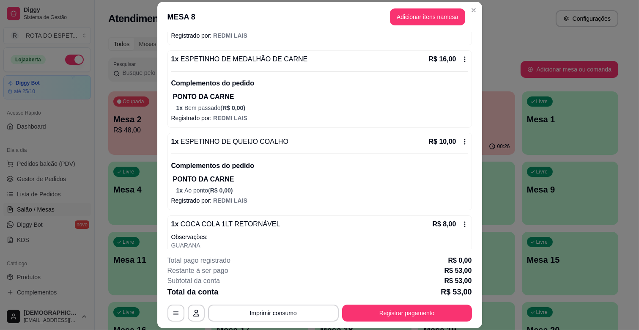
scroll to position [199, 0]
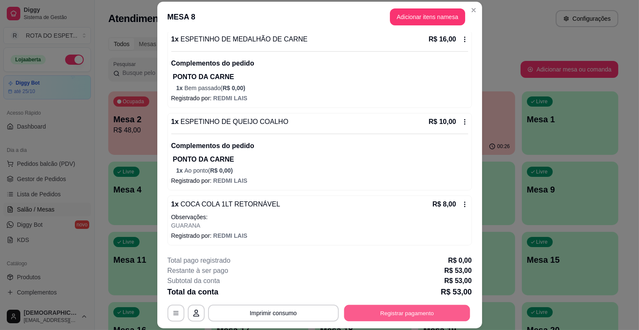
click at [467, 314] on div "**********" at bounding box center [319, 312] width 304 height 17
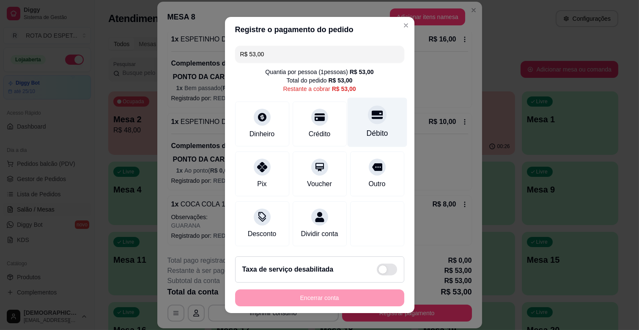
click at [370, 133] on div "Débito" at bounding box center [377, 133] width 22 height 11
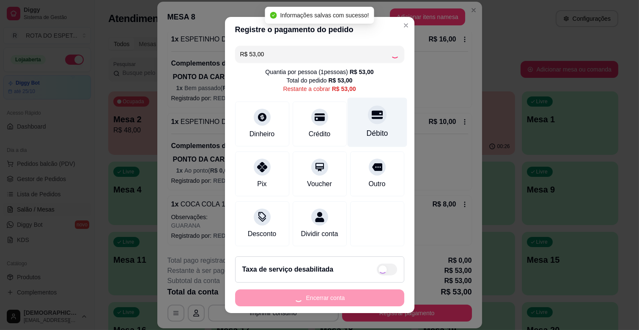
type input "R$ 0,00"
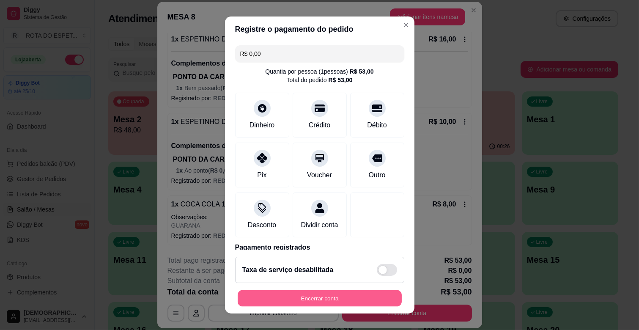
click at [314, 293] on button "Encerrar conta" at bounding box center [320, 298] width 164 height 16
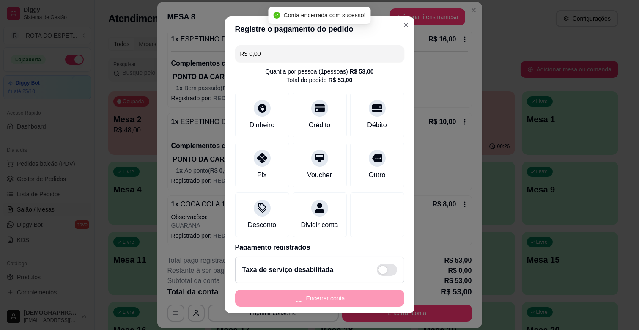
scroll to position [0, 0]
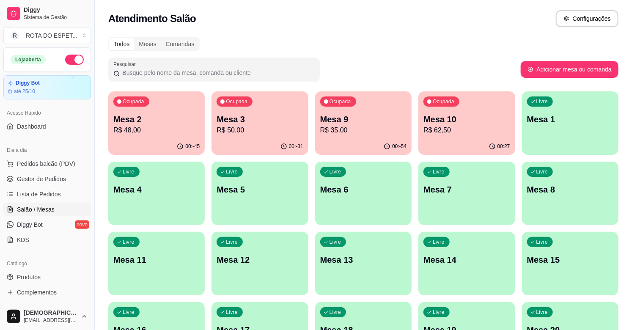
click at [465, 122] on p "Mesa 10" at bounding box center [466, 119] width 86 height 12
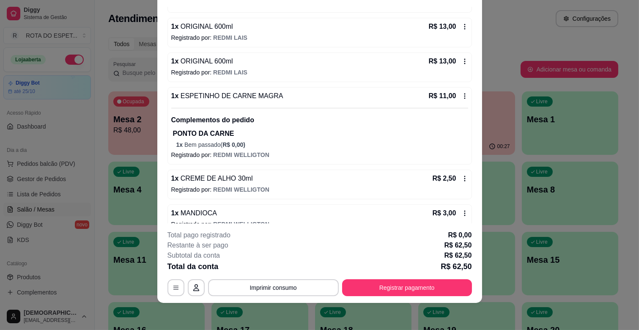
scroll to position [166, 0]
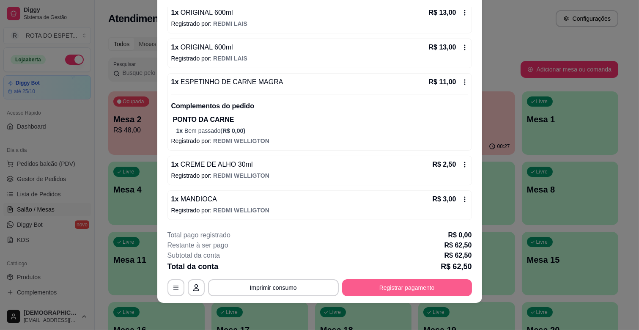
click at [401, 288] on button "Registrar pagamento" at bounding box center [407, 287] width 130 height 17
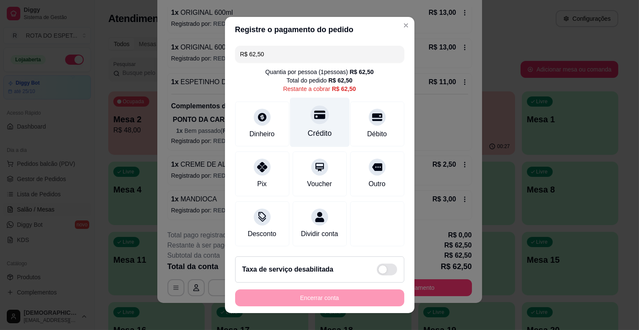
click at [314, 111] on icon at bounding box center [319, 115] width 11 height 8
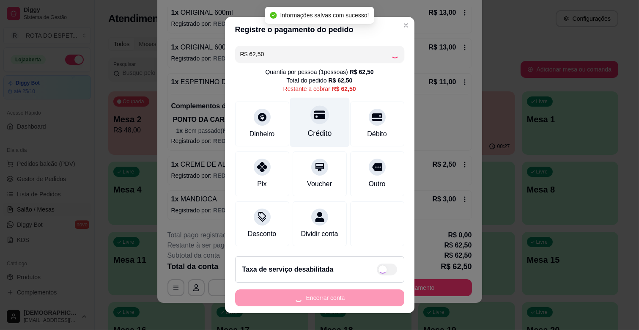
type input "R$ 0,00"
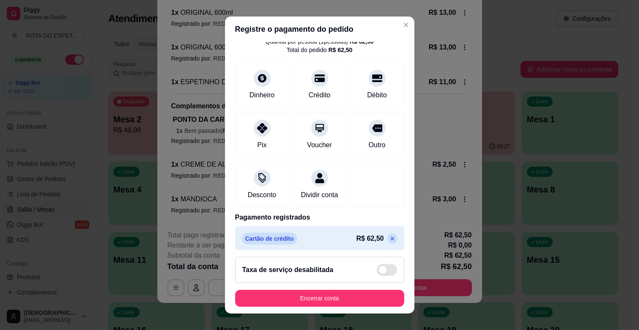
scroll to position [45, 0]
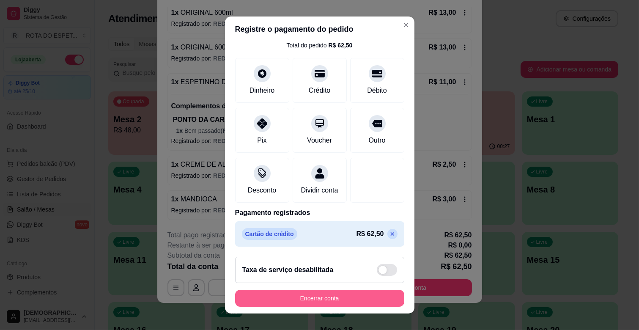
click at [333, 297] on button "Encerrar conta" at bounding box center [319, 298] width 169 height 17
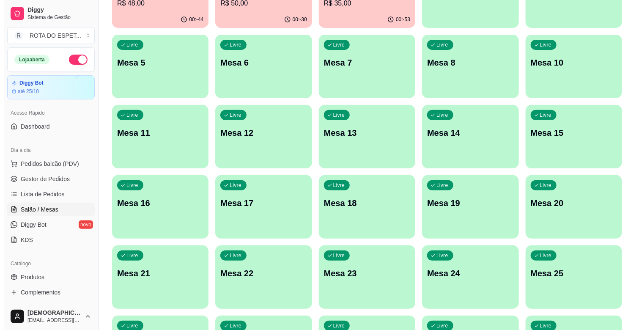
scroll to position [235, 0]
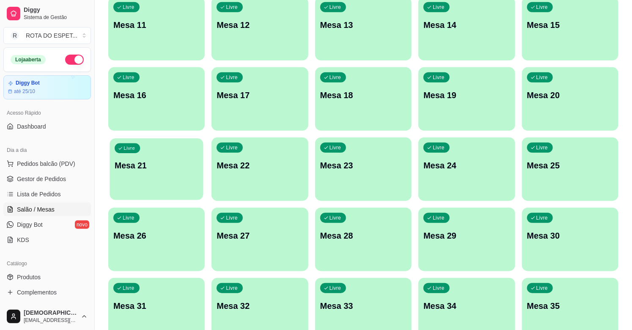
click at [124, 172] on div "Livre Mesa 21" at bounding box center [156, 164] width 94 height 52
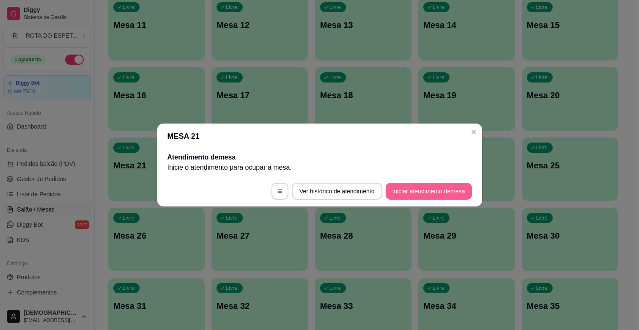
click at [457, 189] on button "Iniciar atendimento de mesa" at bounding box center [429, 191] width 86 height 17
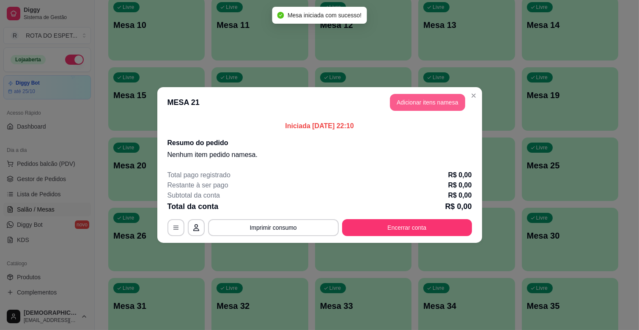
click at [408, 104] on button "Adicionar itens na mesa" at bounding box center [427, 102] width 75 height 17
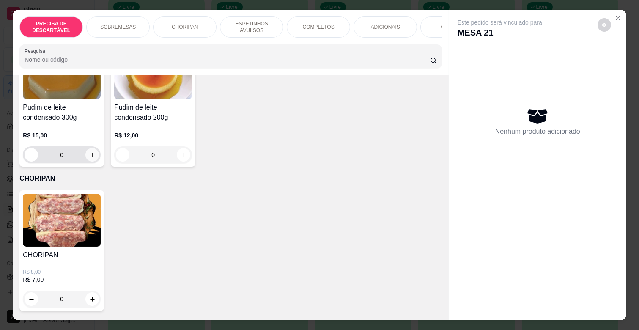
click at [92, 148] on button "increase-product-quantity" at bounding box center [92, 155] width 14 height 14
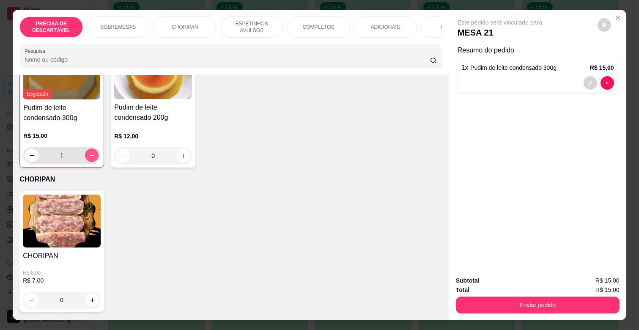
type input "1"
click at [183, 151] on button "increase-product-quantity" at bounding box center [184, 155] width 14 height 14
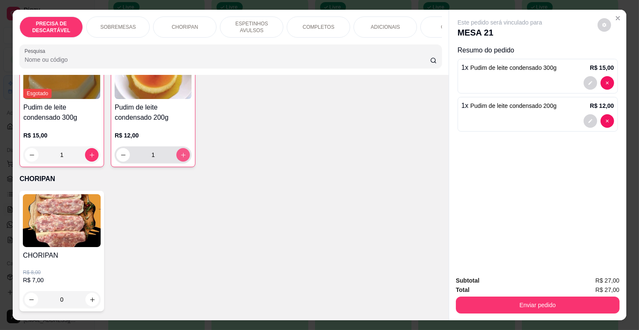
click at [183, 151] on button "increase-product-quantity" at bounding box center [183, 155] width 14 height 14
type input "2"
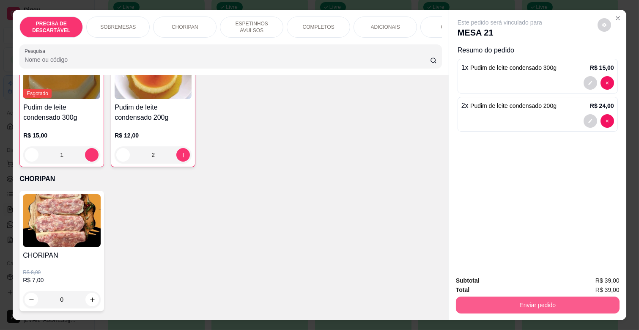
click at [538, 302] on button "Enviar pedido" at bounding box center [538, 304] width 164 height 17
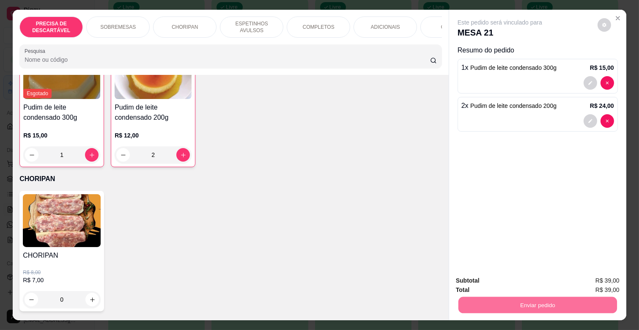
click at [598, 276] on button "Enviar pedido" at bounding box center [597, 281] width 47 height 16
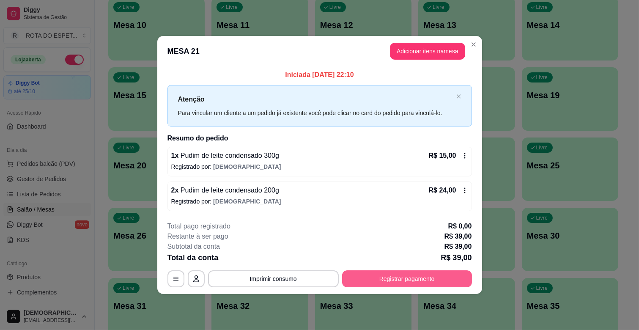
click at [432, 280] on button "Registrar pagamento" at bounding box center [407, 278] width 130 height 17
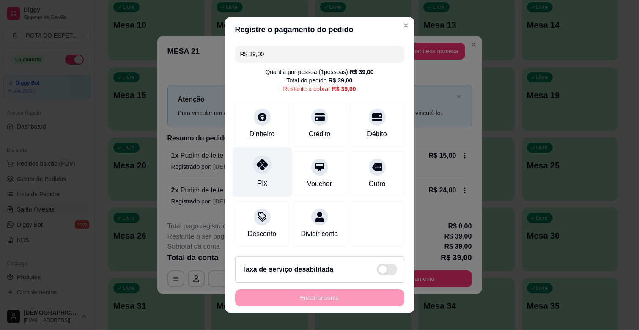
click at [235, 175] on div "Pix Voucher Outro" at bounding box center [319, 173] width 169 height 45
click at [264, 176] on div "Pix" at bounding box center [262, 172] width 60 height 49
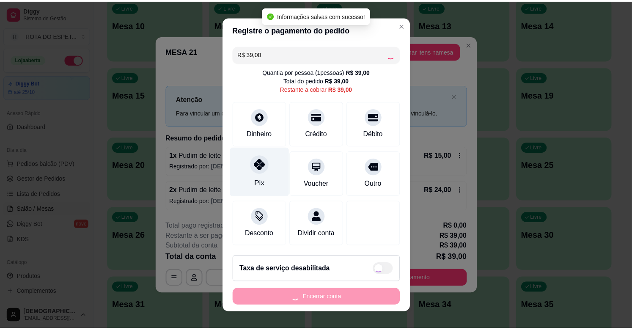
scroll to position [9, 0]
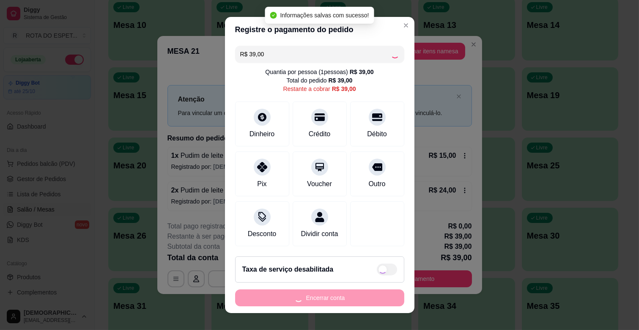
type input "R$ 0,00"
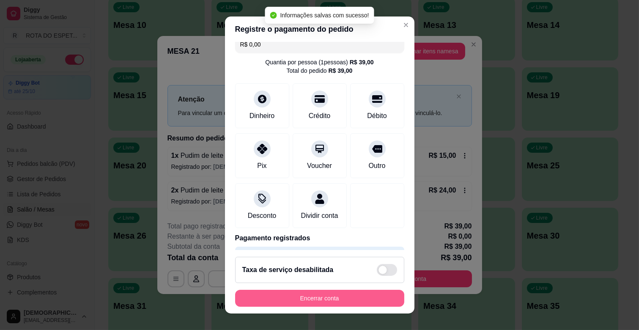
click at [367, 305] on button "Encerrar conta" at bounding box center [319, 298] width 169 height 17
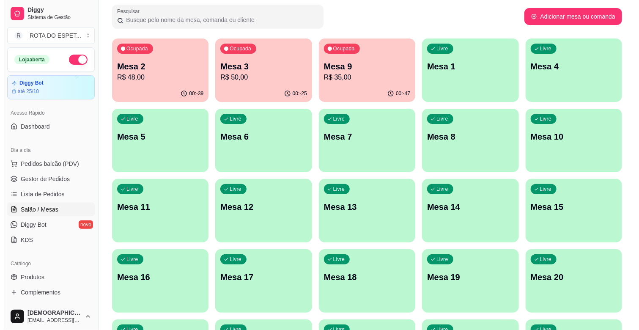
scroll to position [0, 0]
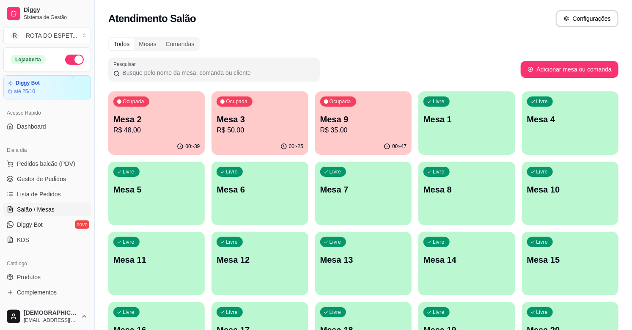
click at [224, 108] on div "Ocupada Mesa 3 R$ 50,00" at bounding box center [259, 114] width 96 height 47
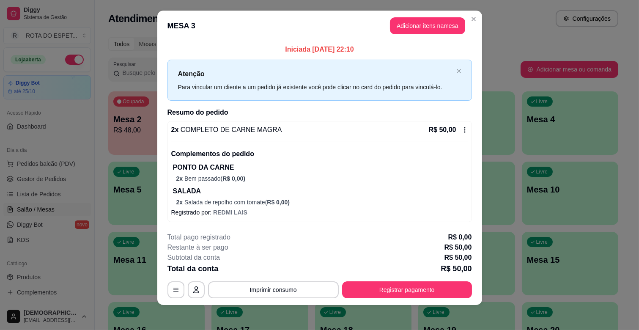
scroll to position [9, 0]
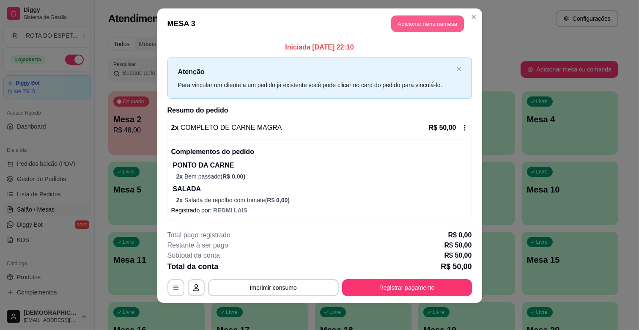
click at [426, 30] on button "Adicionar itens na mesa" at bounding box center [427, 24] width 73 height 16
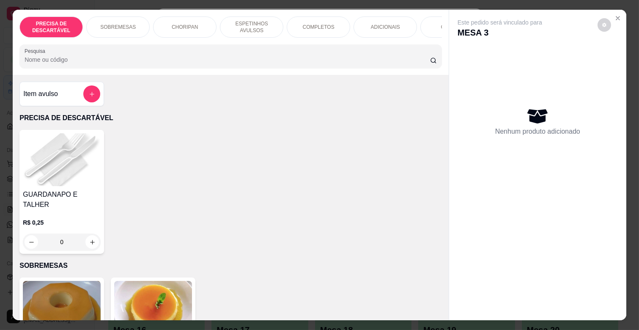
scroll to position [0, 375]
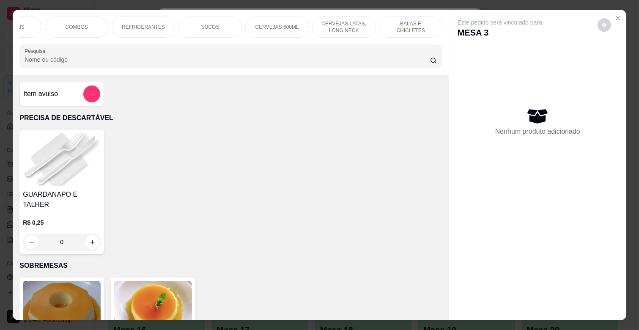
click at [134, 24] on p "REFRIGERANTES" at bounding box center [143, 27] width 43 height 7
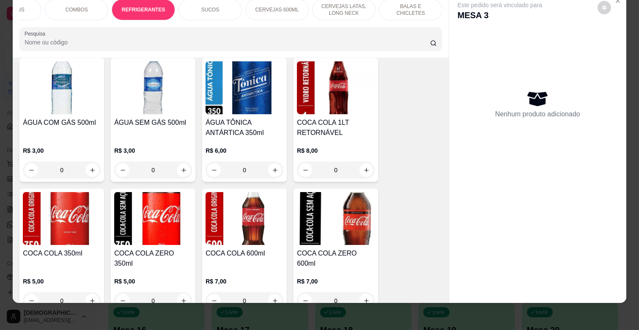
scroll to position [2028, 0]
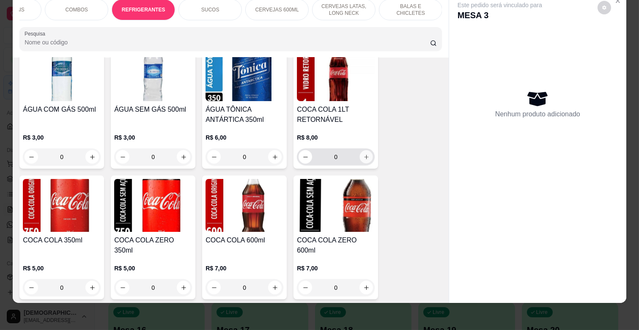
click at [360, 150] on button "increase-product-quantity" at bounding box center [366, 156] width 13 height 13
type input "1"
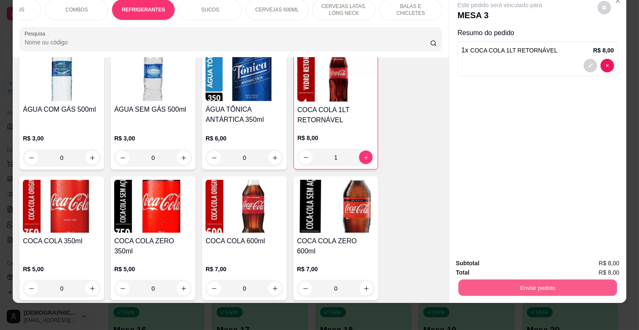
click at [584, 279] on button "Enviar pedido" at bounding box center [537, 287] width 159 height 16
click at [607, 254] on button "Enviar pedido" at bounding box center [597, 260] width 47 height 16
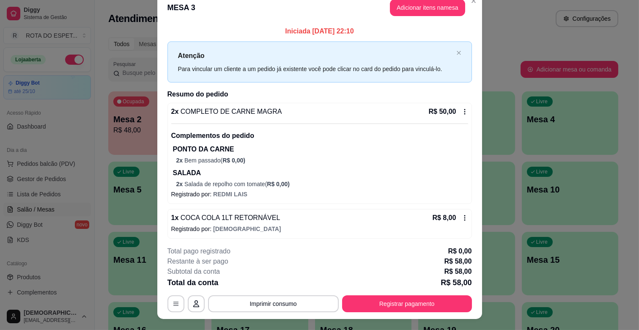
scroll to position [0, 0]
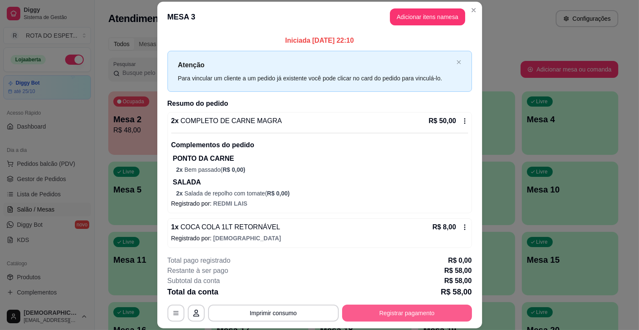
click at [403, 310] on button "Registrar pagamento" at bounding box center [407, 312] width 130 height 17
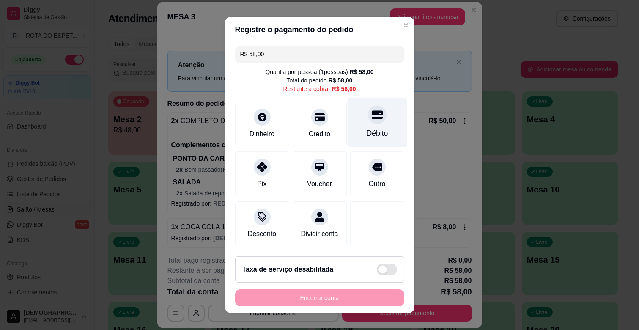
click at [366, 132] on div "Débito" at bounding box center [377, 133] width 22 height 11
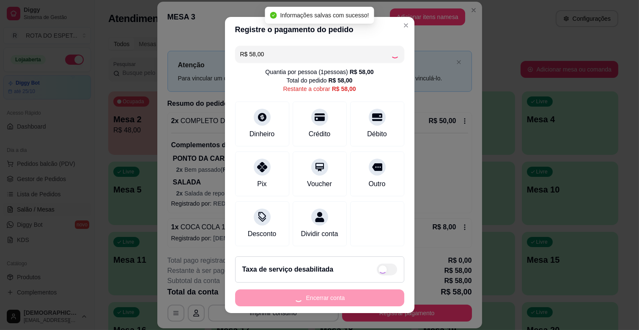
type input "R$ 0,00"
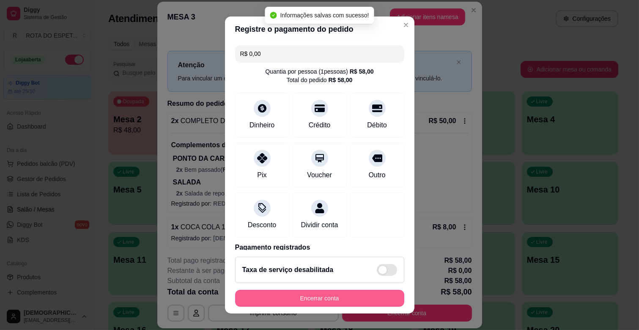
click at [367, 294] on button "Encerrar conta" at bounding box center [319, 298] width 169 height 17
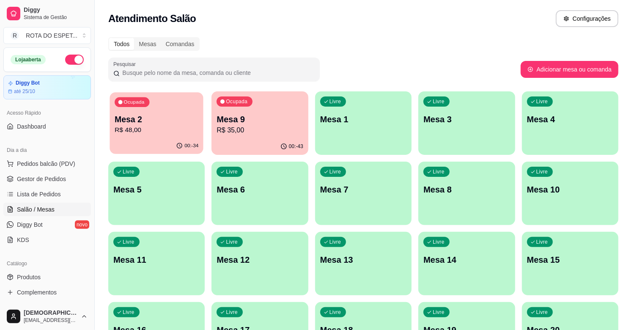
click at [123, 129] on p "R$ 48,00" at bounding box center [157, 130] width 84 height 10
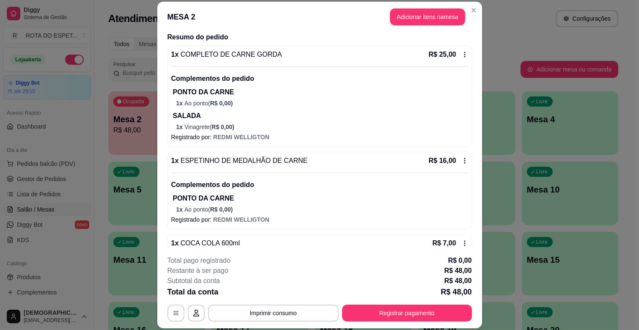
scroll to position [85, 0]
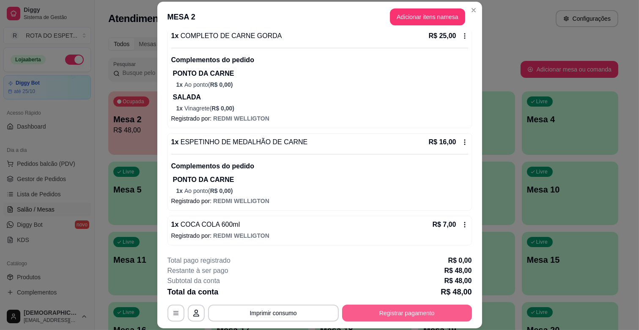
click at [456, 308] on button "Registrar pagamento" at bounding box center [407, 312] width 130 height 17
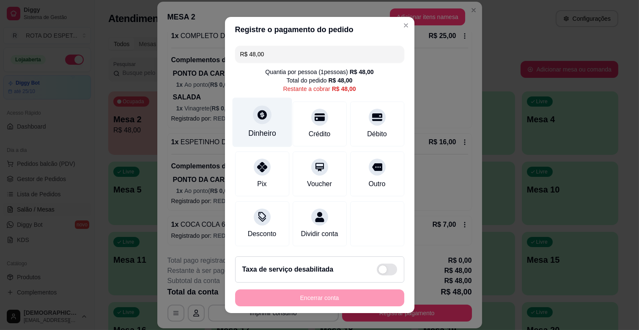
click at [254, 135] on div "Dinheiro" at bounding box center [262, 133] width 28 height 11
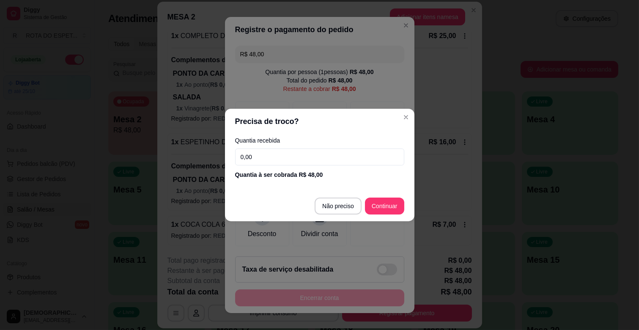
click at [271, 159] on input "0,00" at bounding box center [319, 156] width 169 height 17
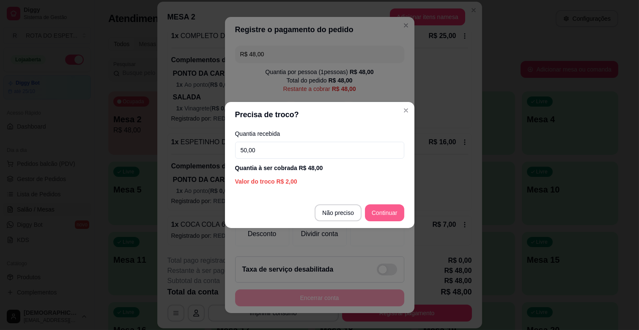
type input "50,00"
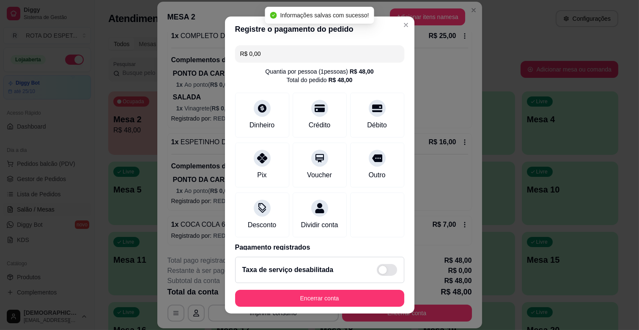
type input "R$ 0,00"
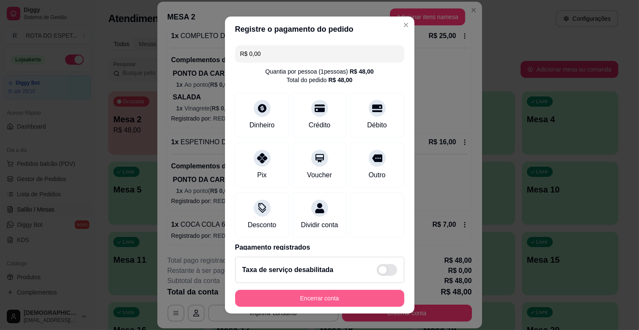
click at [343, 301] on button "Encerrar conta" at bounding box center [319, 298] width 169 height 17
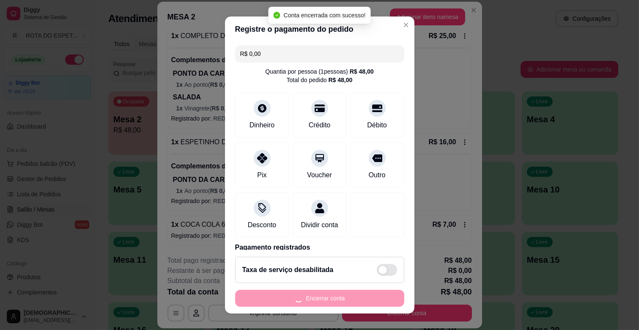
scroll to position [0, 0]
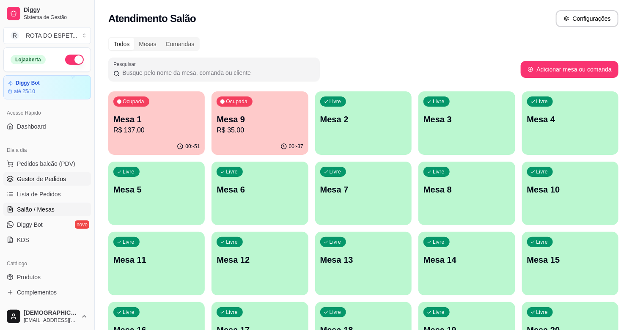
click at [47, 176] on span "Gestor de Pedidos" at bounding box center [41, 179] width 49 height 8
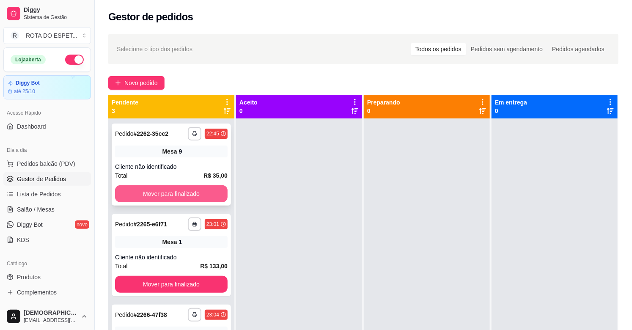
click at [214, 193] on button "Mover para finalizado" at bounding box center [171, 193] width 112 height 17
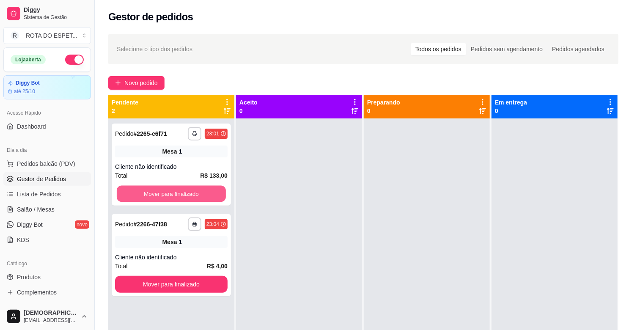
click at [214, 193] on button "Mover para finalizado" at bounding box center [171, 194] width 109 height 16
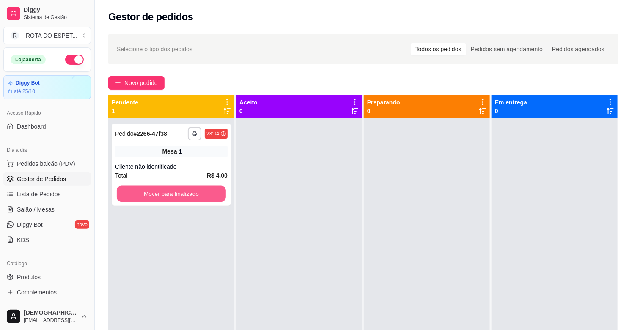
click at [214, 193] on button "Mover para finalizado" at bounding box center [171, 194] width 109 height 16
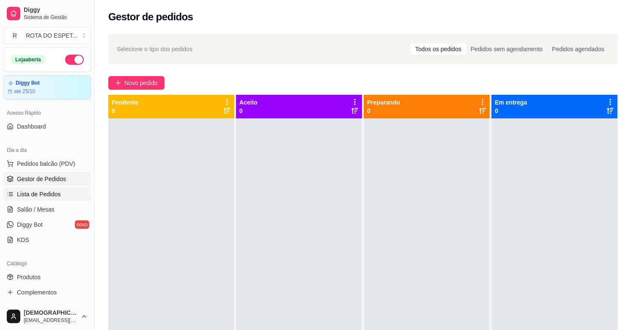
click at [52, 192] on span "Lista de Pedidos" at bounding box center [39, 194] width 44 height 8
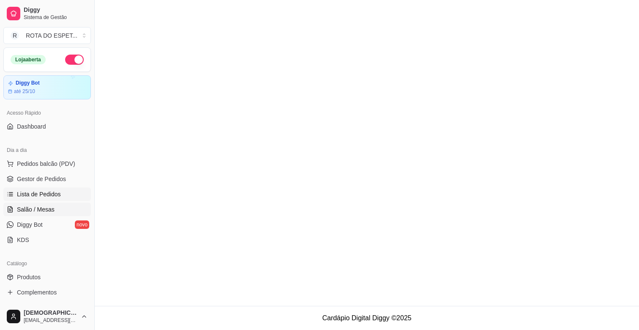
click at [48, 202] on link "Salão / Mesas" at bounding box center [47, 209] width 88 height 14
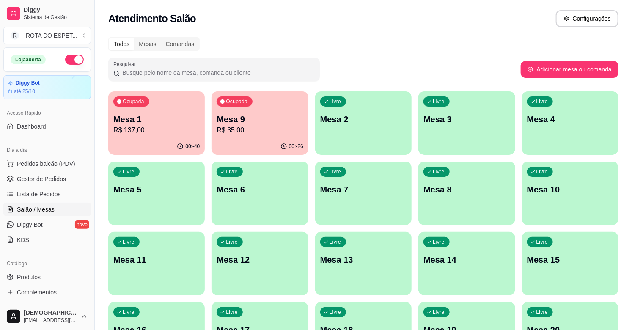
click at [48, 205] on span "Salão / Mesas" at bounding box center [36, 209] width 38 height 8
click at [288, 128] on p "R$ 35,00" at bounding box center [259, 130] width 86 height 10
click at [39, 193] on span "Lista de Pedidos" at bounding box center [39, 194] width 44 height 8
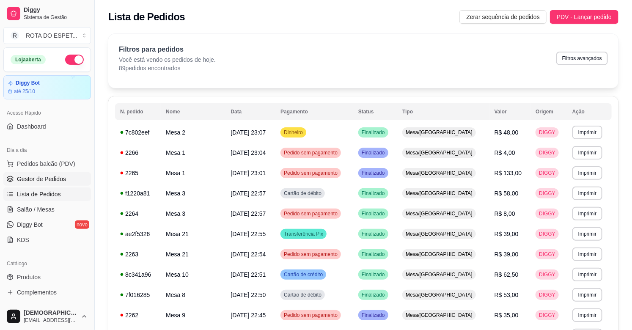
click at [61, 175] on span "Gestor de Pedidos" at bounding box center [41, 179] width 49 height 8
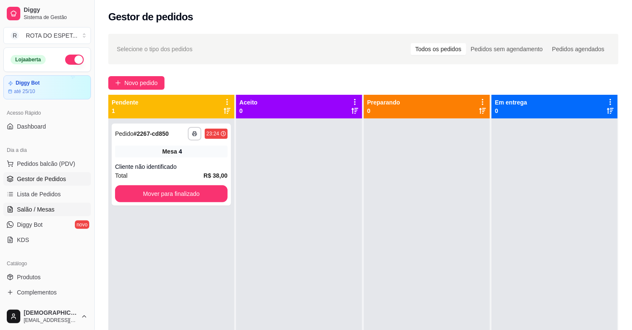
click at [65, 205] on link "Salão / Mesas" at bounding box center [47, 209] width 88 height 14
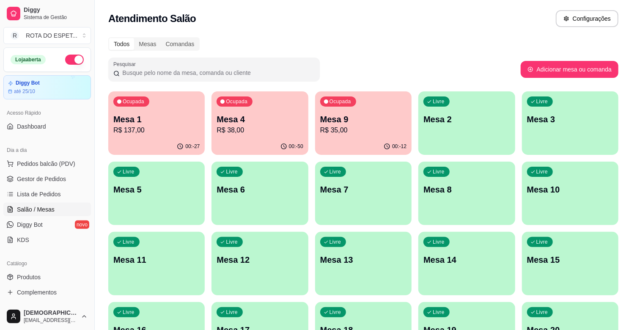
click at [274, 111] on div "Ocupada Mesa 4 R$ 38,00" at bounding box center [259, 114] width 96 height 47
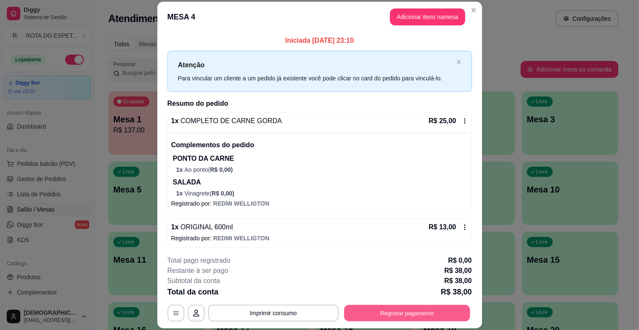
click at [429, 310] on button "Registrar pagamento" at bounding box center [407, 313] width 126 height 16
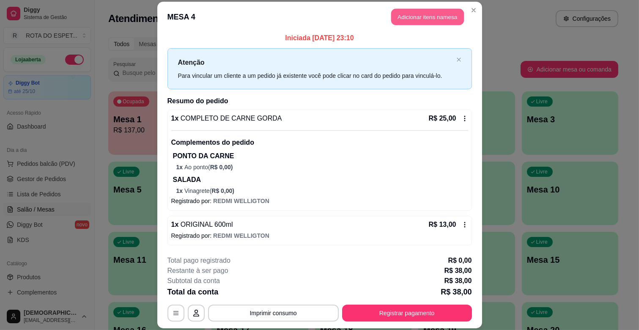
click at [430, 16] on button "Adicionar itens na mesa" at bounding box center [427, 17] width 73 height 16
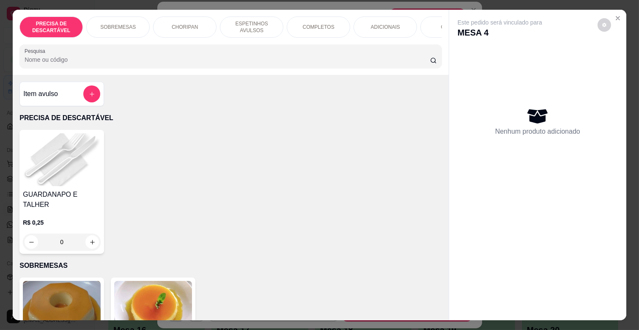
click at [273, 27] on div "ESPETINHOS AVULSOS" at bounding box center [251, 26] width 63 height 21
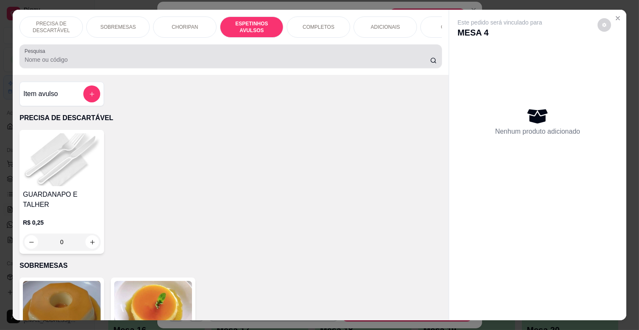
scroll to position [20, 0]
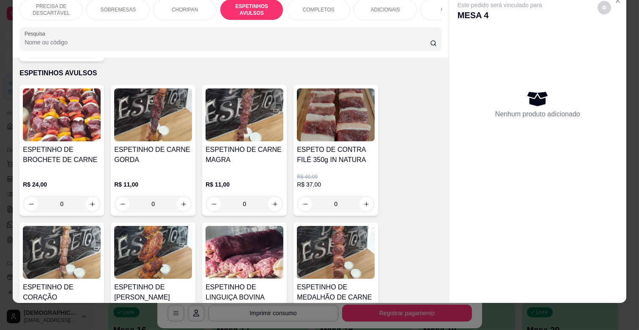
click at [271, 197] on div "0" at bounding box center [244, 203] width 78 height 17
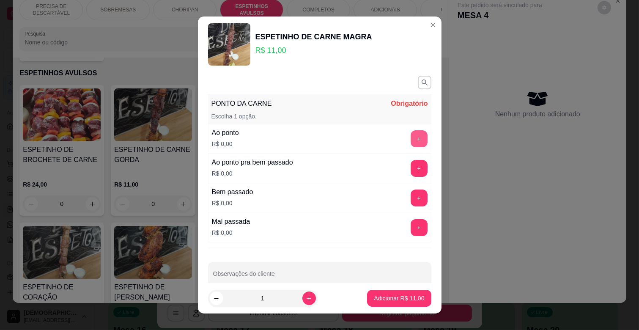
click at [410, 133] on button "+" at bounding box center [418, 138] width 17 height 17
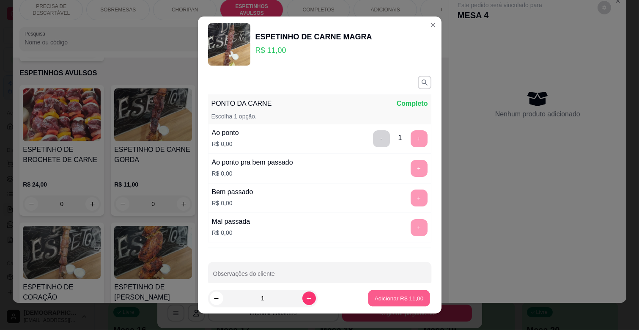
click at [392, 295] on p "Adicionar R$ 11,00" at bounding box center [399, 298] width 49 height 8
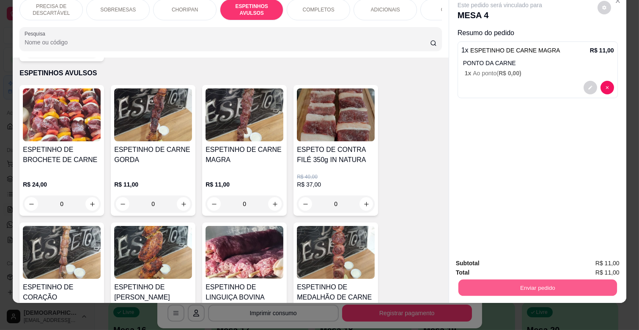
click at [483, 279] on button "Enviar pedido" at bounding box center [537, 287] width 159 height 16
click at [607, 256] on button "Enviar pedido" at bounding box center [597, 260] width 48 height 16
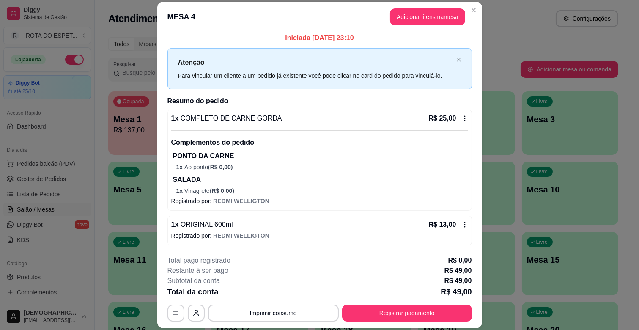
scroll to position [85, 0]
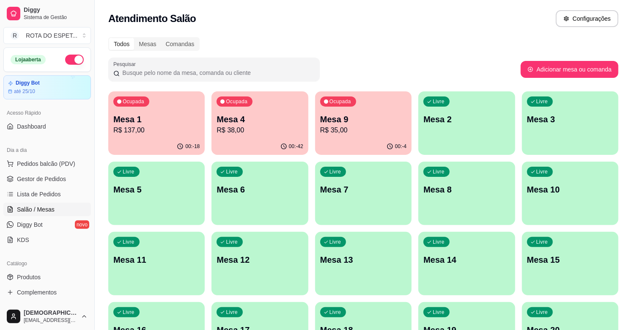
click at [154, 129] on p "R$ 137,00" at bounding box center [156, 130] width 86 height 10
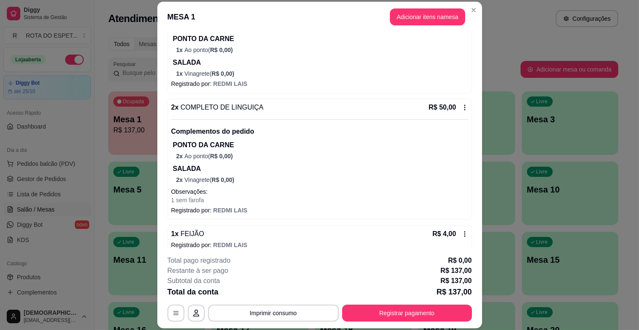
scroll to position [338, 0]
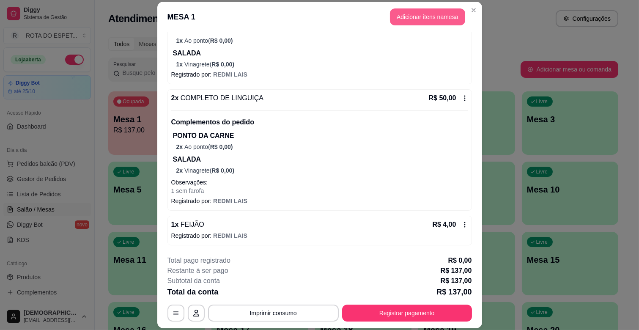
click at [436, 14] on button "Adicionar itens na mesa" at bounding box center [427, 16] width 75 height 17
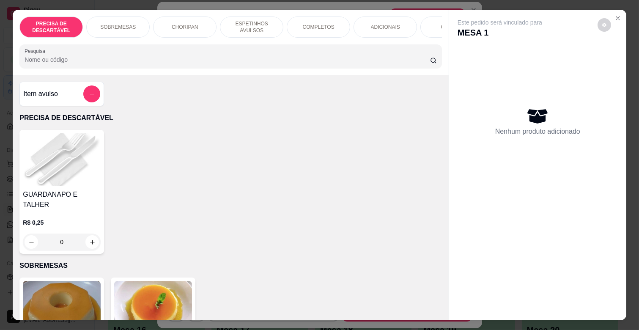
scroll to position [0, 375]
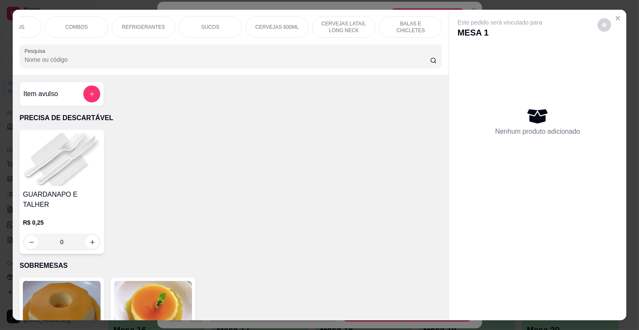
click at [386, 27] on p "BALAS E CHICLETES" at bounding box center [410, 27] width 49 height 14
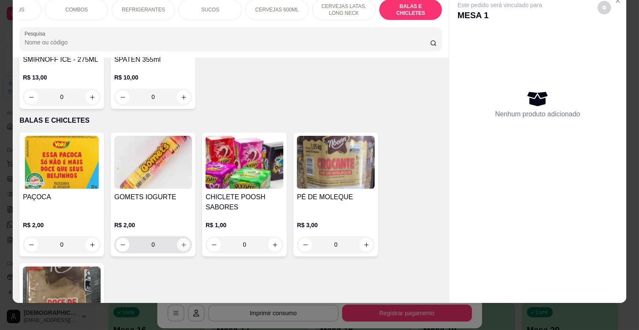
click at [181, 241] on icon "increase-product-quantity" at bounding box center [184, 244] width 6 height 6
type input "1"
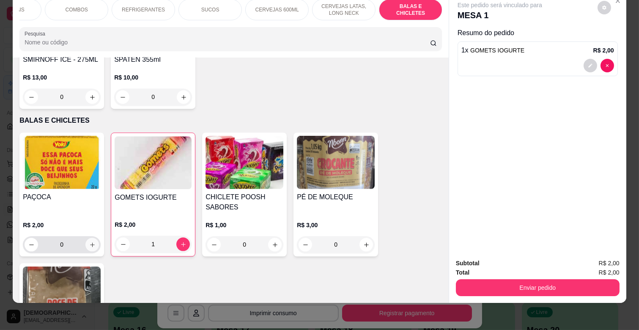
click at [89, 241] on icon "increase-product-quantity" at bounding box center [92, 244] width 6 height 6
type input "1"
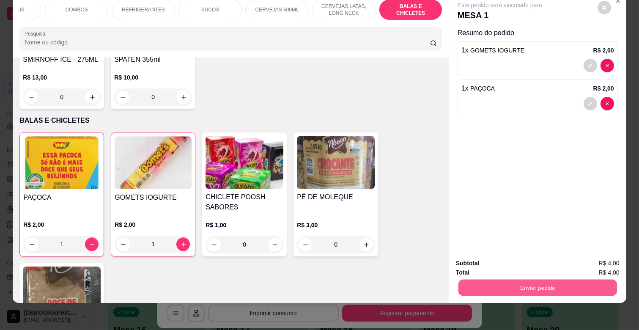
click at [554, 281] on button "Enviar pedido" at bounding box center [537, 287] width 159 height 16
click at [612, 255] on button "Enviar pedido" at bounding box center [597, 260] width 47 height 16
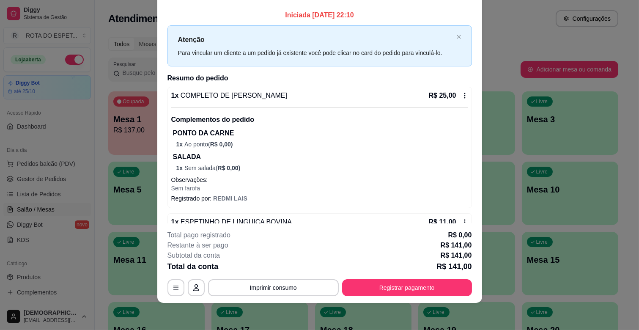
scroll to position [0, 0]
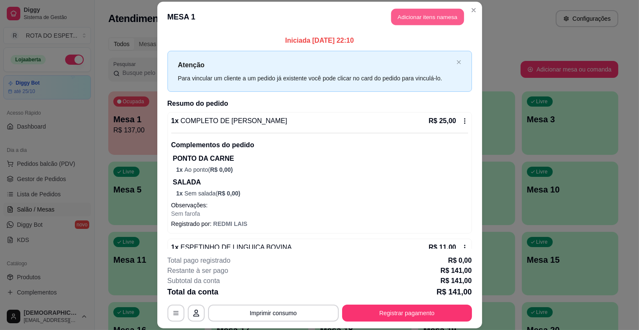
click at [421, 14] on button "Adicionar itens na mesa" at bounding box center [427, 17] width 73 height 16
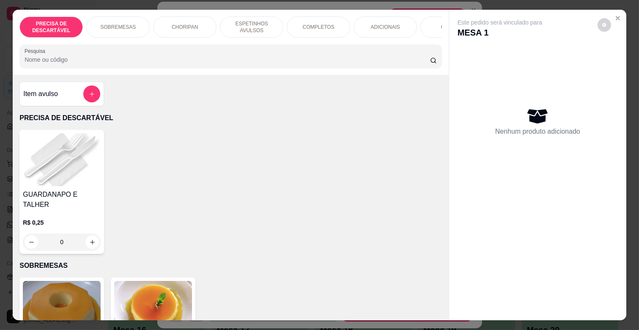
scroll to position [0, 375]
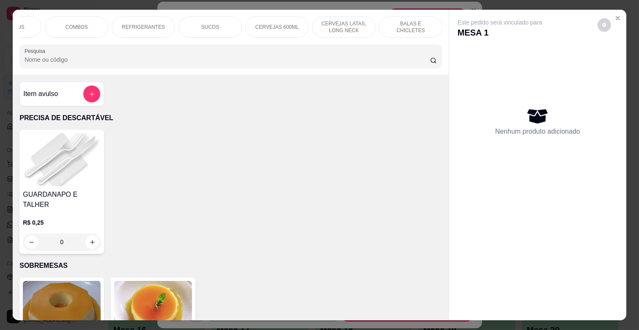
click at [143, 24] on p "REFRIGERANTES" at bounding box center [143, 27] width 43 height 7
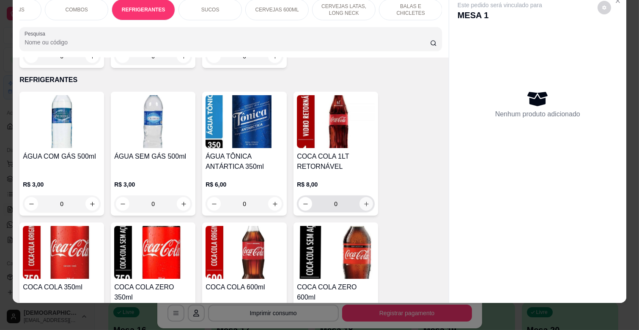
click at [363, 201] on icon "increase-product-quantity" at bounding box center [366, 204] width 6 height 6
type input "1"
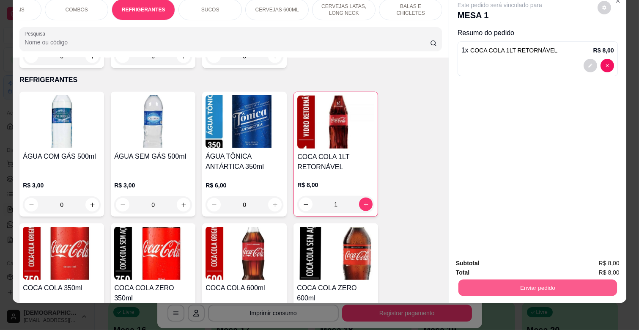
click at [531, 283] on button "Enviar pedido" at bounding box center [537, 287] width 159 height 16
click at [588, 257] on button "Enviar pedido" at bounding box center [597, 260] width 47 height 16
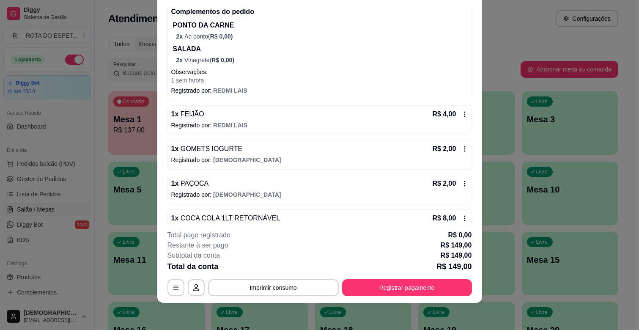
scroll to position [442, 0]
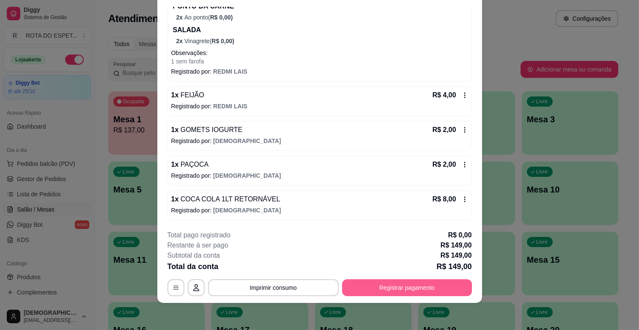
click at [400, 284] on button "Registrar pagamento" at bounding box center [407, 287] width 130 height 17
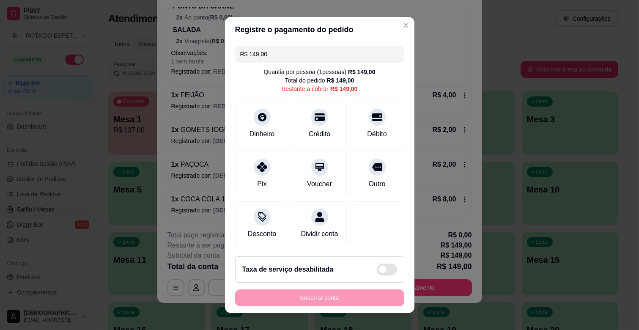
drag, startPoint x: 286, startPoint y: 53, endPoint x: 140, endPoint y: 53, distance: 145.8
click at [140, 53] on div "Registre o pagamento do pedido R$ 149,00 Quantia por pessoa ( 1 pessoas) R$ 149…" at bounding box center [319, 165] width 639 height 330
click at [307, 130] on div "Crédito" at bounding box center [319, 133] width 24 height 11
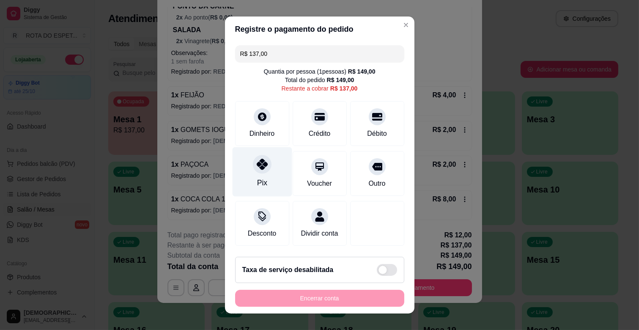
click at [277, 175] on div "Pix" at bounding box center [262, 171] width 60 height 49
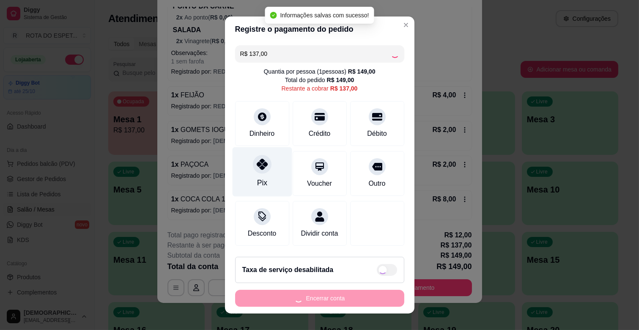
type input "R$ 0,00"
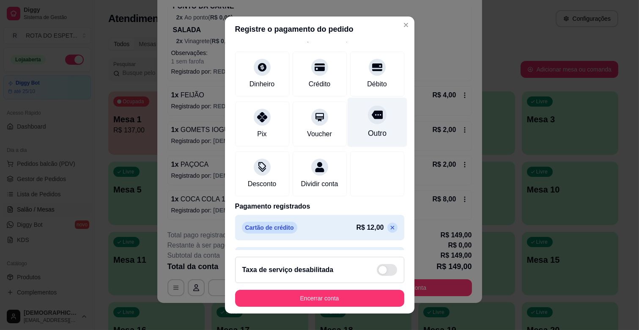
scroll to position [77, 0]
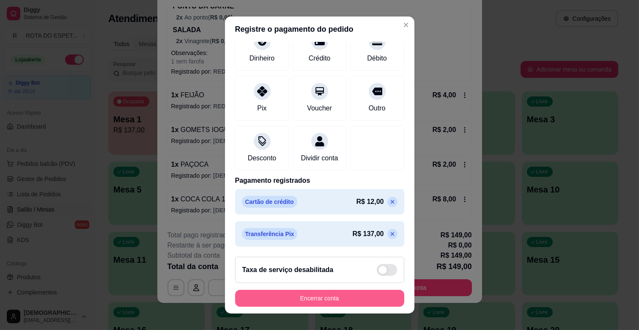
click at [335, 295] on button "Encerrar conta" at bounding box center [319, 298] width 169 height 17
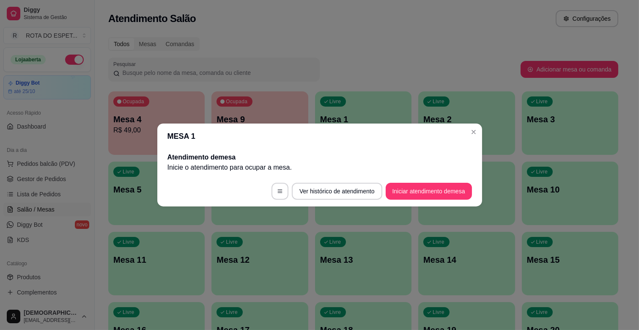
scroll to position [0, 0]
click at [481, 128] on header "MESA 1" at bounding box center [319, 135] width 325 height 25
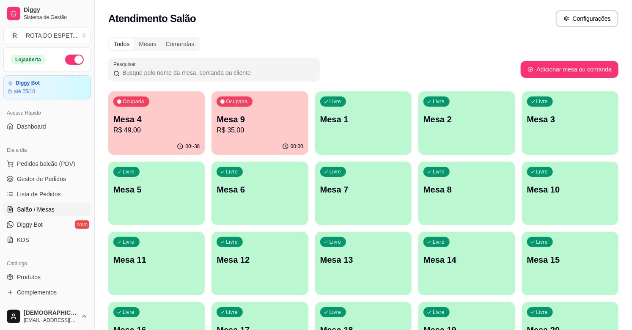
click at [240, 133] on p "R$ 35,00" at bounding box center [259, 130] width 86 height 10
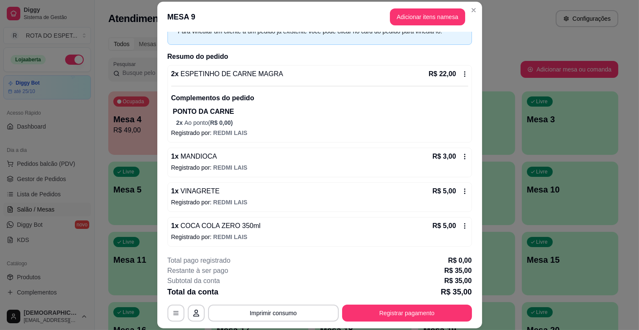
scroll to position [48, 0]
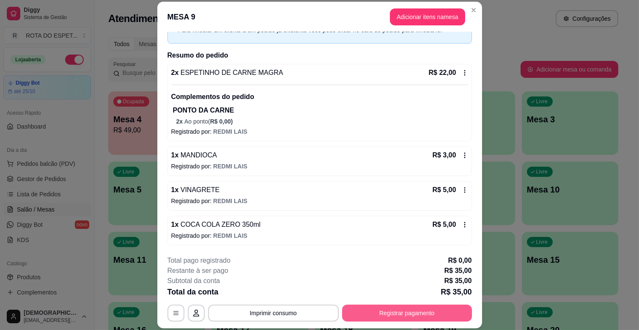
click at [405, 315] on button "Registrar pagamento" at bounding box center [407, 312] width 130 height 17
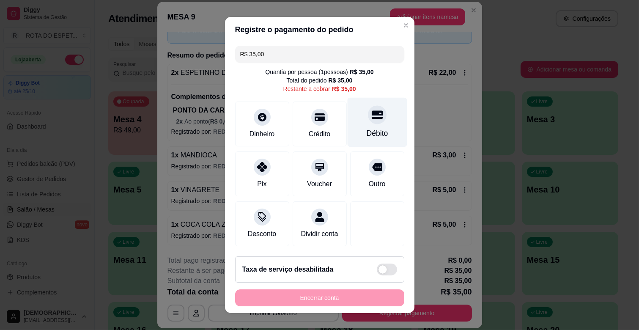
click at [371, 110] on icon at bounding box center [376, 114] width 11 height 11
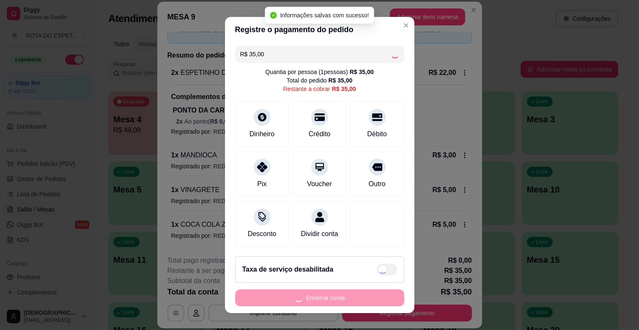
type input "R$ 0,00"
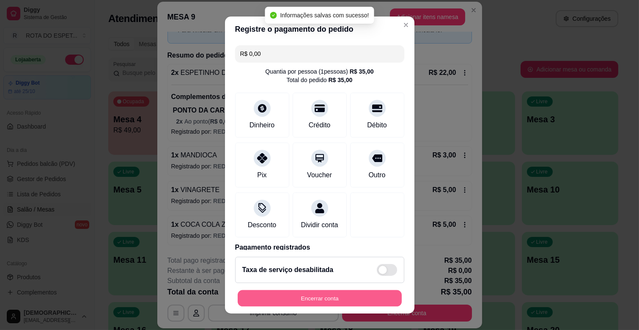
click at [356, 296] on button "Encerrar conta" at bounding box center [320, 298] width 164 height 16
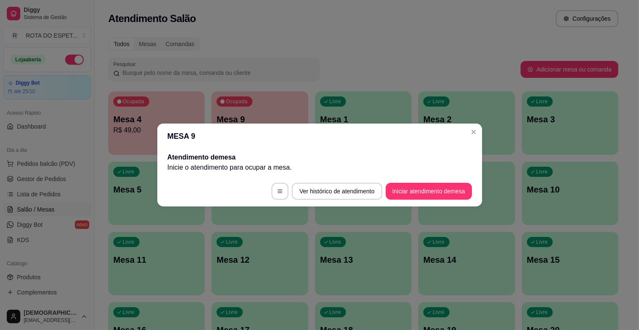
scroll to position [0, 0]
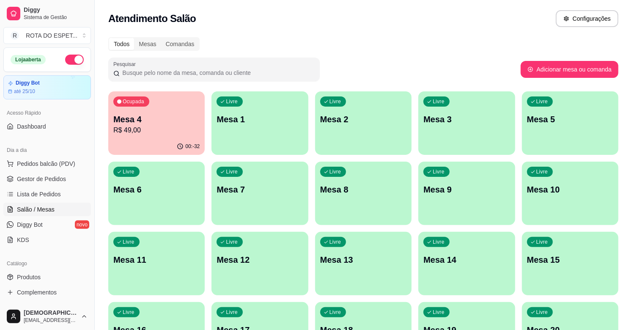
click at [147, 133] on p "R$ 49,00" at bounding box center [156, 130] width 86 height 10
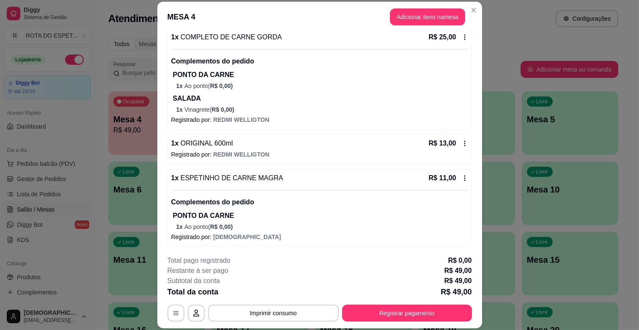
scroll to position [85, 0]
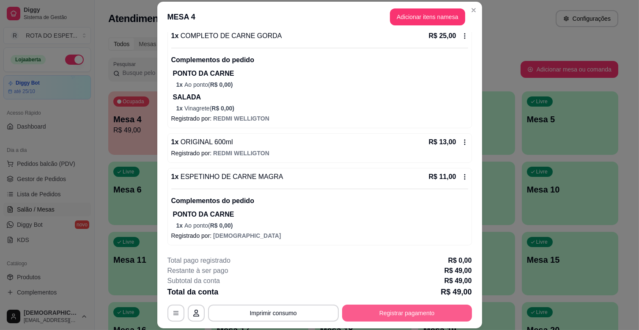
click at [411, 309] on button "Registrar pagamento" at bounding box center [407, 312] width 130 height 17
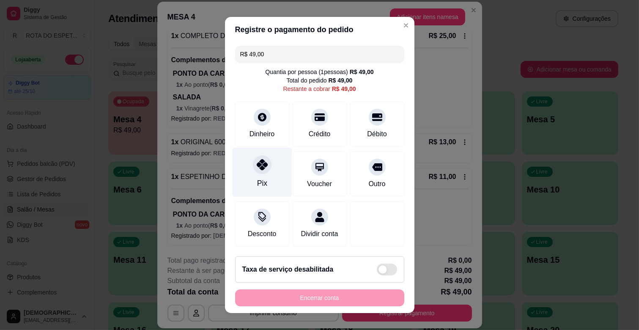
click at [263, 170] on div at bounding box center [262, 164] width 19 height 19
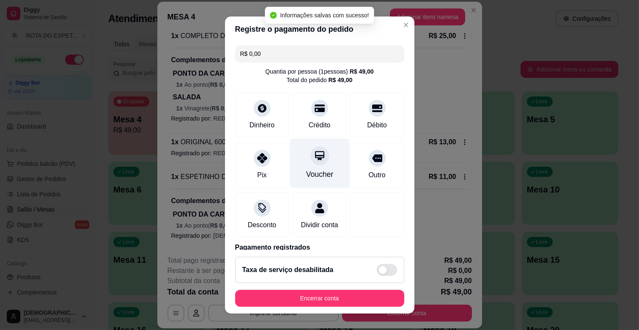
type input "R$ 0,00"
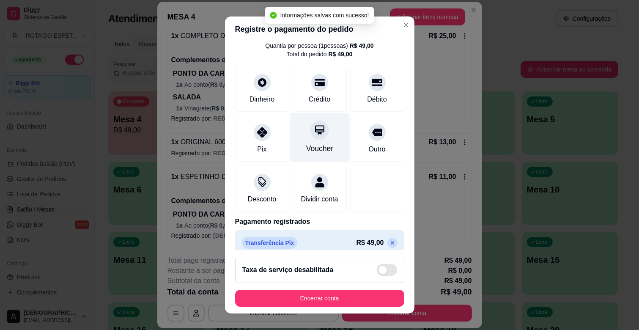
scroll to position [45, 0]
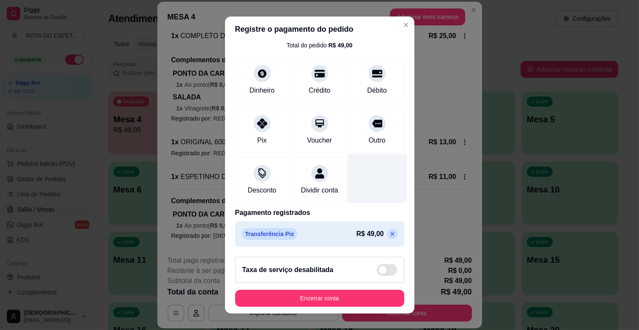
drag, startPoint x: 365, startPoint y: 172, endPoint x: 358, endPoint y: 171, distance: 7.4
click at [358, 171] on div at bounding box center [377, 178] width 60 height 49
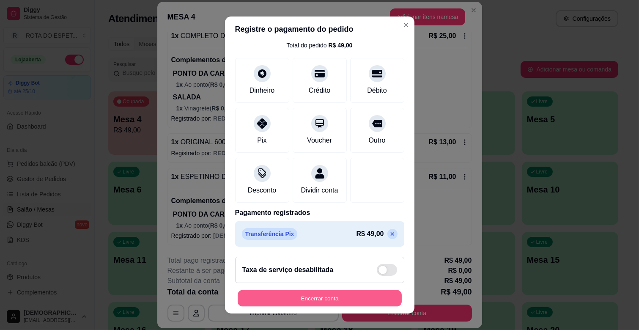
click at [343, 296] on button "Encerrar conta" at bounding box center [320, 298] width 164 height 16
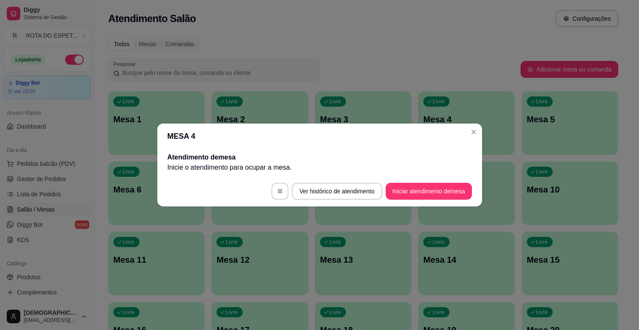
scroll to position [0, 0]
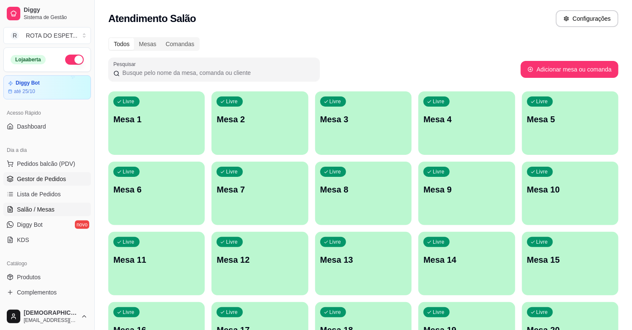
click at [45, 176] on span "Gestor de Pedidos" at bounding box center [41, 179] width 49 height 8
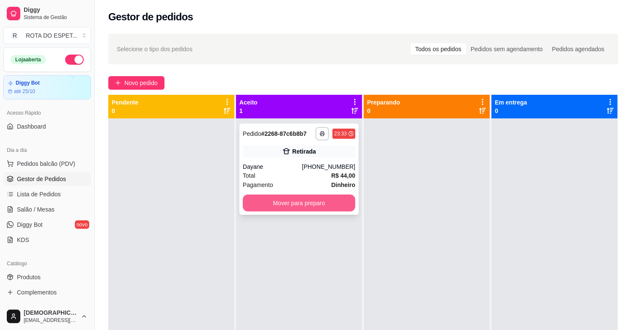
click at [285, 205] on button "Mover para preparo" at bounding box center [299, 202] width 112 height 17
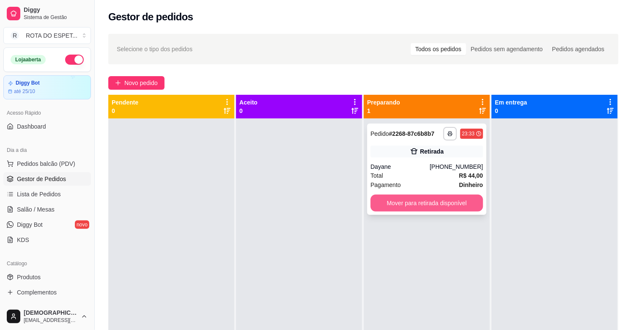
click at [373, 203] on button "Mover para retirada disponível" at bounding box center [426, 202] width 112 height 17
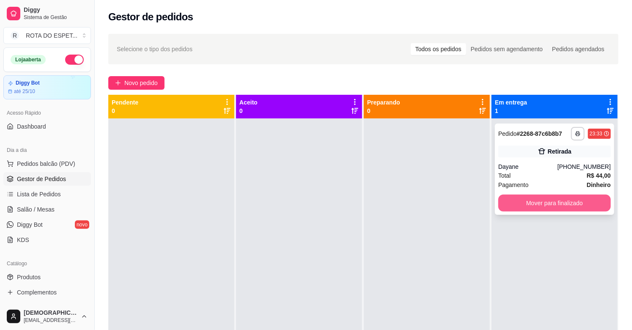
click at [586, 206] on button "Mover para finalizado" at bounding box center [554, 202] width 112 height 17
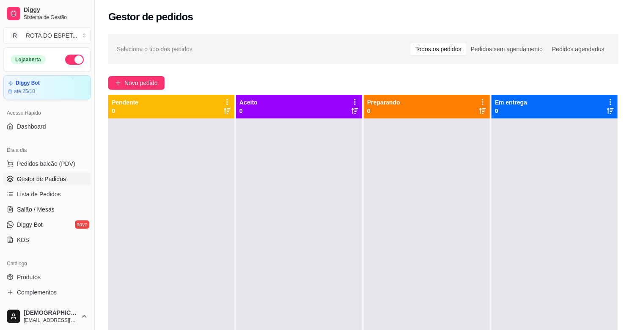
click at [223, 328] on div at bounding box center [171, 283] width 126 height 330
click at [41, 211] on span "Salão / Mesas" at bounding box center [36, 209] width 38 height 8
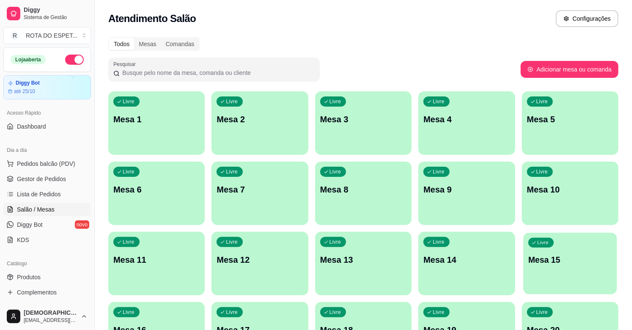
click at [546, 263] on p "Mesa 15" at bounding box center [570, 259] width 84 height 11
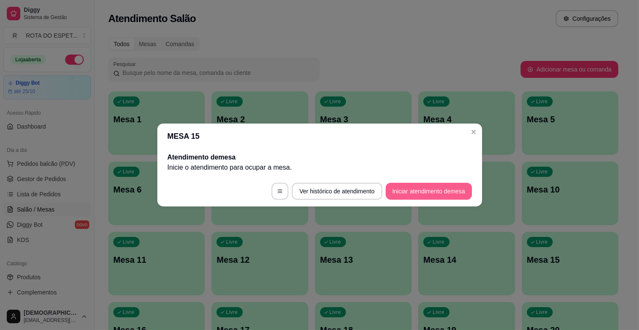
click at [453, 194] on button "Iniciar atendimento de mesa" at bounding box center [429, 191] width 86 height 17
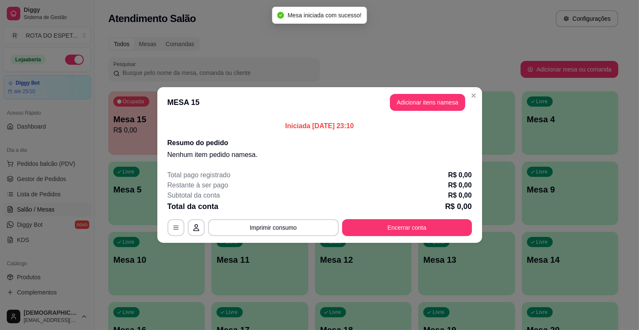
click at [430, 115] on header "MESA 15 Adicionar itens na mesa" at bounding box center [319, 102] width 325 height 30
click at [434, 103] on button "Adicionar itens na mesa" at bounding box center [427, 102] width 75 height 17
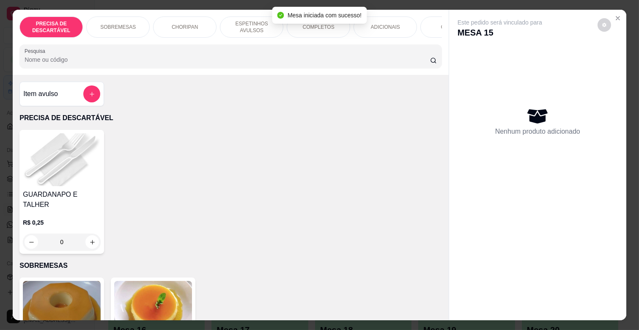
click at [111, 17] on div "SOBREMESAS" at bounding box center [117, 26] width 63 height 21
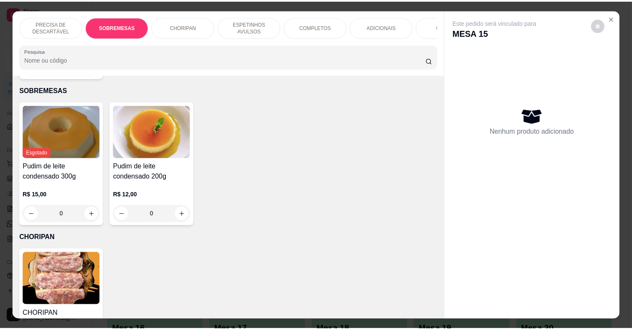
scroll to position [20, 0]
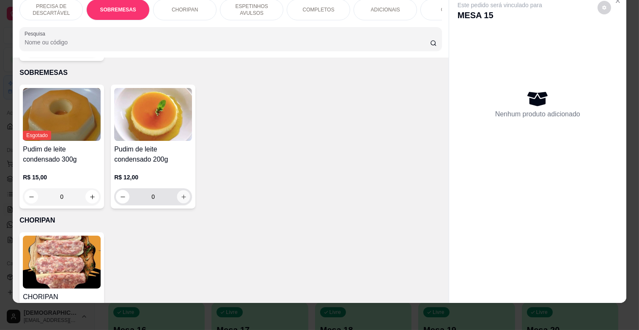
click at [181, 194] on icon "increase-product-quantity" at bounding box center [184, 197] width 6 height 6
type input "1"
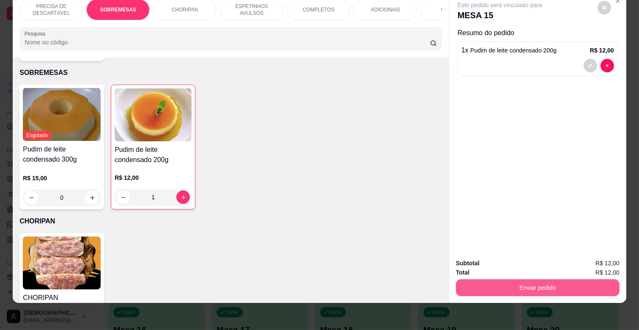
click at [533, 281] on button "Enviar pedido" at bounding box center [538, 287] width 164 height 17
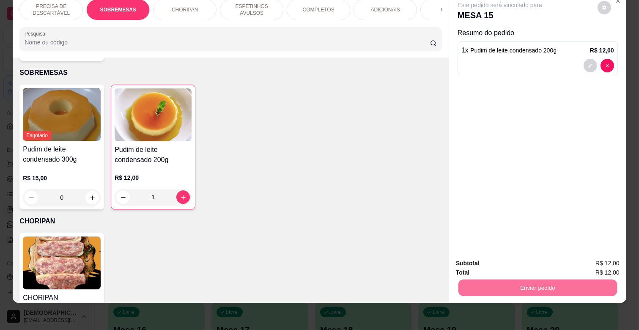
click at [567, 254] on button "Registrar cliente" at bounding box center [540, 260] width 54 height 16
click at [555, 279] on button "Enviar pedido" at bounding box center [537, 287] width 159 height 16
click at [586, 257] on button "Enviar pedido" at bounding box center [597, 260] width 48 height 16
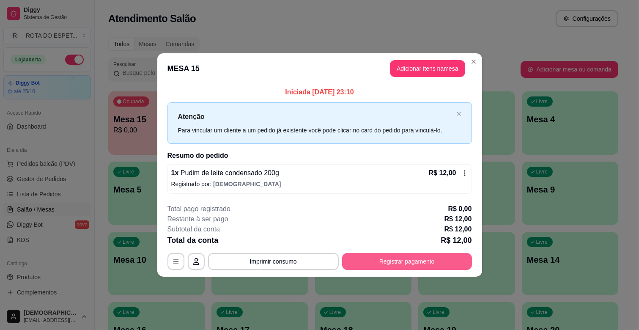
click at [402, 268] on button "Registrar pagamento" at bounding box center [407, 261] width 130 height 17
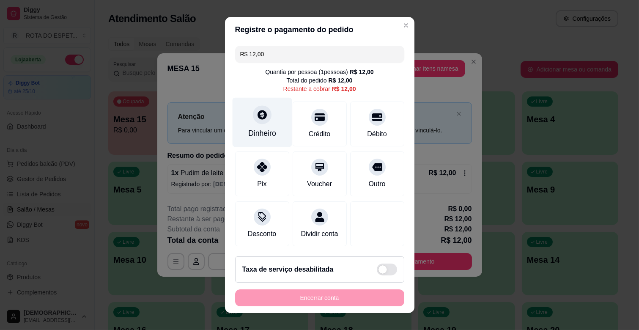
click at [260, 112] on icon at bounding box center [261, 114] width 9 height 9
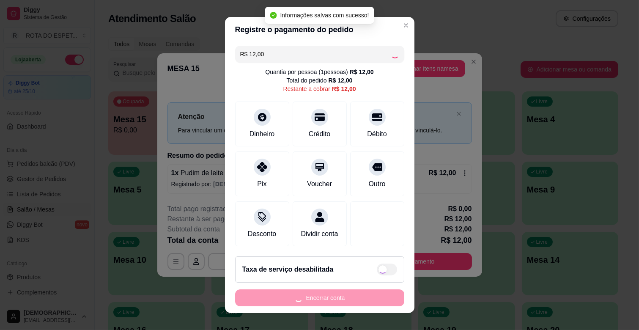
type input "R$ 0,00"
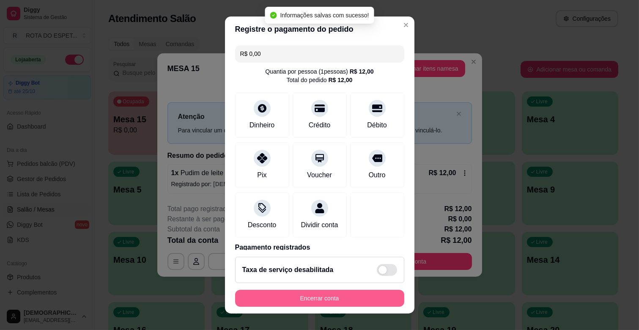
click at [369, 295] on button "Encerrar conta" at bounding box center [319, 298] width 169 height 17
